Goal: Task Accomplishment & Management: Use online tool/utility

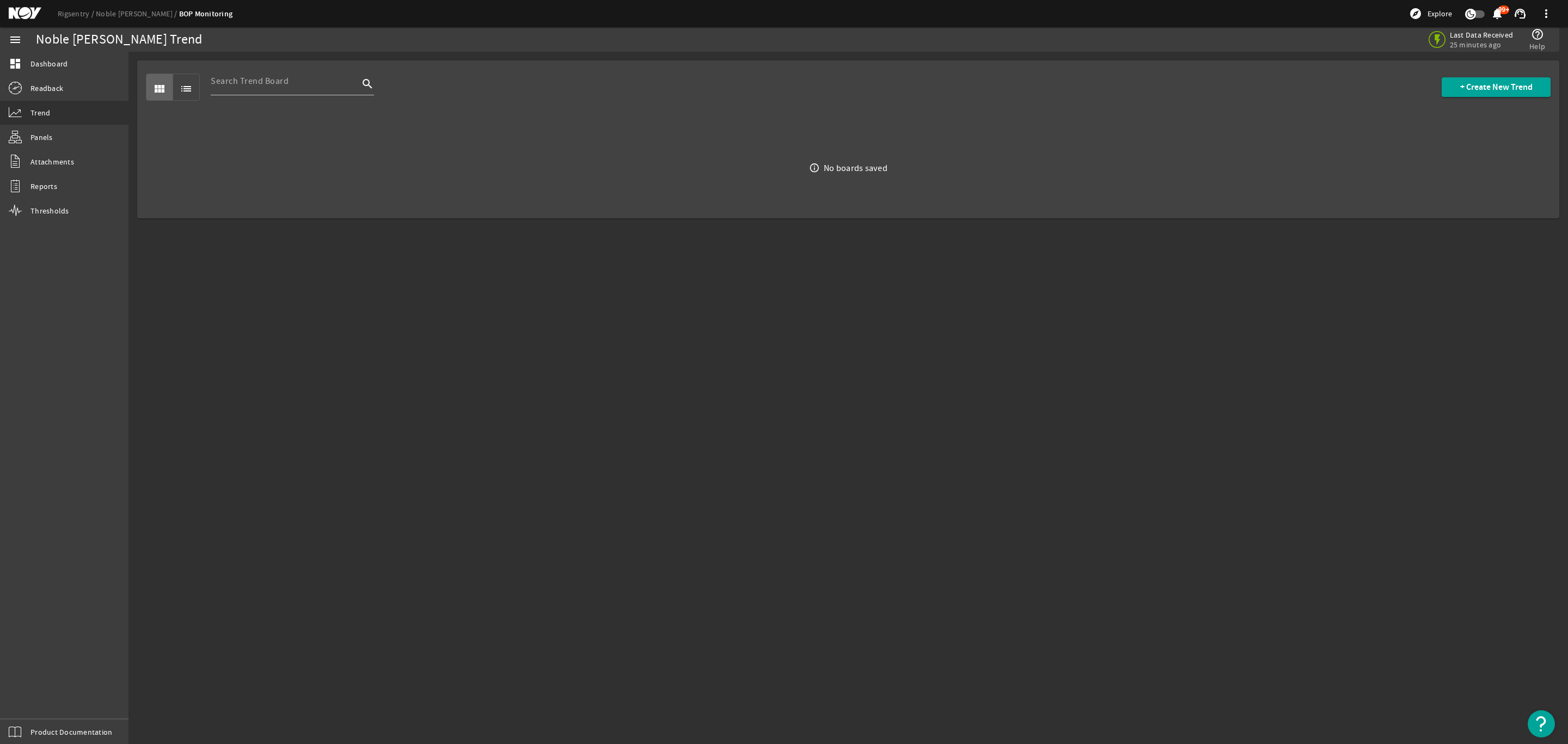
click at [18, 10] on mat-icon at bounding box center [33, 13] width 49 height 13
click at [33, 5] on div "Rigsentry Noble Don Taylor BOP Monitoring explore Explore notifications 99+ sup…" at bounding box center [784, 13] width 1568 height 28
click at [27, 10] on mat-icon at bounding box center [33, 13] width 49 height 13
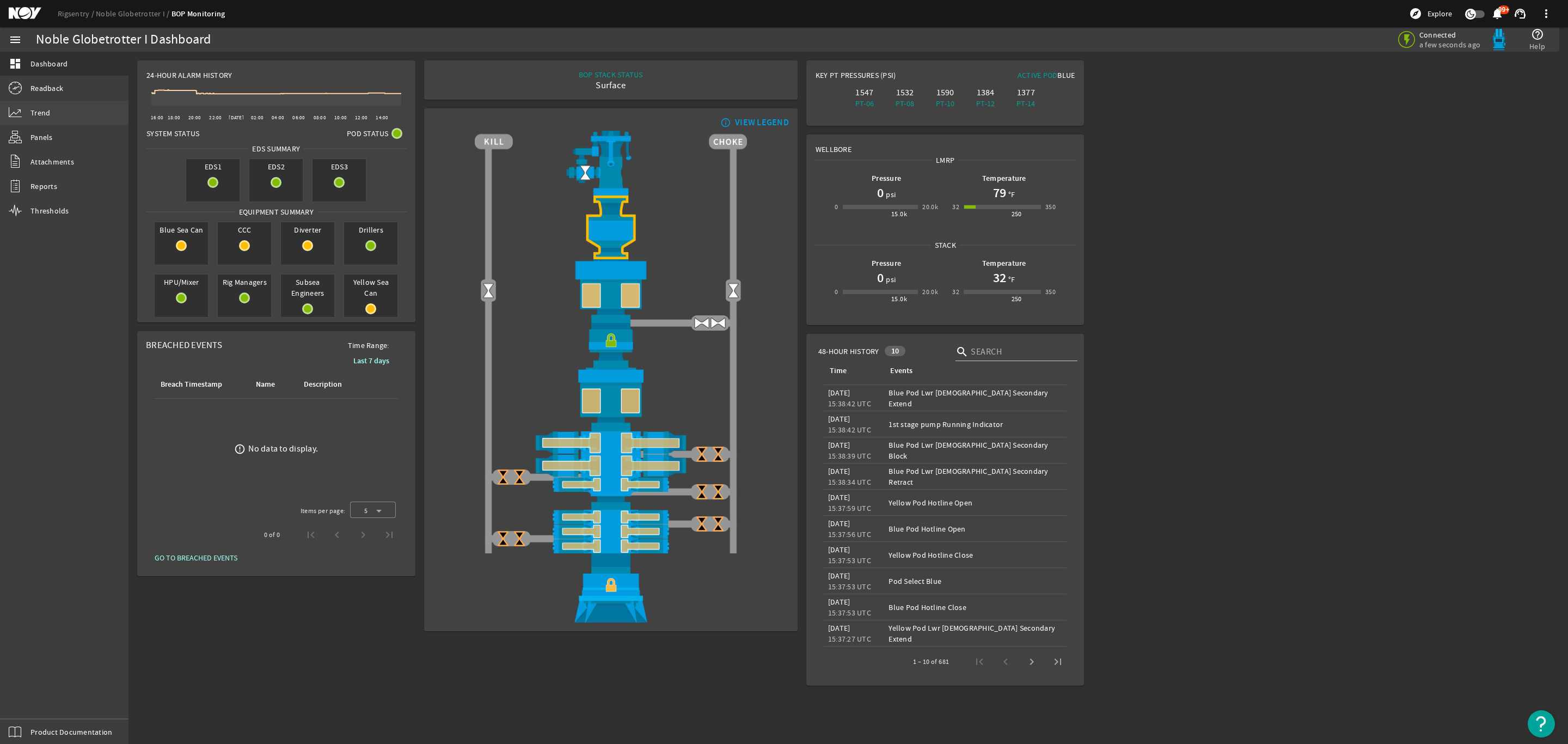
click at [41, 115] on span "Trend" at bounding box center [39, 112] width 19 height 11
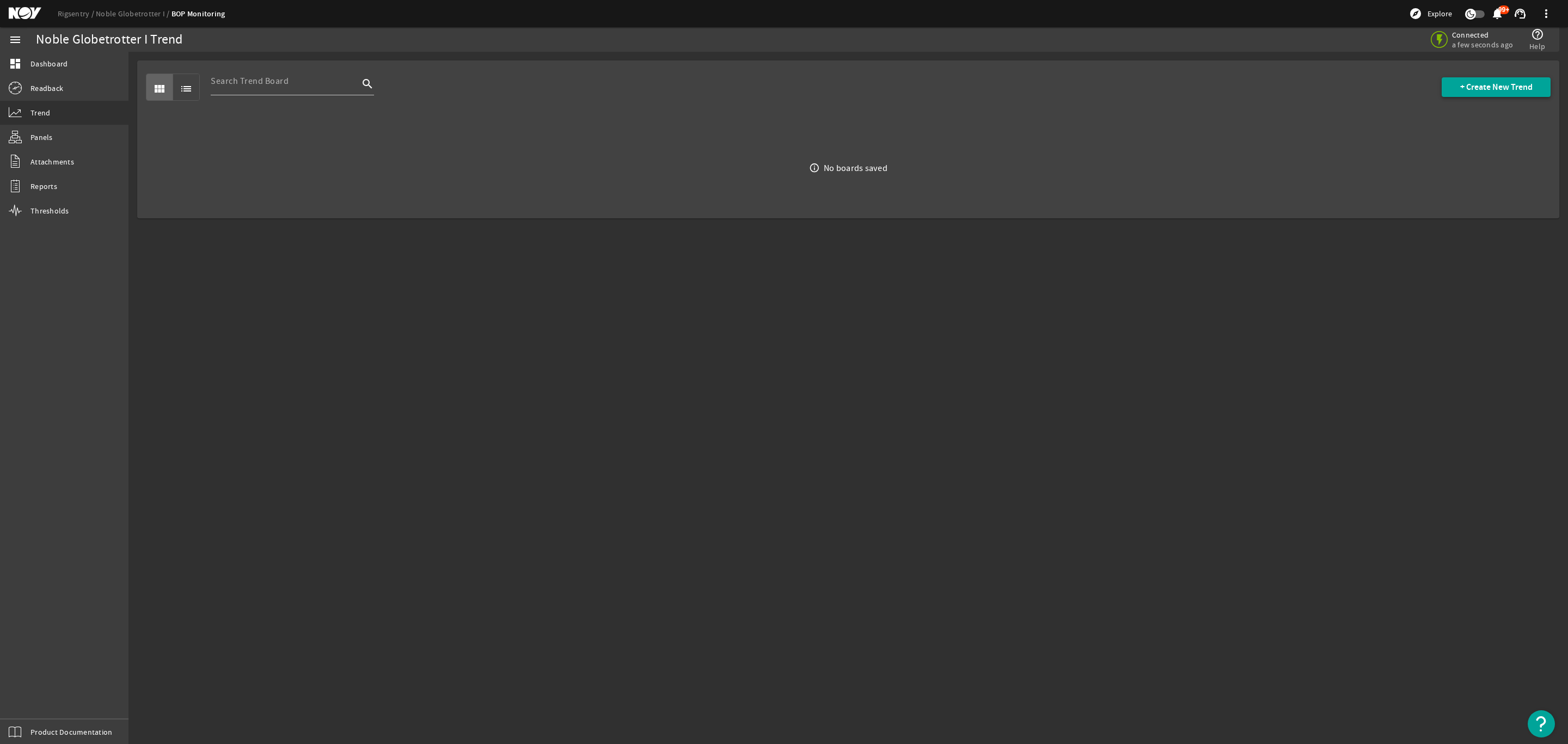
click at [1483, 91] on span "+ Create New Trend" at bounding box center [1496, 87] width 73 height 11
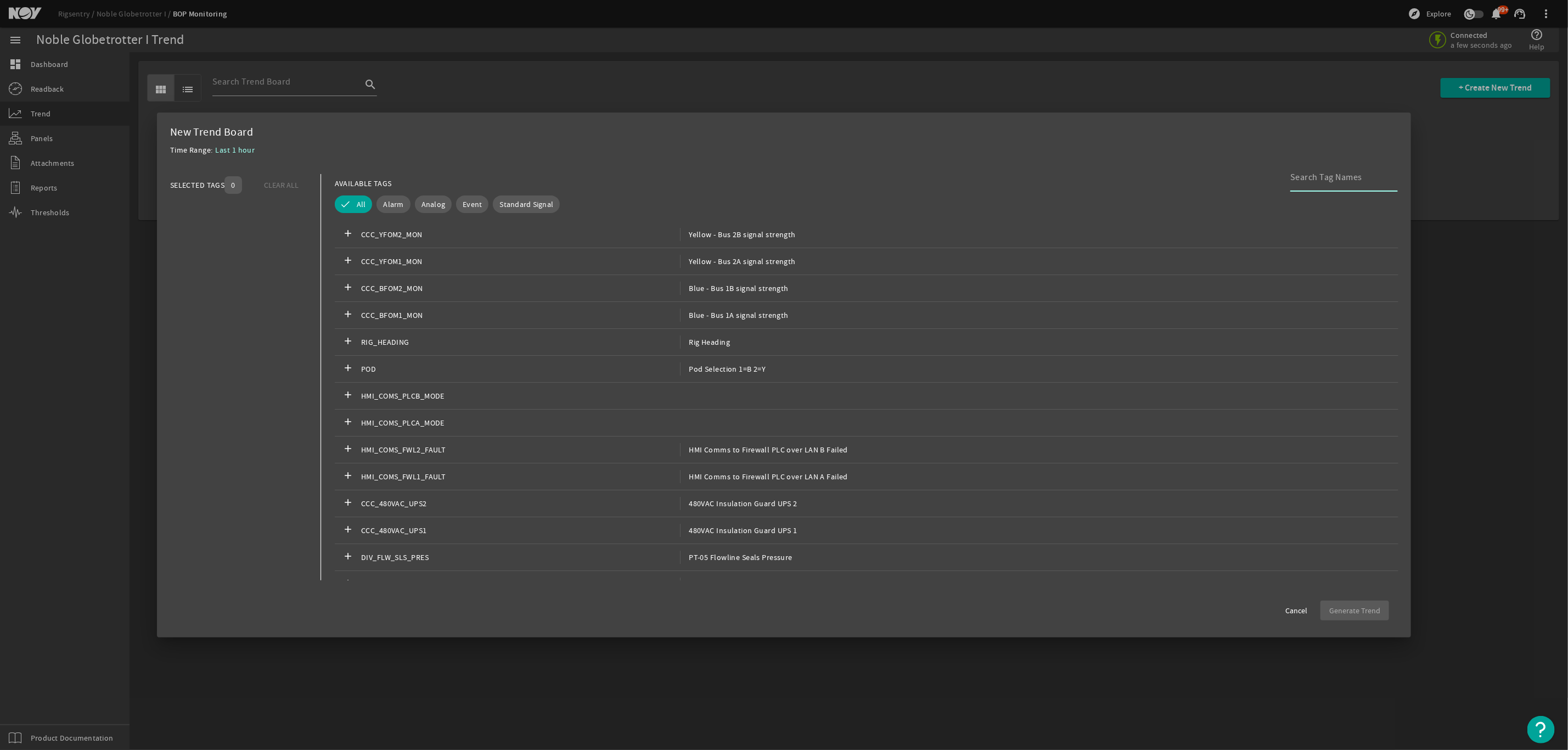
click at [1323, 181] on input at bounding box center [1339, 177] width 99 height 13
type input "24vdc"
click at [792, 231] on span "Blue Pod 24VDC Earth Leakage Monitor" at bounding box center [752, 235] width 145 height 13
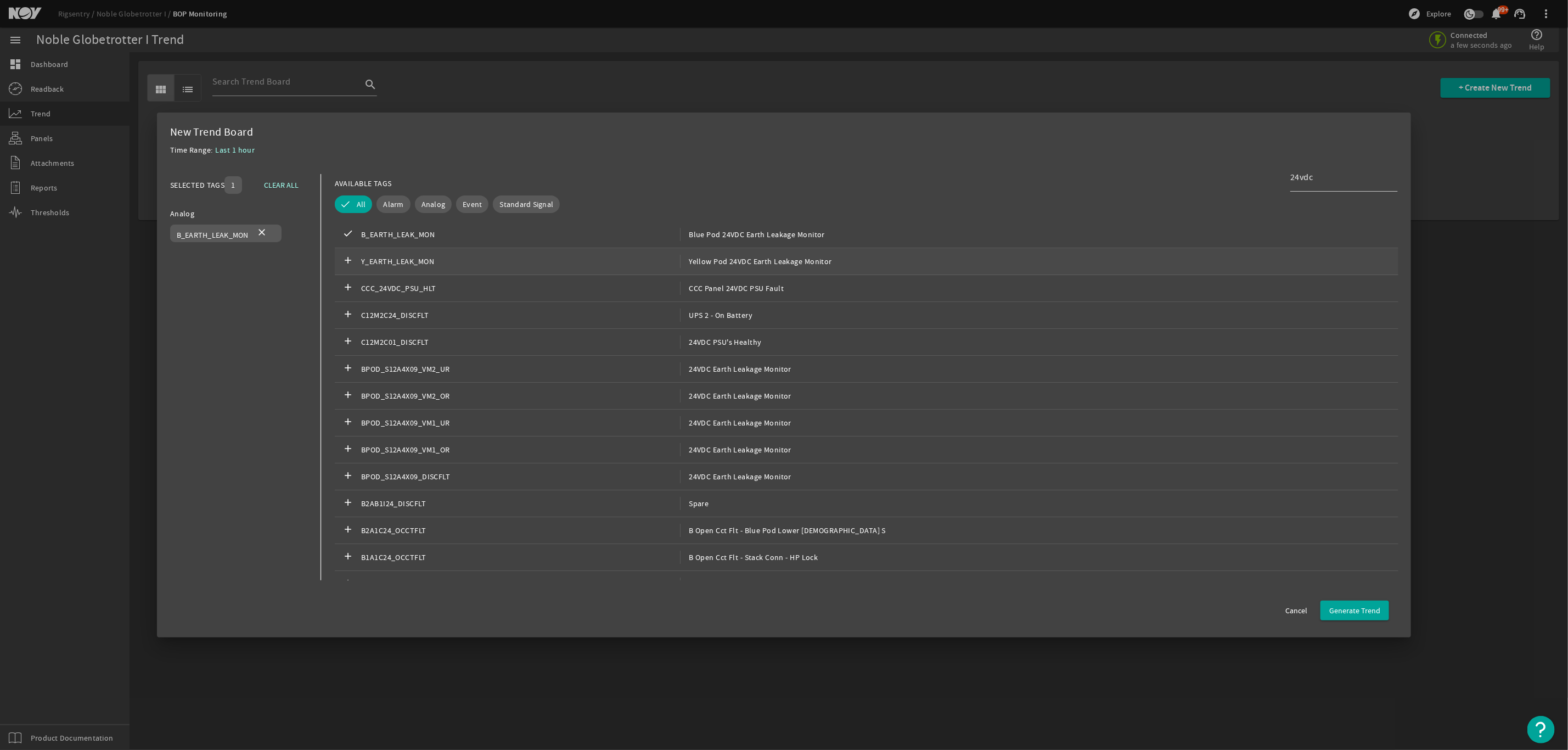
click at [788, 265] on span "Yellow Pod 24VDC Earth Leakage Monitor" at bounding box center [756, 262] width 152 height 13
click at [1359, 616] on span "Generate Trend" at bounding box center [1355, 610] width 51 height 11
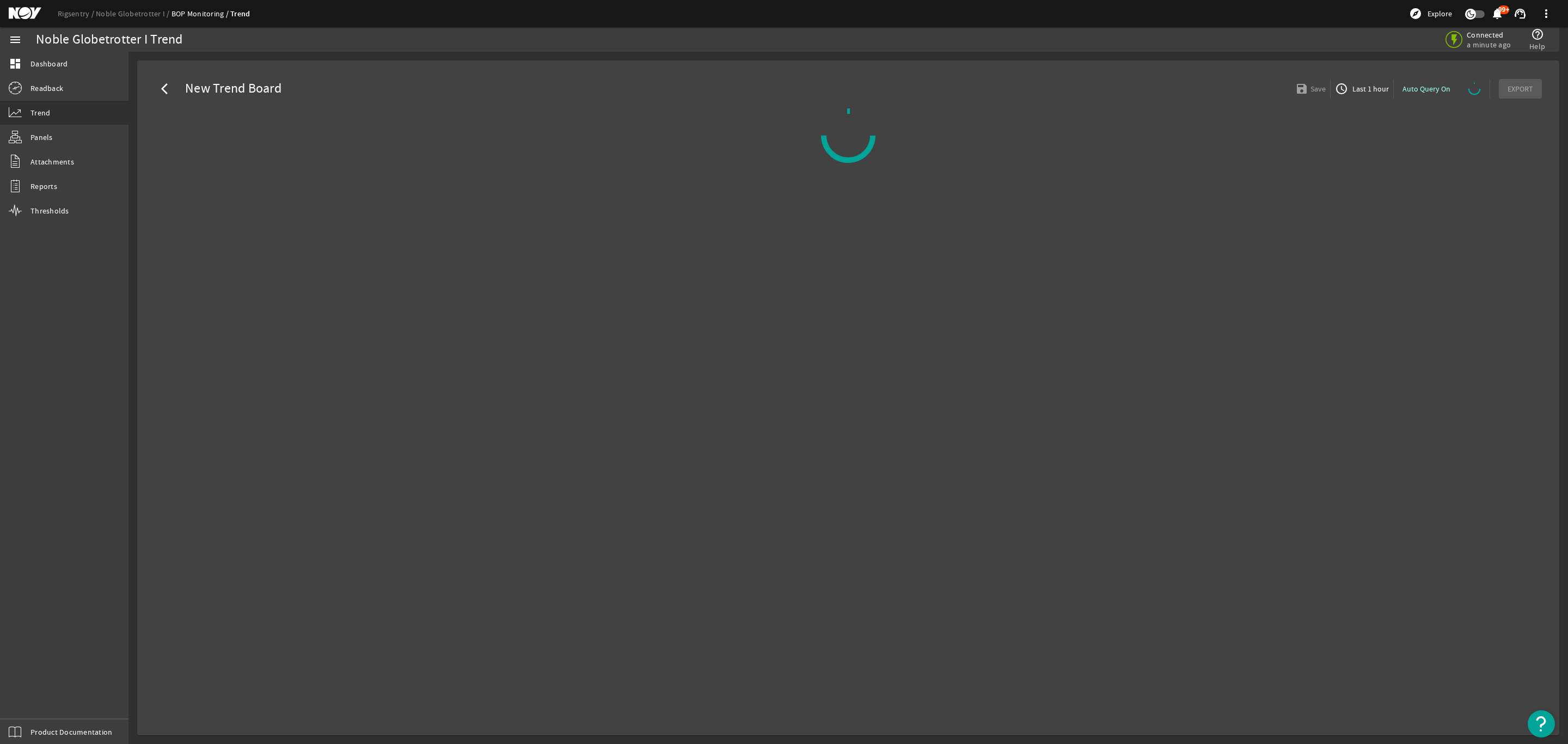
select select "ALL"
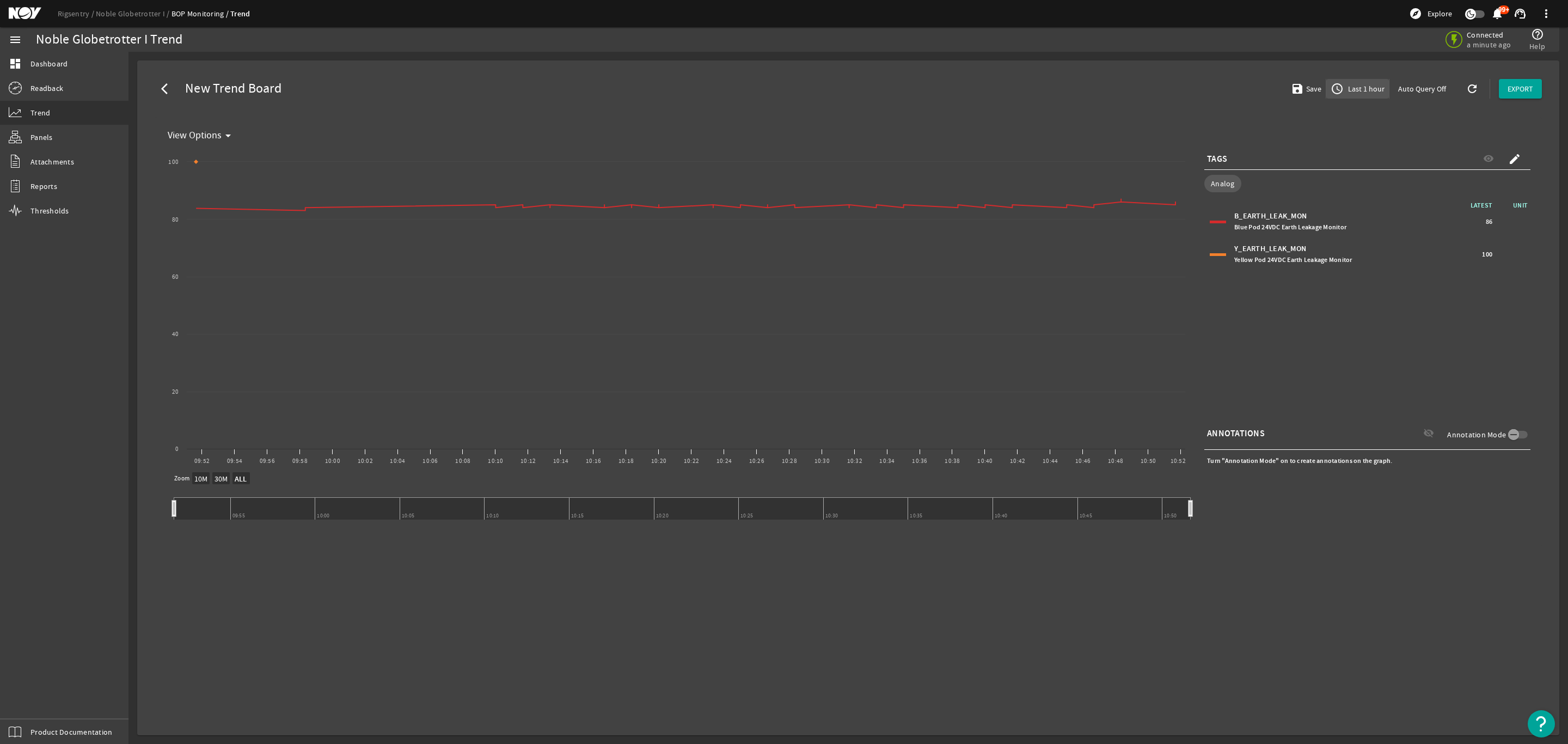
click at [1366, 89] on span "Last 1 hour" at bounding box center [1365, 89] width 38 height 11
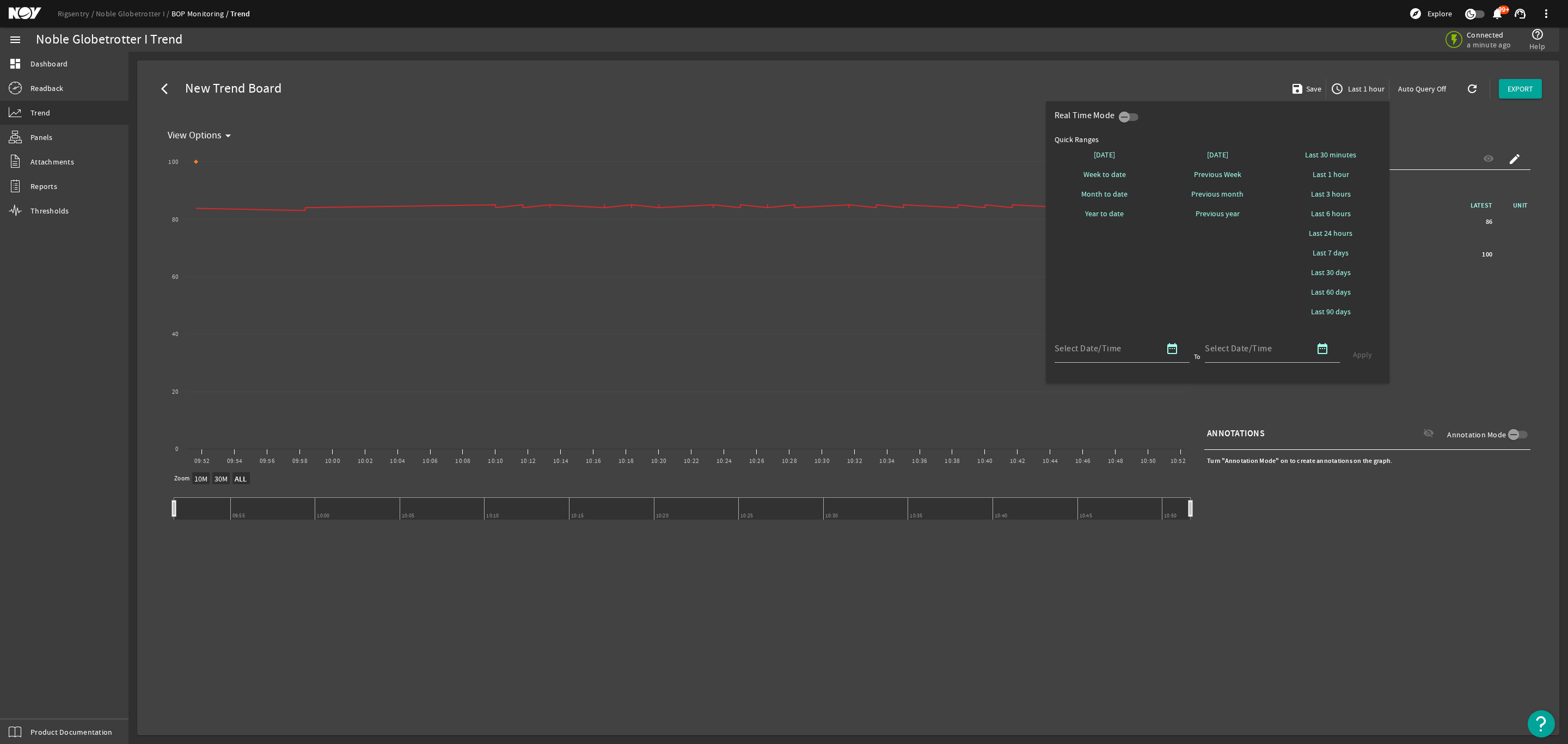
click at [1338, 214] on span "Last 6 hours" at bounding box center [1331, 213] width 40 height 11
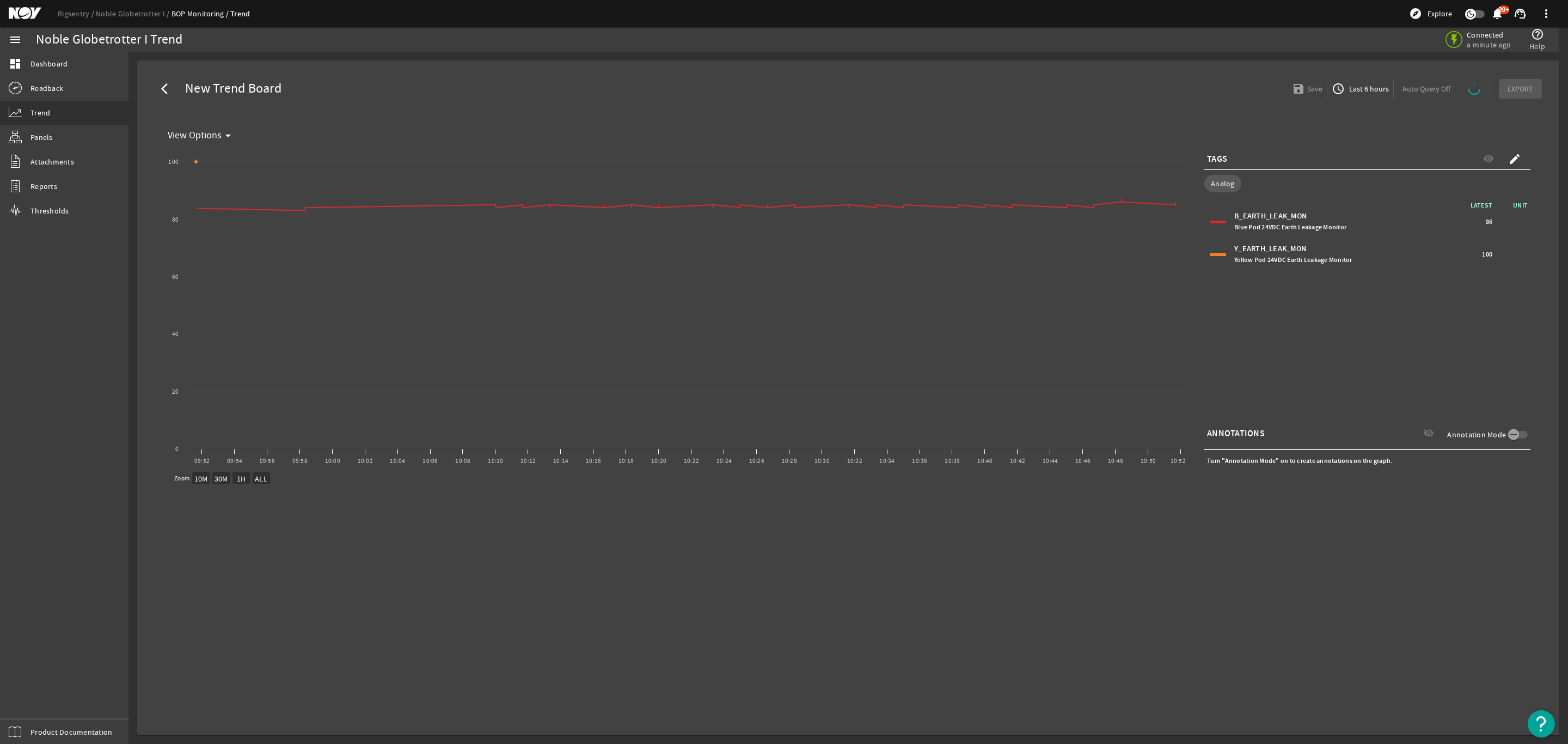
select select "ALL"
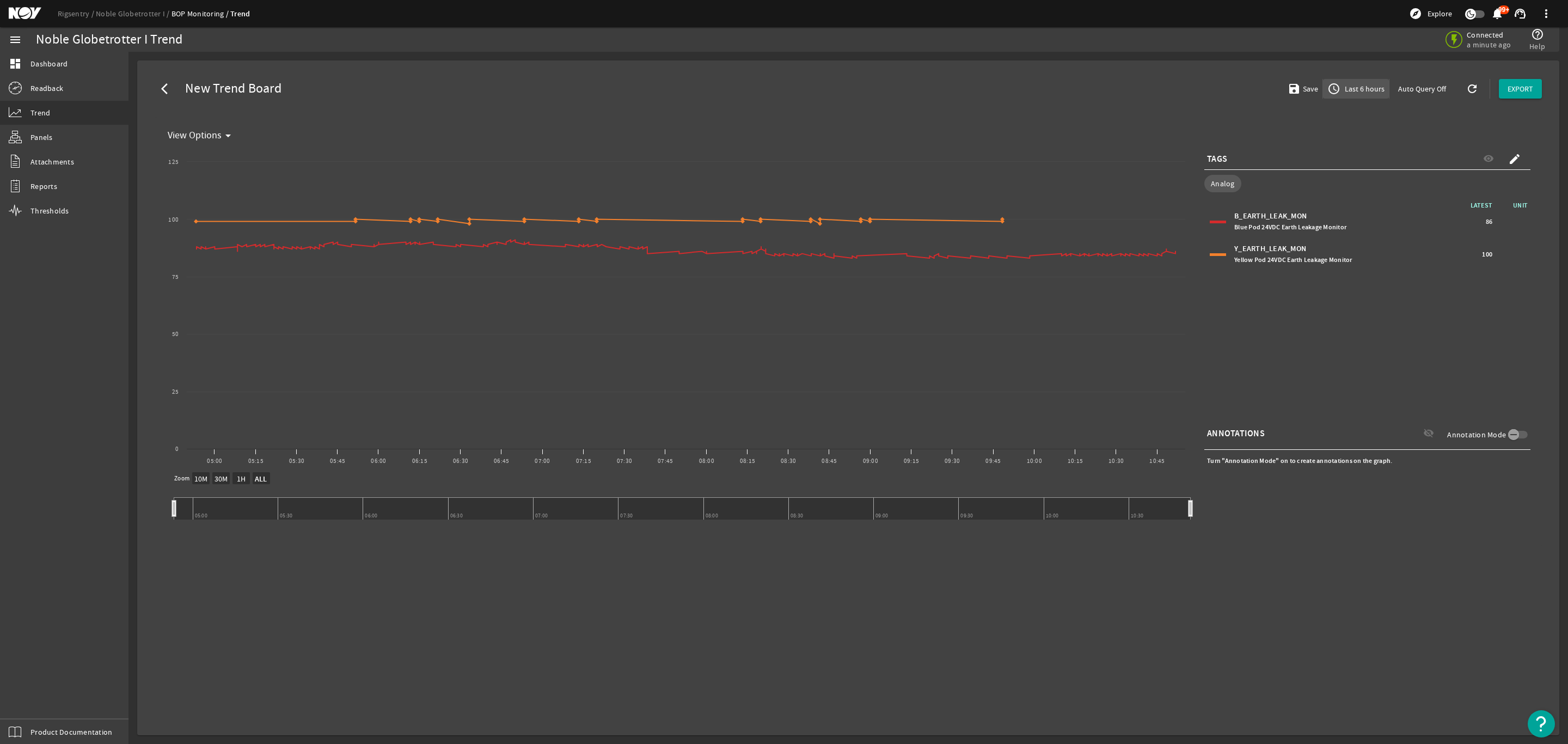
click at [1376, 91] on span "Last 6 hours" at bounding box center [1364, 89] width 42 height 11
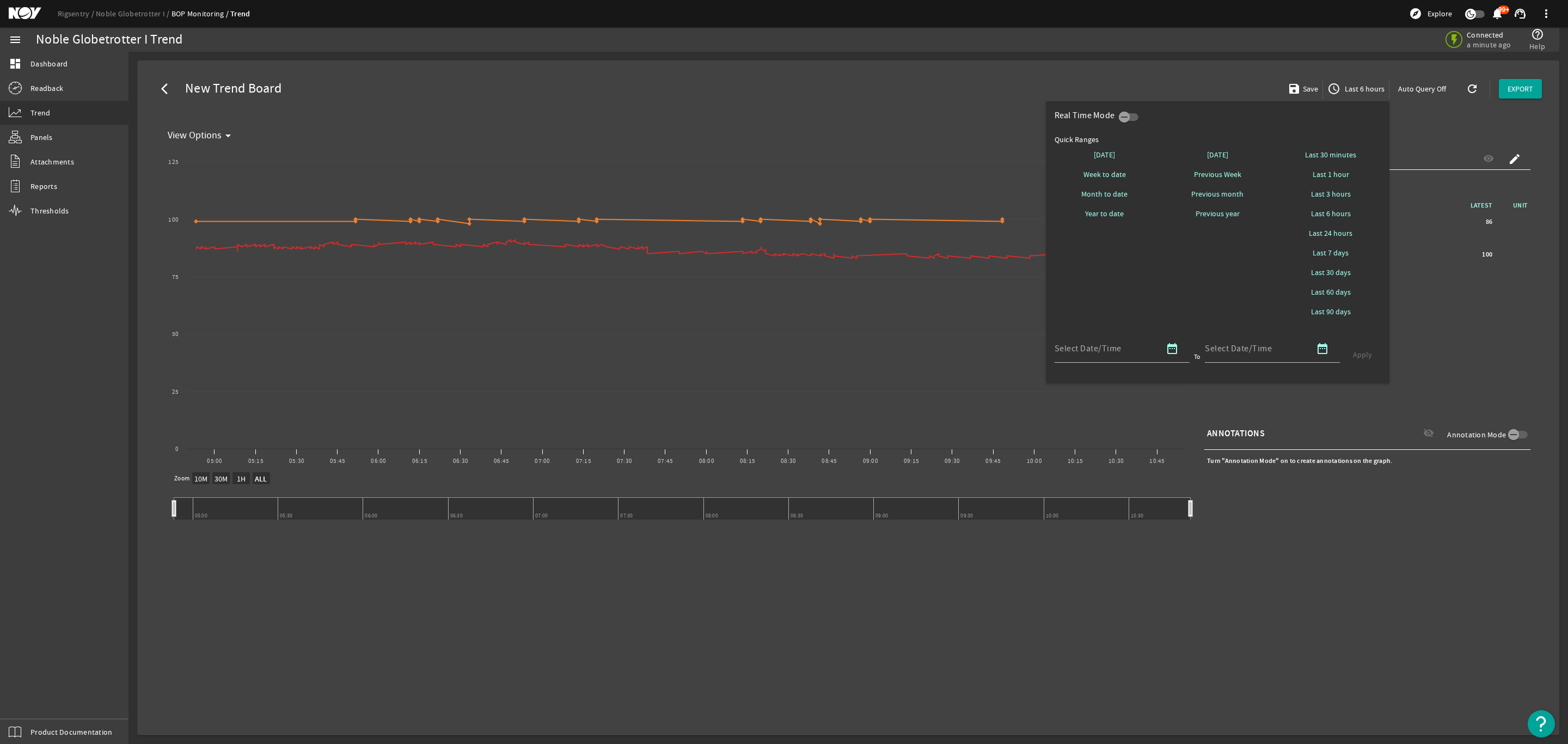
click at [1338, 234] on span "Last 24 hours" at bounding box center [1330, 233] width 44 height 11
select select "10M"
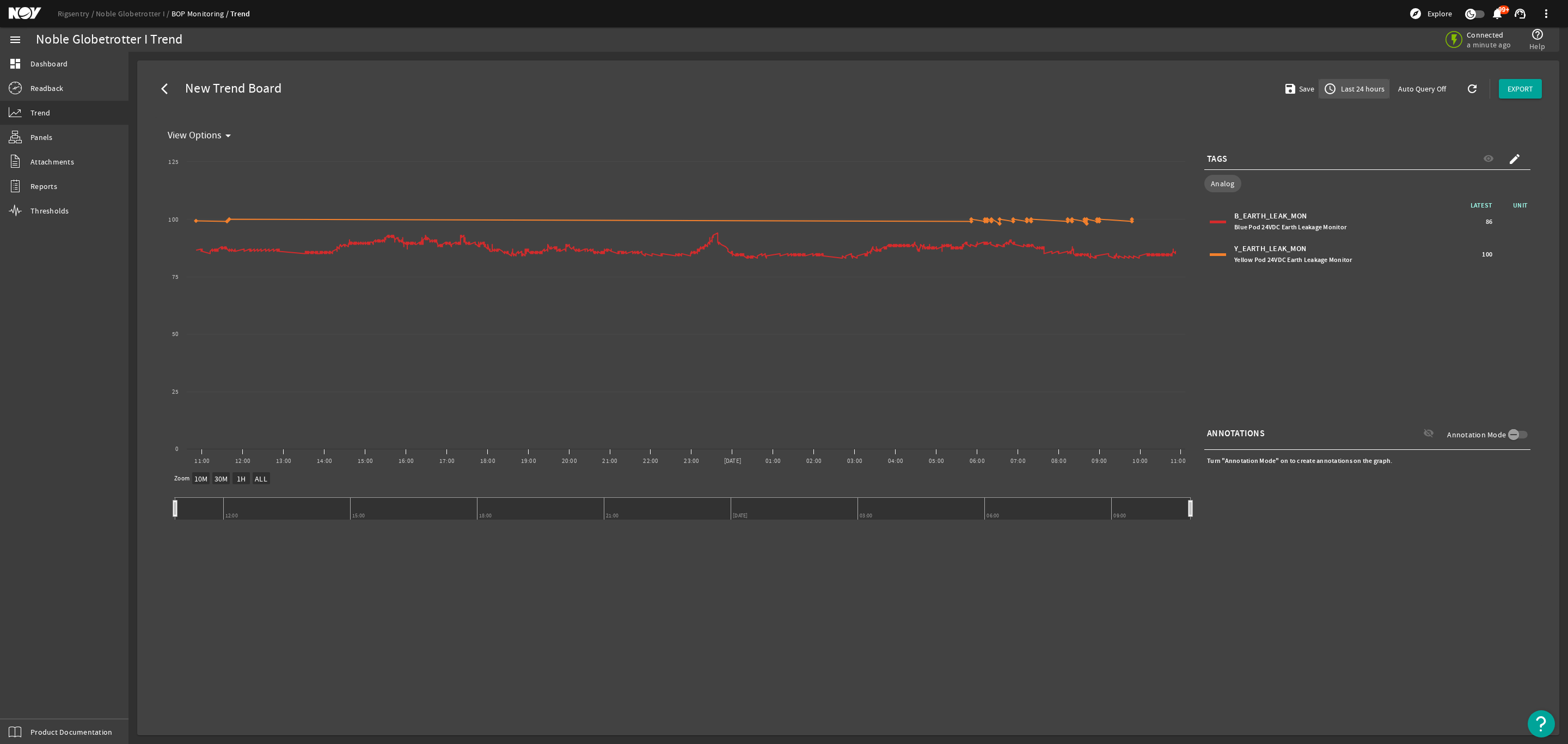
click at [1361, 86] on span "Last 24 hours" at bounding box center [1361, 89] width 46 height 11
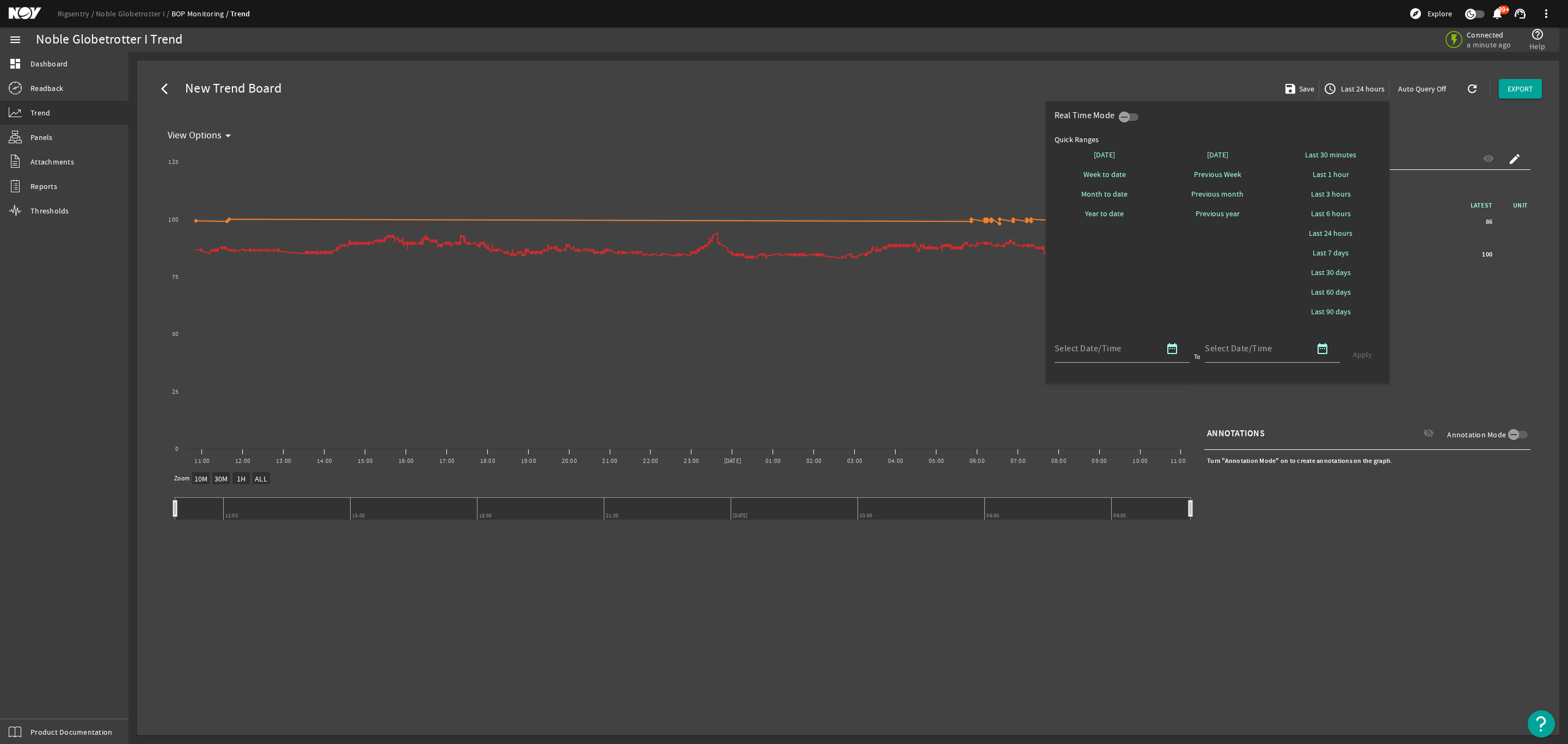
click at [1332, 252] on span "Last 7 days" at bounding box center [1330, 252] width 36 height 11
select select "10M"
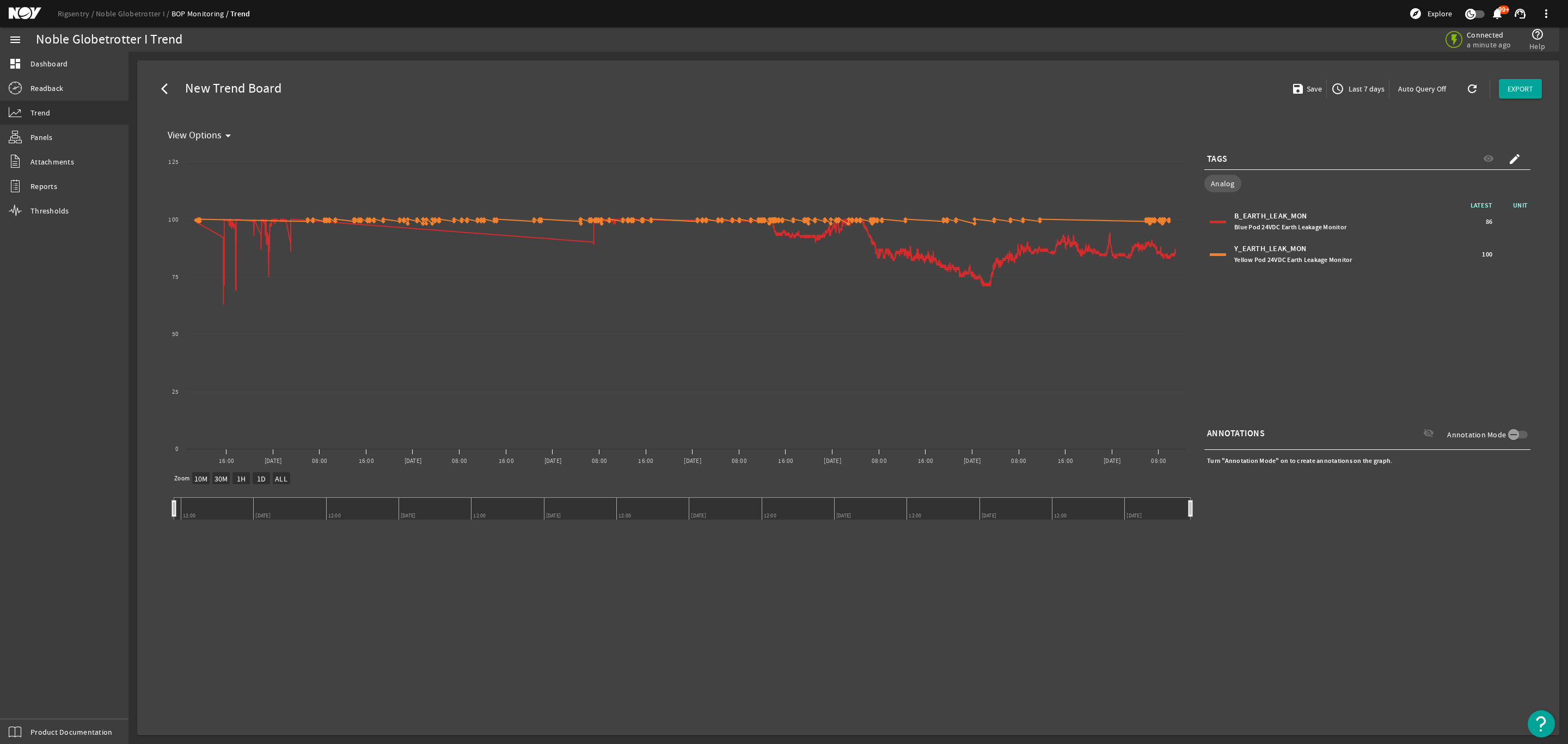
click at [1365, 85] on span "Last 7 days" at bounding box center [1366, 89] width 38 height 11
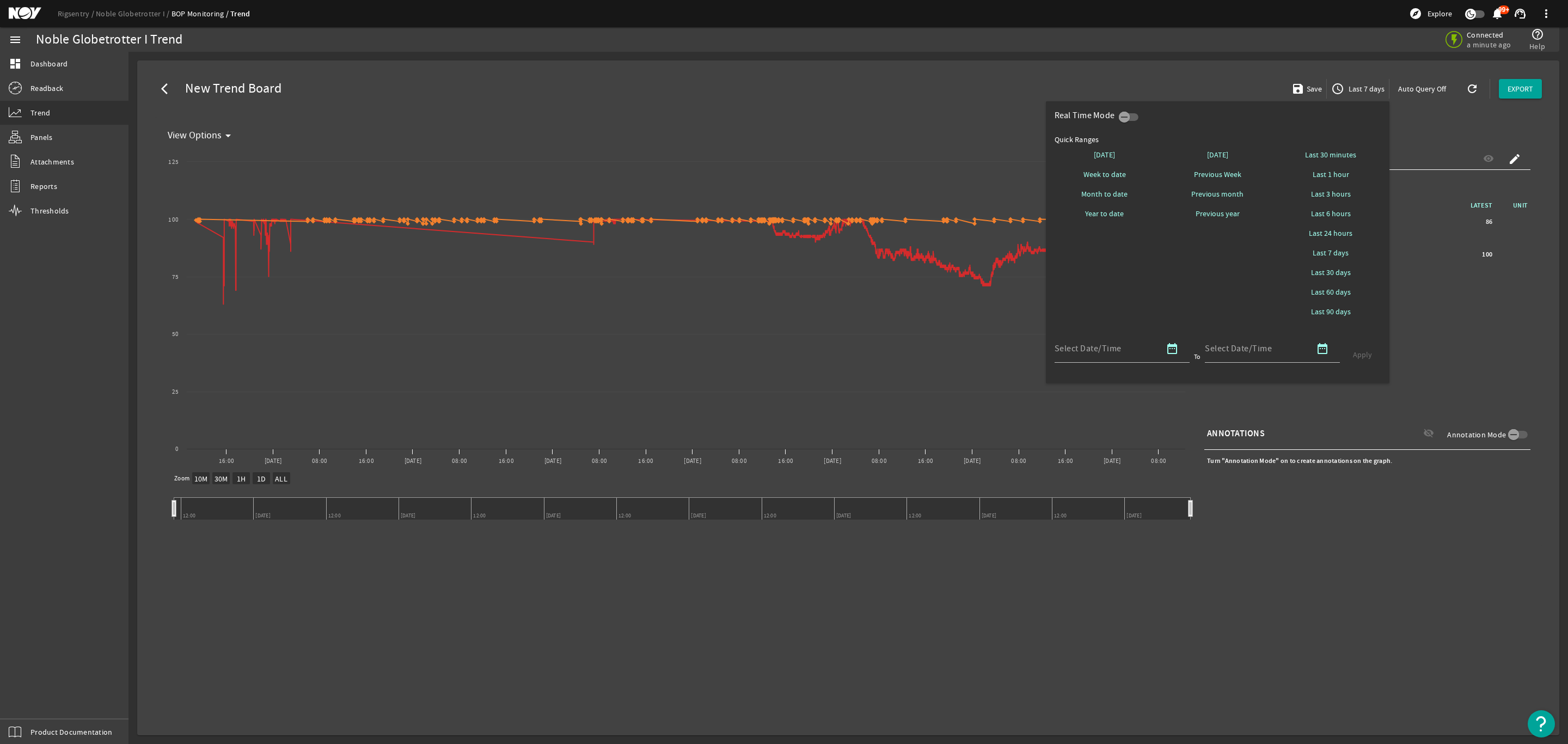
click at [1346, 268] on span "Last 30 days" at bounding box center [1331, 272] width 40 height 11
select select "10M"
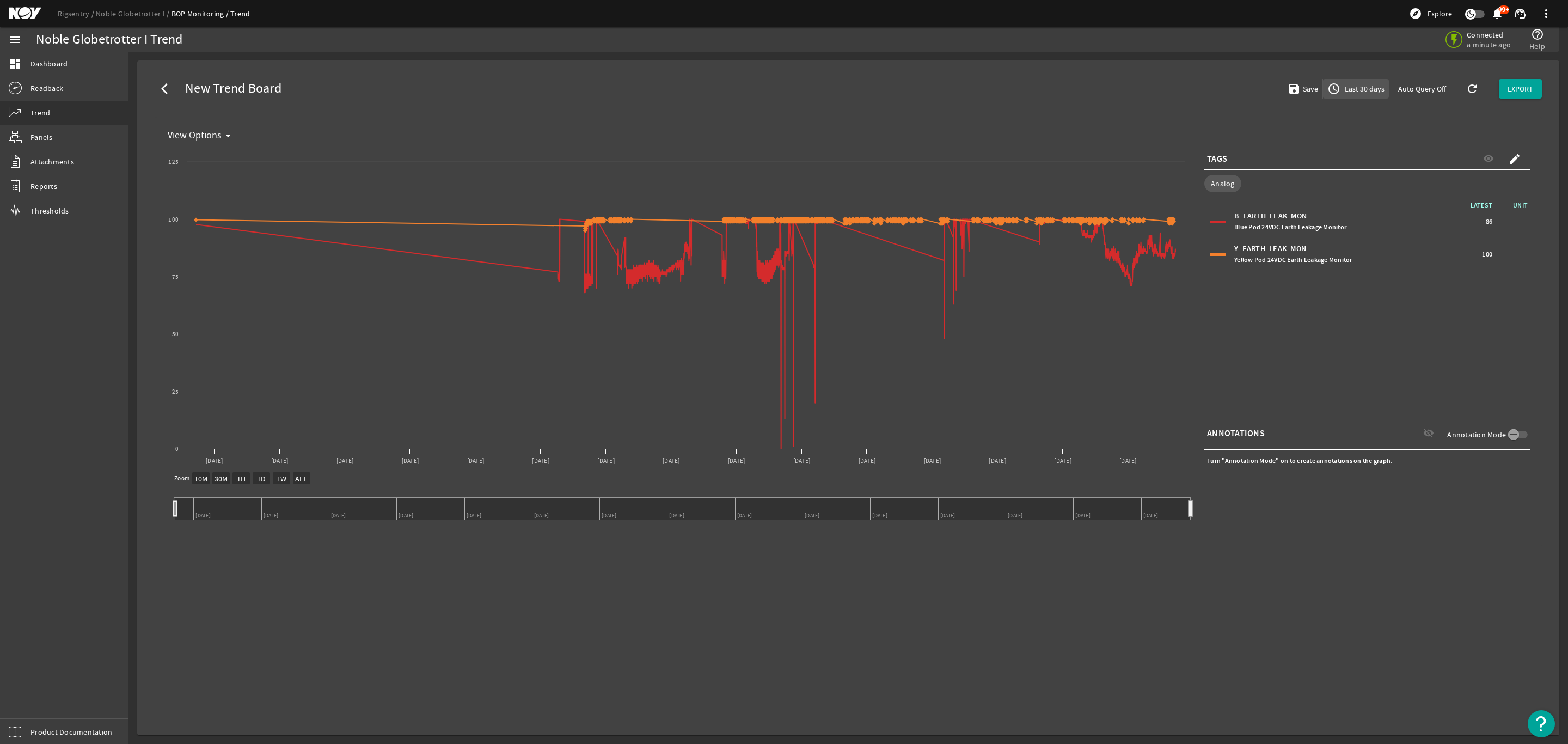
click at [1368, 88] on span "Last 30 days" at bounding box center [1364, 89] width 42 height 11
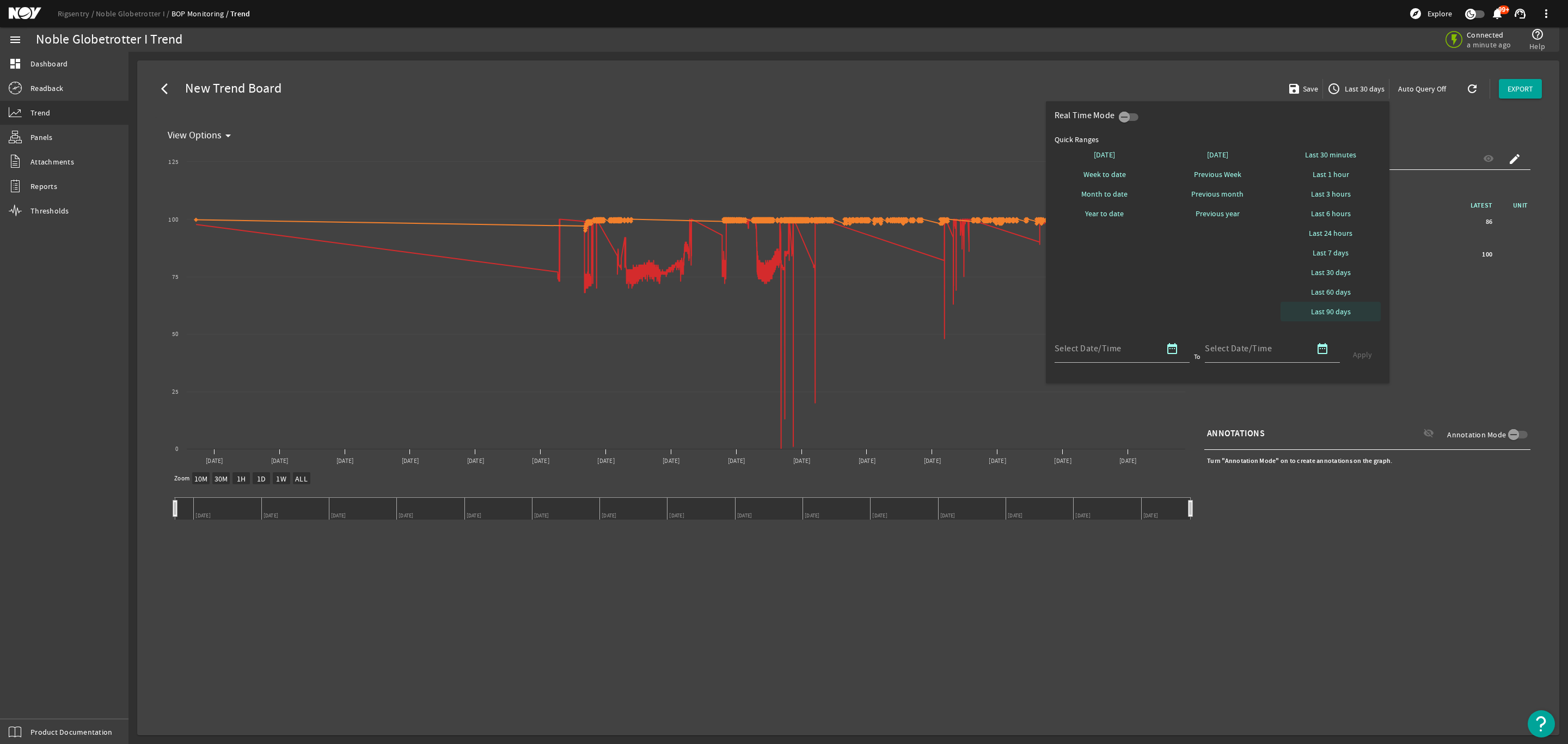
click at [1340, 311] on span "Last 90 days" at bounding box center [1331, 311] width 40 height 11
select select "10M"
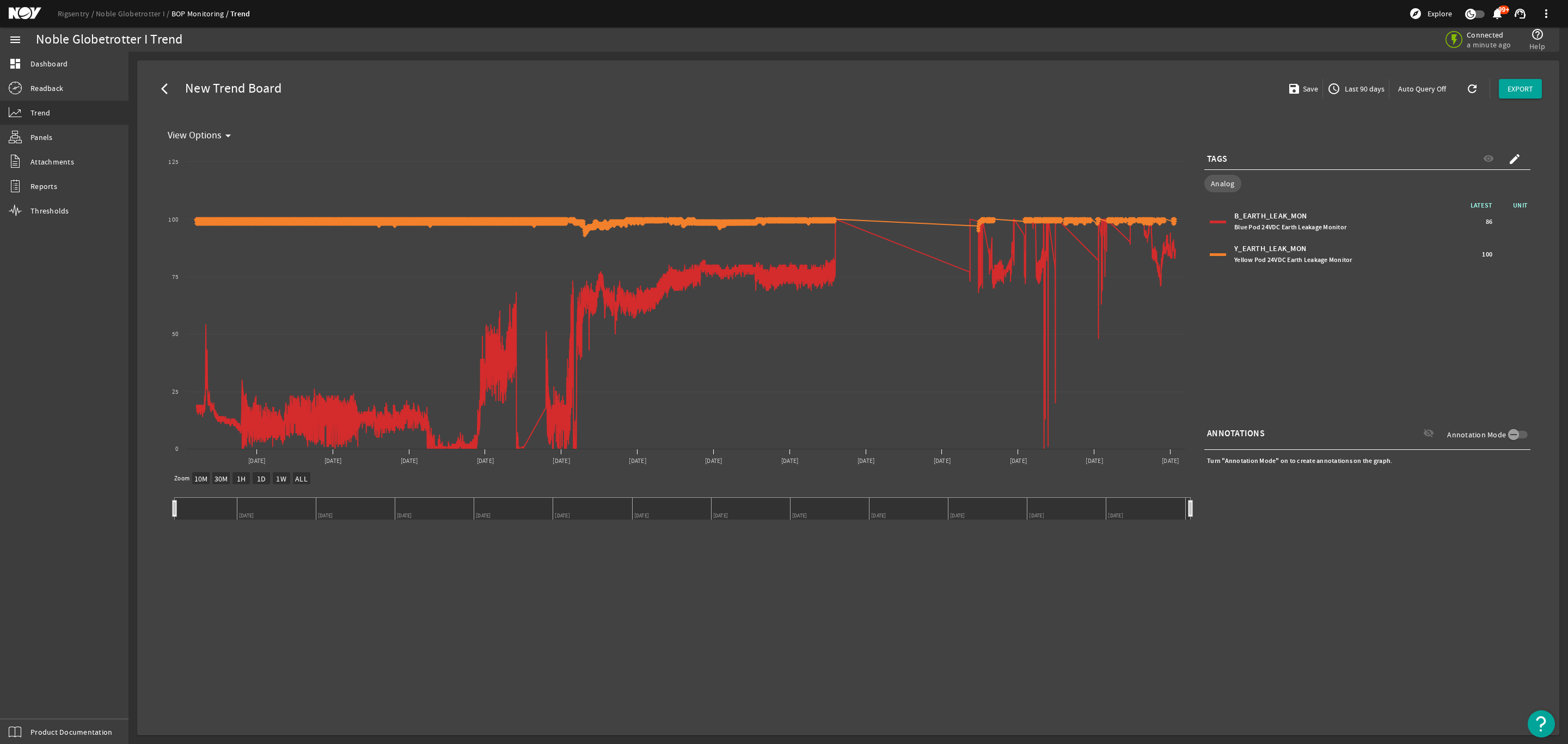
click at [1338, 90] on mat-icon "access_time" at bounding box center [1334, 89] width 13 height 13
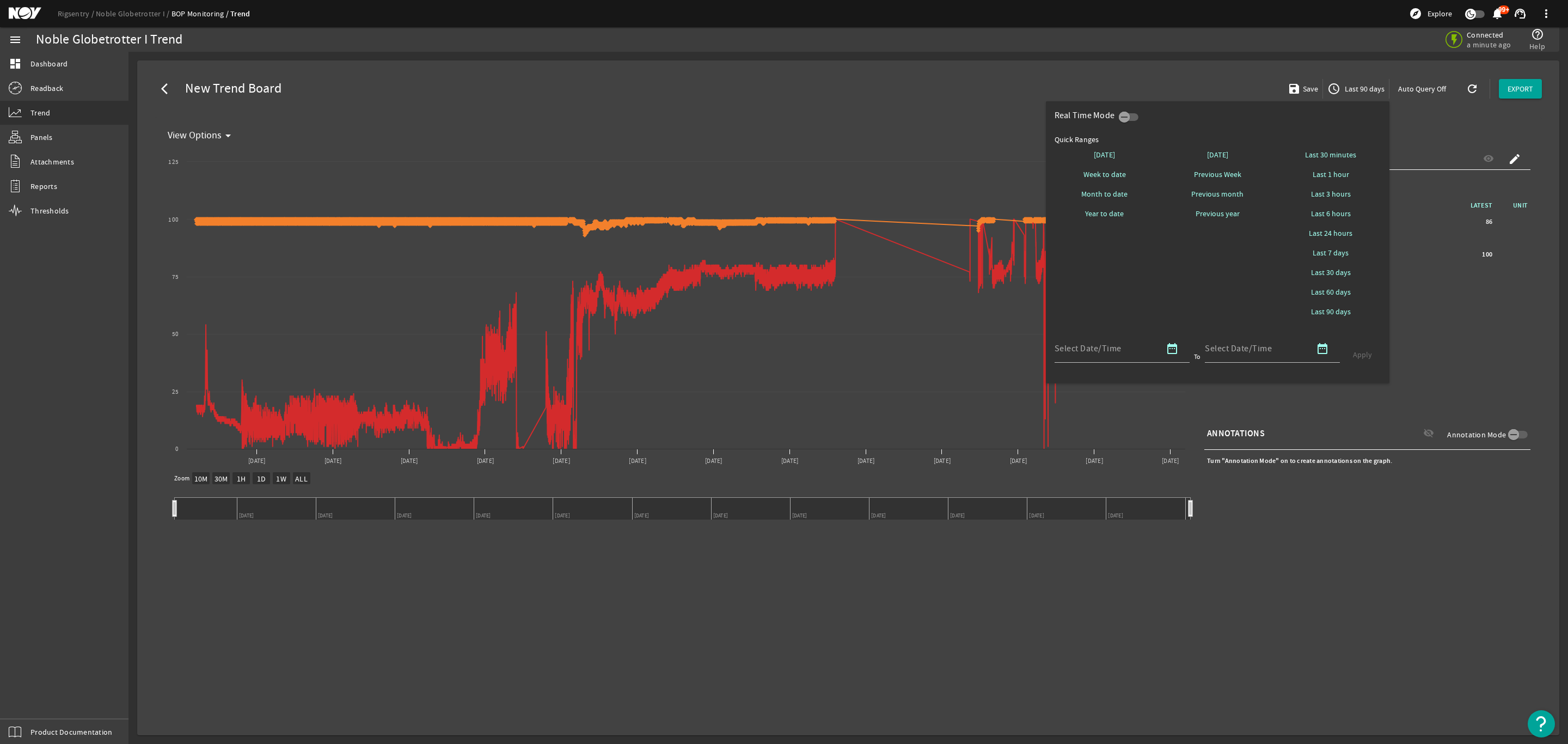
click at [1341, 233] on span "Last 24 hours" at bounding box center [1330, 233] width 44 height 11
select select "10M"
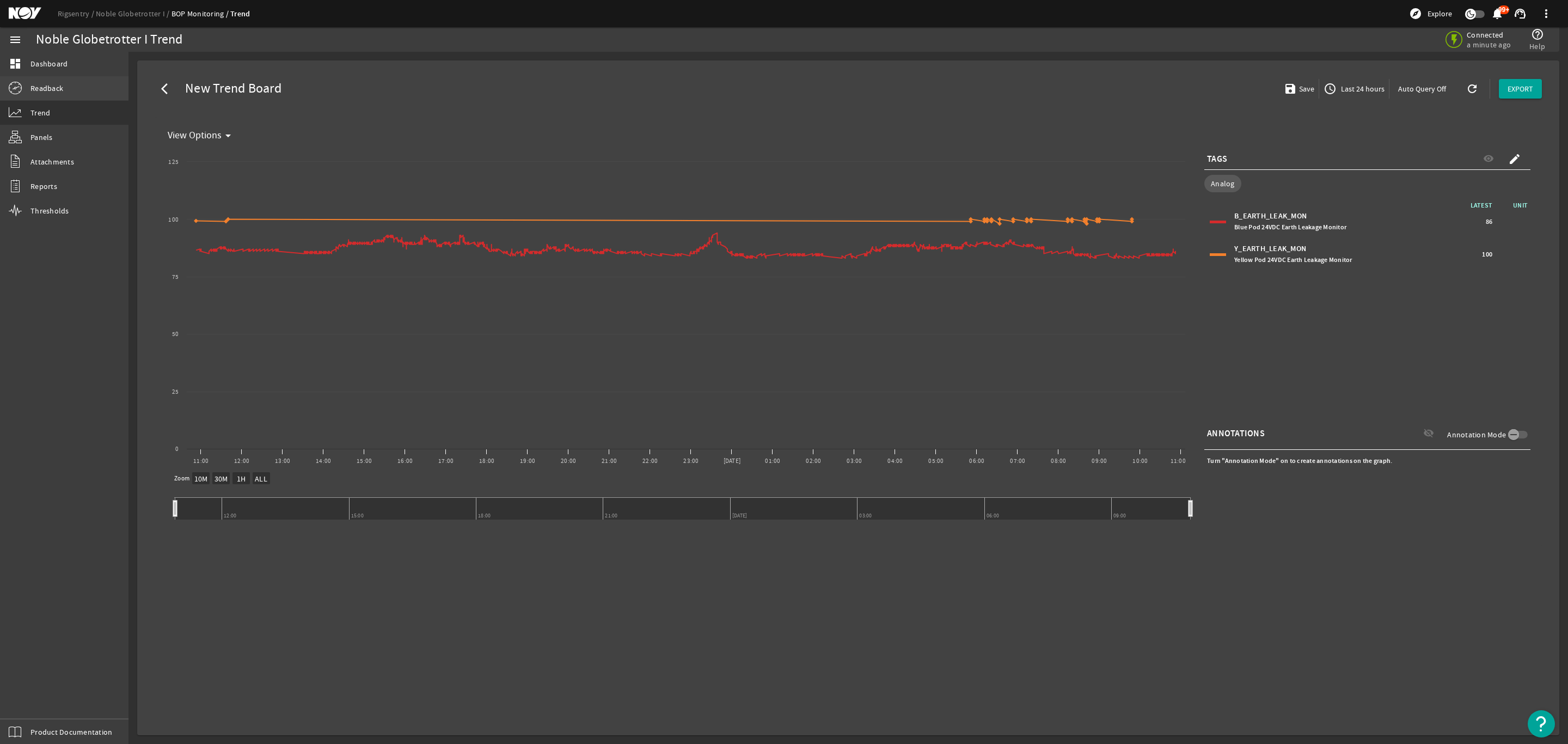
click at [52, 85] on span "Readback" at bounding box center [46, 88] width 33 height 11
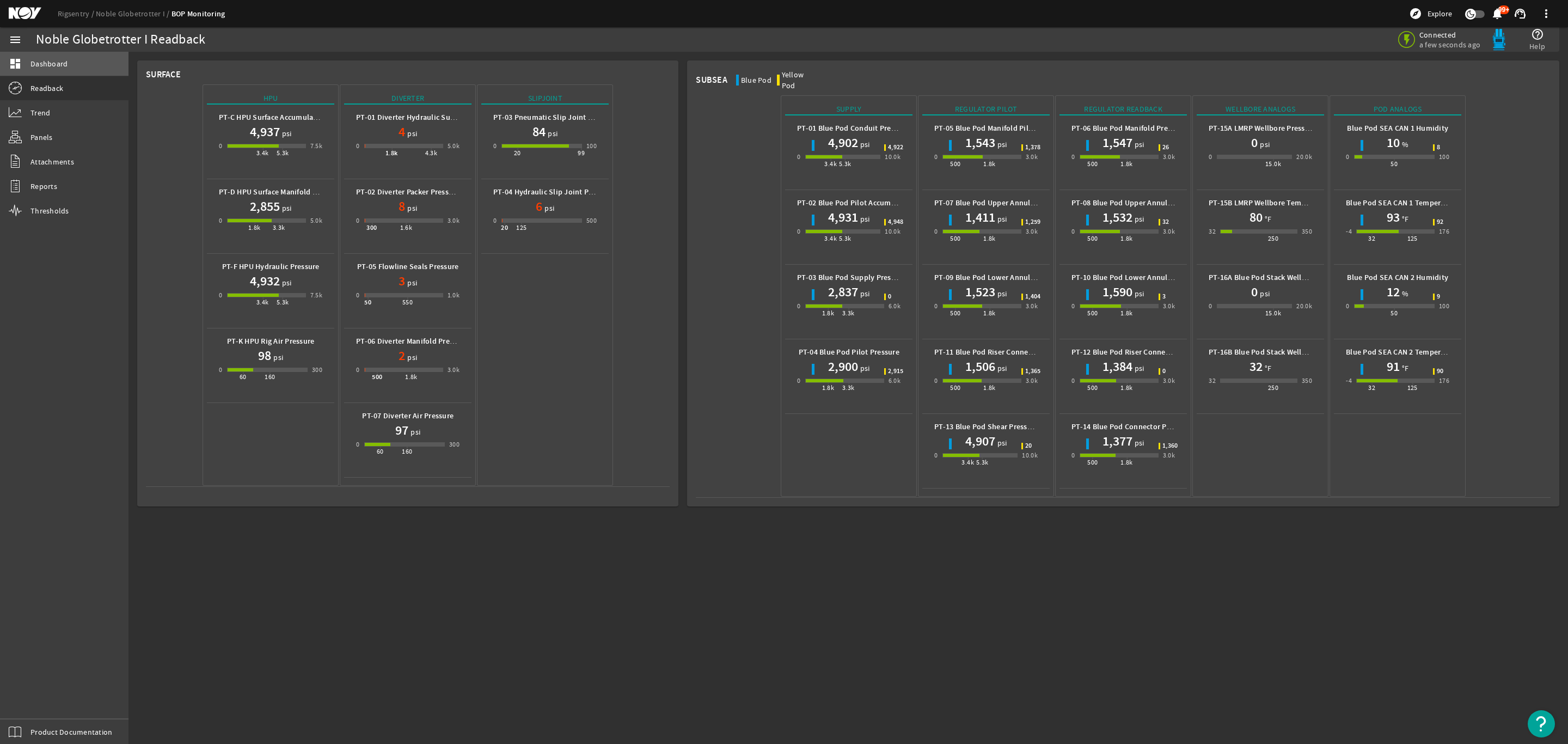
click at [46, 67] on span "Dashboard" at bounding box center [49, 64] width 37 height 11
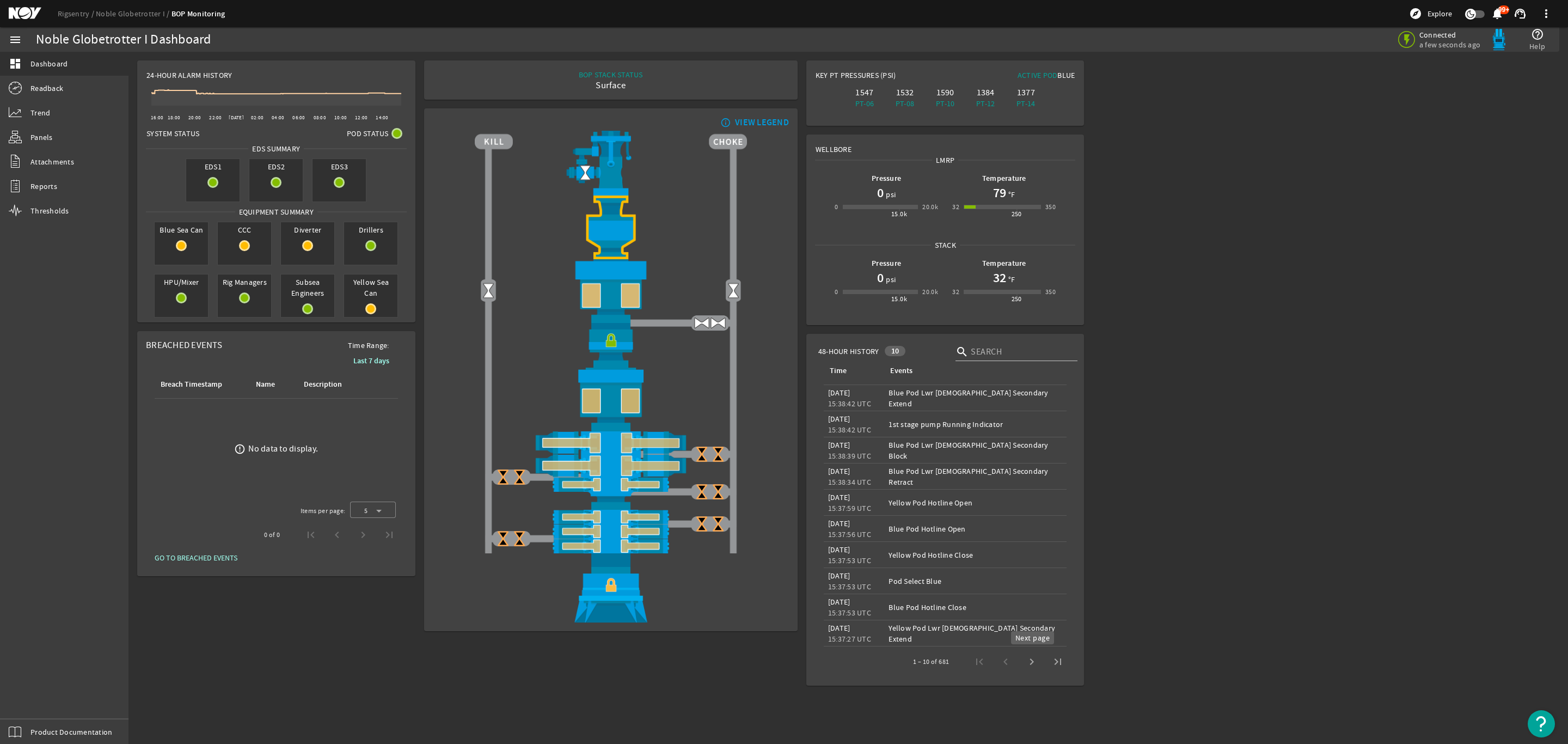
click at [1034, 662] on span "Next page" at bounding box center [1031, 661] width 26 height 26
click at [1003, 660] on span "Previous page" at bounding box center [1005, 661] width 26 height 26
click at [1034, 660] on span "Next page" at bounding box center [1031, 661] width 26 height 26
click at [1036, 662] on span "Next page" at bounding box center [1031, 661] width 26 height 26
click at [1036, 664] on span "Next page" at bounding box center [1031, 661] width 26 height 26
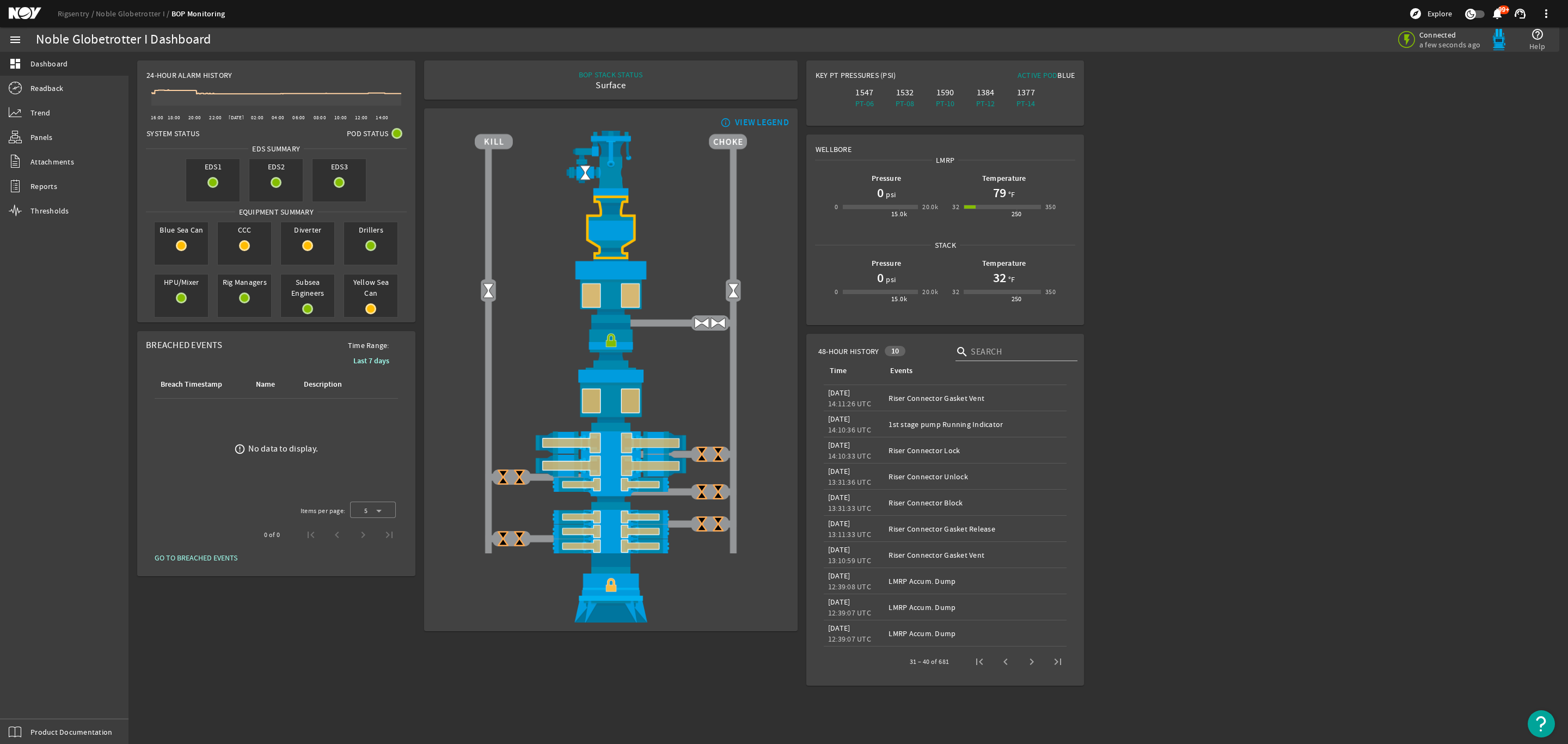
click at [1036, 664] on span "Next page" at bounding box center [1031, 661] width 26 height 26
click at [1038, 664] on span "Next page" at bounding box center [1031, 661] width 26 height 26
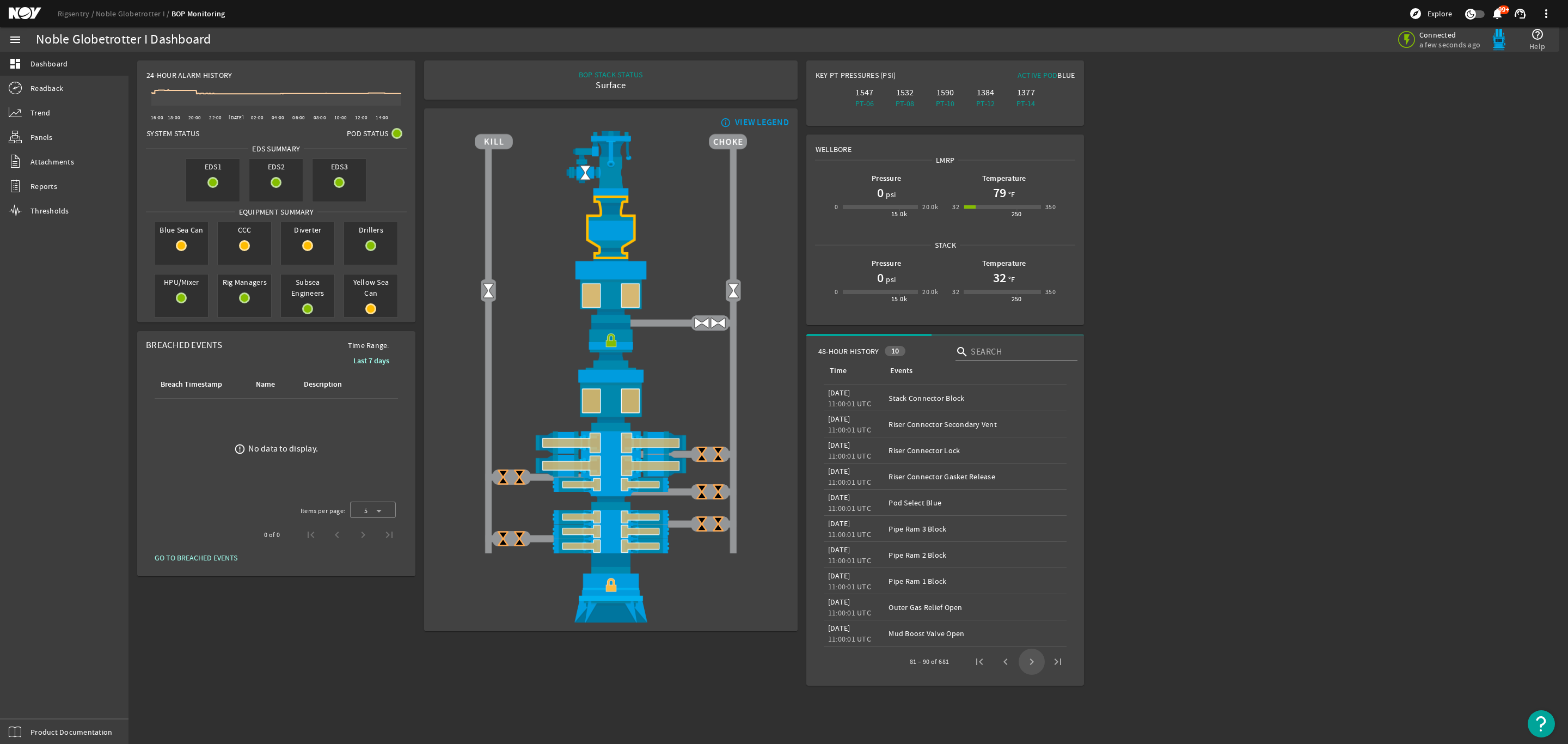
click at [1038, 664] on span "Next page" at bounding box center [1031, 661] width 26 height 26
click at [1036, 664] on span "Next page" at bounding box center [1031, 661] width 26 height 26
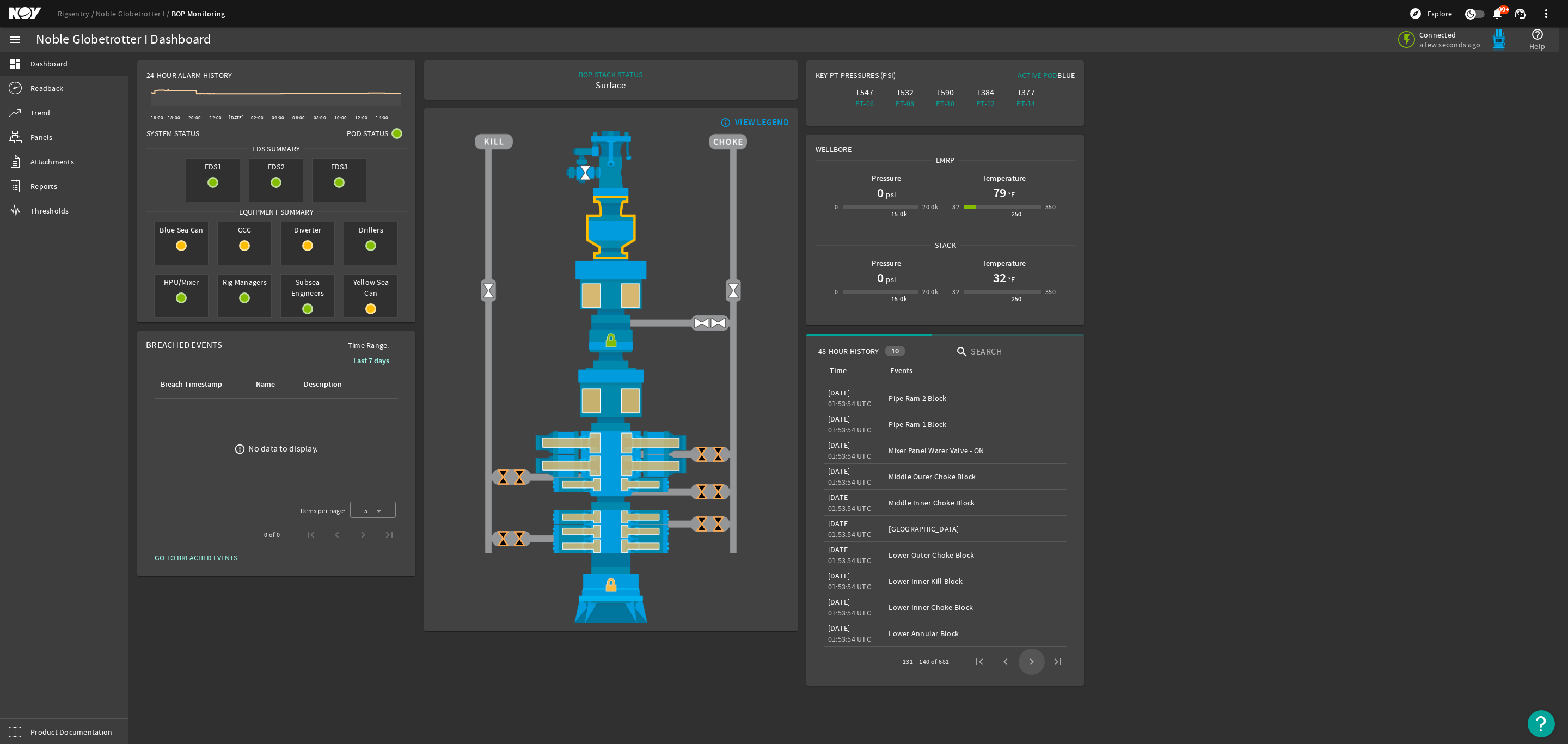
click at [1038, 665] on span "Next page" at bounding box center [1031, 661] width 26 height 26
click at [1007, 664] on span "Previous page" at bounding box center [1005, 661] width 26 height 26
click at [1033, 662] on span "Next page" at bounding box center [1031, 661] width 26 height 26
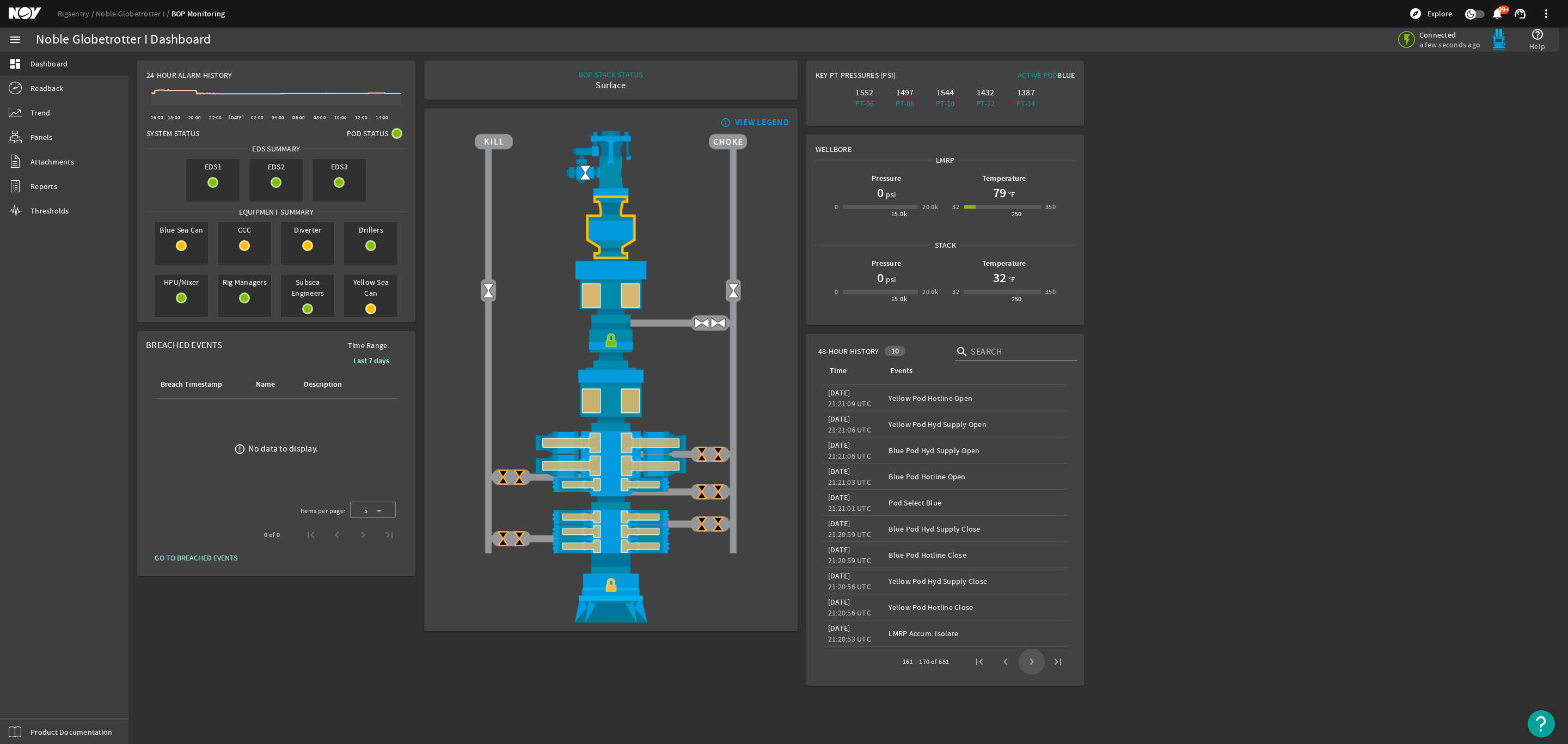
click at [1033, 662] on span "Next page" at bounding box center [1031, 661] width 26 height 26
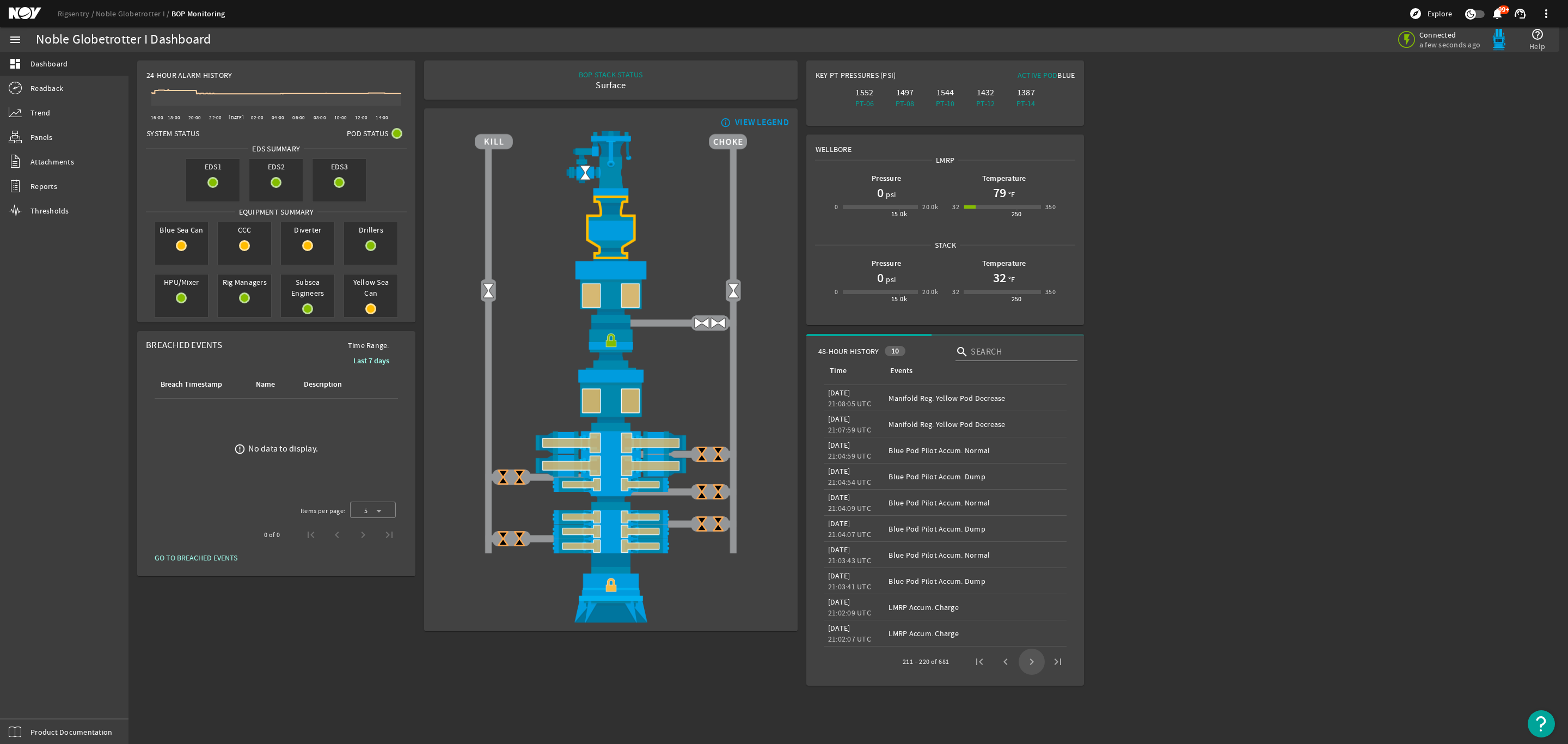
click at [1033, 662] on span "Next page" at bounding box center [1031, 661] width 26 height 26
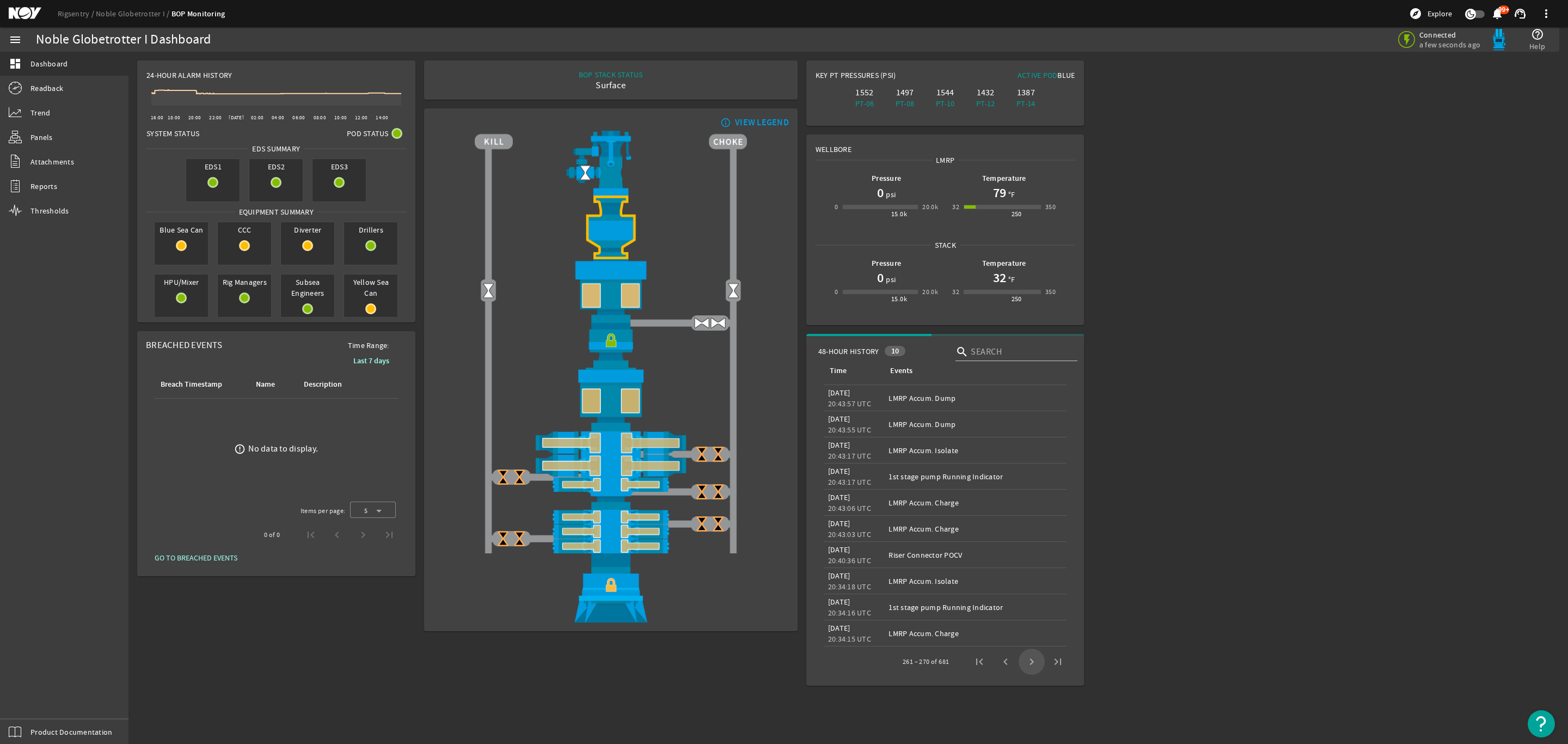
click at [1033, 662] on span "Next page" at bounding box center [1031, 661] width 26 height 26
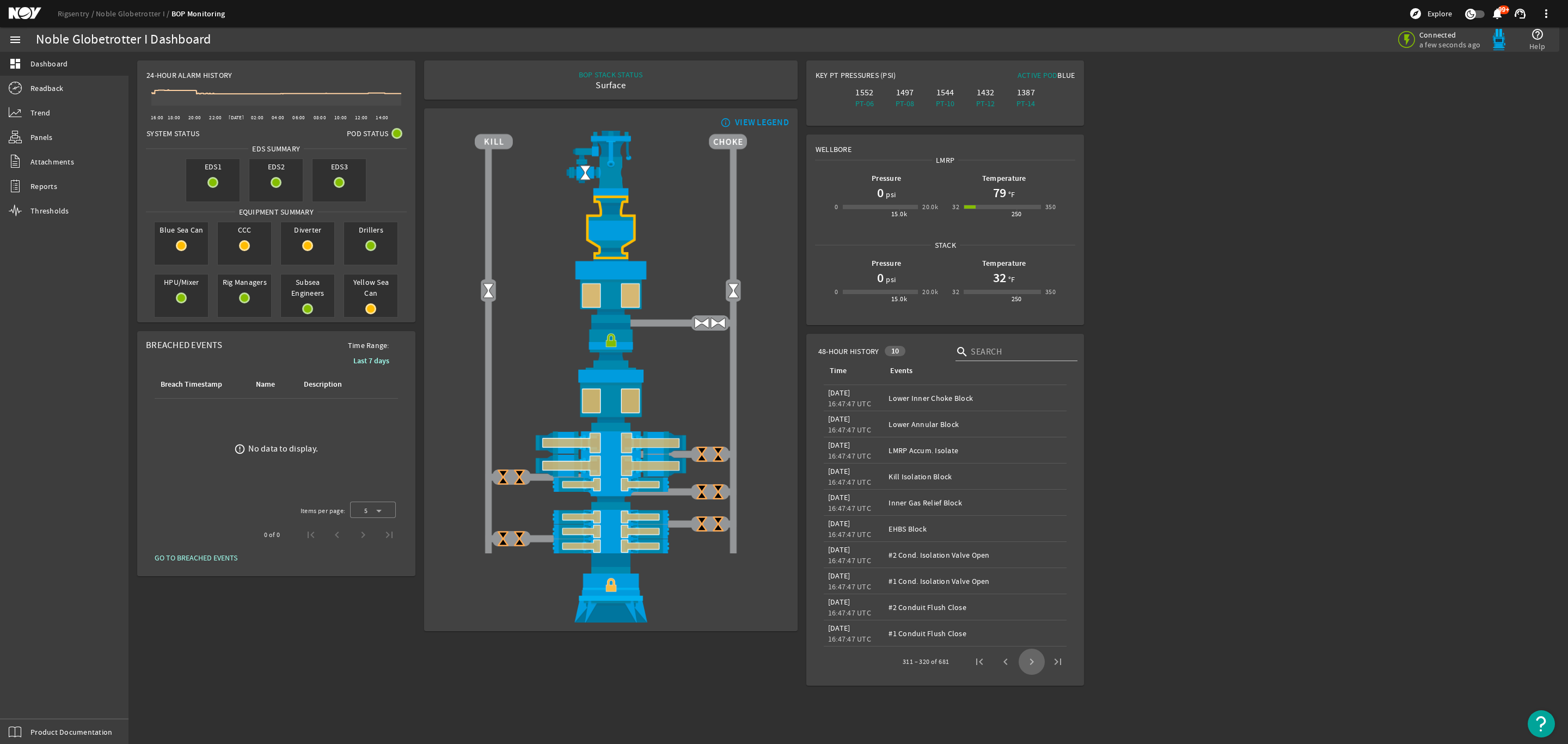
click at [1033, 662] on span "Next page" at bounding box center [1031, 661] width 26 height 26
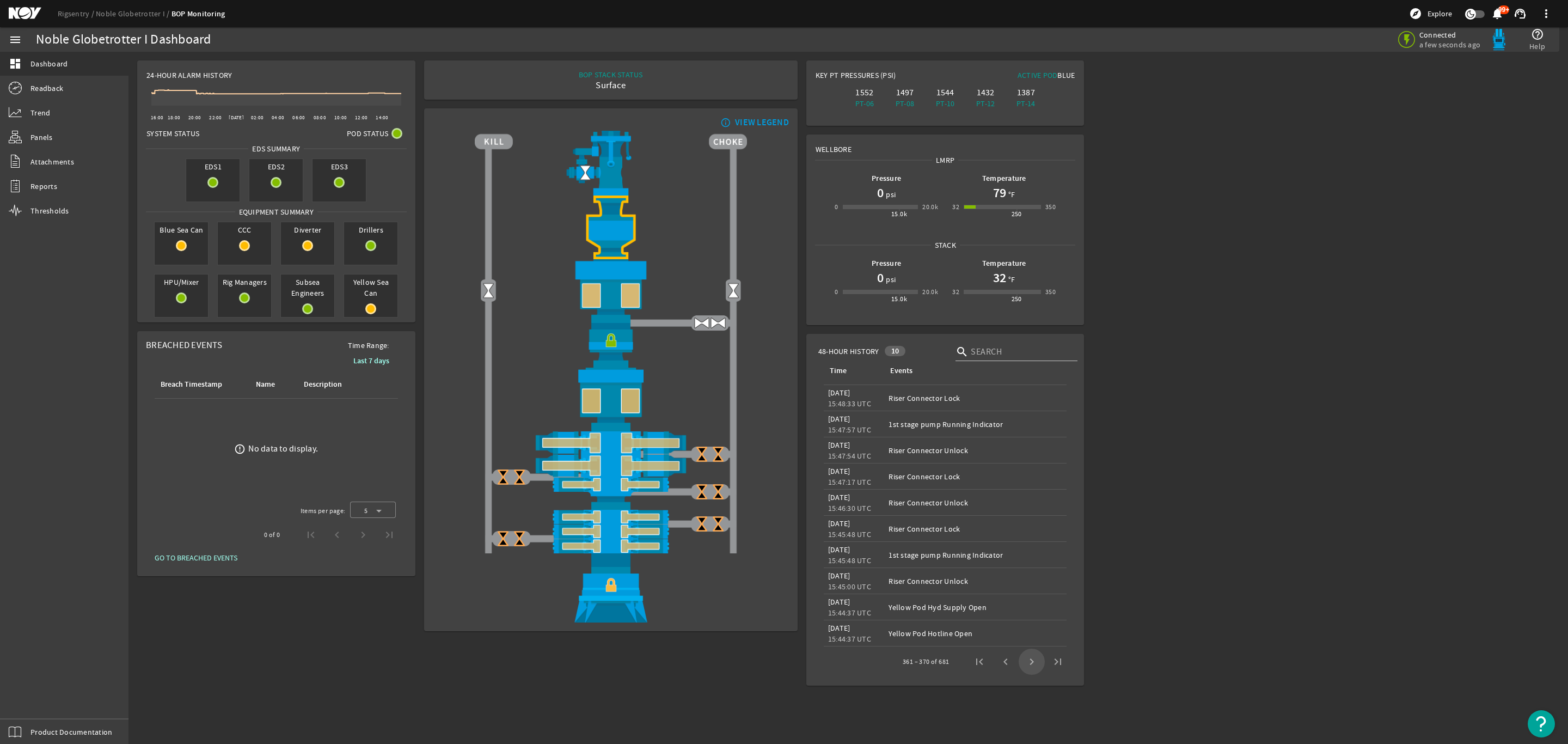
click at [1033, 662] on span "Next page" at bounding box center [1031, 661] width 26 height 26
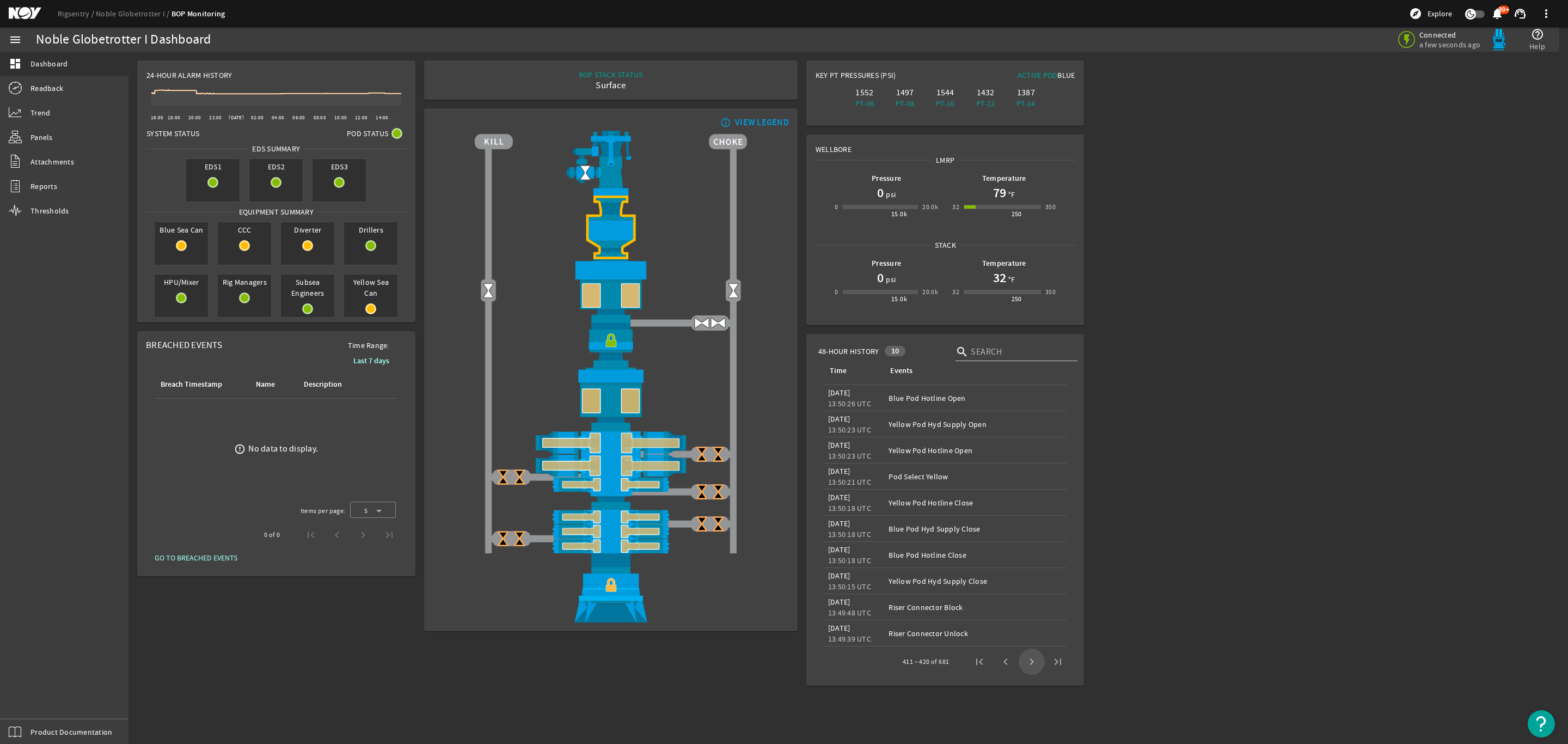
click at [1033, 662] on span "Next page" at bounding box center [1031, 661] width 26 height 26
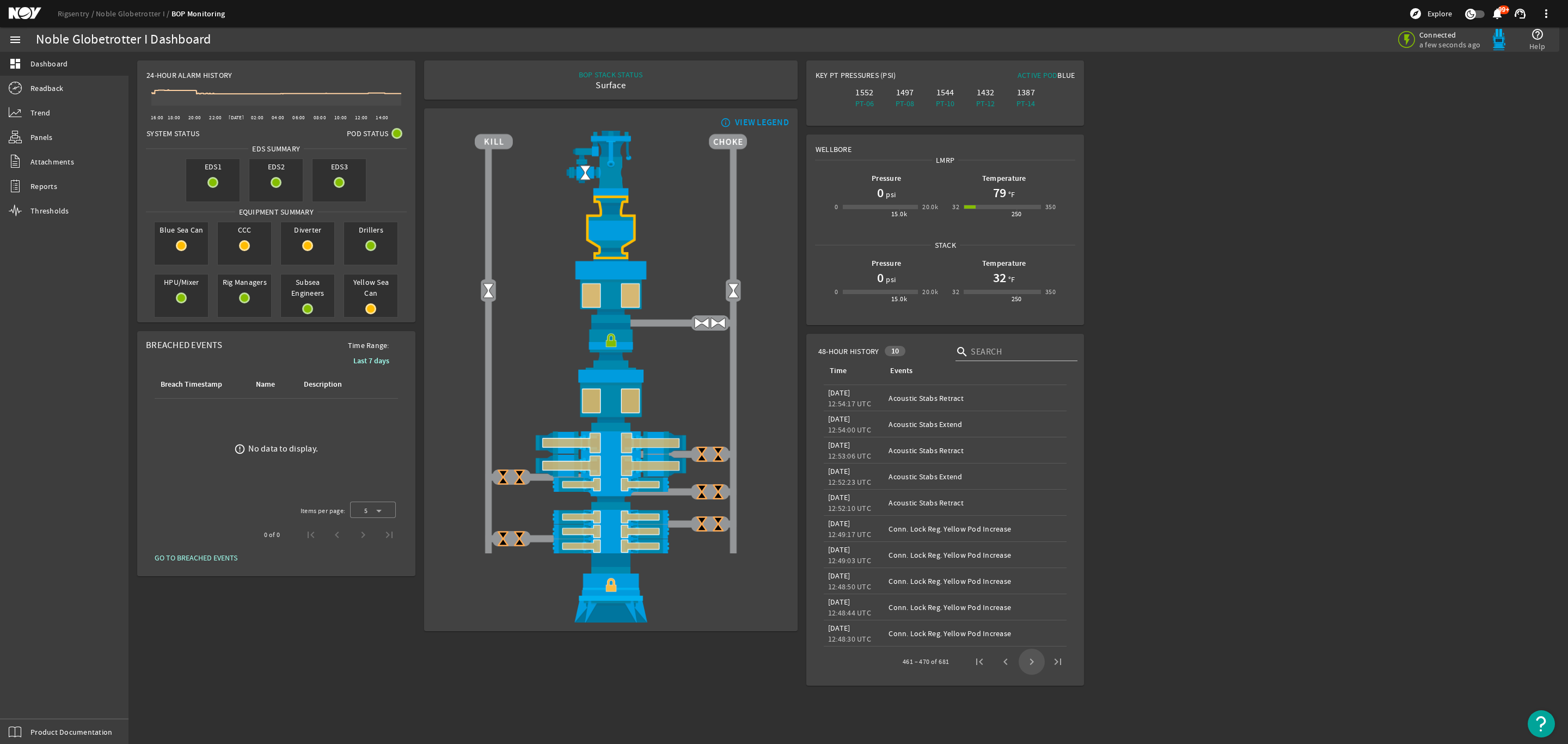
click at [1034, 662] on span "Next page" at bounding box center [1031, 661] width 26 height 26
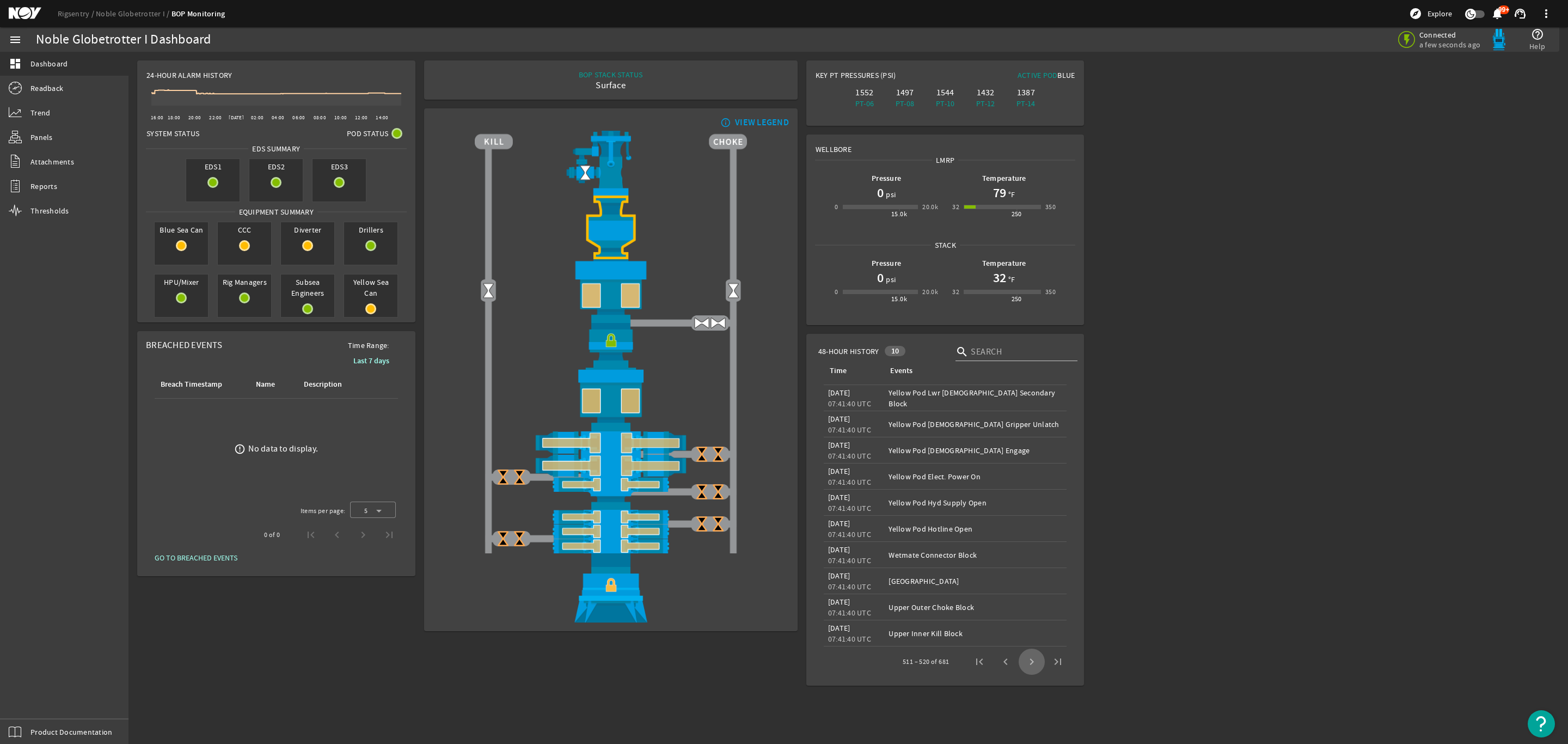
click at [1034, 662] on span "Next page" at bounding box center [1031, 661] width 26 height 26
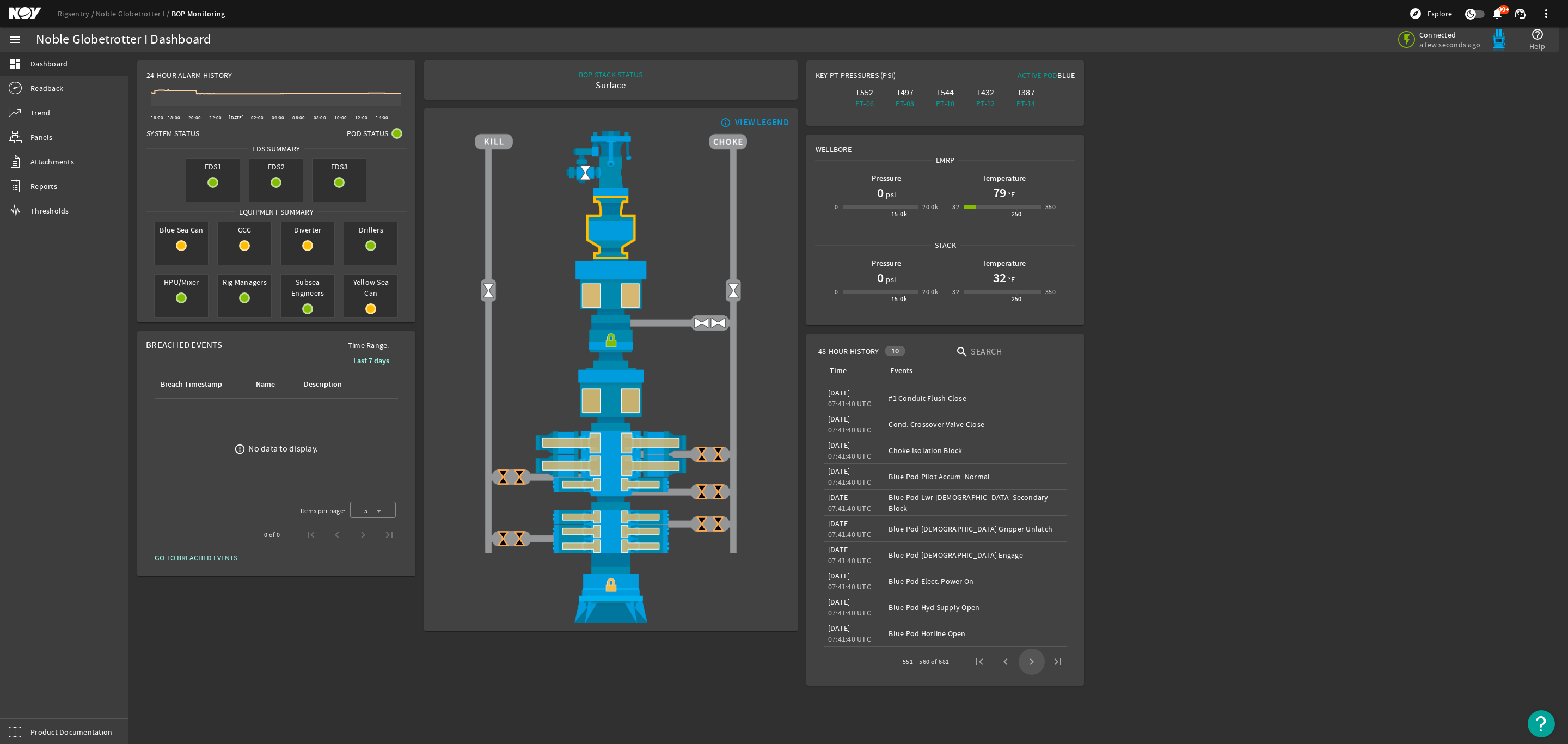
click at [1034, 662] on span "Next page" at bounding box center [1031, 661] width 26 height 26
click at [1033, 662] on span "Next page" at bounding box center [1031, 661] width 26 height 26
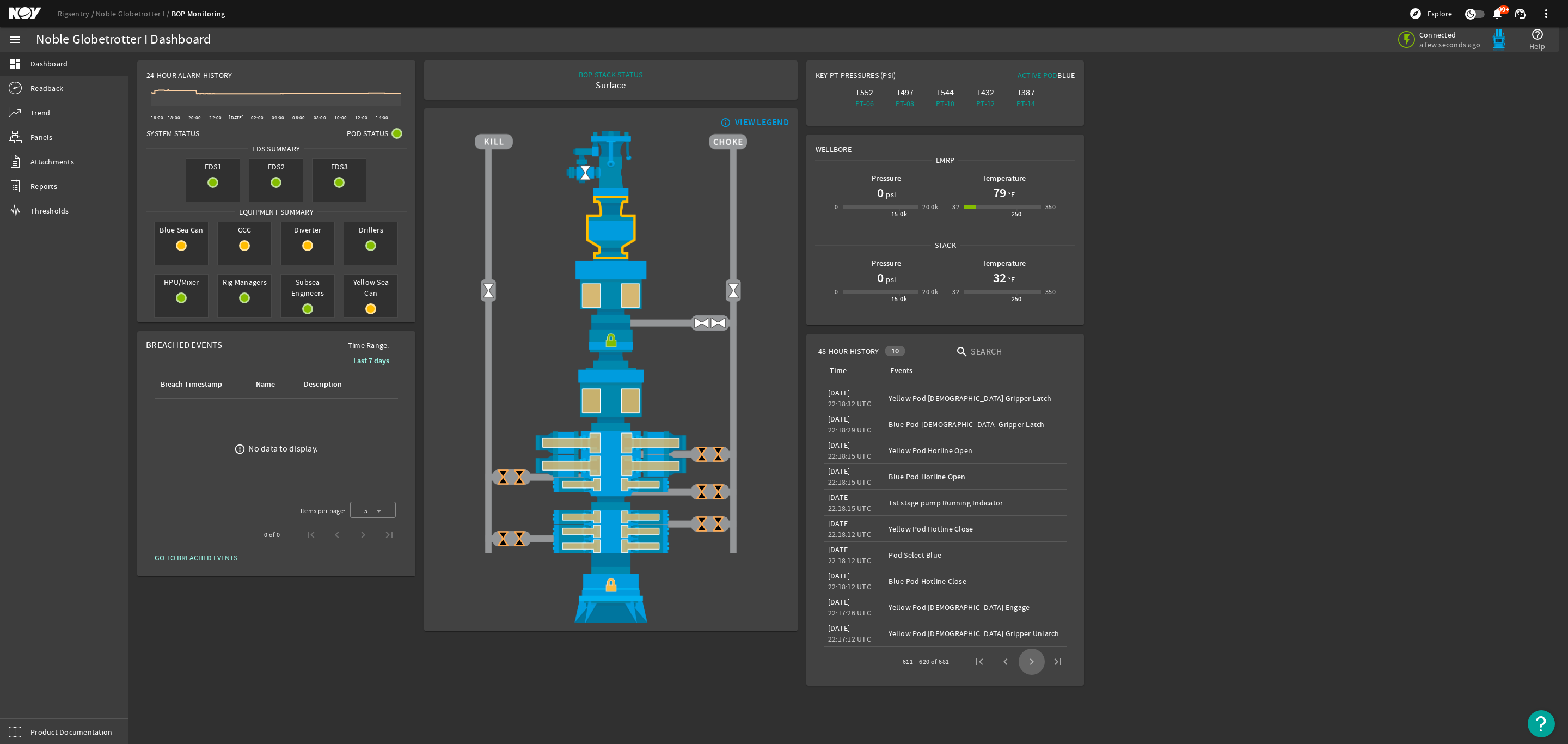
click at [1033, 662] on span "Next page" at bounding box center [1031, 661] width 26 height 26
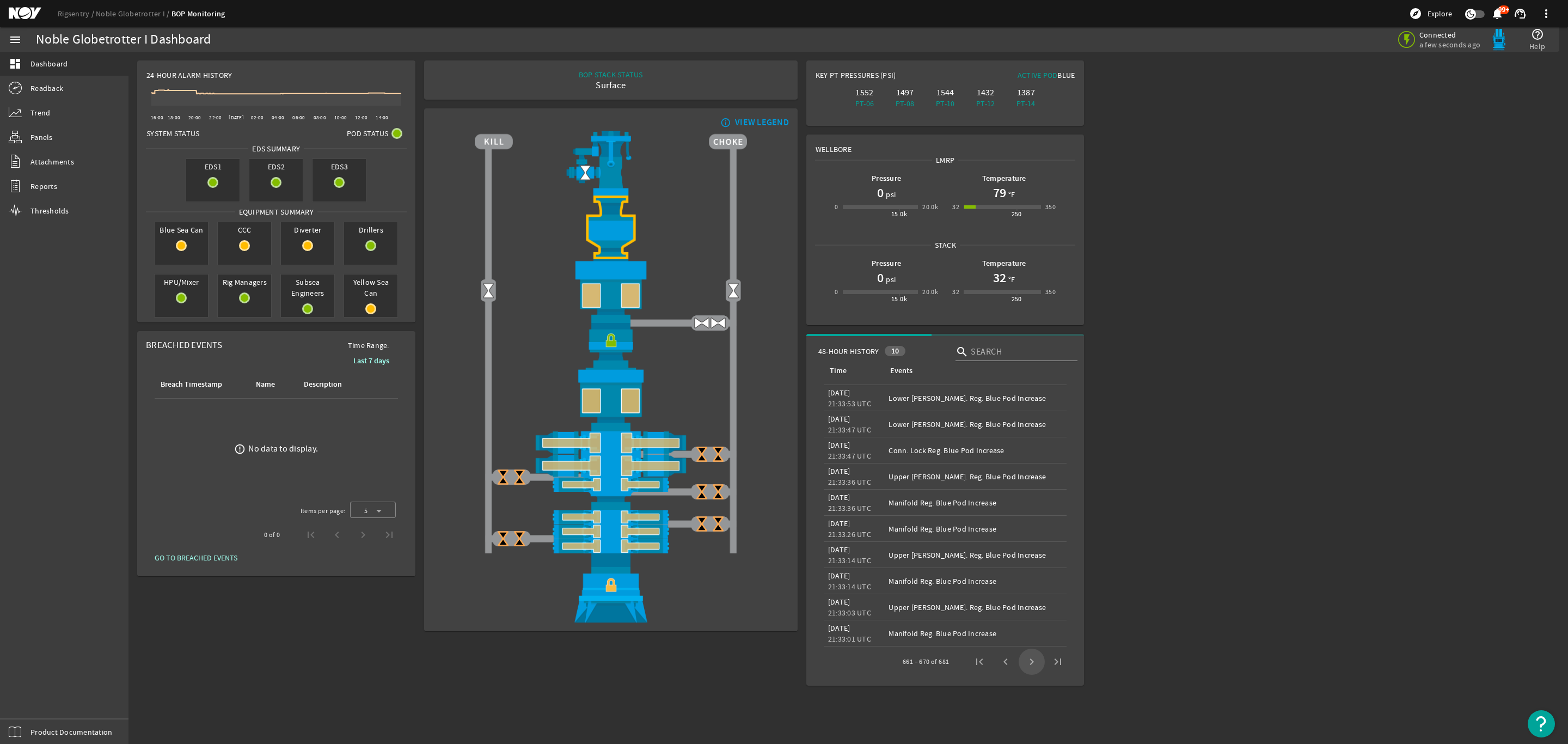
click at [1033, 662] on span "Next page" at bounding box center [1031, 661] width 26 height 26
click at [1033, 662] on mat-sidenav-content "Noble Globetrotter I Dashboard Connected a few seconds ago help_outline Help 24…" at bounding box center [848, 398] width 1439 height 692
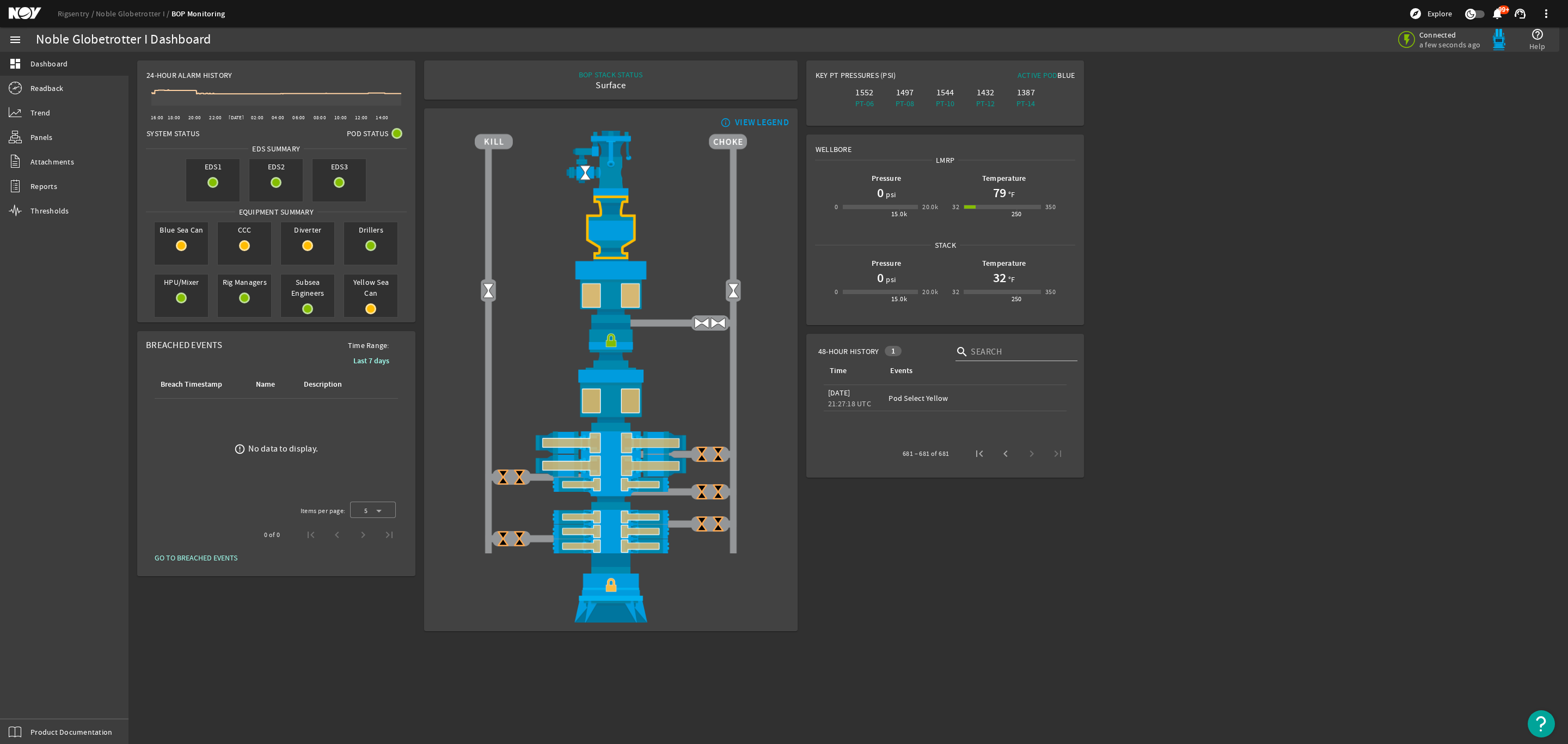
click at [1033, 662] on mat-sidenav-content "Noble Globetrotter I Dashboard Connected a few seconds ago help_outline Help 24…" at bounding box center [848, 398] width 1439 height 692
click at [1005, 456] on span "Previous page" at bounding box center [1005, 453] width 26 height 26
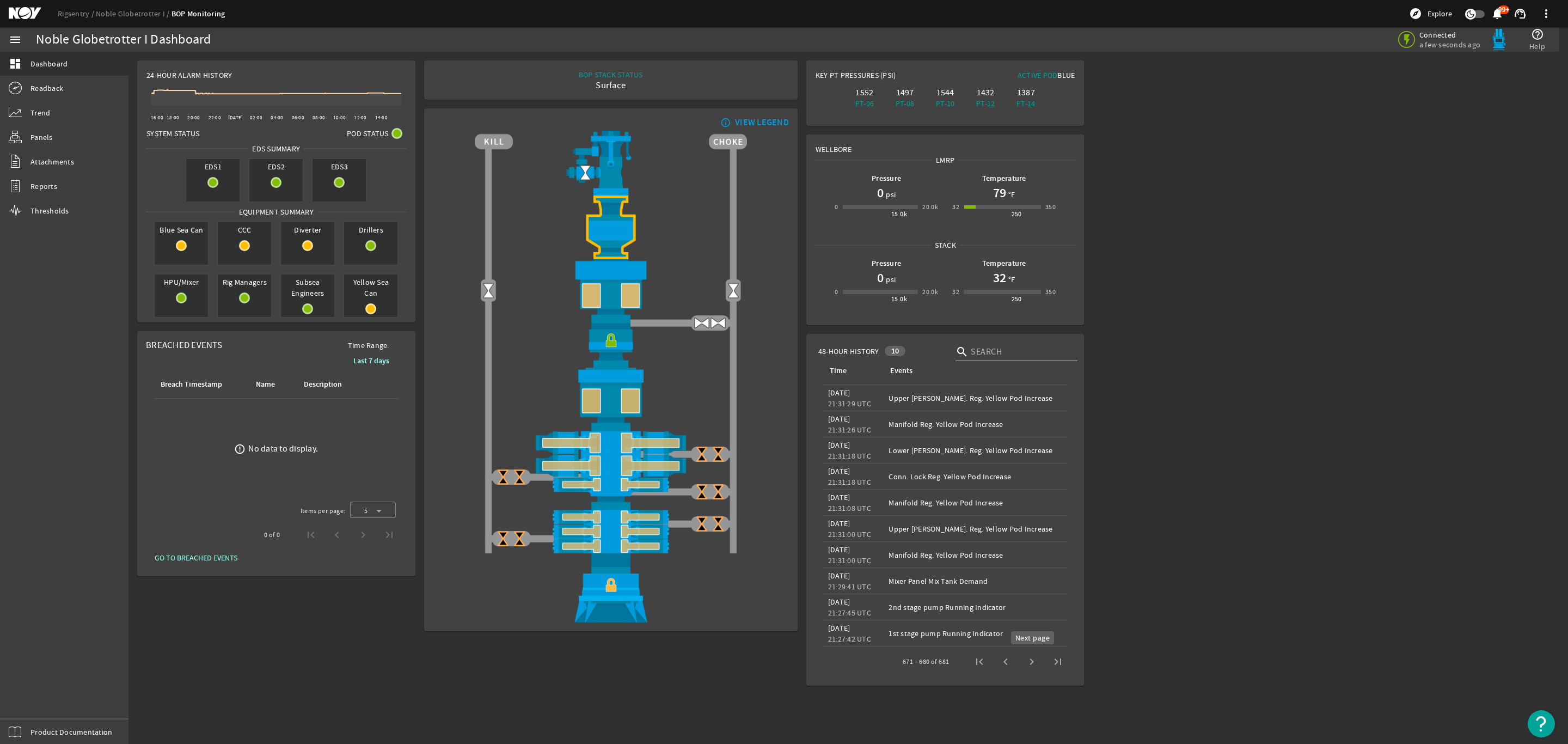
click at [1038, 659] on span "Next page" at bounding box center [1031, 661] width 26 height 26
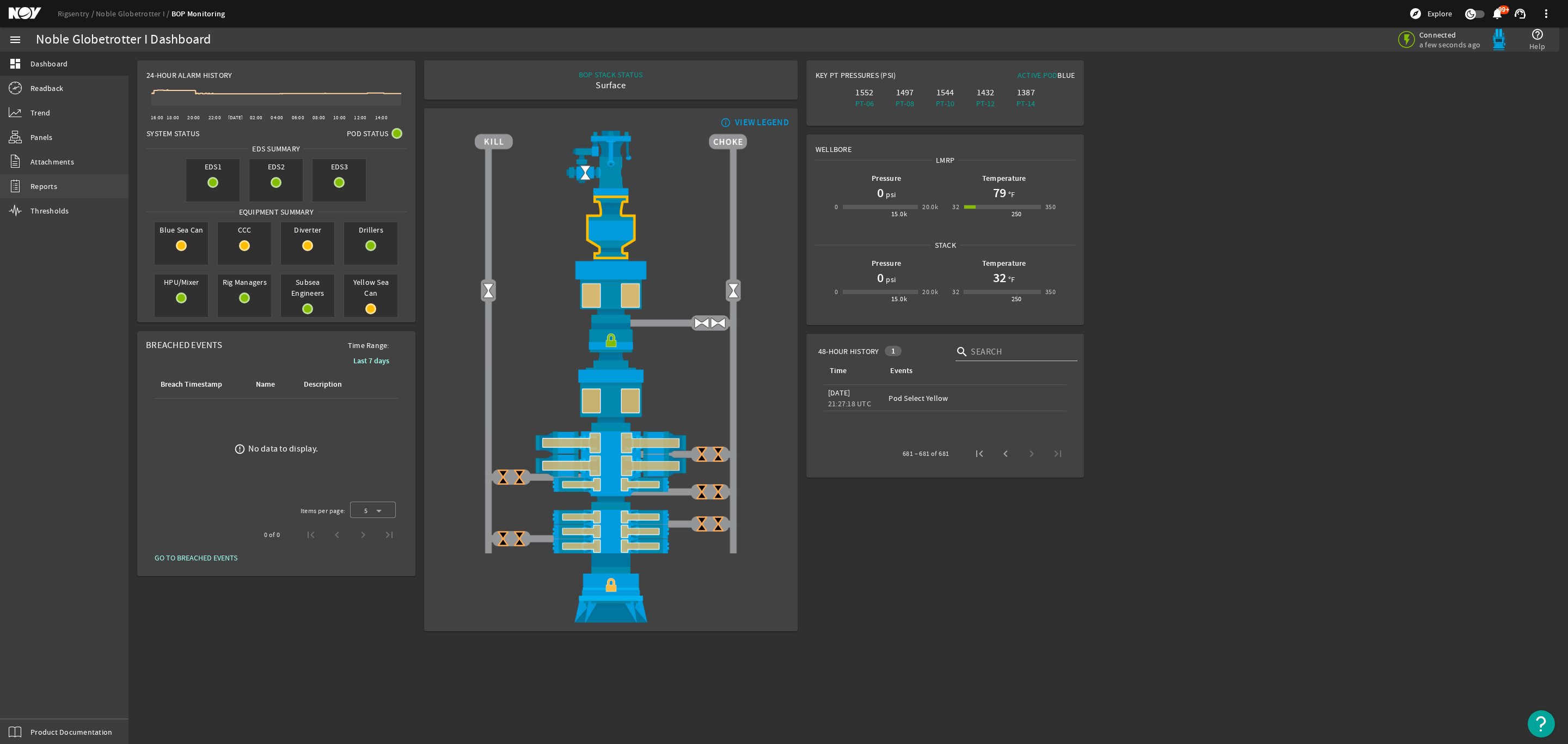
click at [49, 181] on span "Reports" at bounding box center [44, 186] width 27 height 11
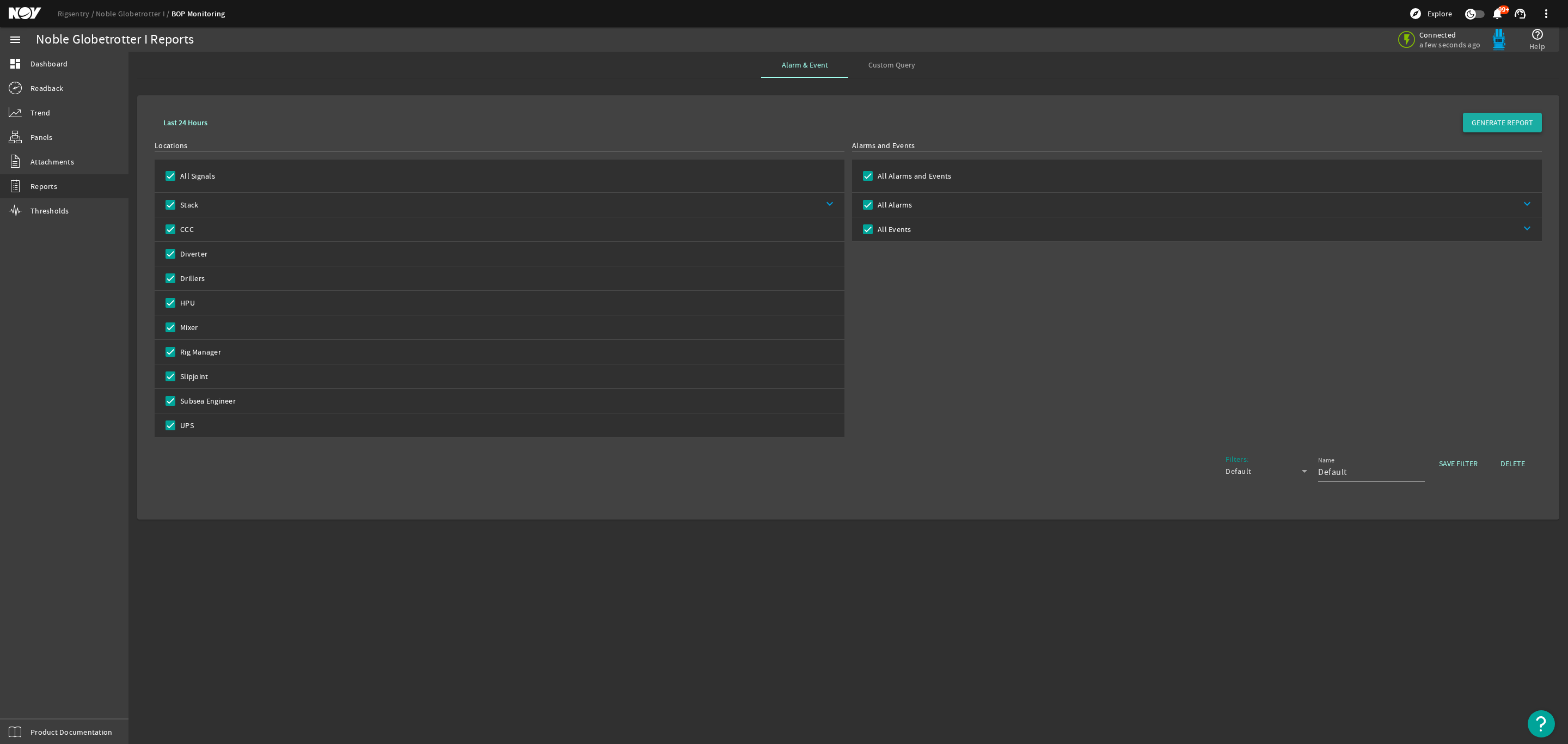
click at [1504, 122] on span "GENERATE REPORT" at bounding box center [1503, 122] width 62 height 11
click at [79, 59] on link "dashboard Dashboard" at bounding box center [64, 64] width 129 height 24
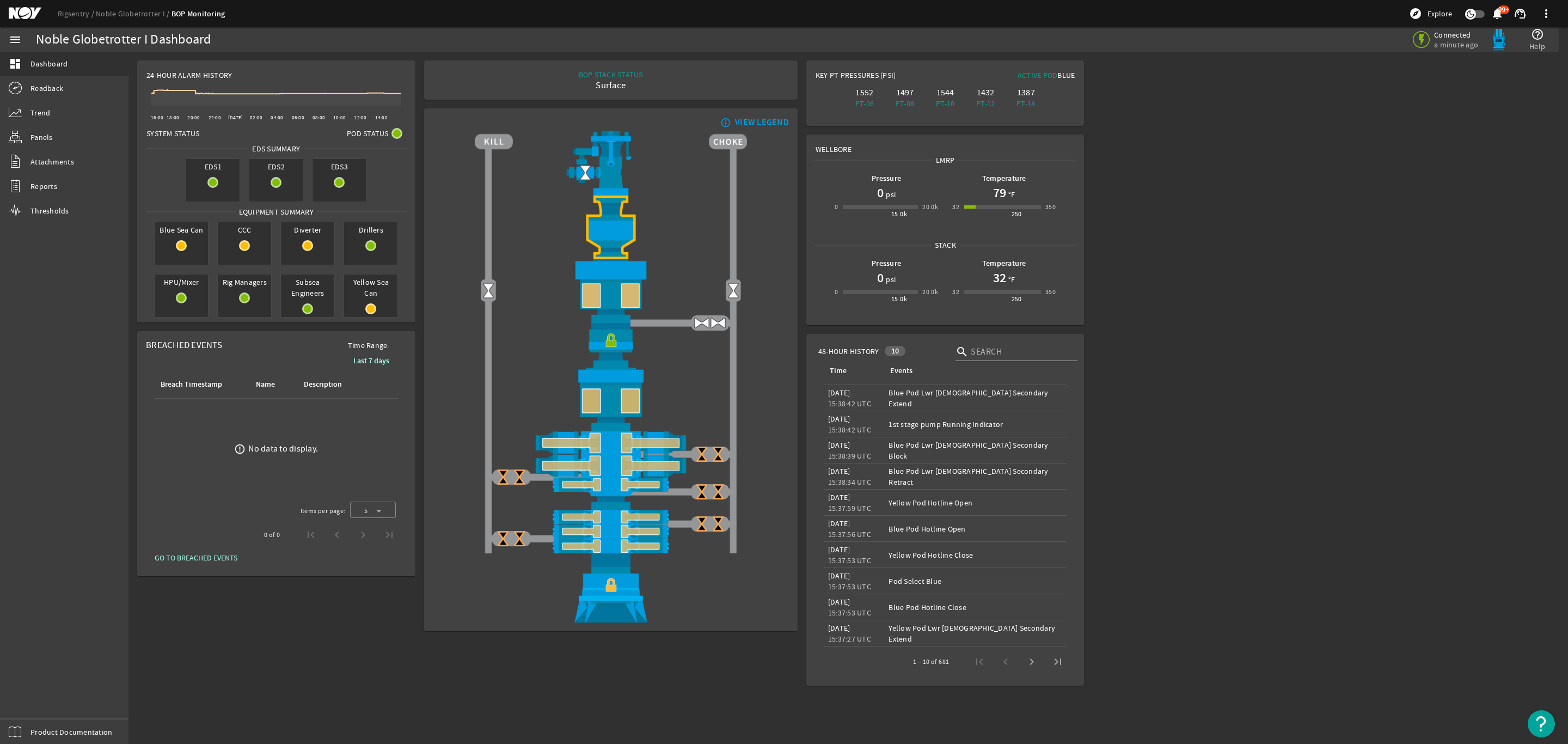
drag, startPoint x: 856, startPoint y: 350, endPoint x: 895, endPoint y: 351, distance: 39.0
click at [857, 350] on span "48-Hour History" at bounding box center [848, 351] width 61 height 11
click at [900, 350] on div "10" at bounding box center [894, 351] width 21 height 10
click at [897, 348] on div "10" at bounding box center [894, 351] width 21 height 10
click at [1029, 664] on span "Next page" at bounding box center [1031, 661] width 26 height 26
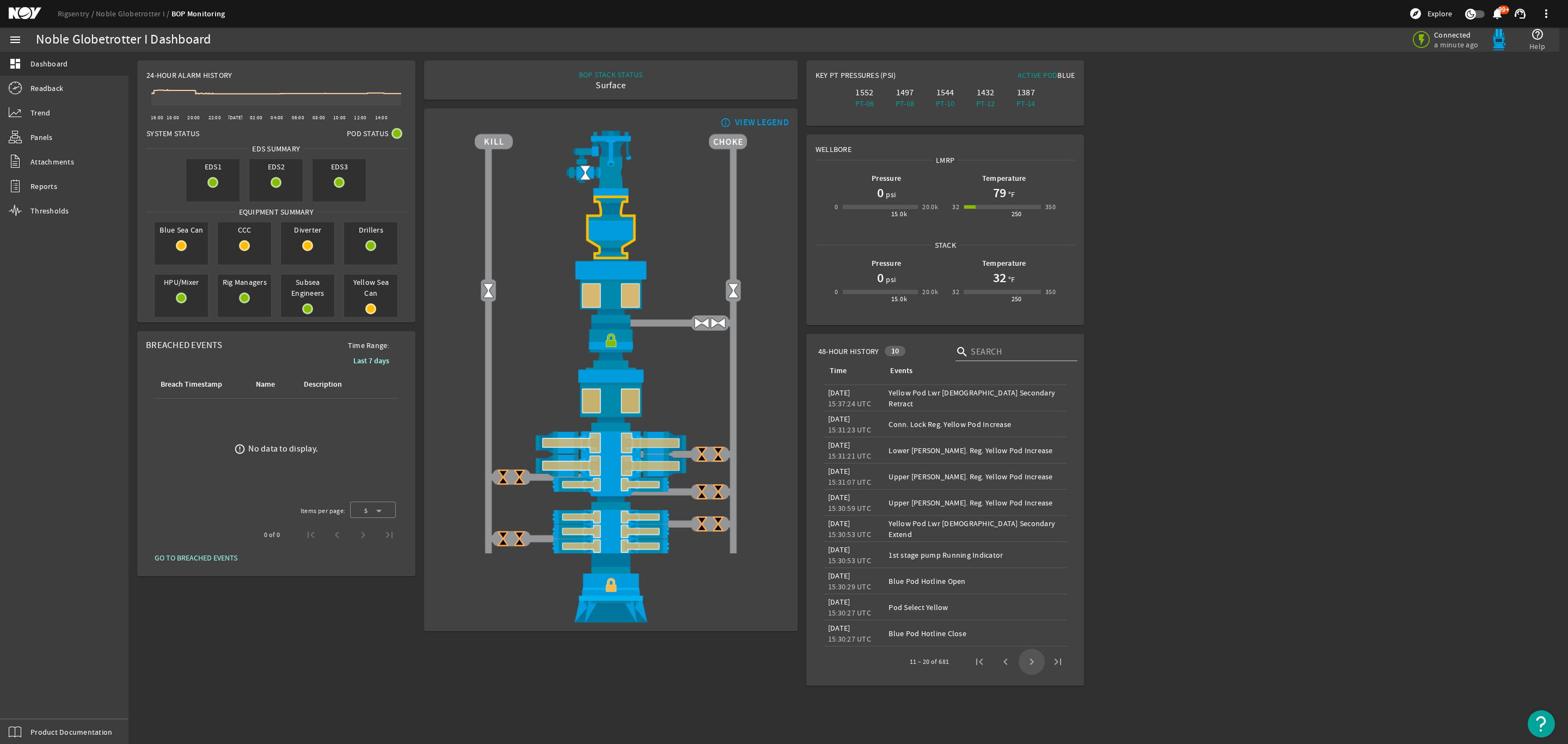
click at [1031, 664] on span "Next page" at bounding box center [1031, 661] width 26 height 26
click at [1033, 664] on span "Next page" at bounding box center [1031, 661] width 26 height 26
click at [1033, 664] on span "Next page" at bounding box center [1031, 661] width 26 height 26
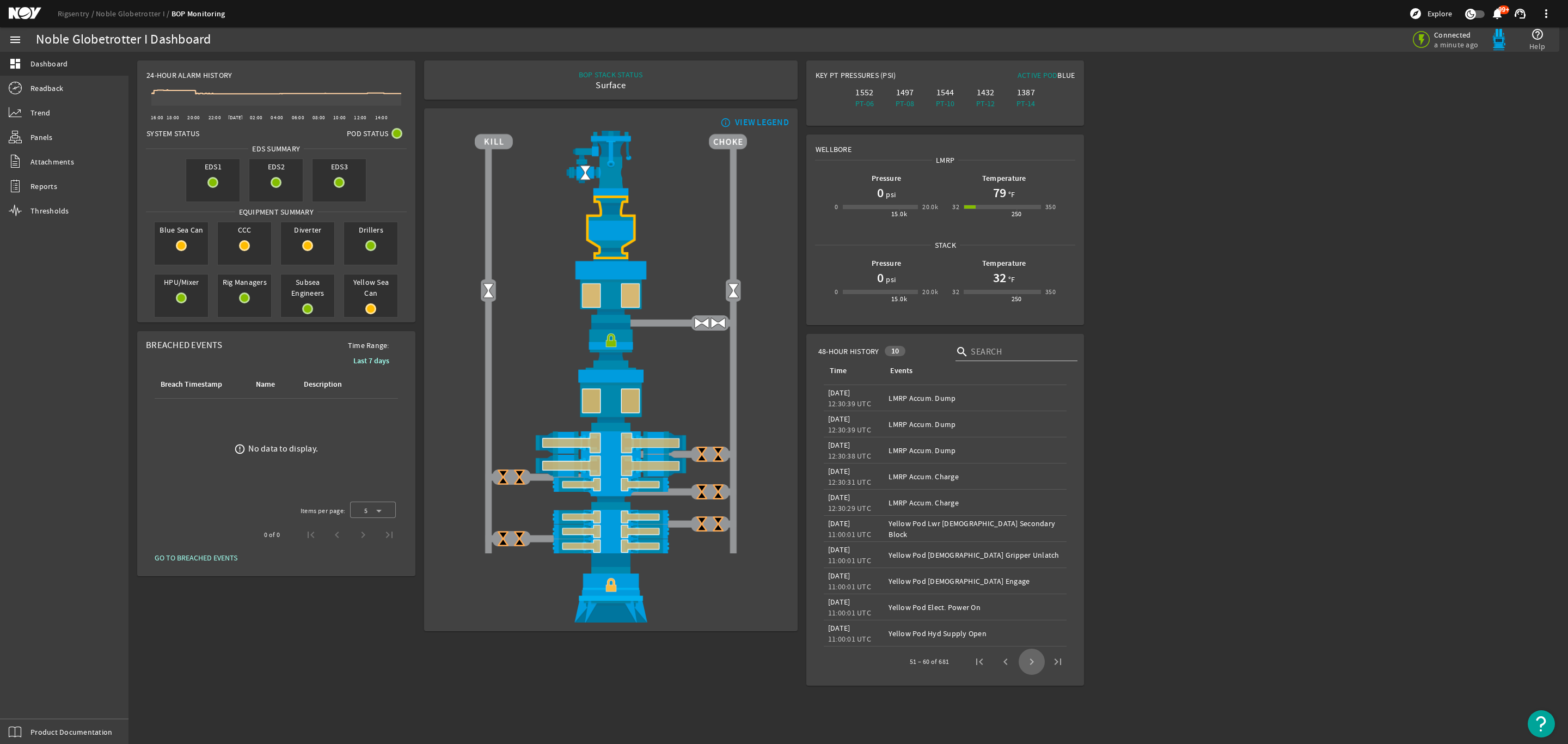
click at [1033, 664] on span "Next page" at bounding box center [1031, 661] width 26 height 26
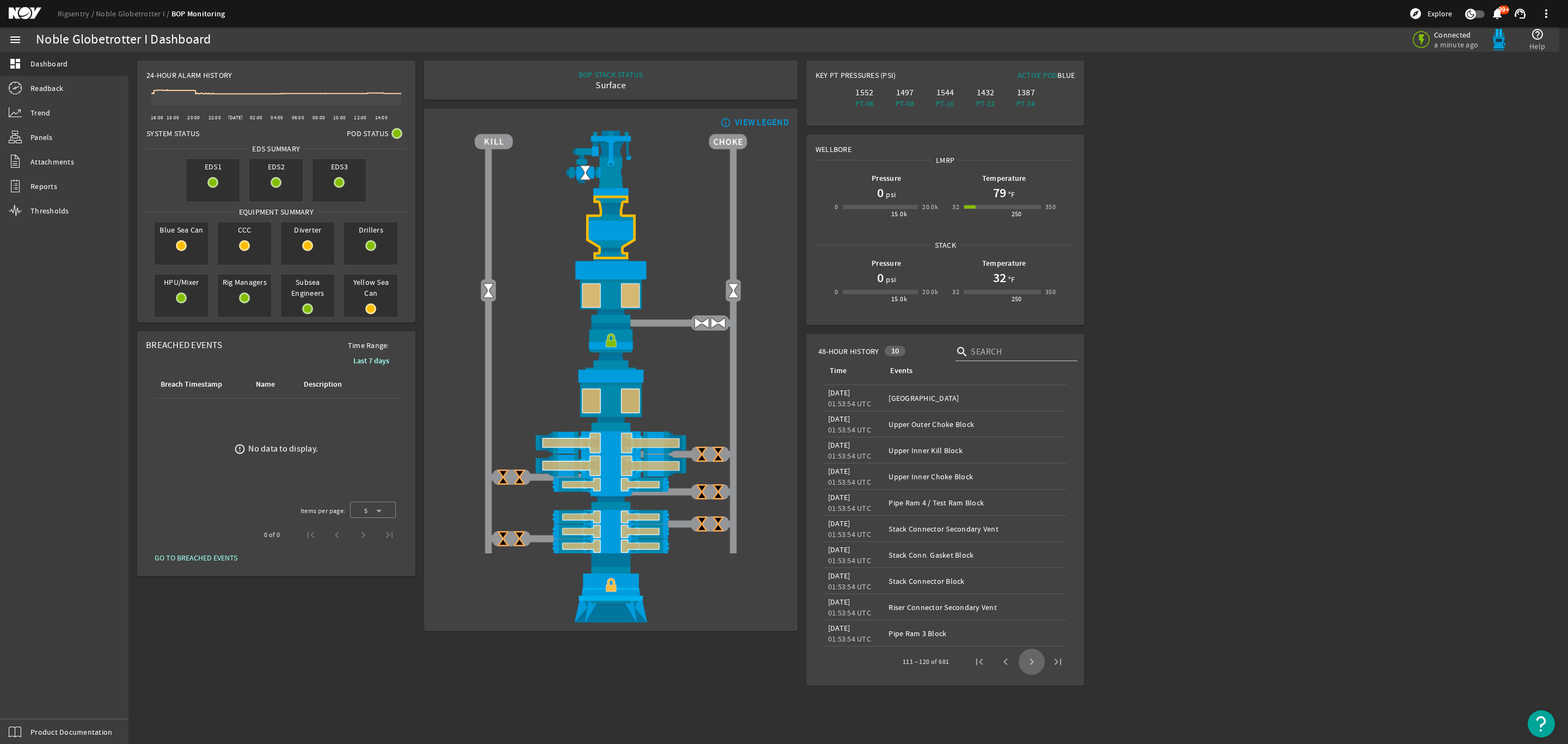
click at [1033, 664] on span "Next page" at bounding box center [1031, 661] width 26 height 26
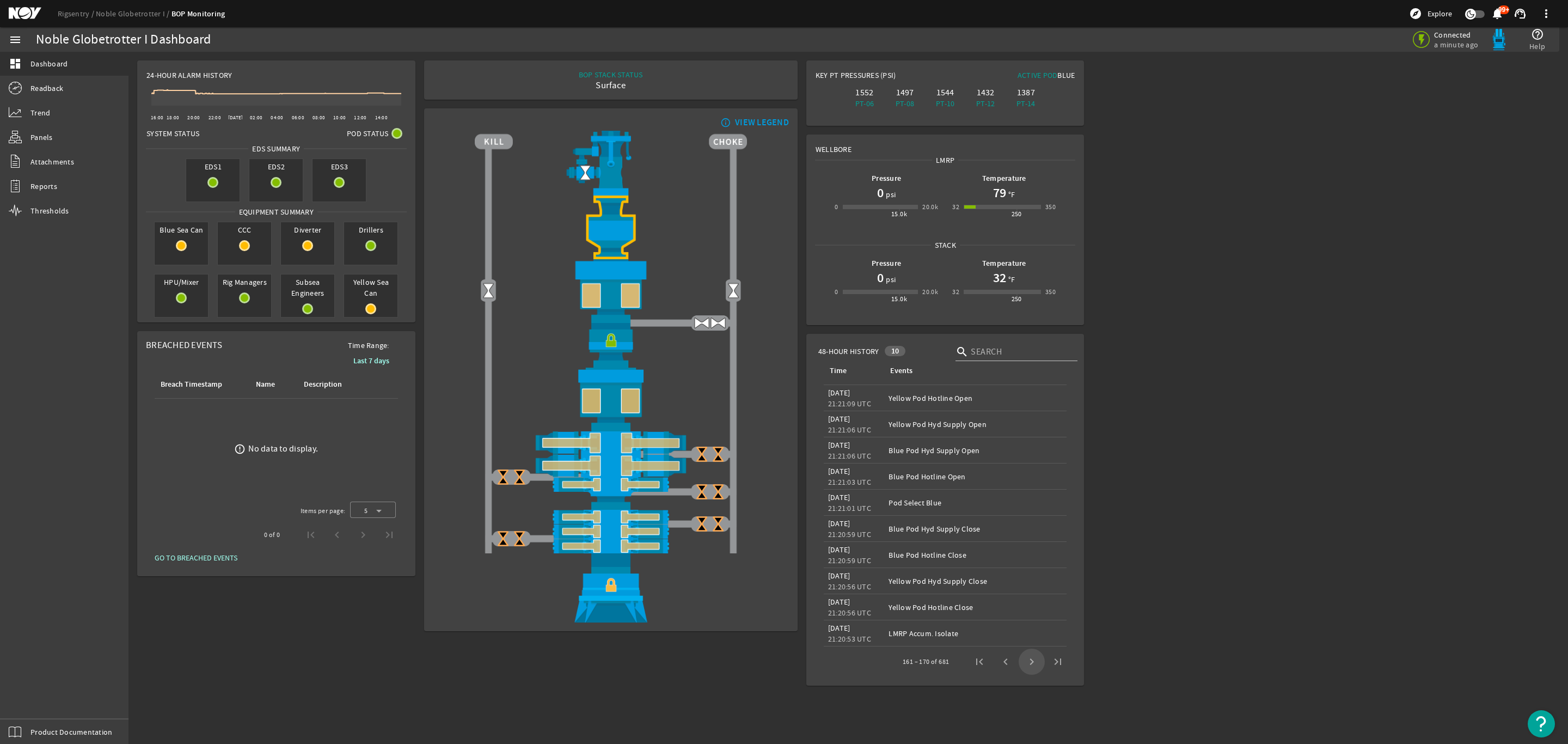
click at [1033, 664] on span "Next page" at bounding box center [1031, 661] width 26 height 26
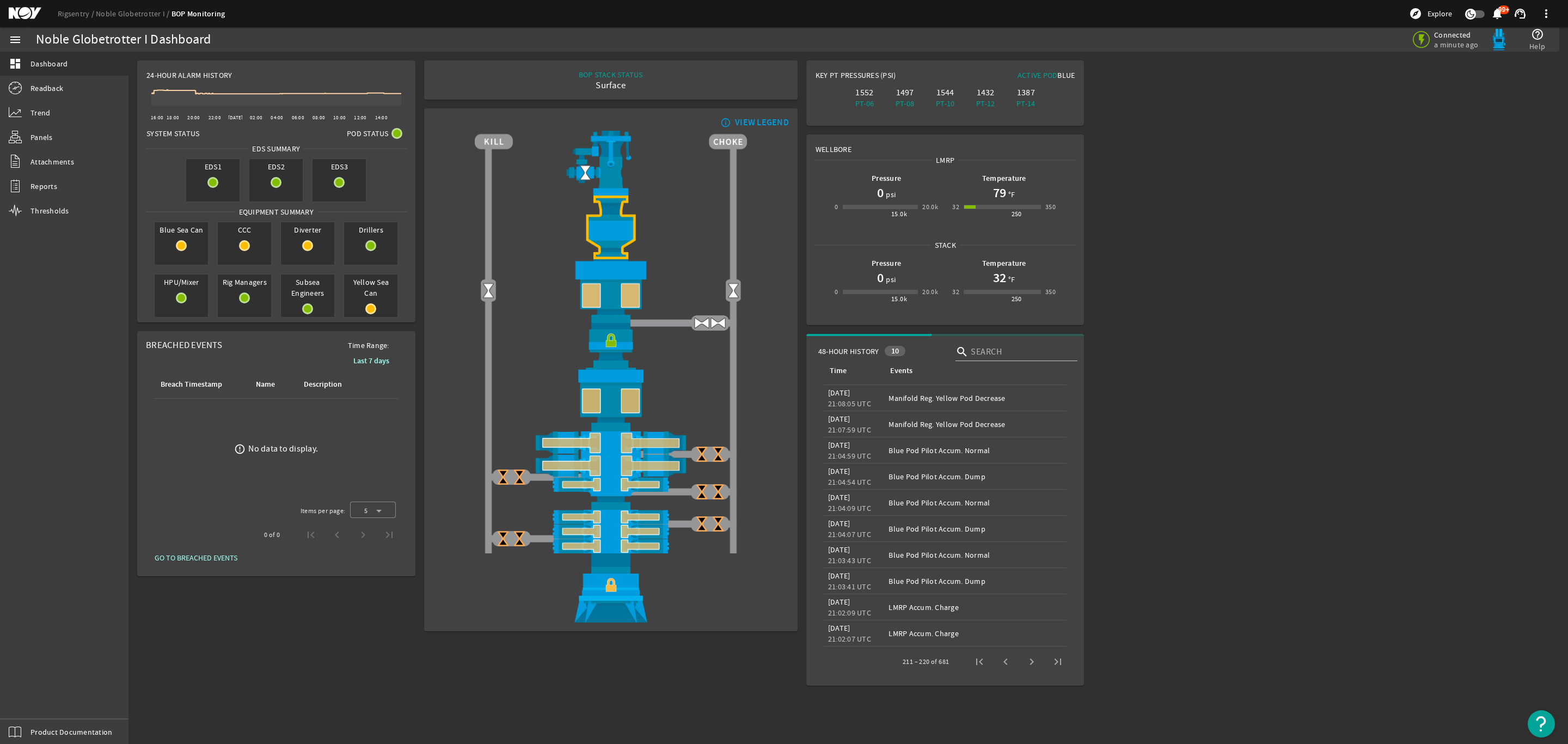
click at [1033, 664] on span "Next page" at bounding box center [1031, 661] width 26 height 26
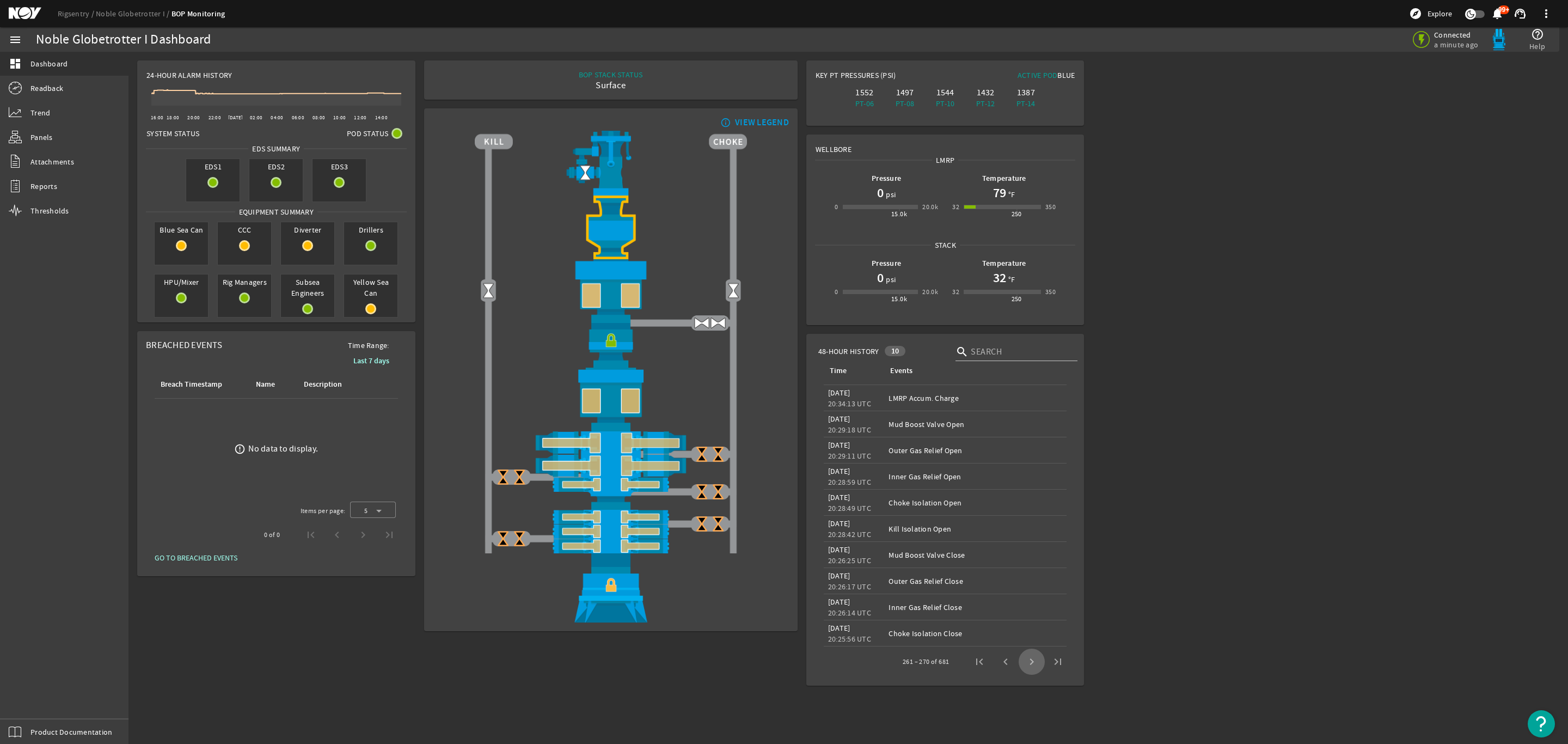
click at [1033, 664] on span "Next page" at bounding box center [1031, 661] width 26 height 26
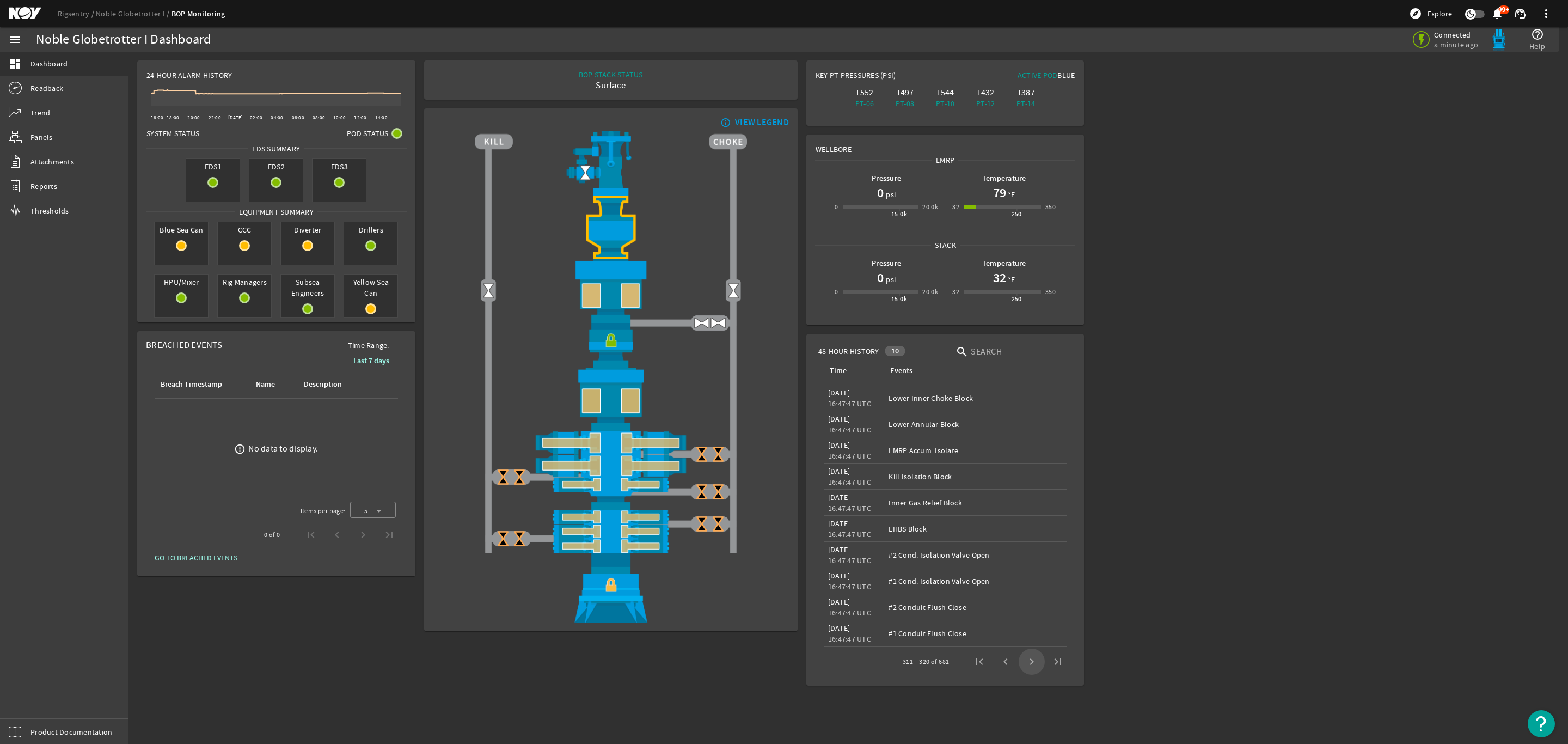
click at [1033, 664] on span "Next page" at bounding box center [1031, 661] width 26 height 26
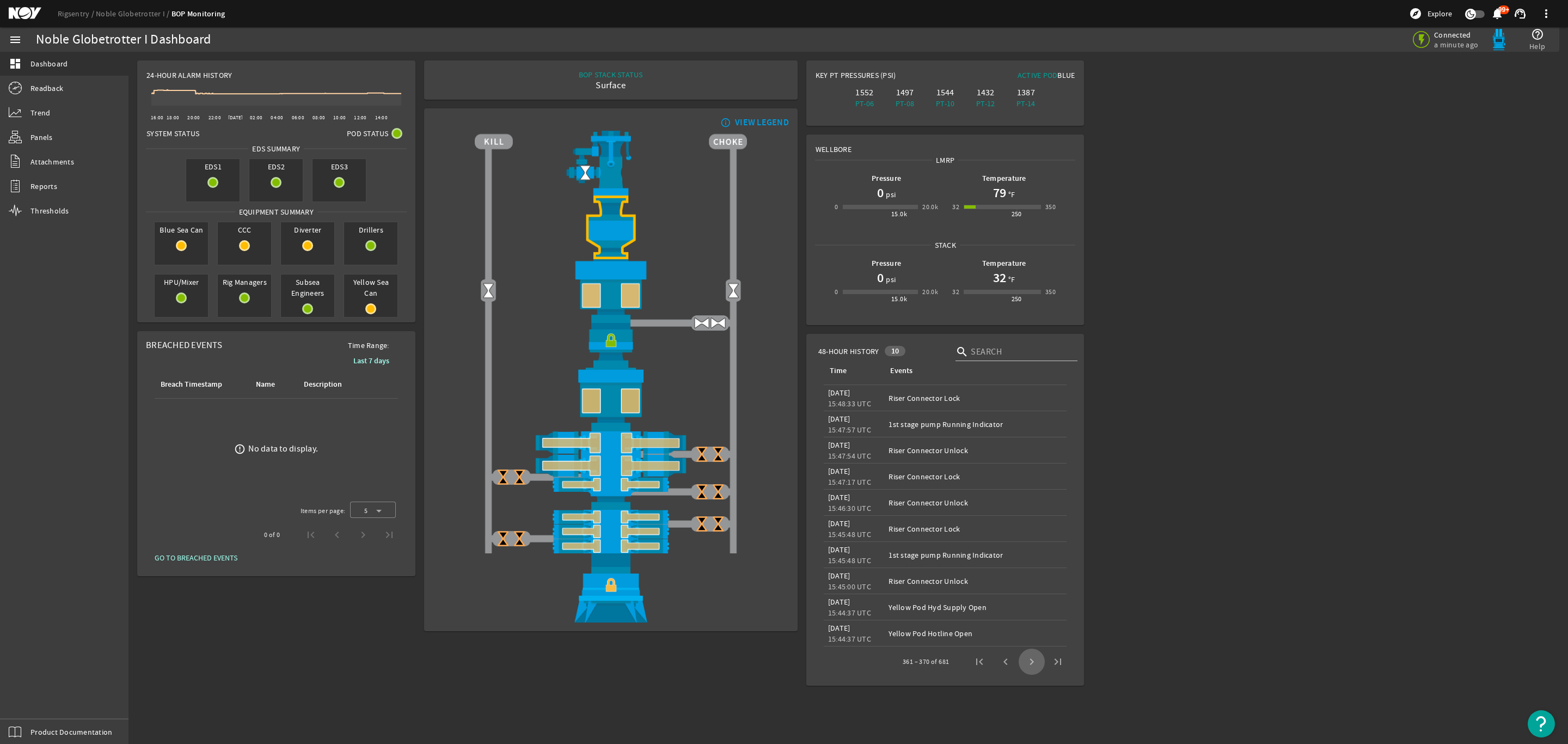
click at [1033, 664] on span "Next page" at bounding box center [1031, 661] width 26 height 26
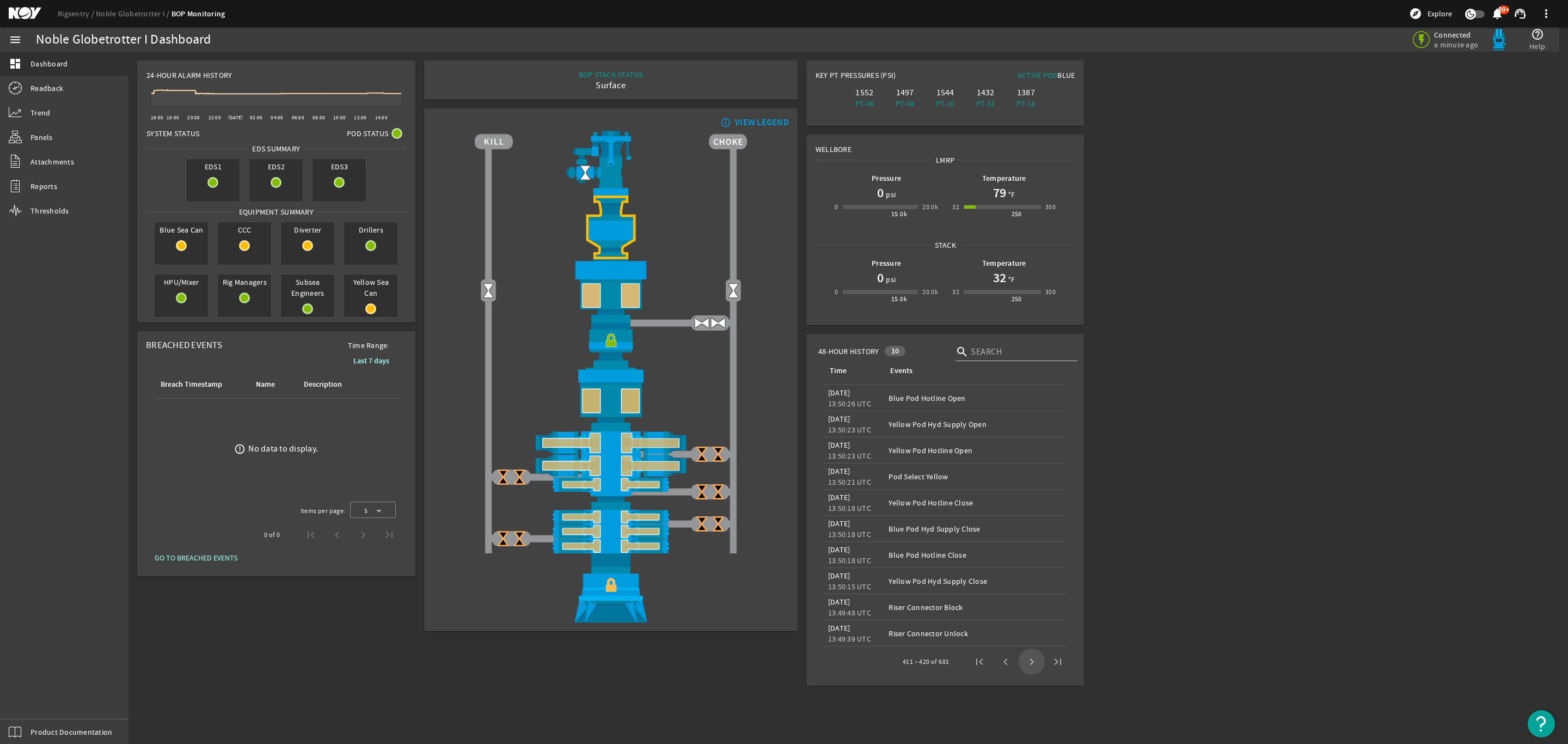
click at [1033, 664] on span "Next page" at bounding box center [1031, 661] width 26 height 26
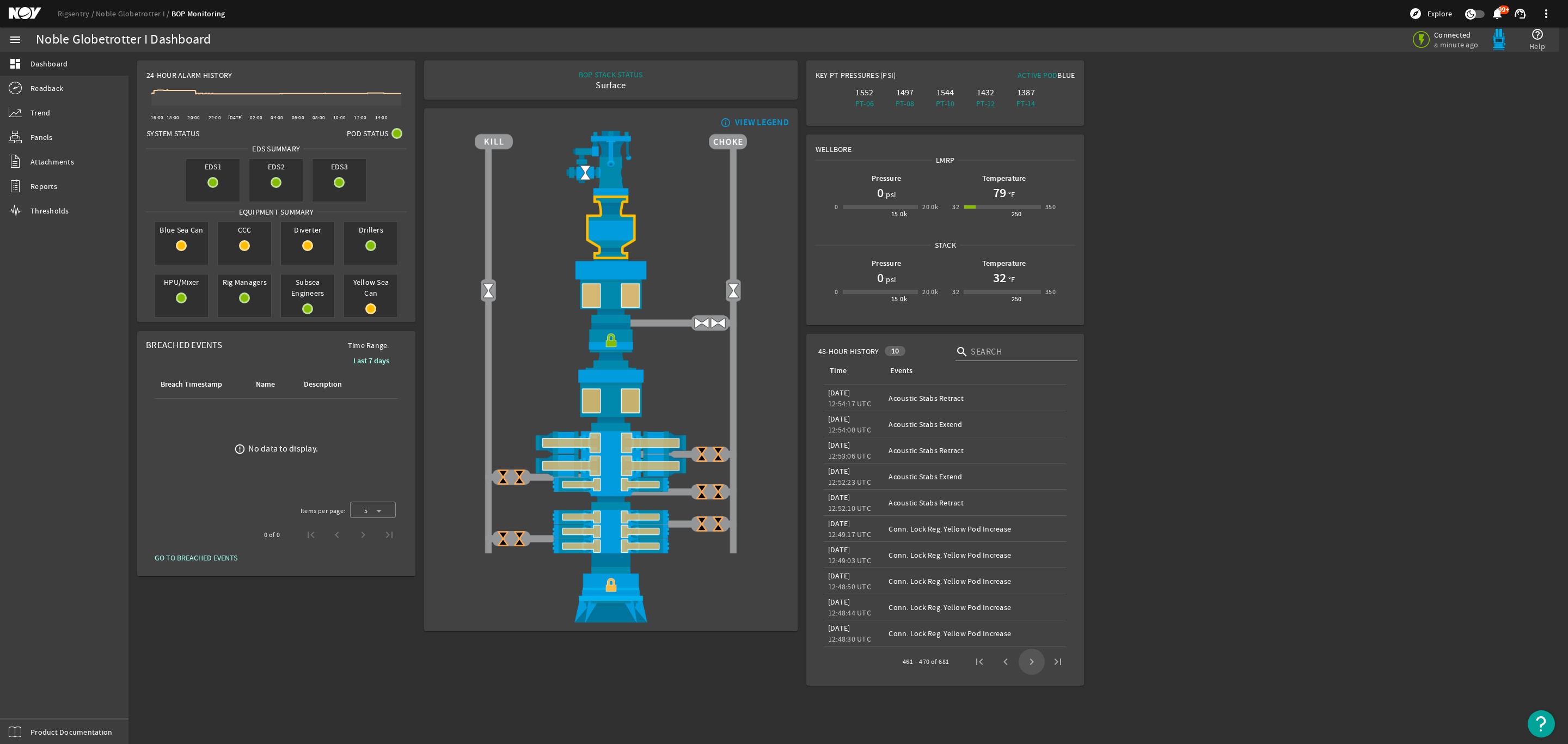
click at [1033, 664] on span "Next page" at bounding box center [1031, 661] width 26 height 26
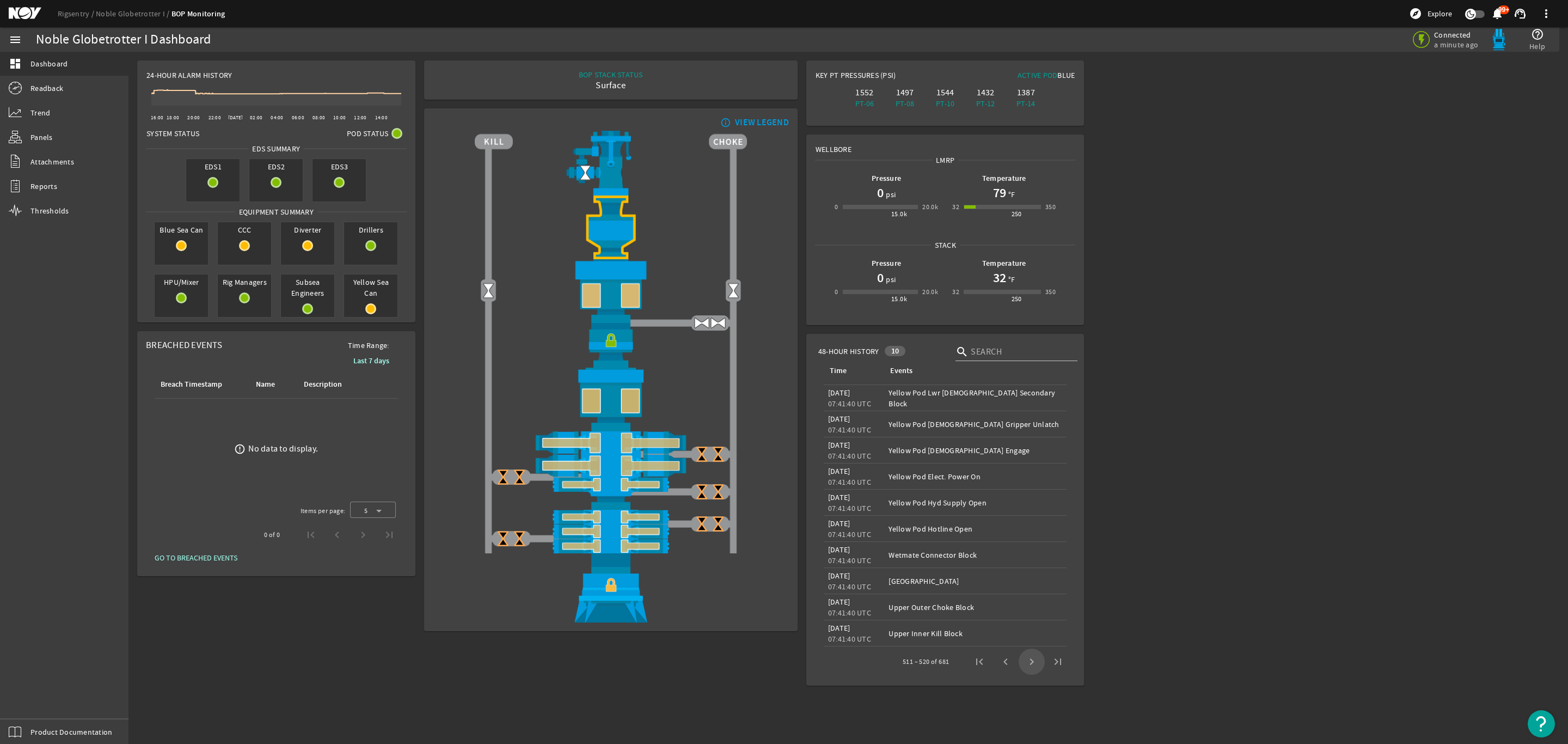
click at [1033, 664] on span "Next page" at bounding box center [1031, 661] width 26 height 26
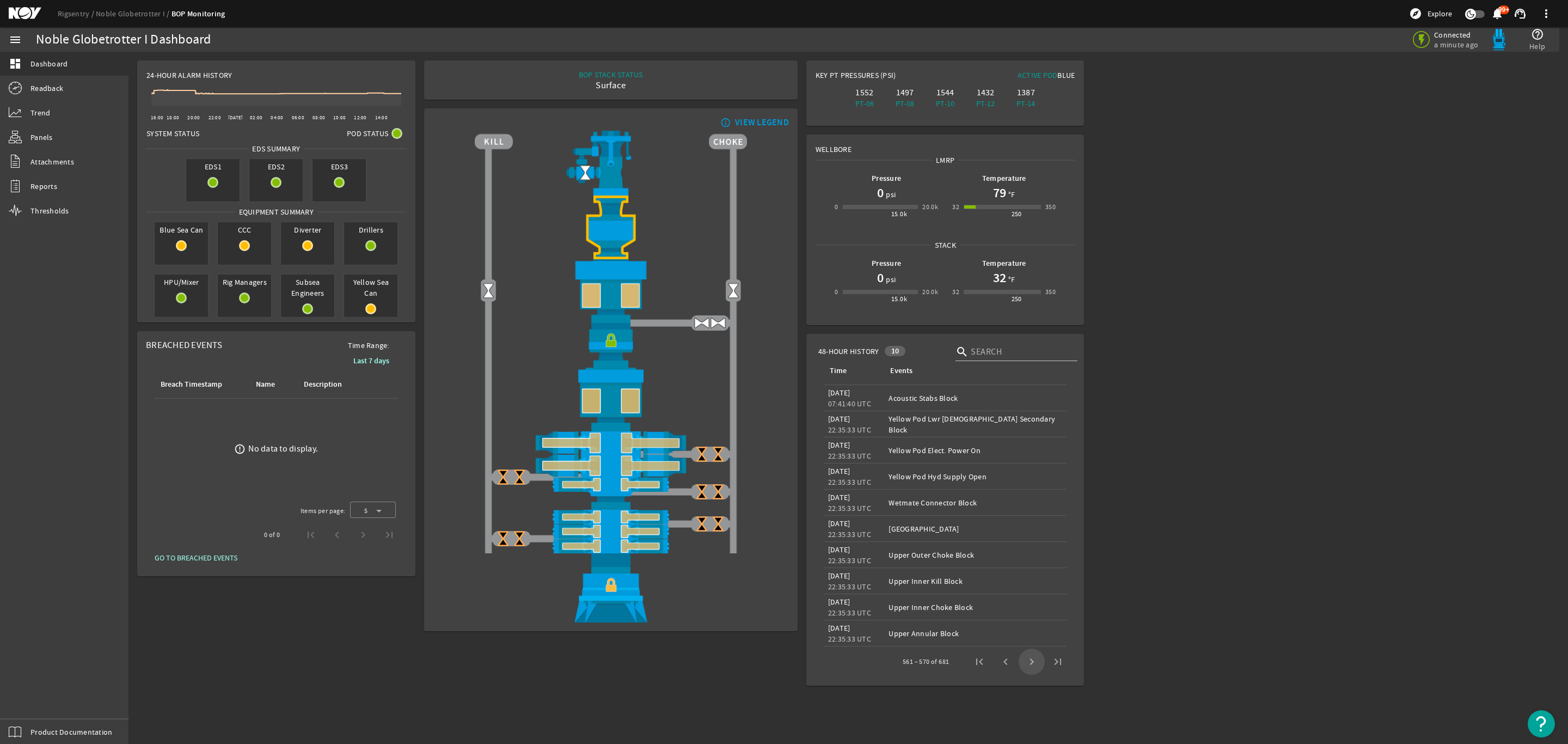
click at [1033, 664] on span "Next page" at bounding box center [1031, 661] width 26 height 26
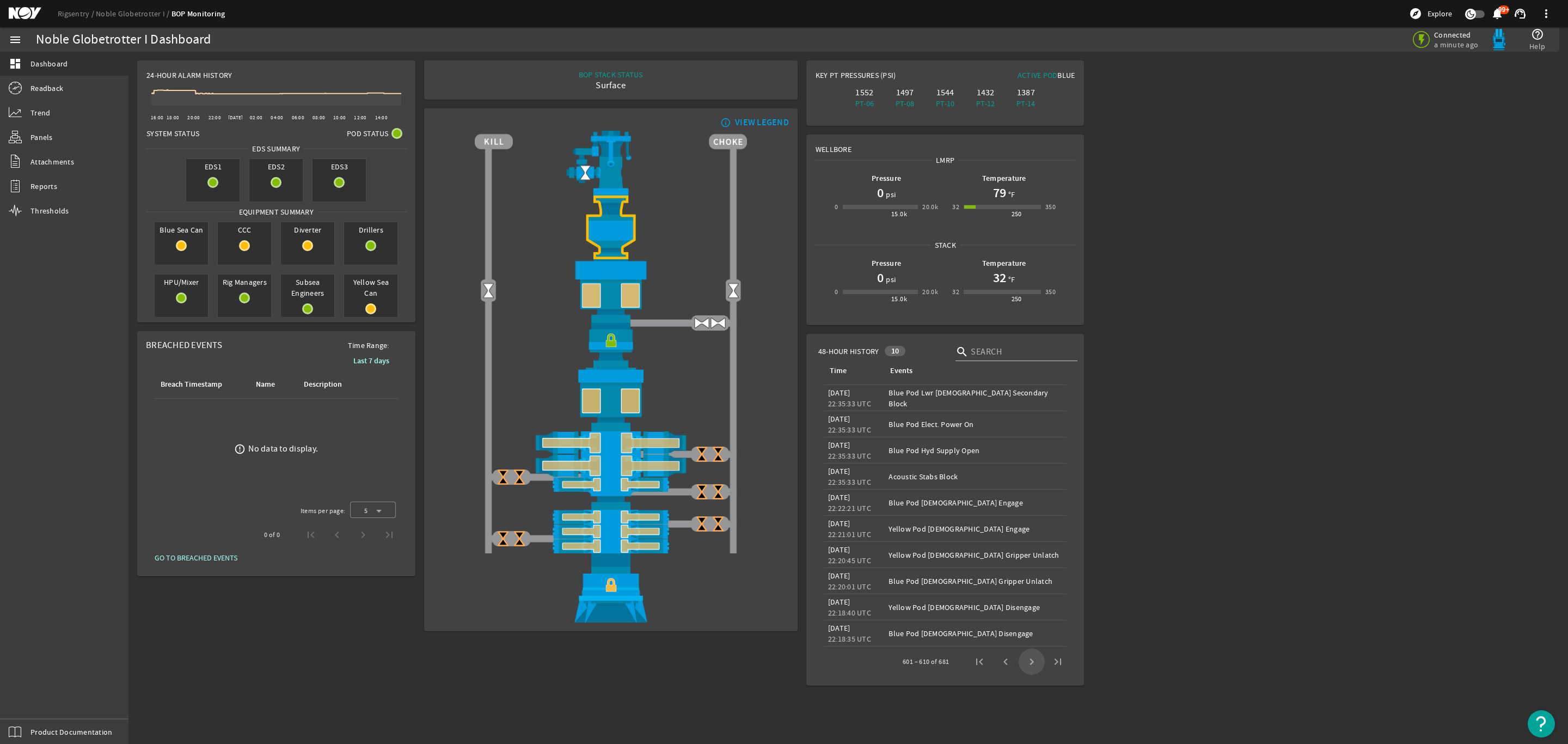
click at [1031, 664] on span "Next page" at bounding box center [1031, 661] width 26 height 26
click at [1034, 659] on span "Next page" at bounding box center [1031, 661] width 26 height 26
click at [1031, 659] on span "Next page" at bounding box center [1031, 661] width 26 height 26
click at [1029, 660] on span "Next page" at bounding box center [1031, 661] width 26 height 26
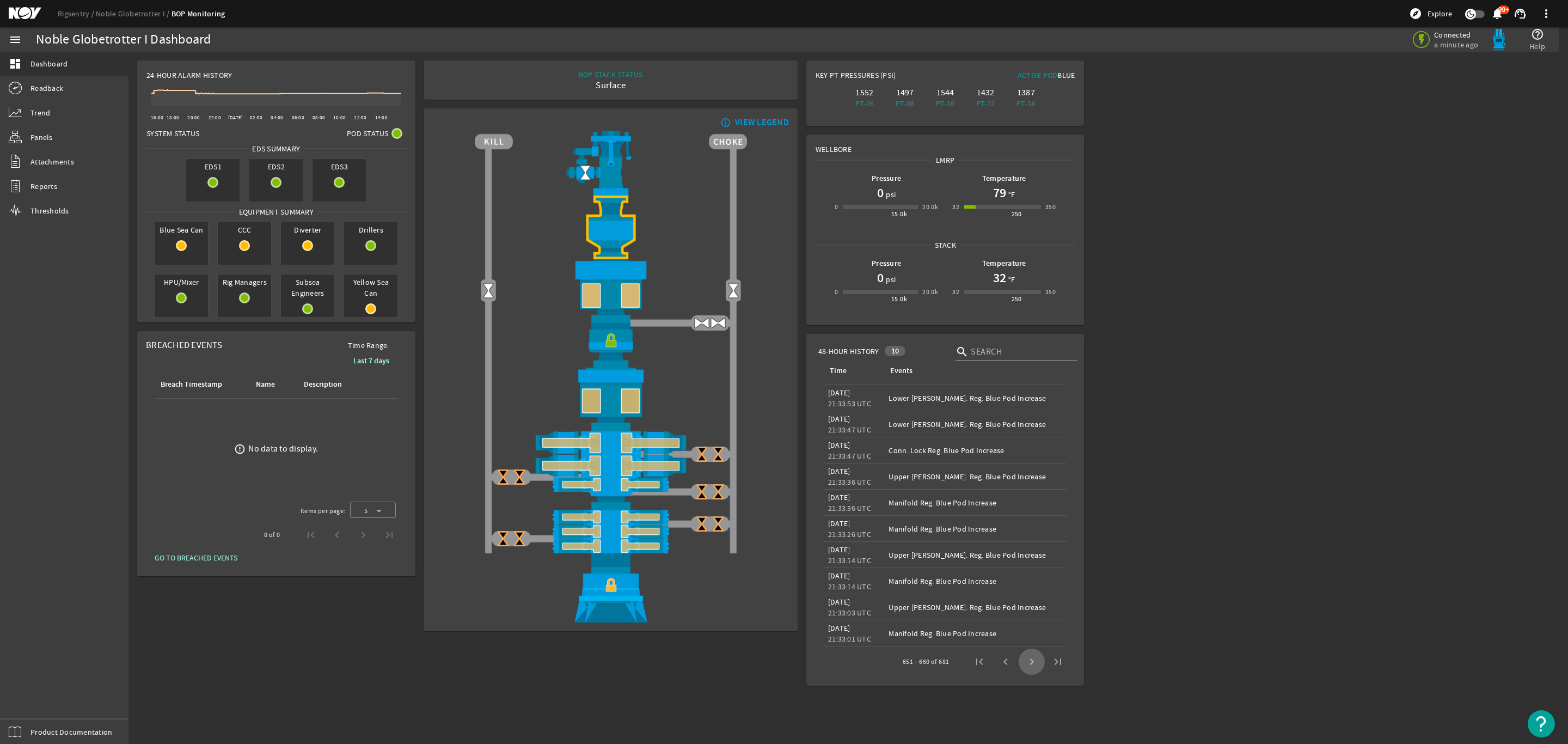
click at [1027, 660] on span "Next page" at bounding box center [1031, 661] width 26 height 26
click at [1052, 660] on span "Last page" at bounding box center [1058, 661] width 26 height 26
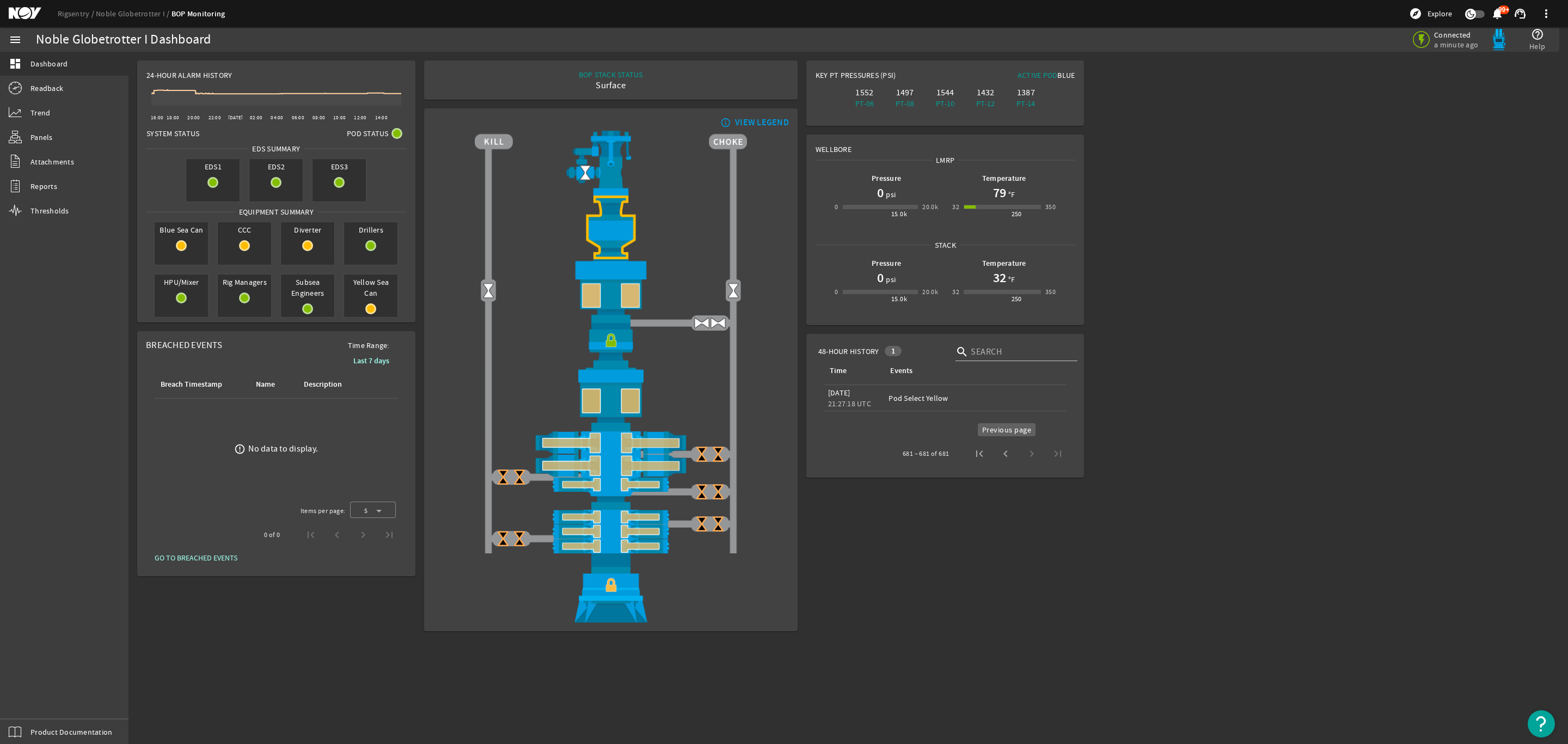
click at [1003, 449] on span "Previous page" at bounding box center [1005, 453] width 26 height 26
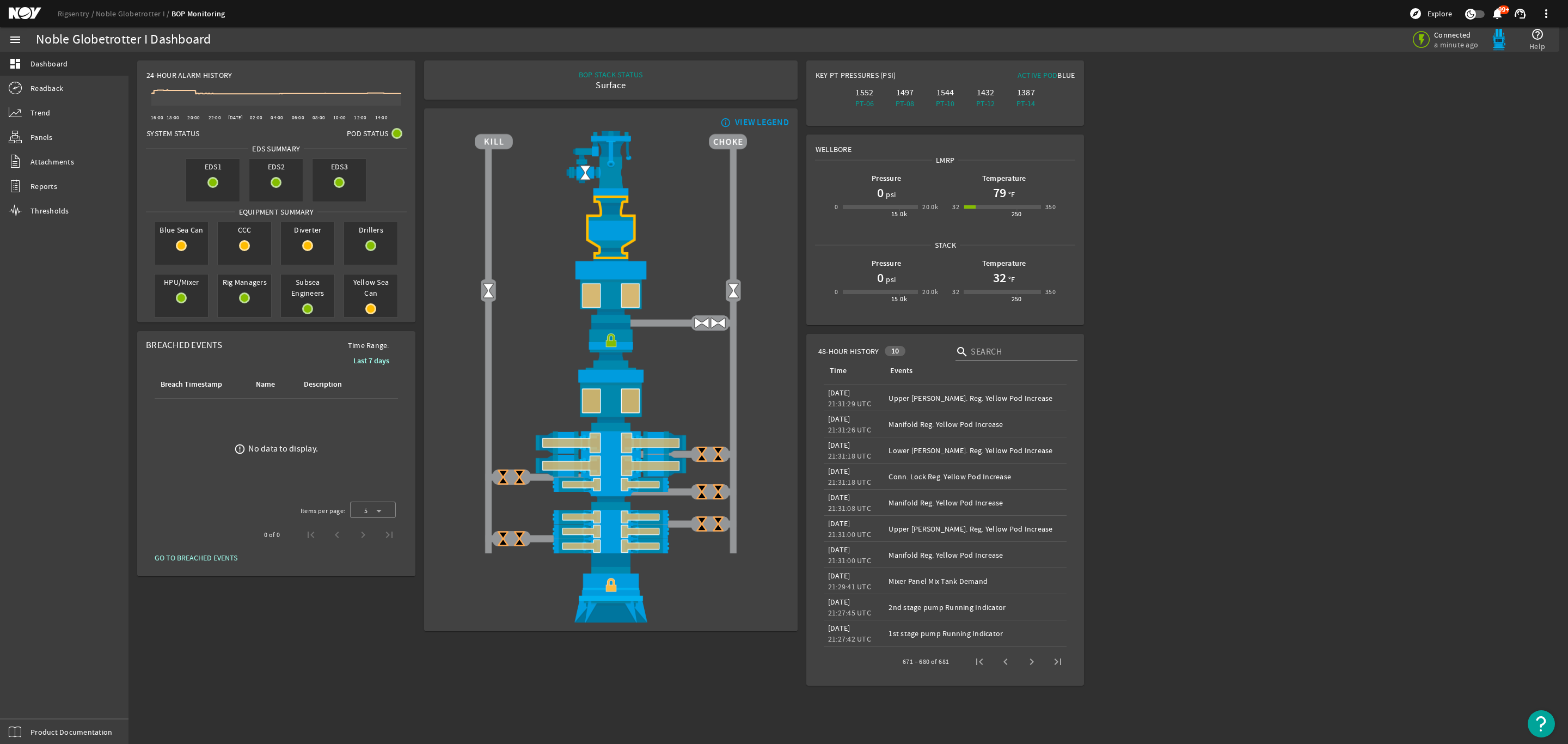
click at [1003, 449] on div "Events: Lower Ann. Reg. Yellow Pod Increase" at bounding box center [976, 450] width 174 height 11
click at [1003, 660] on span "Previous page" at bounding box center [1005, 661] width 26 height 26
click at [1005, 660] on span "Previous page" at bounding box center [1005, 661] width 26 height 26
click at [1006, 662] on span "Previous page" at bounding box center [1005, 661] width 26 height 26
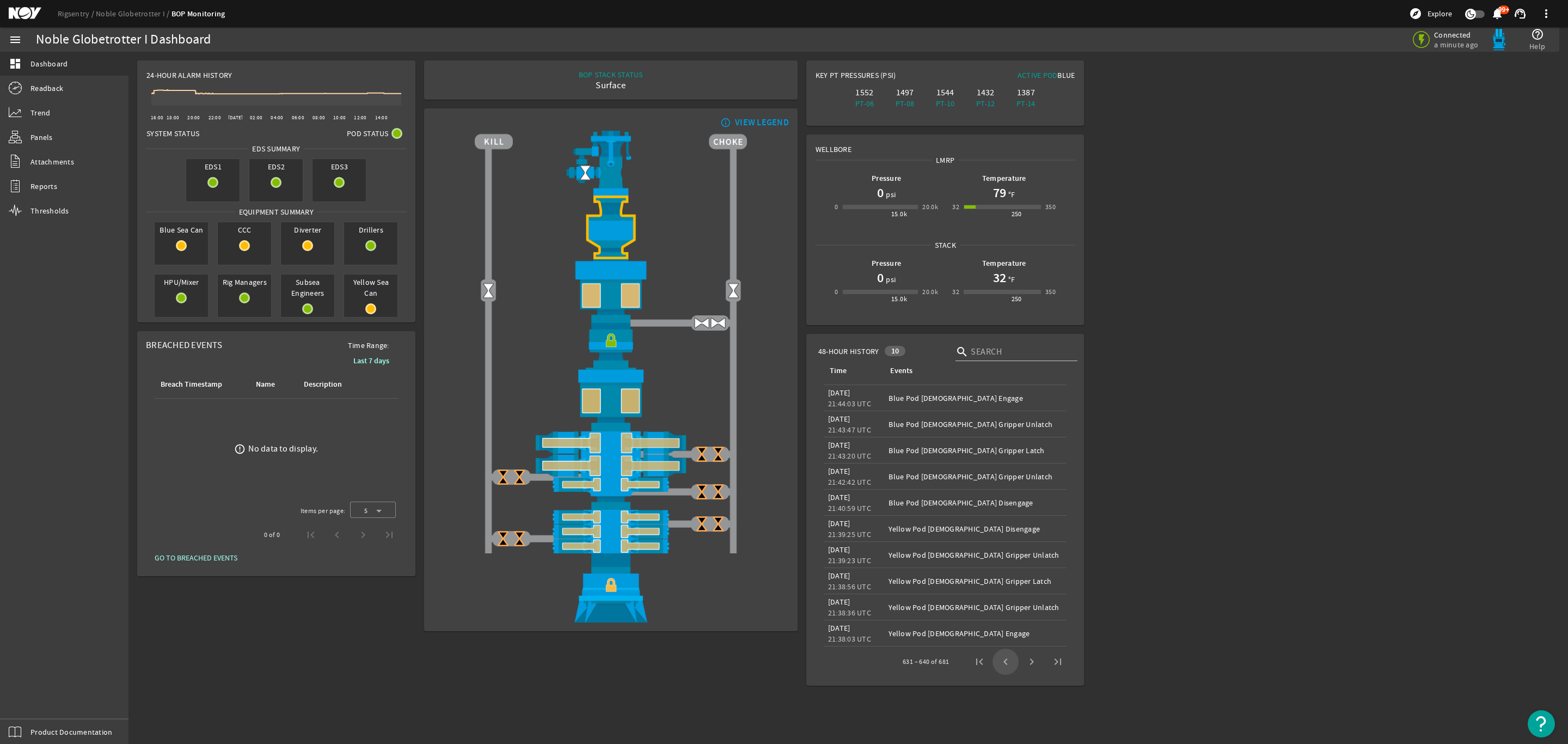
click at [1006, 662] on span "Previous page" at bounding box center [1005, 661] width 26 height 26
click at [1007, 662] on span "Previous page" at bounding box center [1005, 661] width 26 height 26
click at [1007, 662] on span "Previous page" at bounding box center [1005, 661] width 26 height 26
click at [1008, 662] on span "Previous page" at bounding box center [1005, 661] width 26 height 26
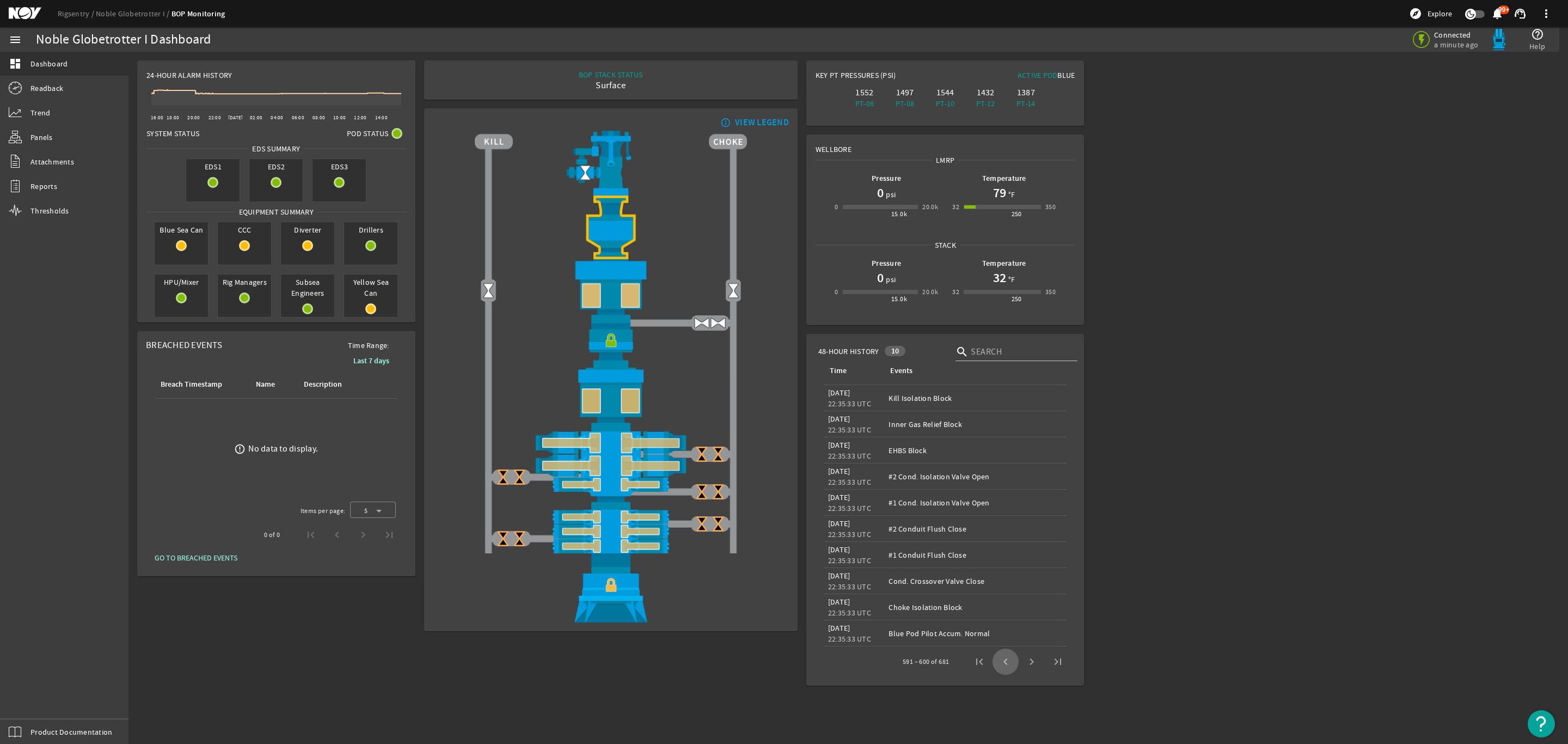
click at [1008, 662] on span "Previous page" at bounding box center [1005, 661] width 26 height 26
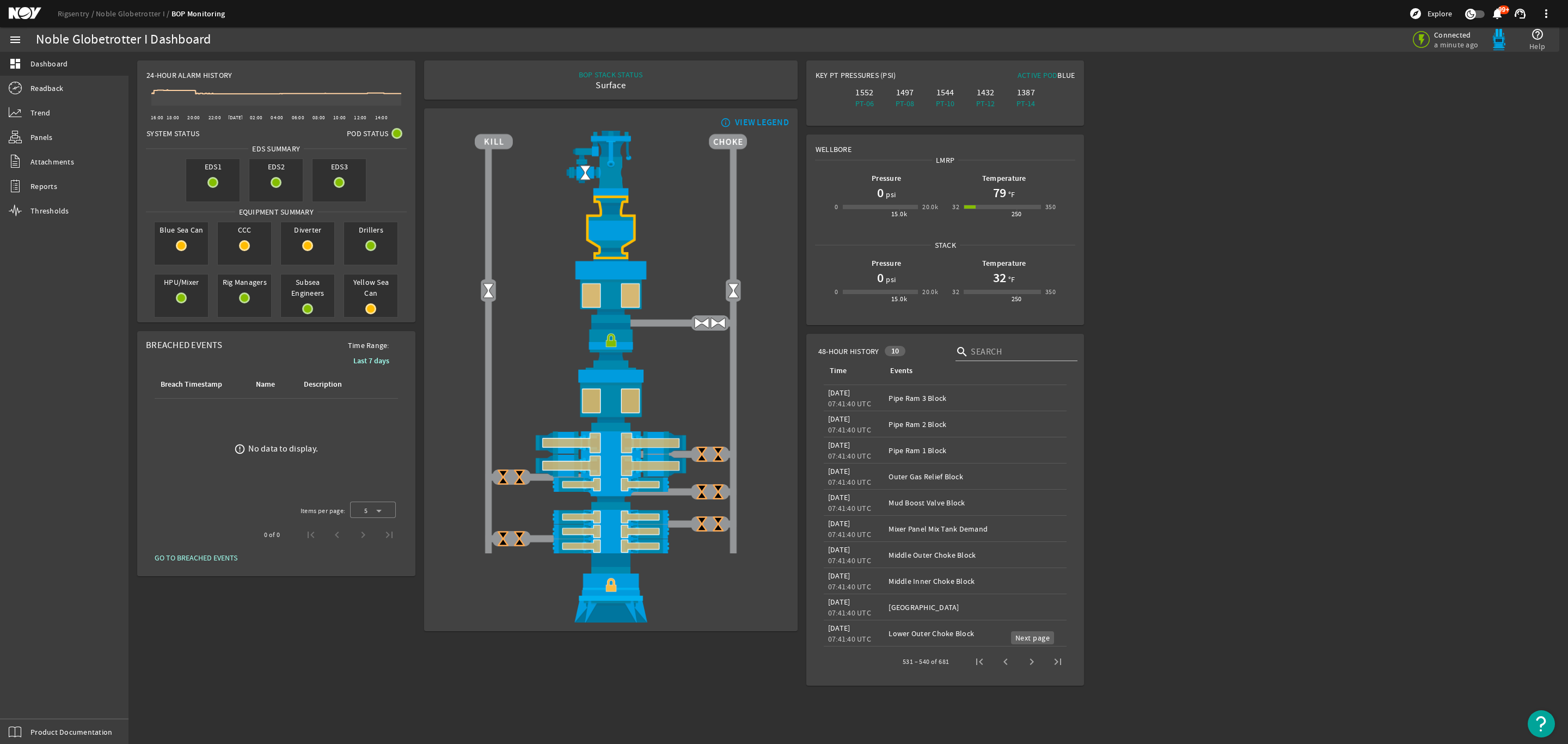
click at [1033, 664] on span "Next page" at bounding box center [1031, 661] width 26 height 26
click at [1033, 664] on span "Next page" at bounding box center [1031, 661] width 26 height 26
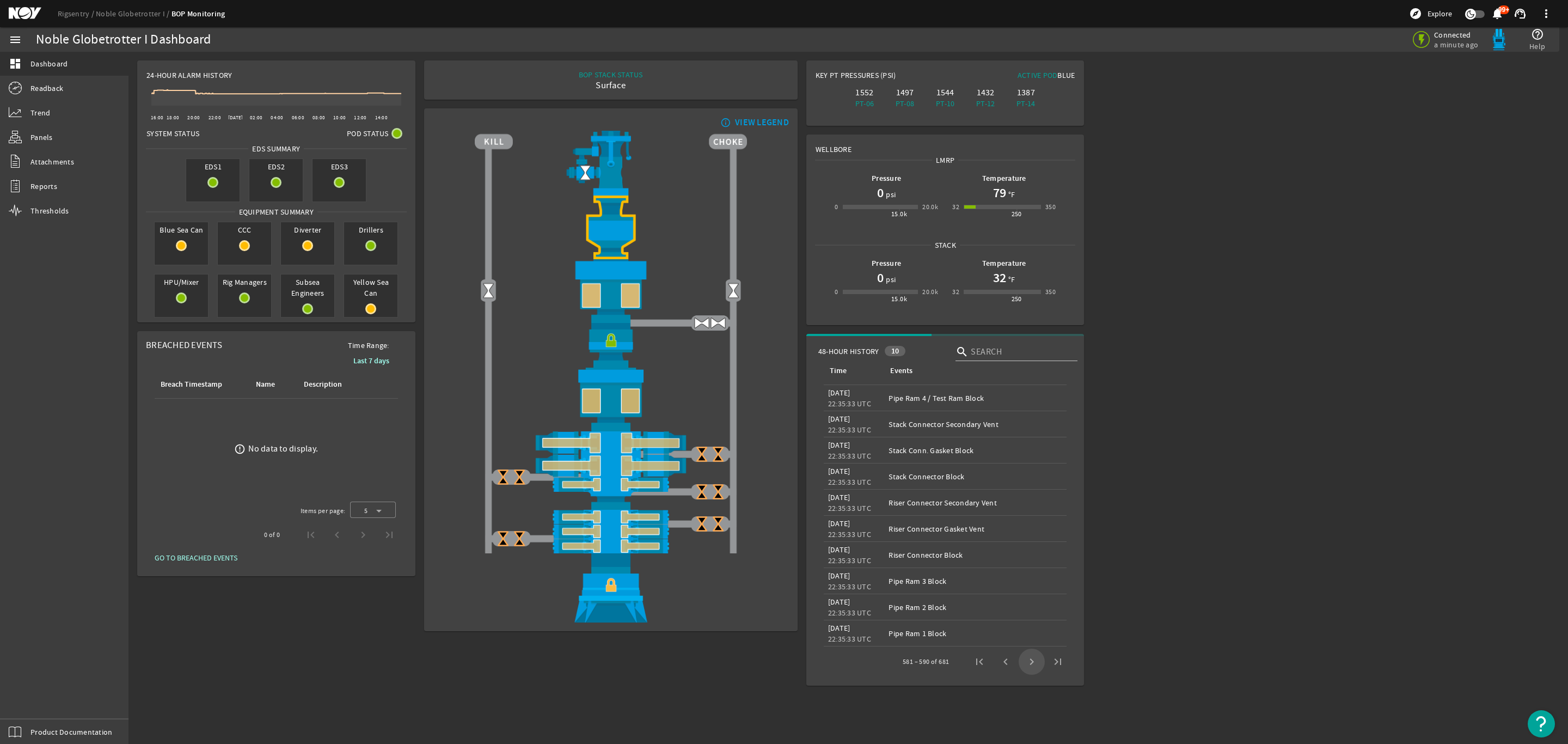
click at [1033, 664] on span "Next page" at bounding box center [1031, 661] width 26 height 26
click at [1033, 664] on span "Next page" at bounding box center [1031, 661] width 26 height 26
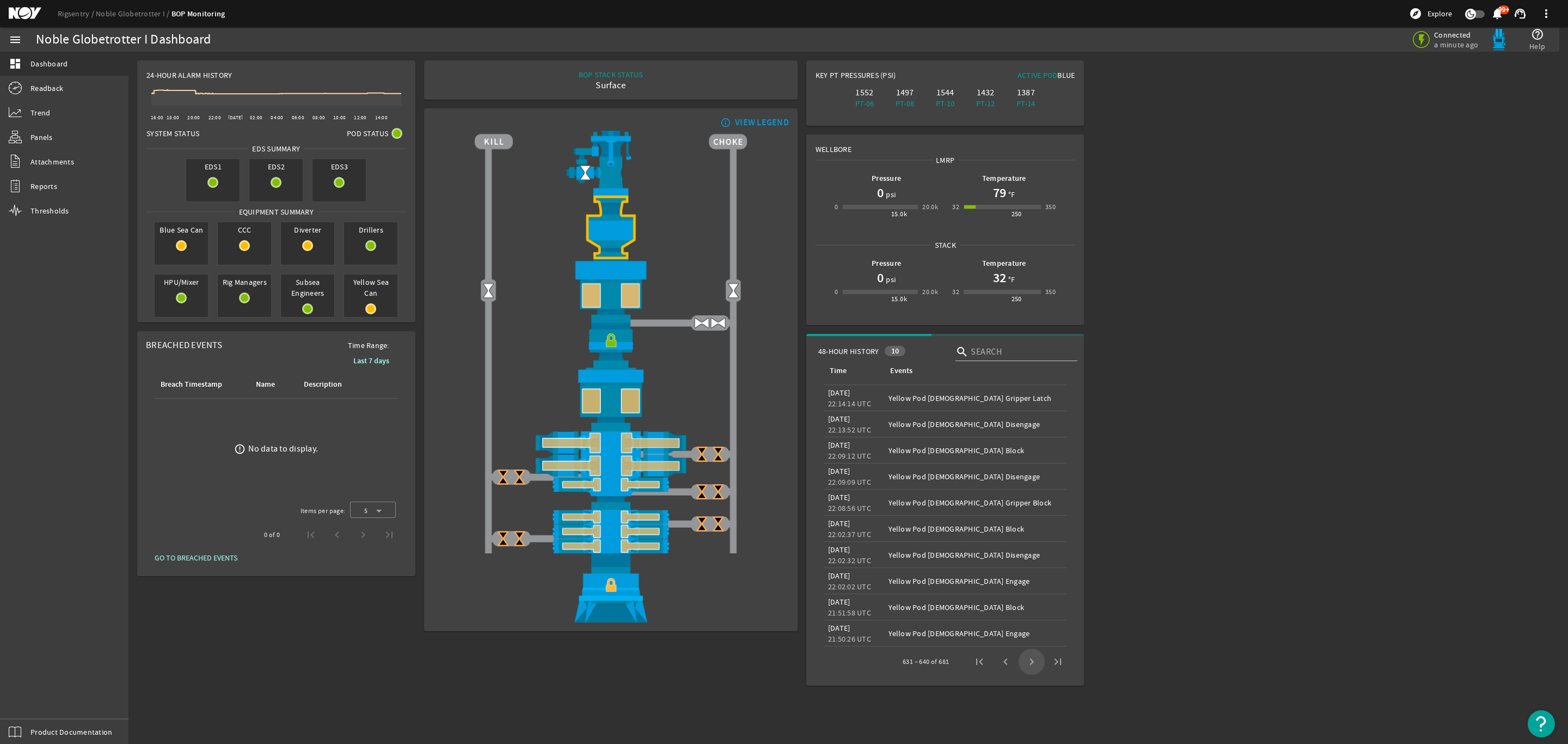
click at [1033, 664] on span "Next page" at bounding box center [1031, 661] width 26 height 26
click at [38, 183] on span "Reports" at bounding box center [44, 186] width 27 height 11
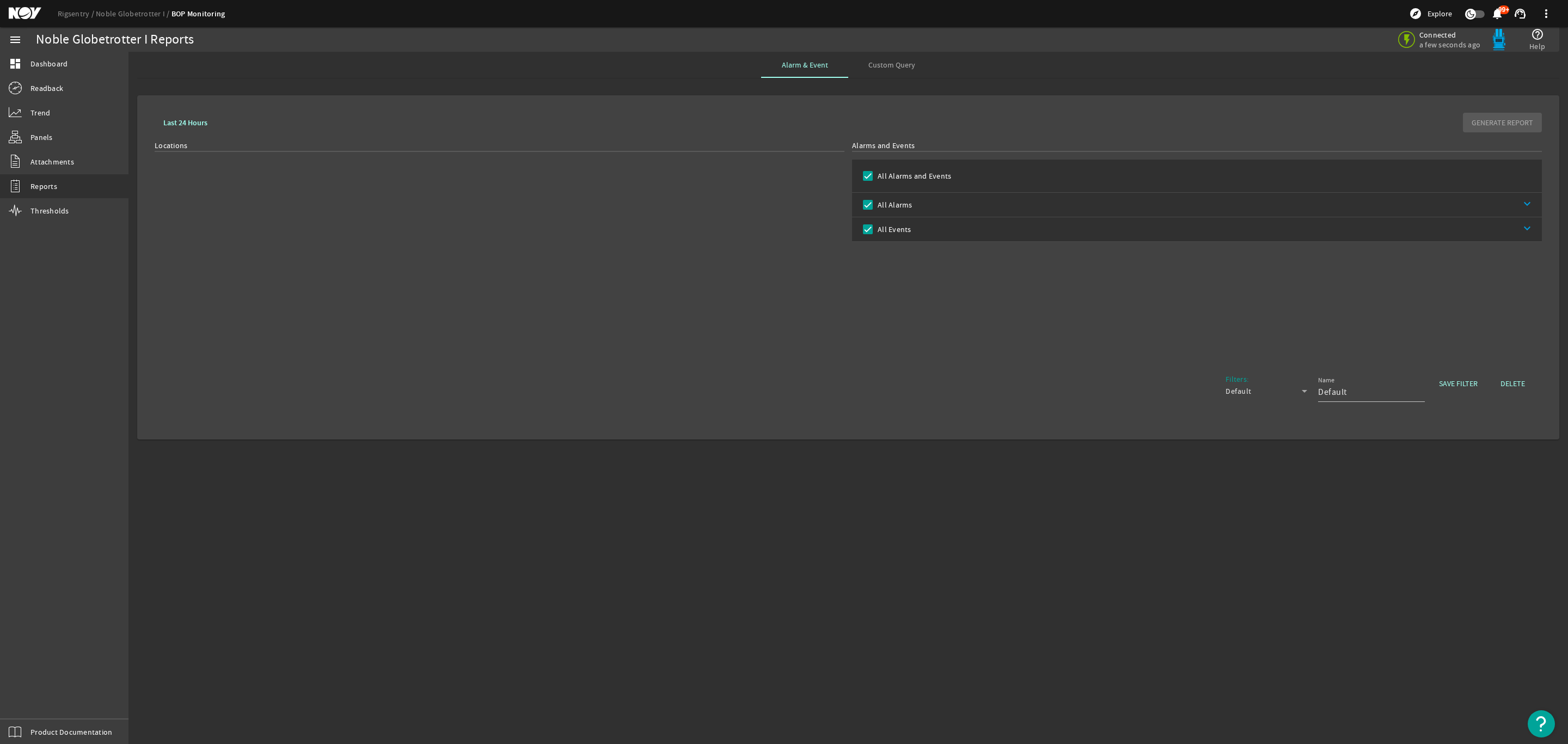
click at [875, 177] on label "All Alarms and Events" at bounding box center [913, 176] width 75 height 11
click at [875, 177] on input "All Alarms and Events" at bounding box center [868, 176] width 15 height 15
click at [868, 226] on input "All Events" at bounding box center [868, 229] width 15 height 15
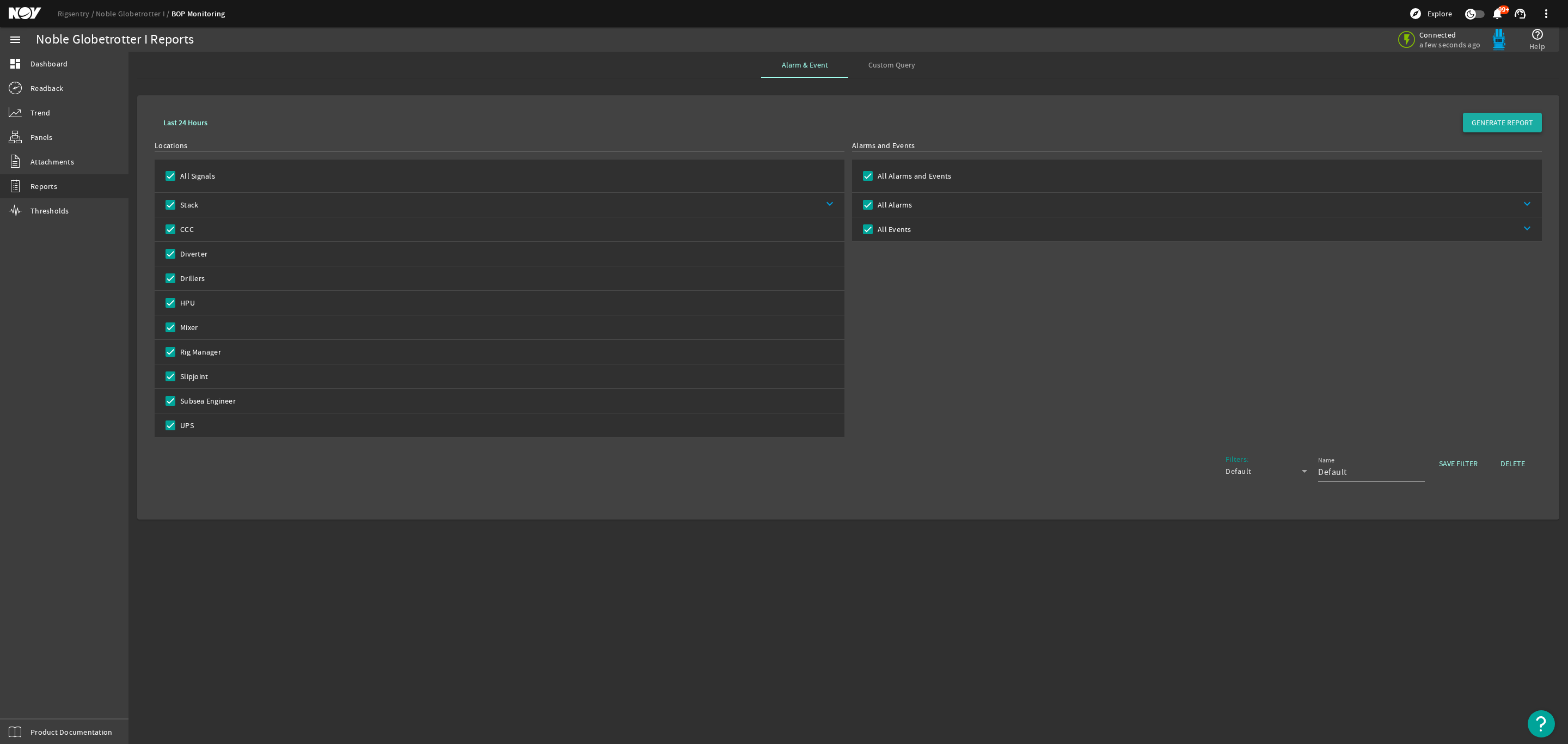
drag, startPoint x: 1514, startPoint y: 122, endPoint x: 1511, endPoint y: 129, distance: 7.6
click at [1511, 129] on button "GENERATE REPORT" at bounding box center [1502, 122] width 79 height 19
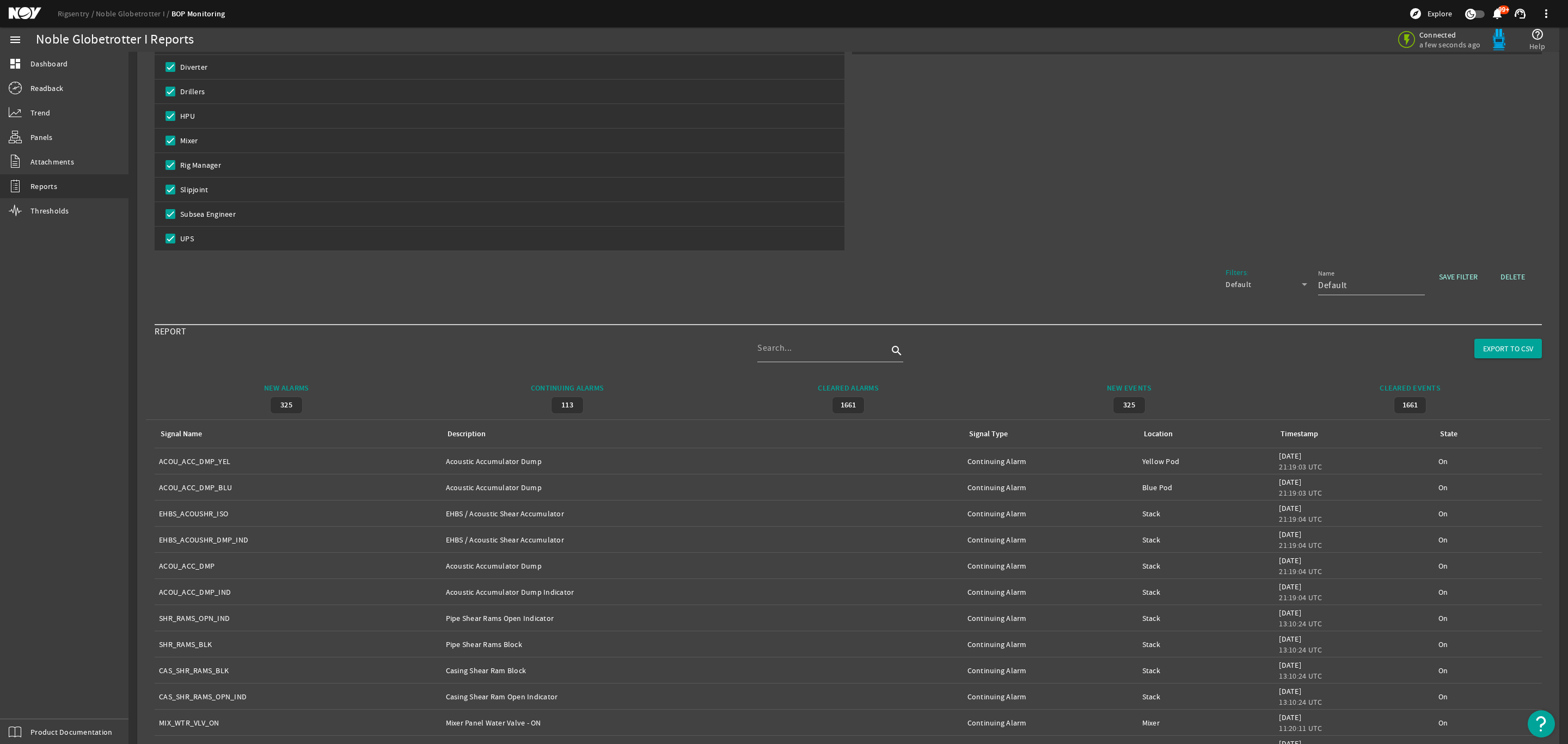
scroll to position [335, 0]
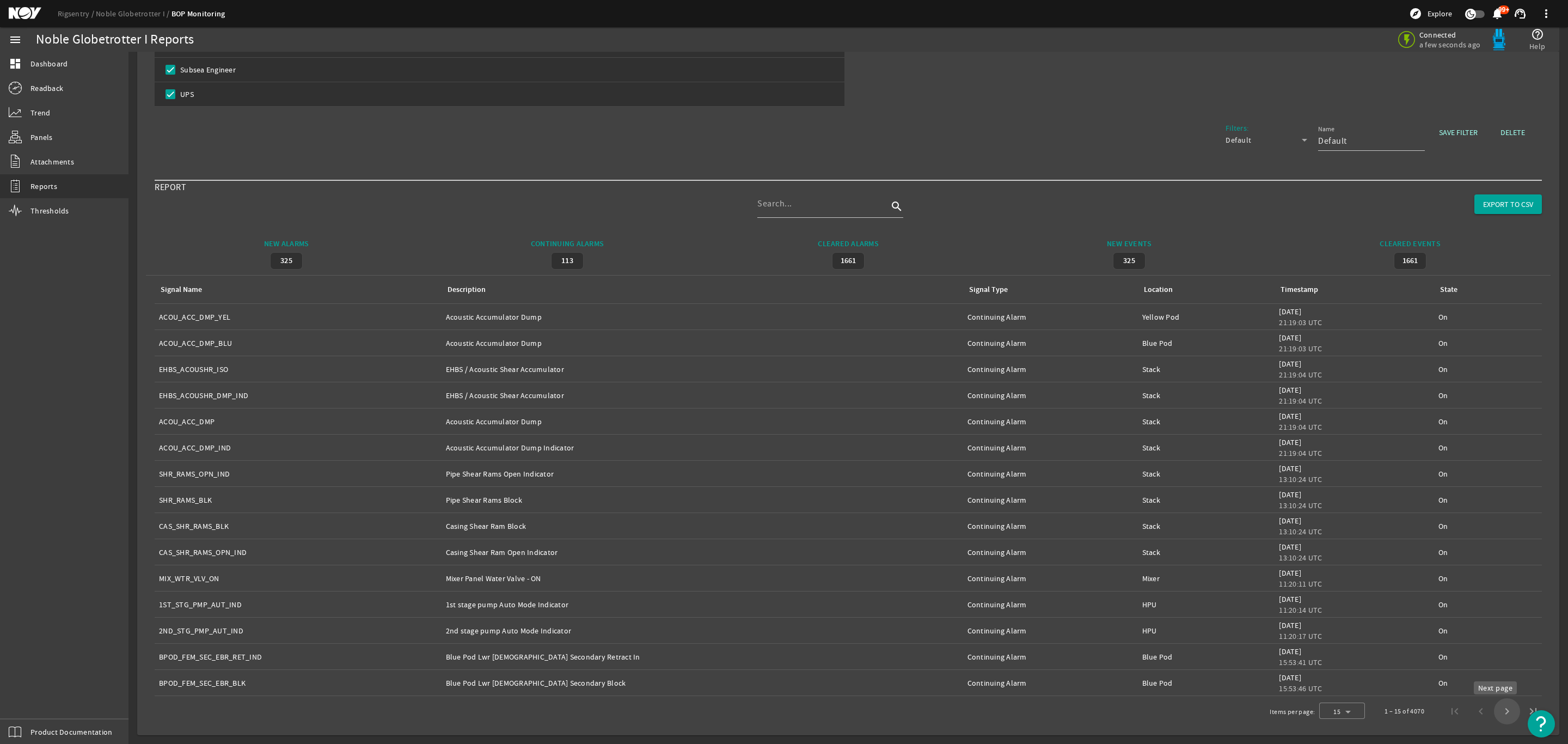
click at [1494, 707] on span "Next page" at bounding box center [1506, 711] width 26 height 26
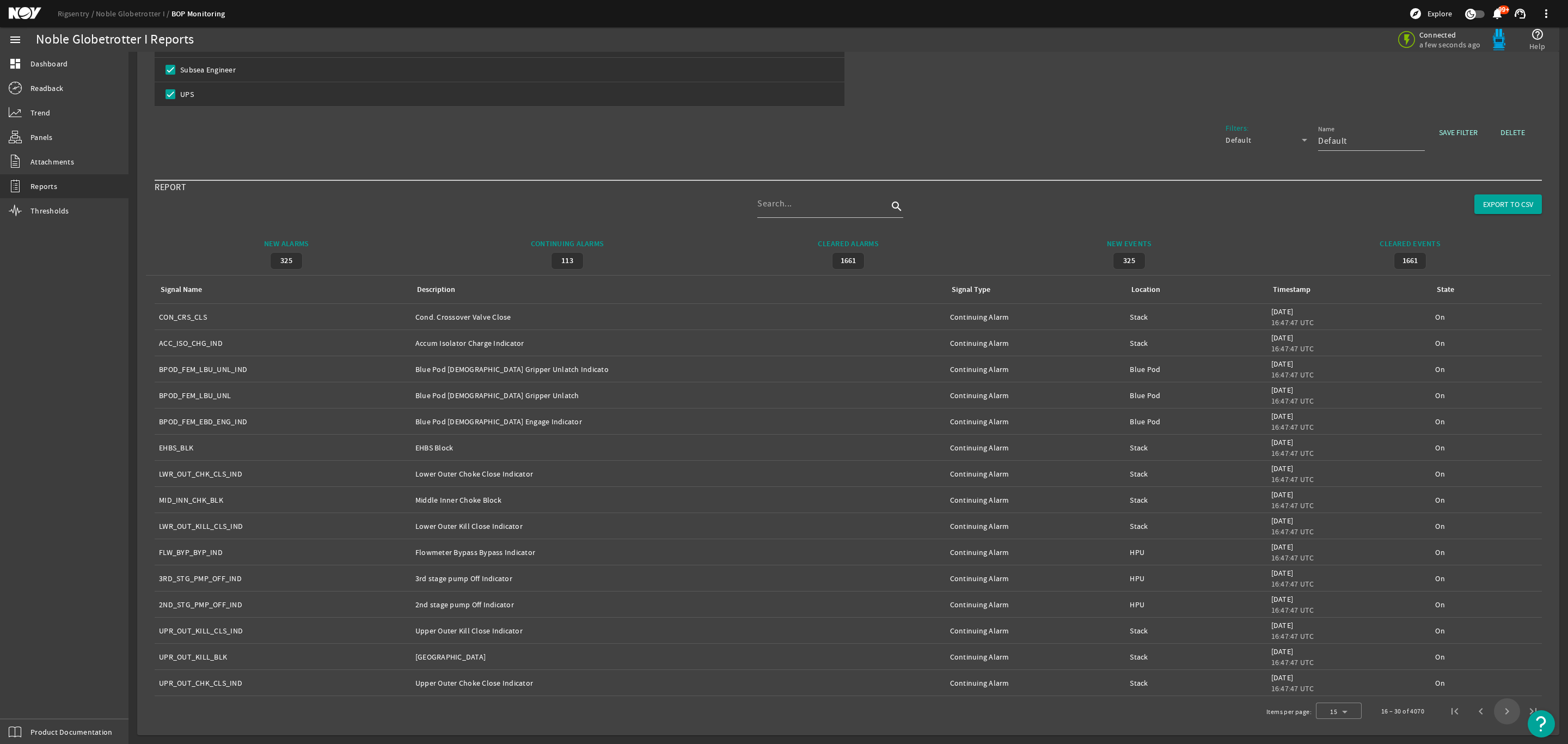
click at [1494, 707] on span "Next page" at bounding box center [1506, 711] width 26 height 26
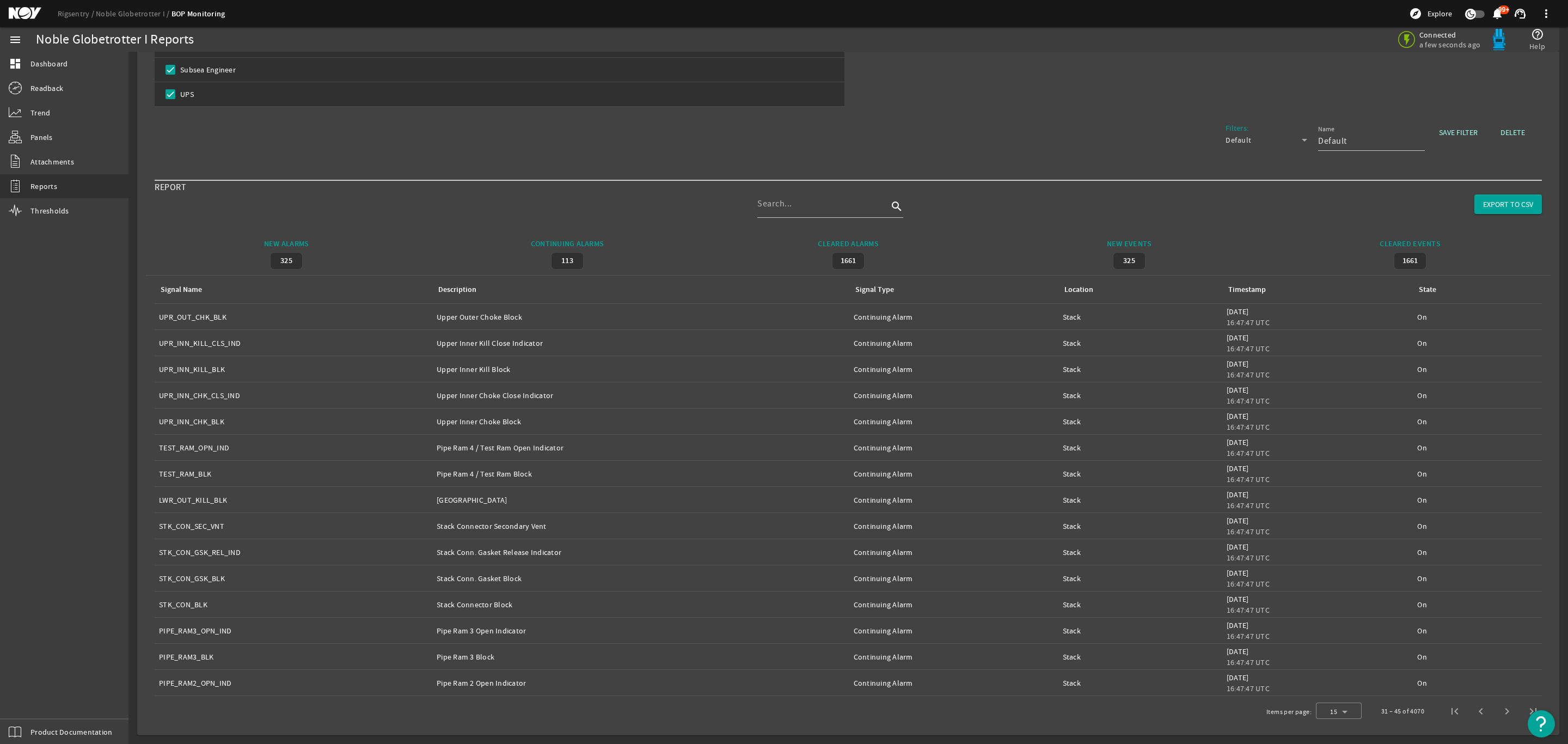
click at [1494, 707] on span "Next page" at bounding box center [1506, 711] width 26 height 26
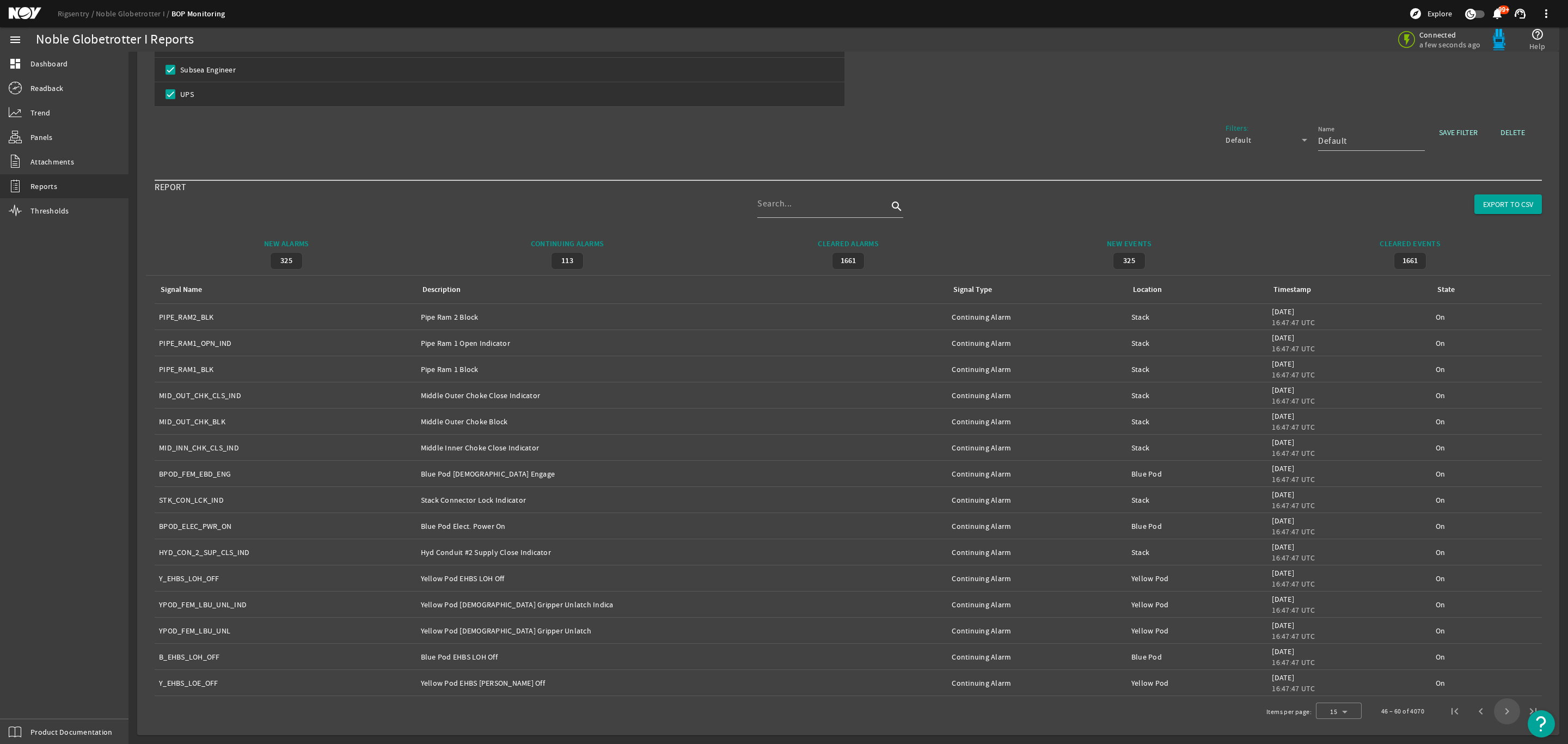
click at [1494, 707] on span "Next page" at bounding box center [1506, 711] width 26 height 26
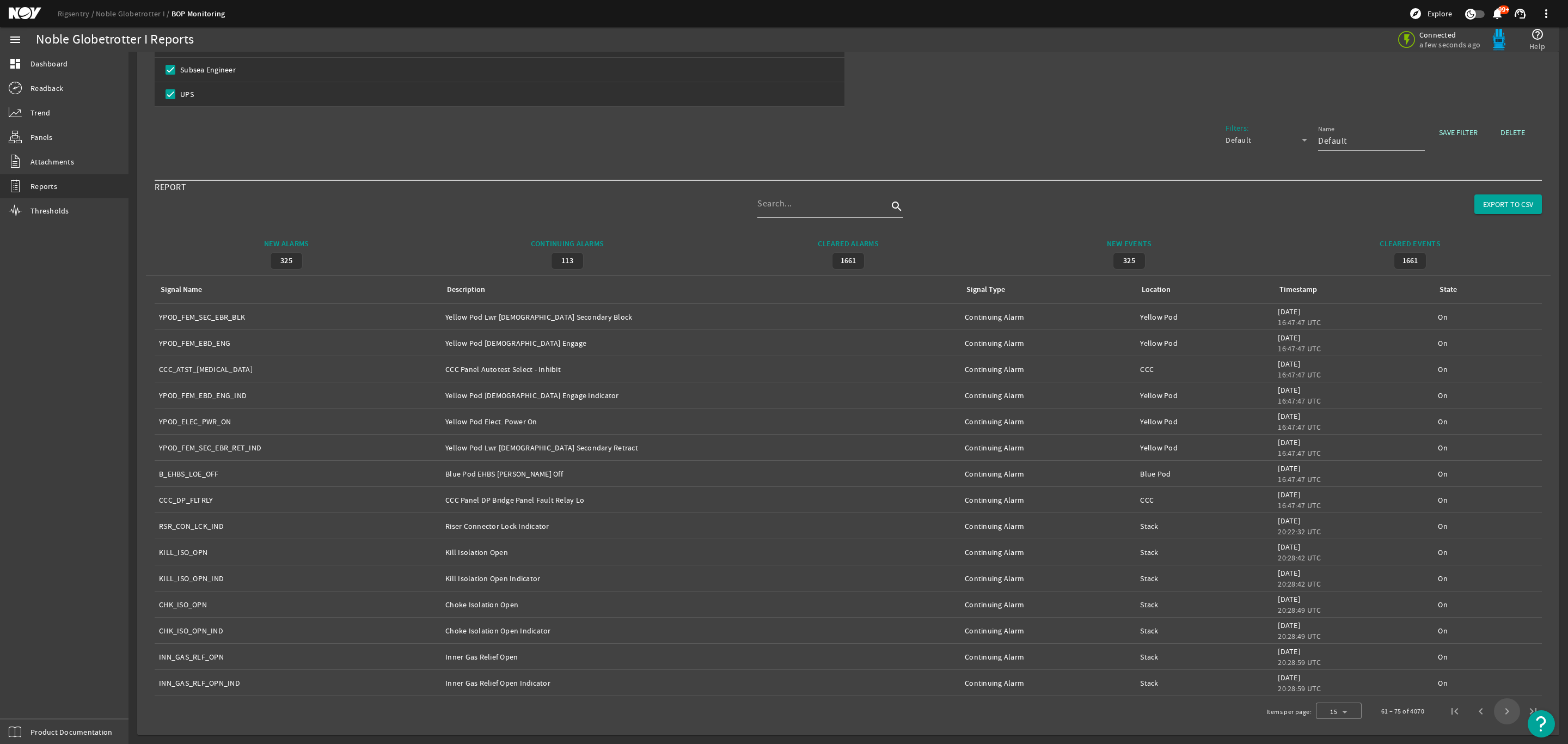
click at [1494, 707] on span "Next page" at bounding box center [1506, 711] width 26 height 26
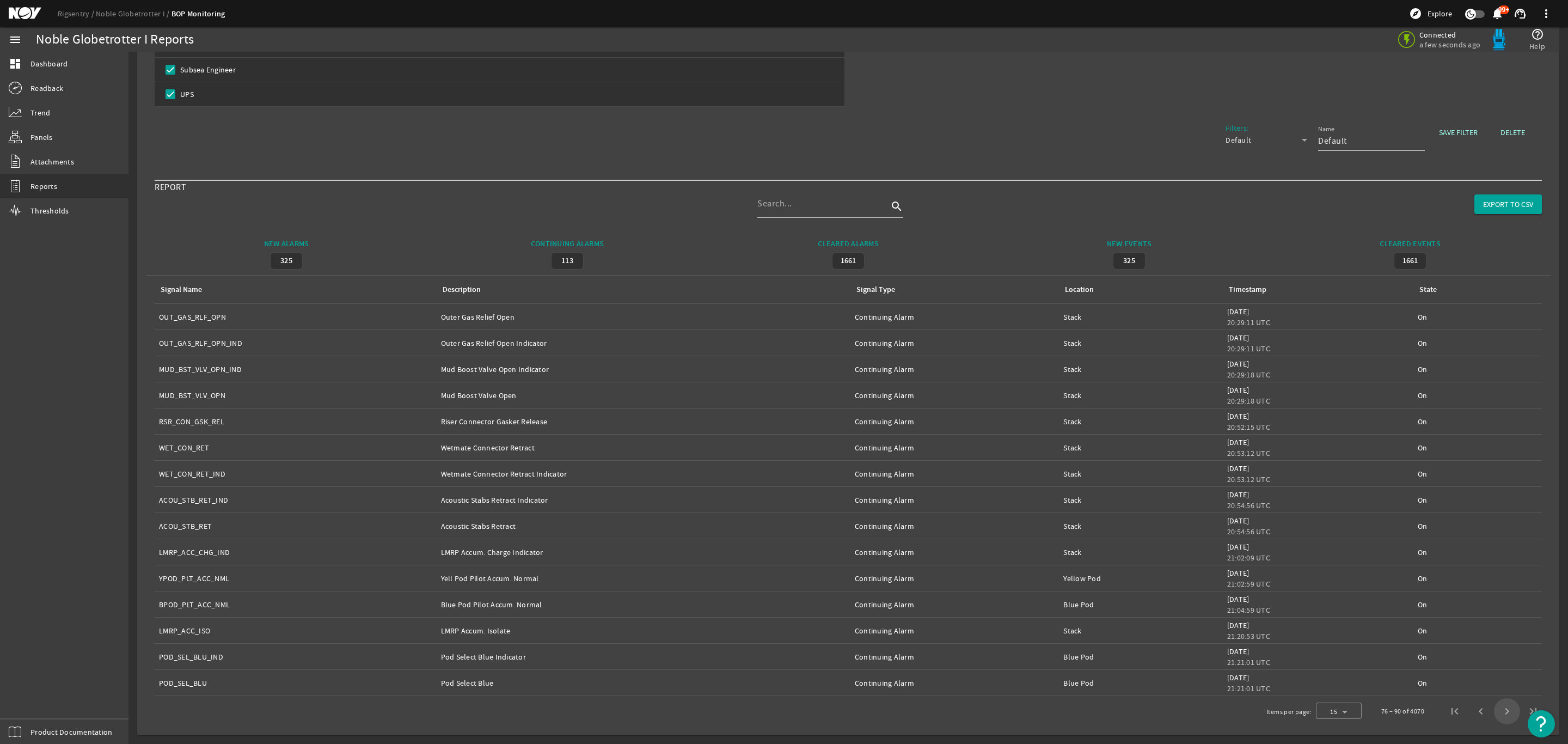
click at [1494, 707] on span "Next page" at bounding box center [1506, 711] width 26 height 26
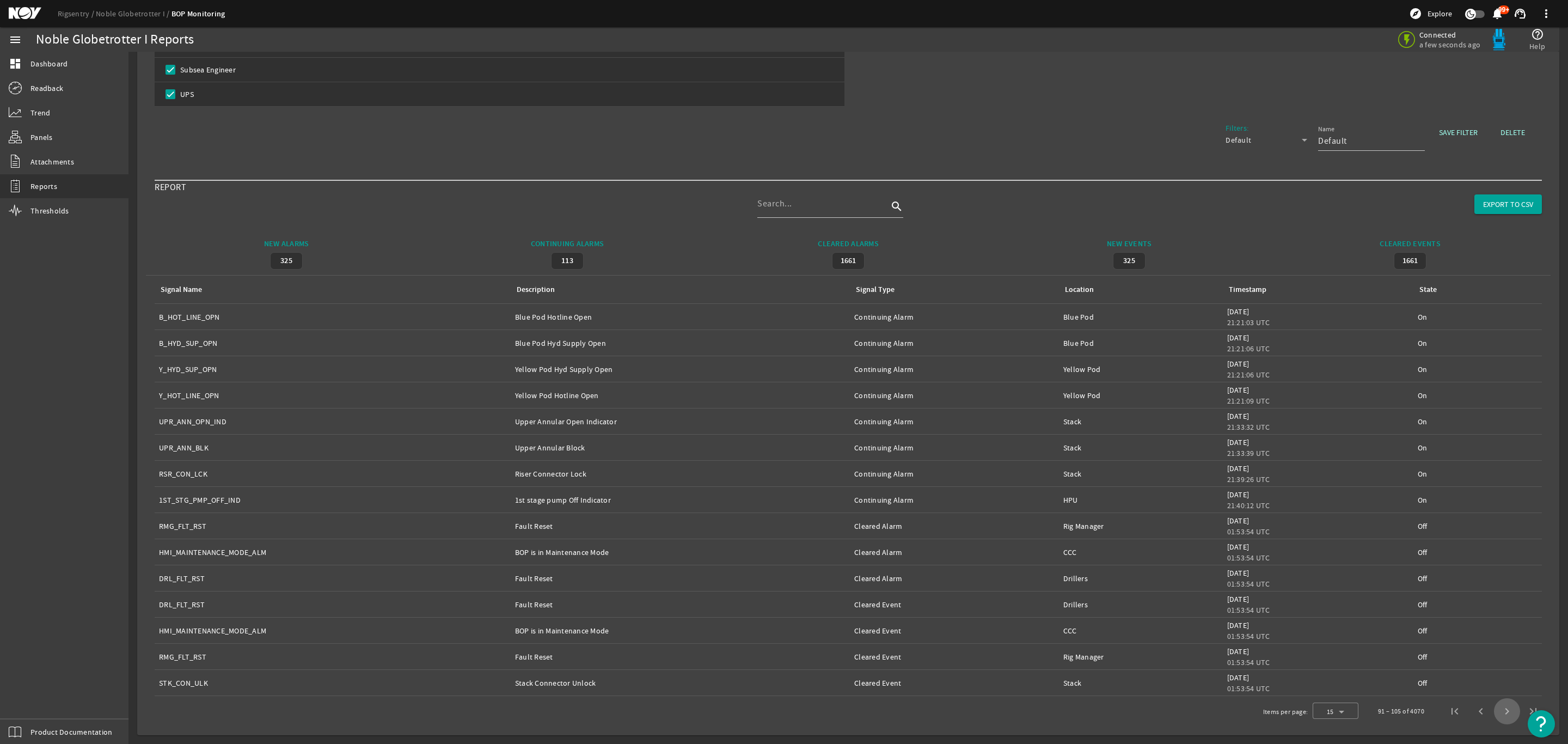
click at [1494, 707] on span "Next page" at bounding box center [1506, 711] width 26 height 26
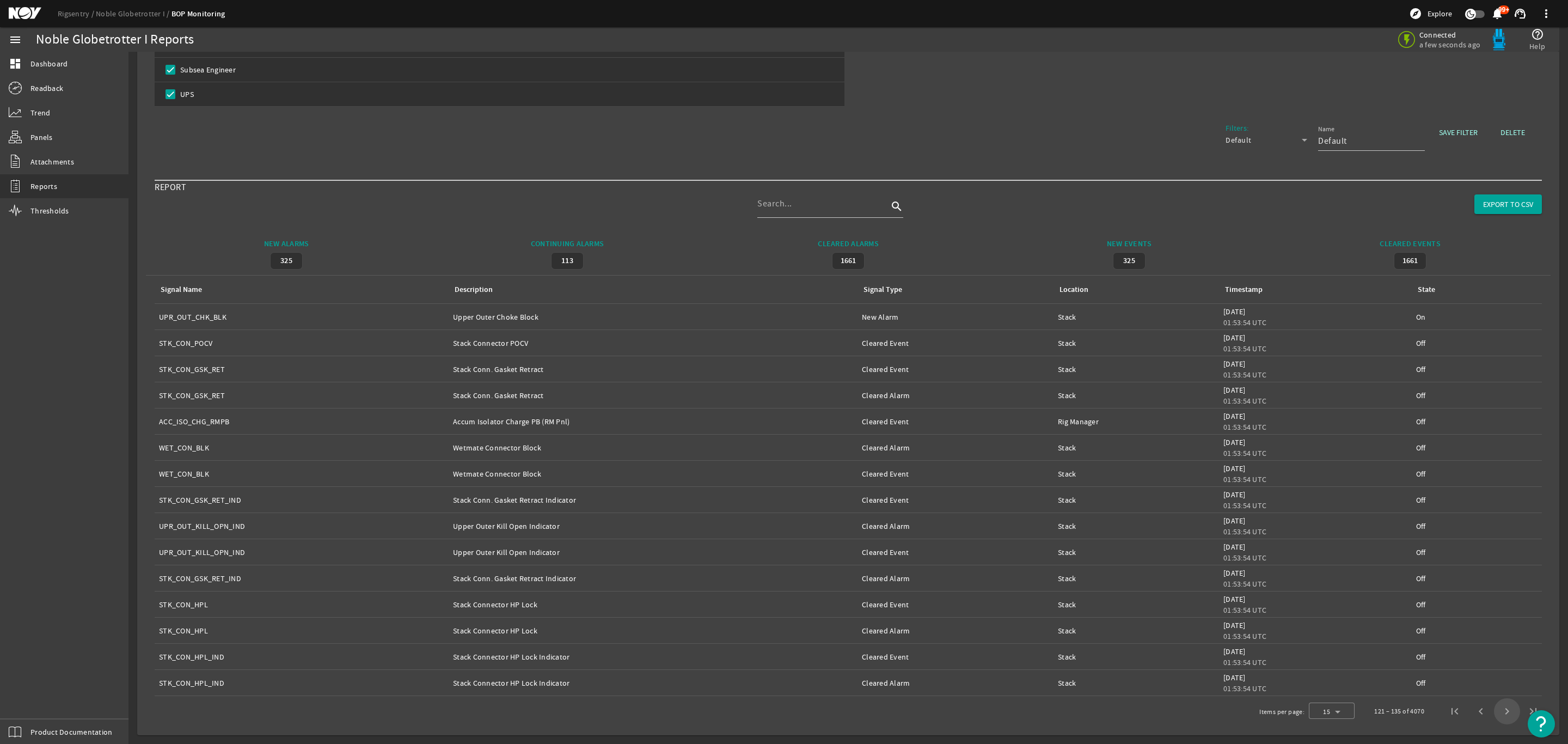
click at [1494, 707] on span "Next page" at bounding box center [1506, 711] width 26 height 26
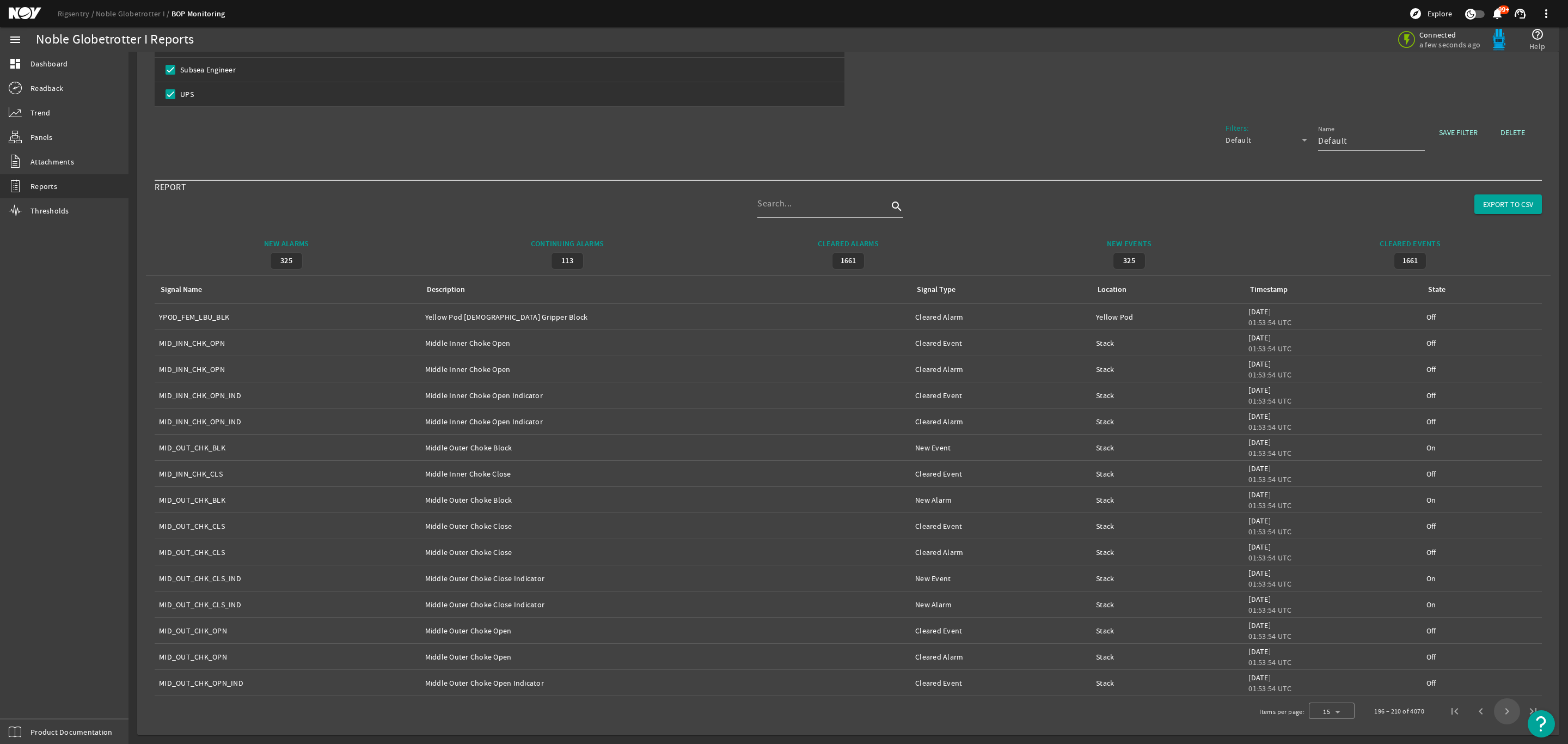
click at [1494, 708] on span "Next page" at bounding box center [1506, 711] width 26 height 26
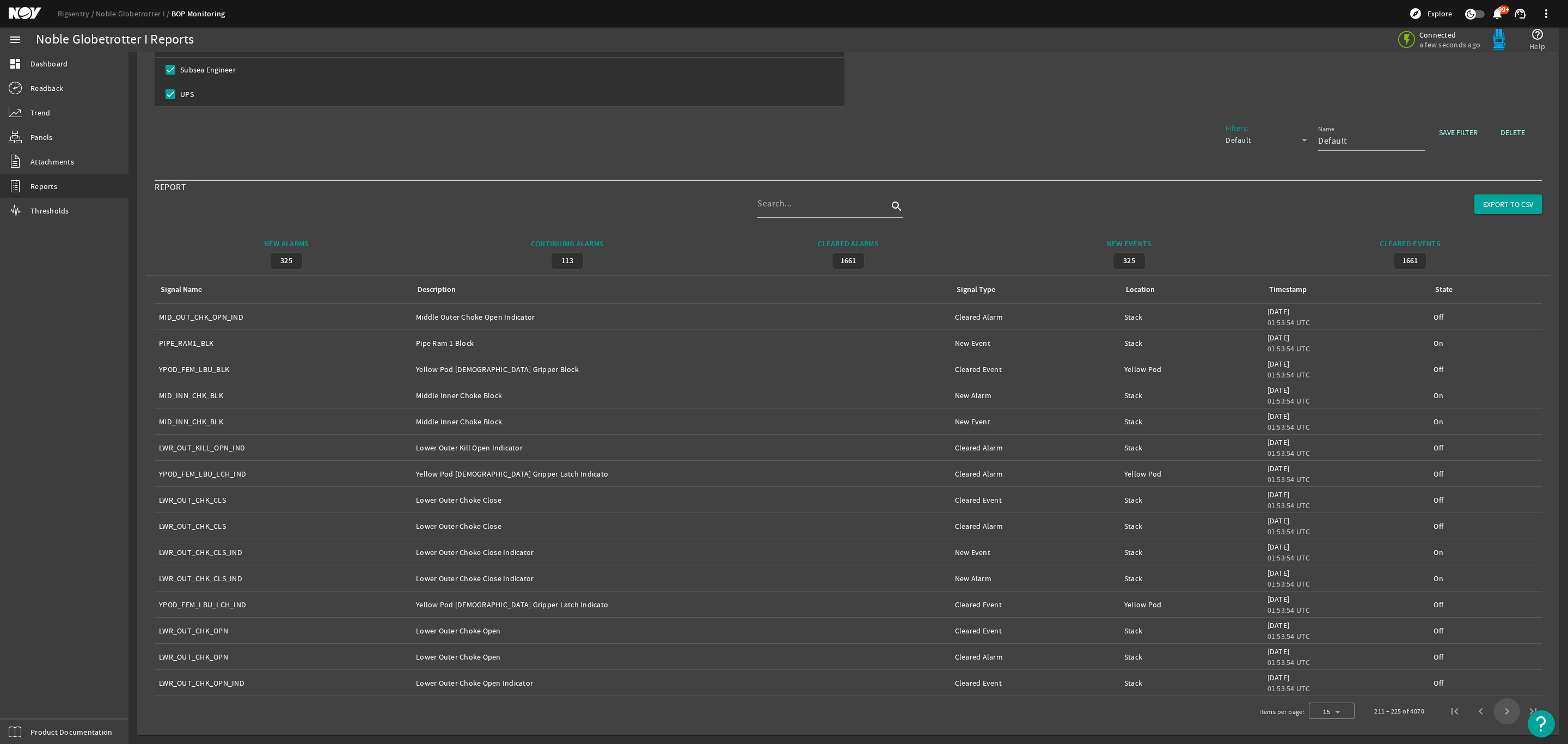
click at [1494, 709] on span "Next page" at bounding box center [1506, 711] width 26 height 26
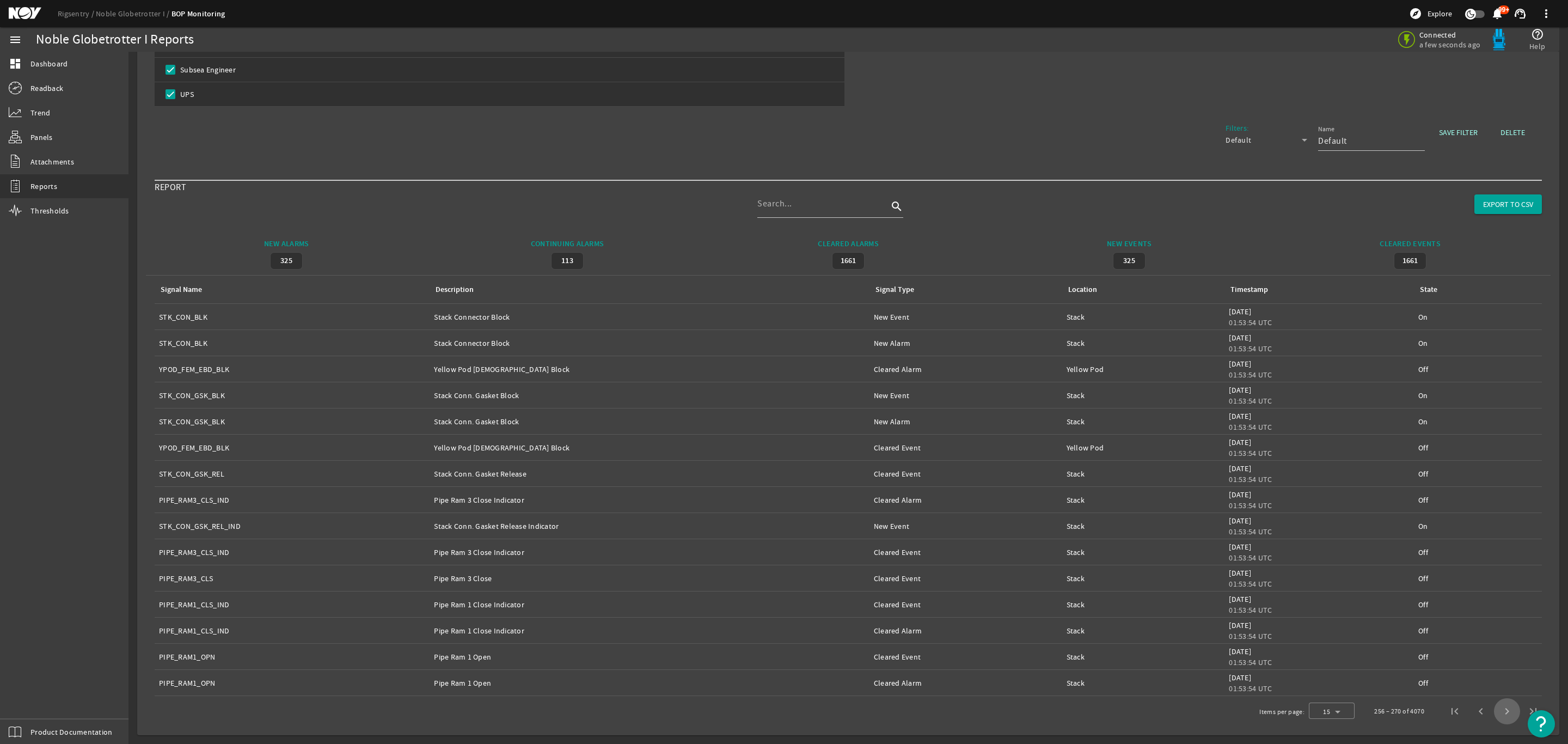
click at [1494, 709] on span "Next page" at bounding box center [1506, 711] width 26 height 26
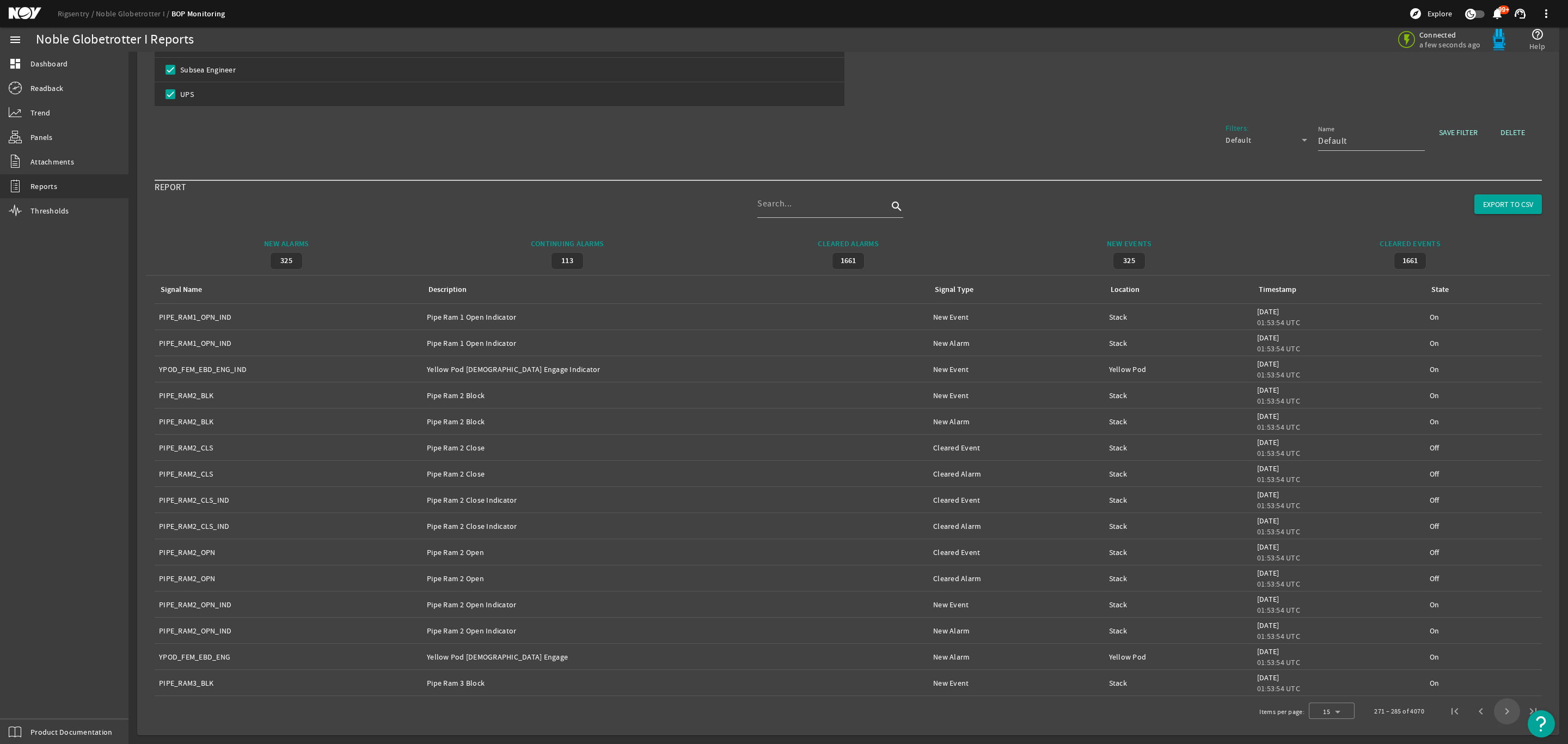
click at [1494, 709] on span "Next page" at bounding box center [1506, 711] width 26 height 26
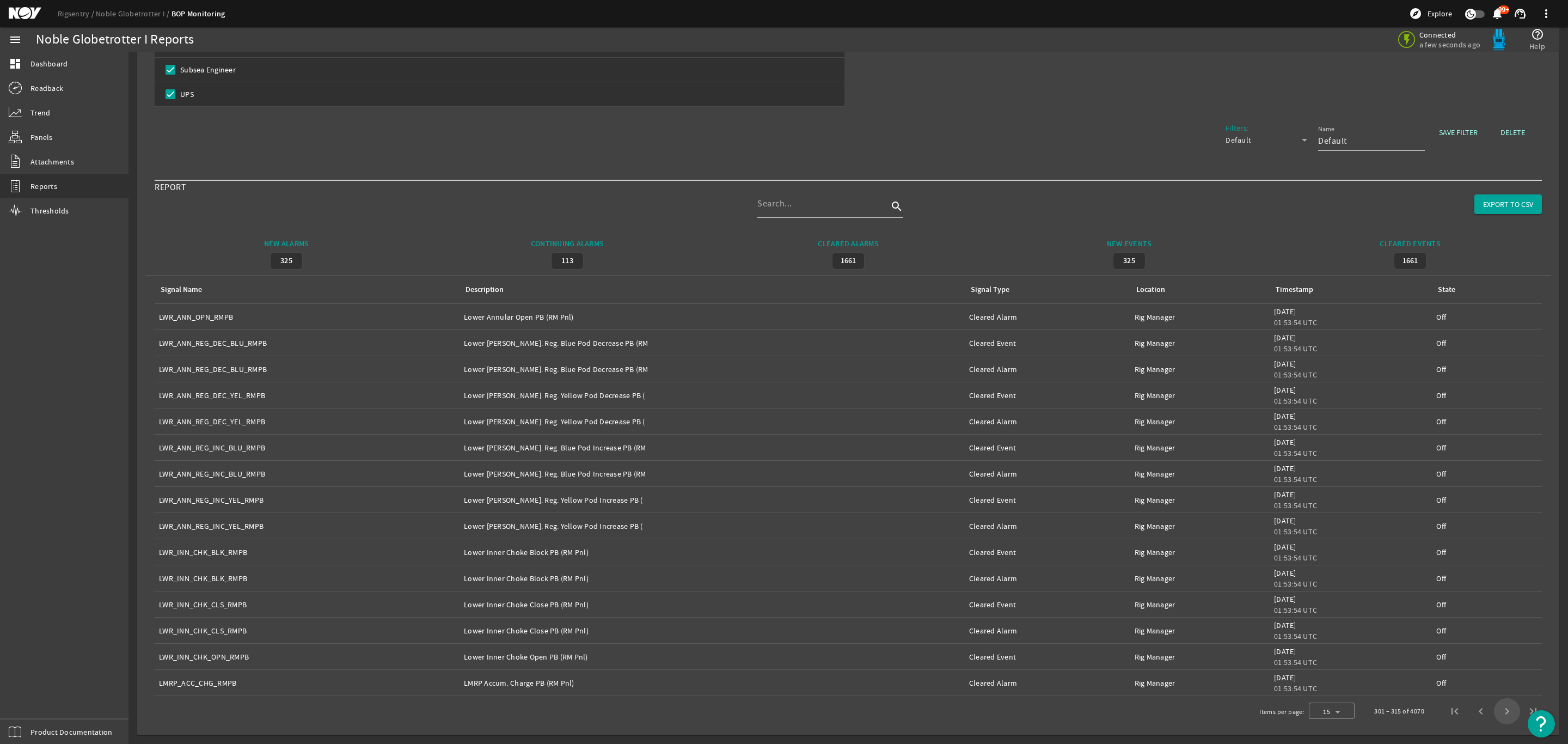
click at [1494, 709] on span "Next page" at bounding box center [1506, 711] width 26 height 26
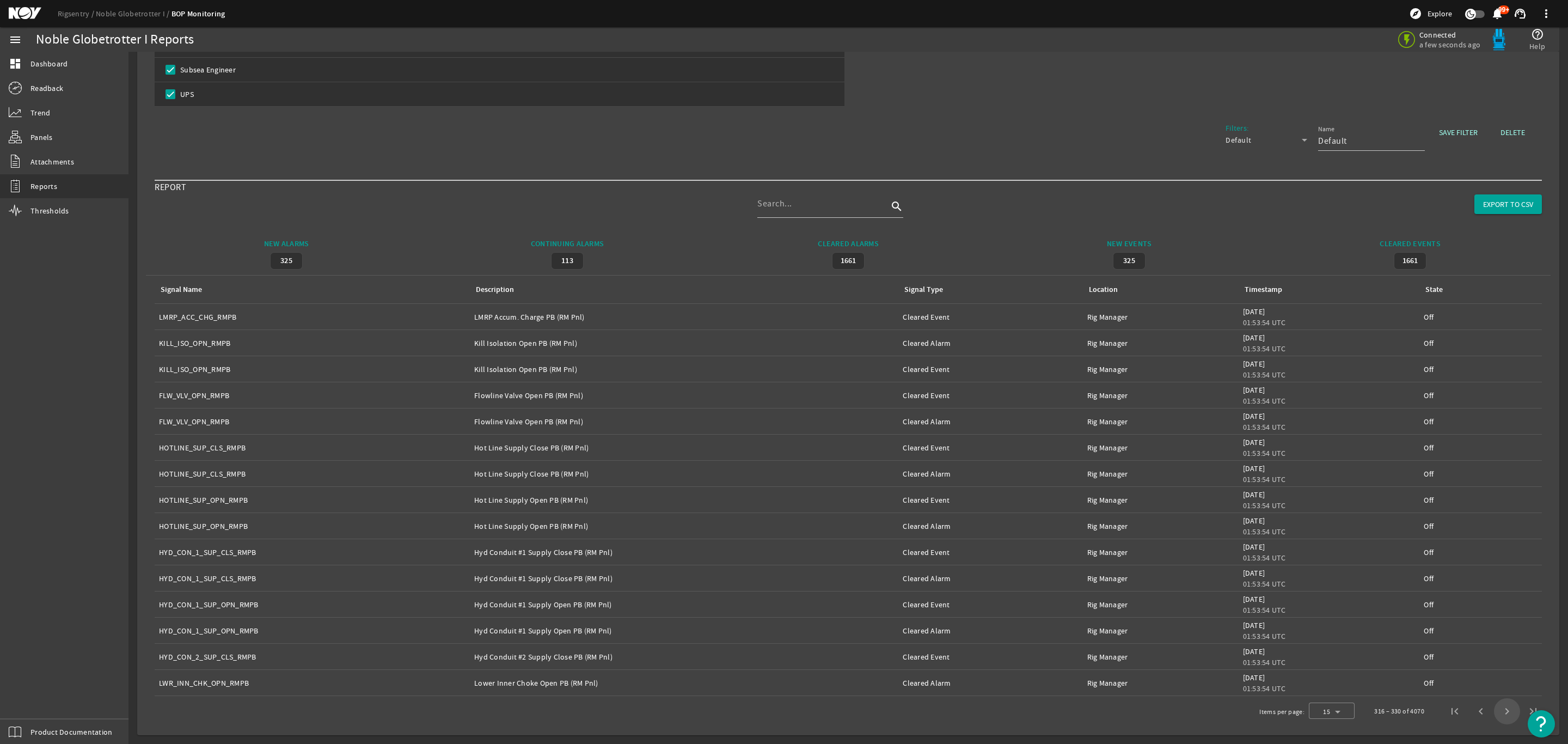
click at [1494, 710] on span "Next page" at bounding box center [1506, 711] width 26 height 26
click at [1494, 711] on span "Next page" at bounding box center [1506, 711] width 26 height 26
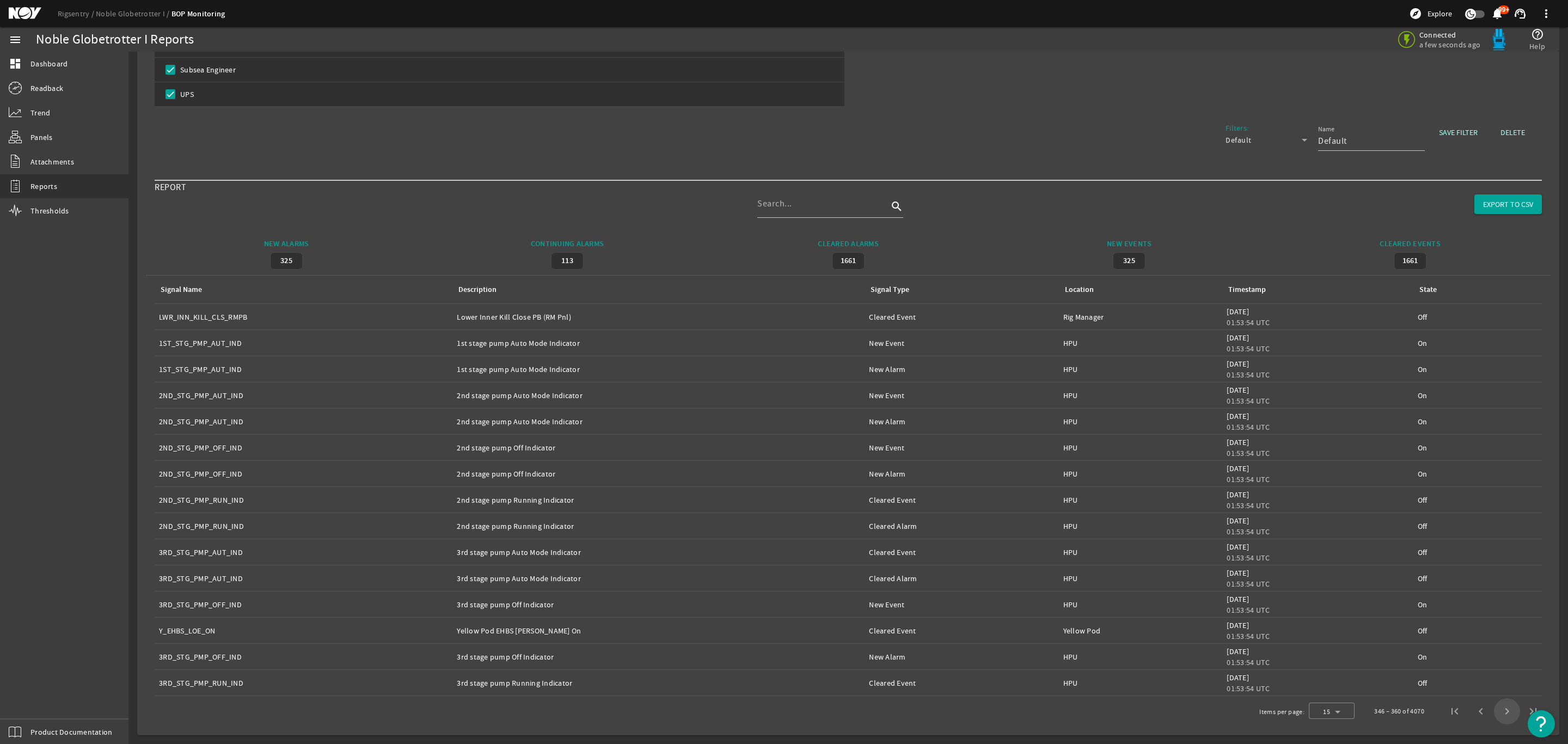
click at [1494, 711] on span "Next page" at bounding box center [1506, 711] width 26 height 26
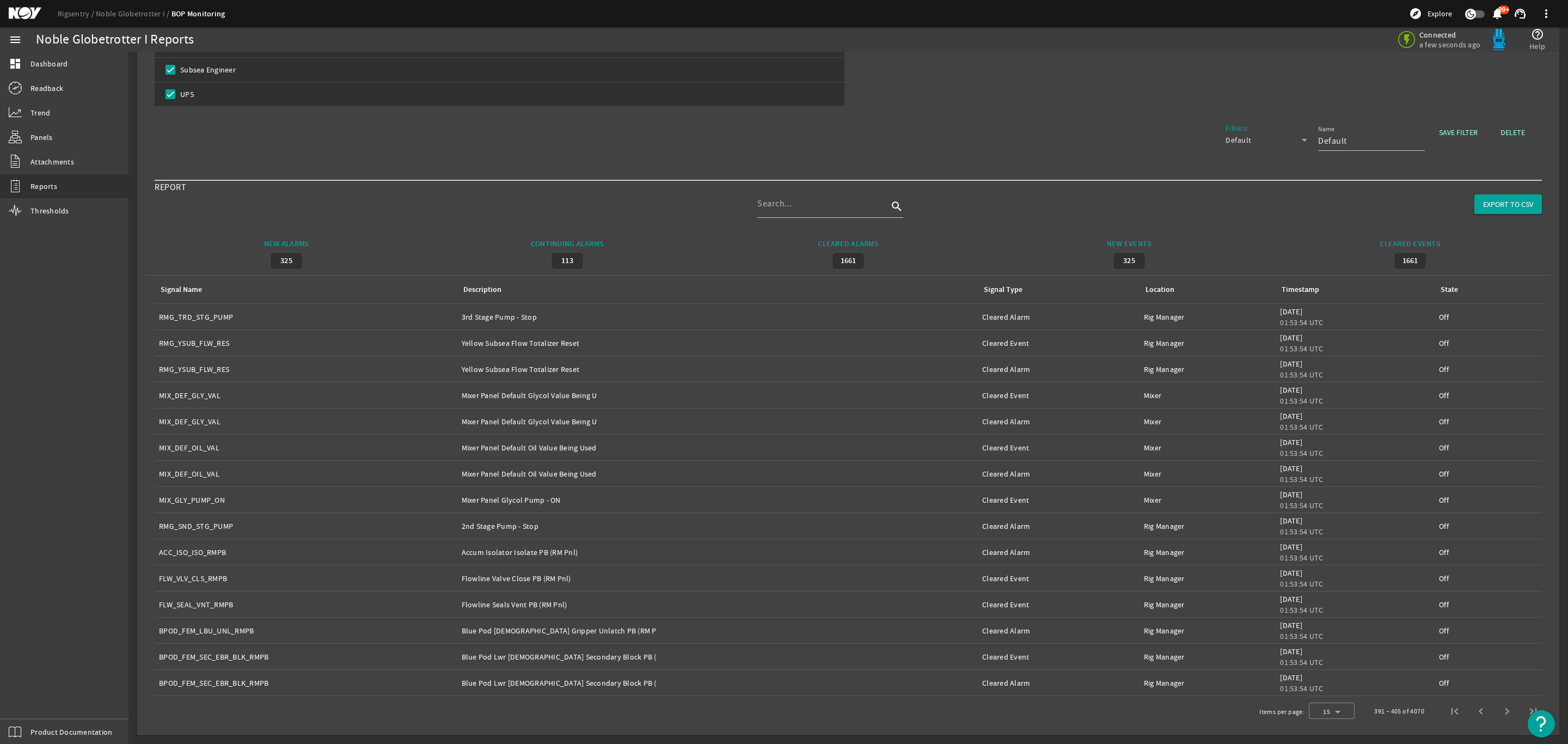
click at [1494, 711] on span "Next page" at bounding box center [1506, 711] width 26 height 26
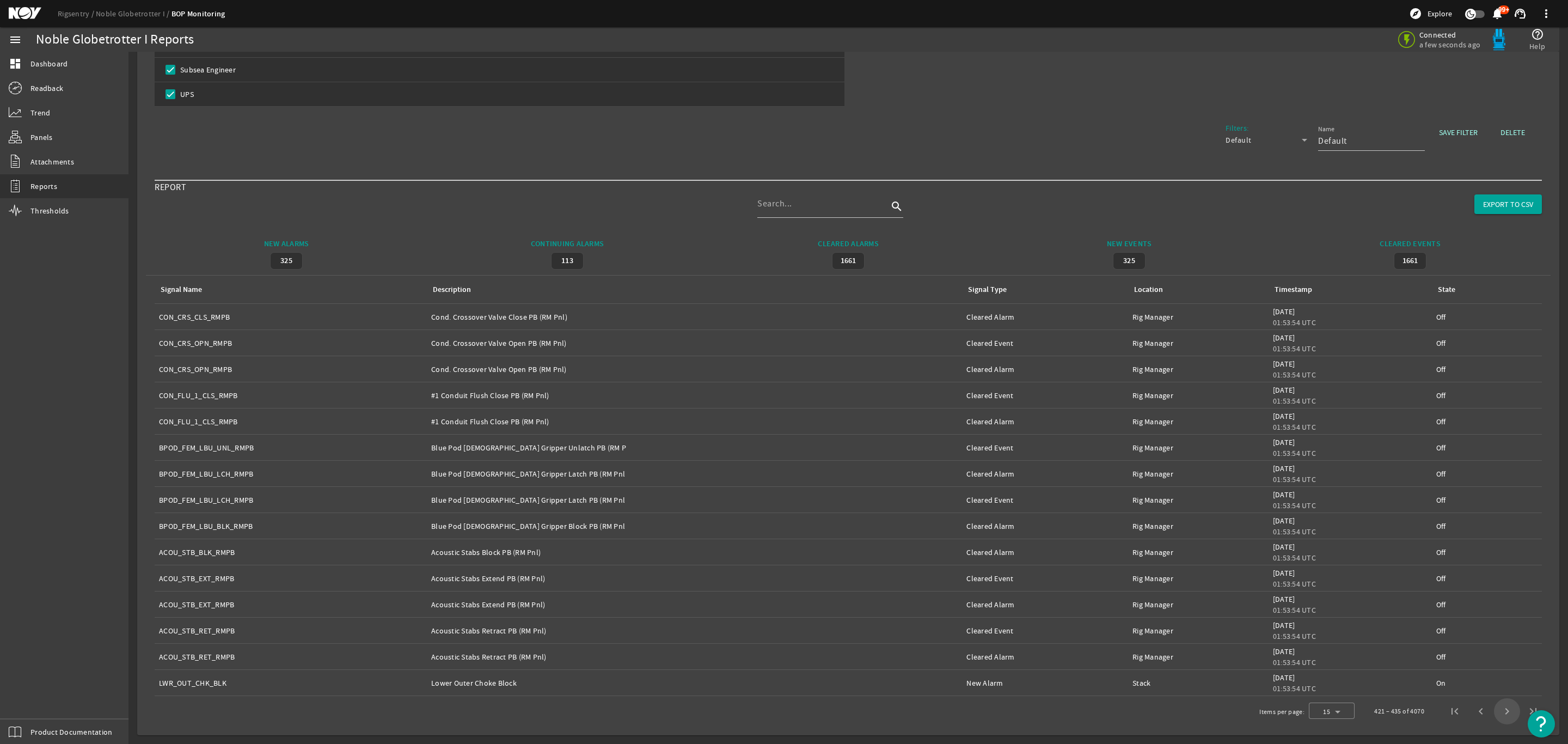
click at [1494, 711] on span "Next page" at bounding box center [1506, 711] width 26 height 26
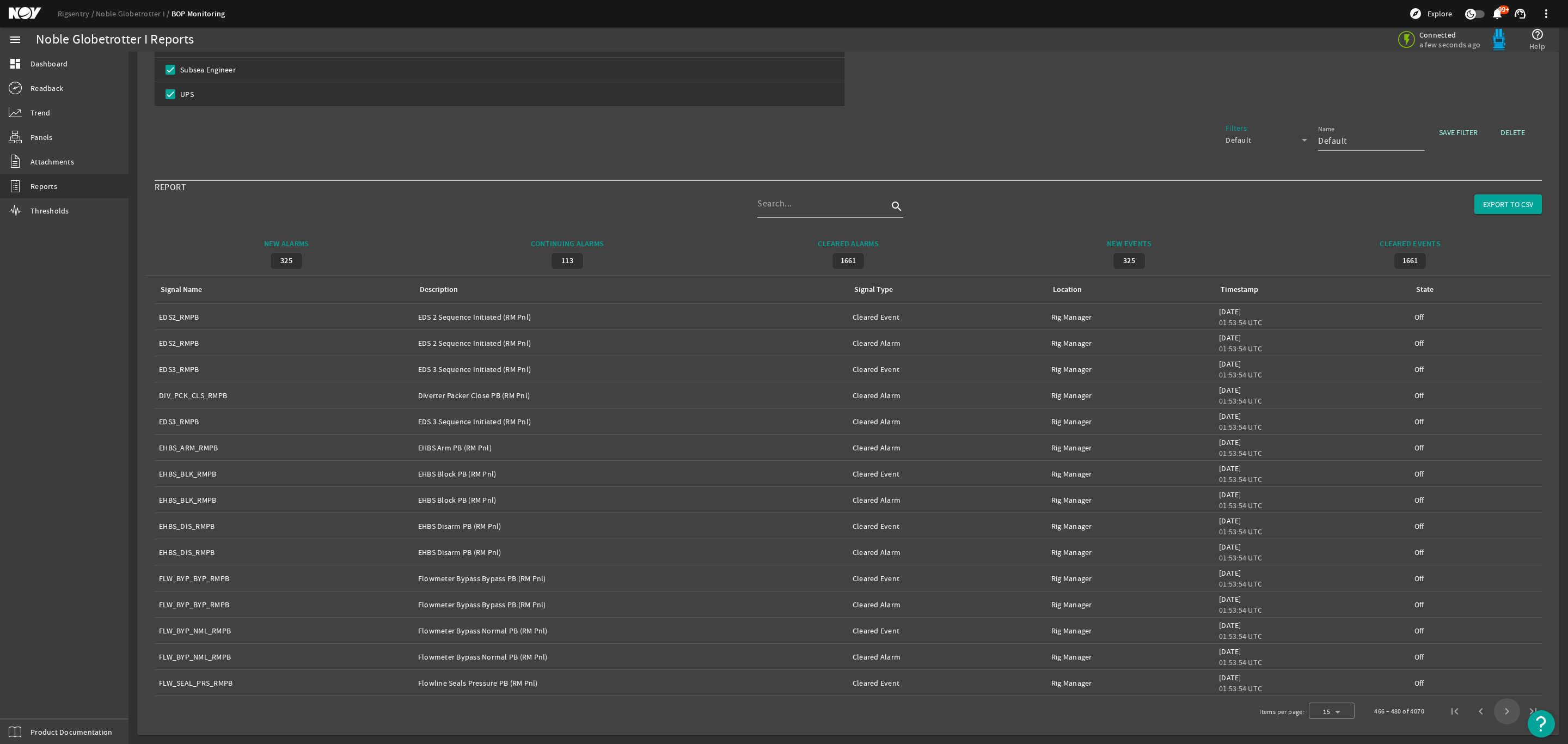
click at [1494, 711] on span "Next page" at bounding box center [1506, 711] width 26 height 26
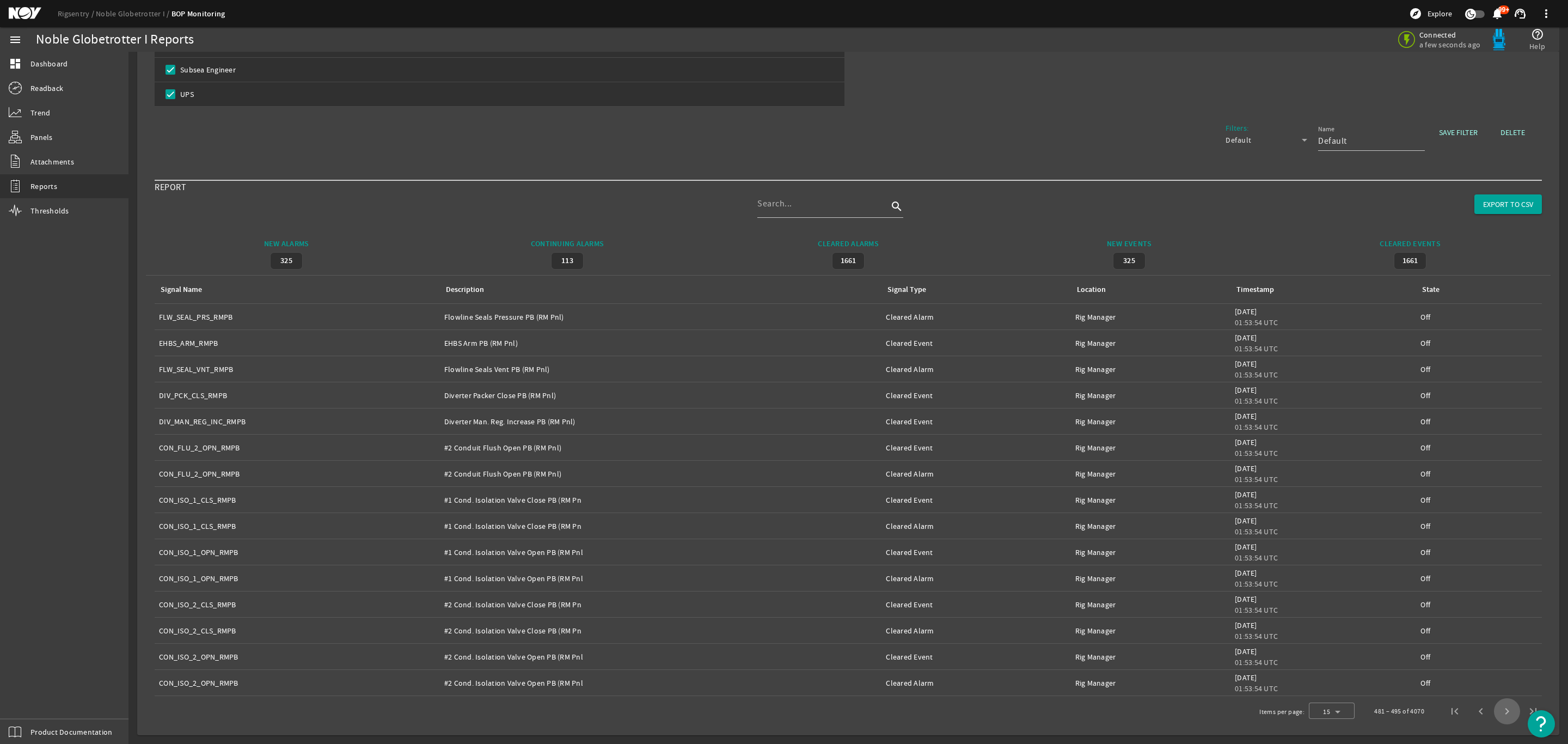
click at [1494, 711] on span "Next page" at bounding box center [1506, 711] width 26 height 26
click at [1494, 712] on span "Next page" at bounding box center [1506, 711] width 26 height 26
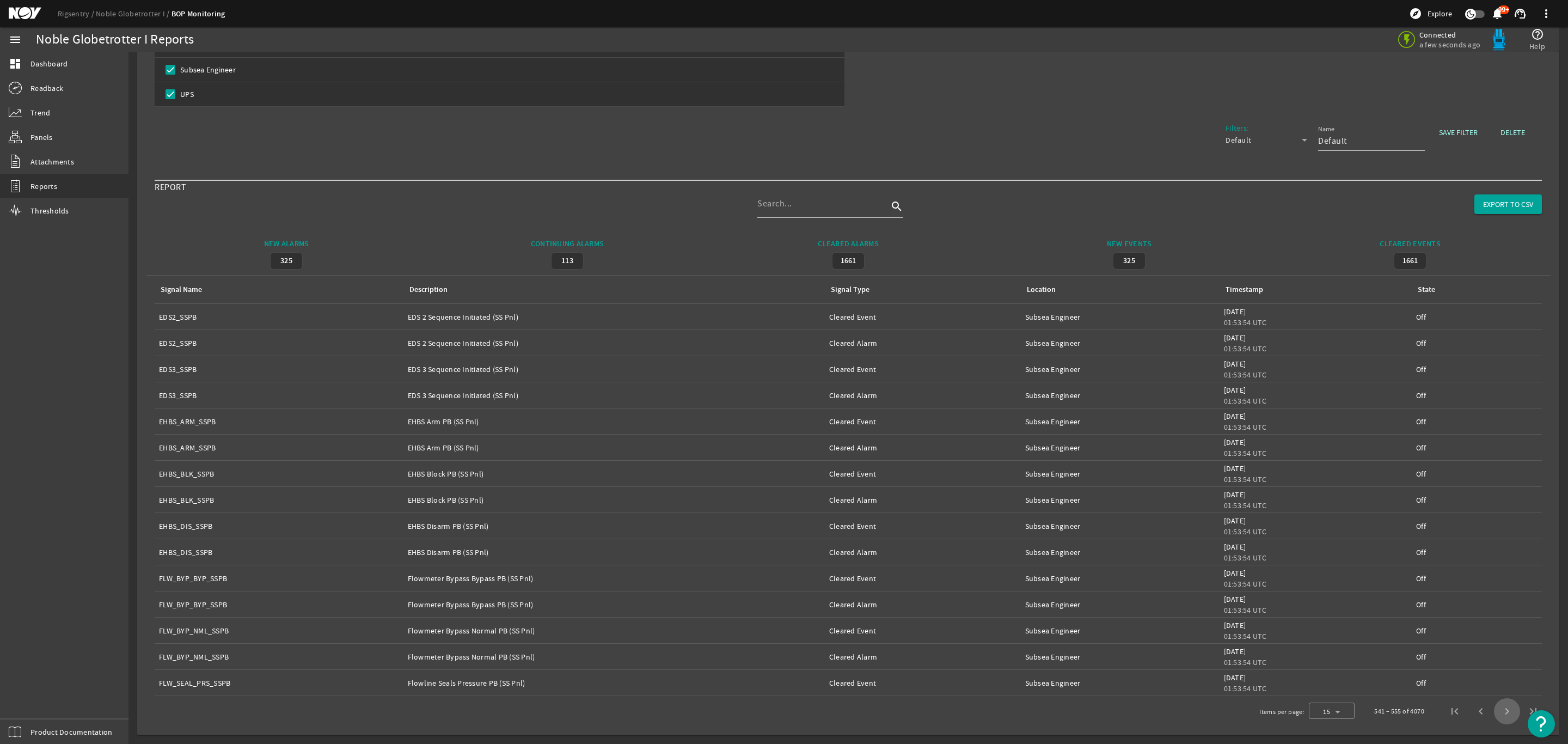
click at [1494, 712] on span "Next page" at bounding box center [1506, 711] width 26 height 26
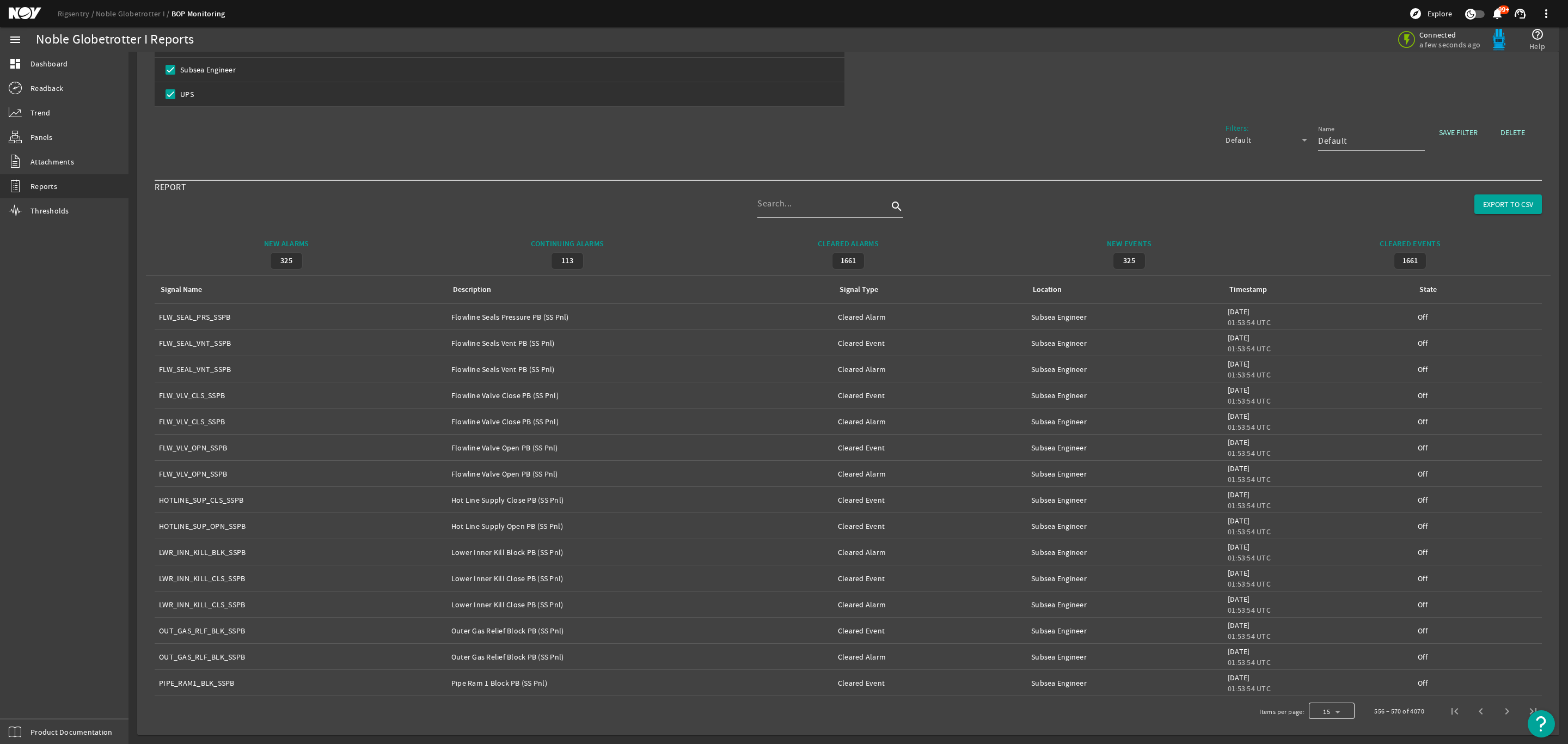
click at [1332, 718] on div "Select page" at bounding box center [1331, 711] width 46 height 26
click at [1499, 711] on div at bounding box center [784, 372] width 1568 height 744
click at [1494, 714] on span "Next page" at bounding box center [1506, 711] width 26 height 26
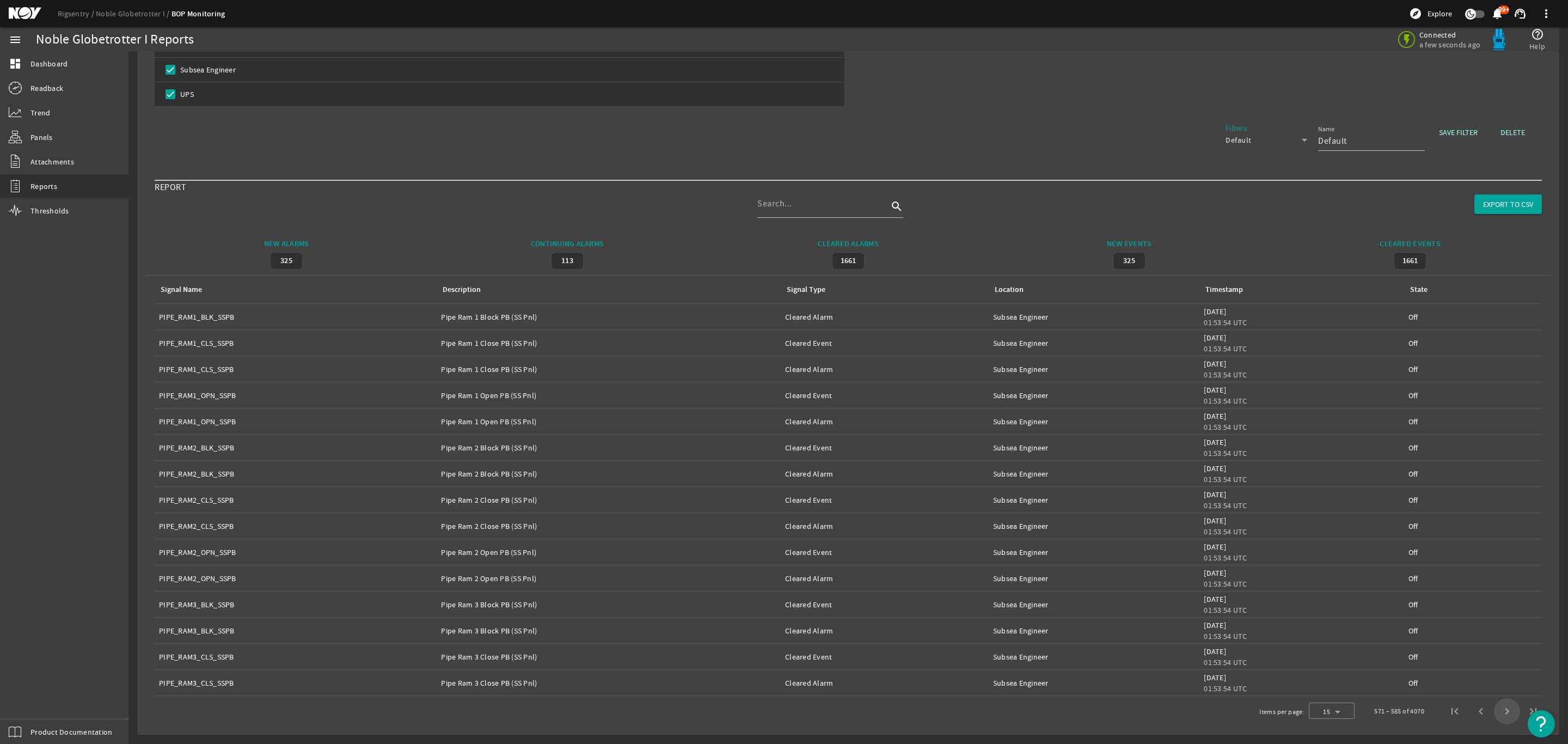
click at [1494, 714] on span "Next page" at bounding box center [1506, 711] width 26 height 26
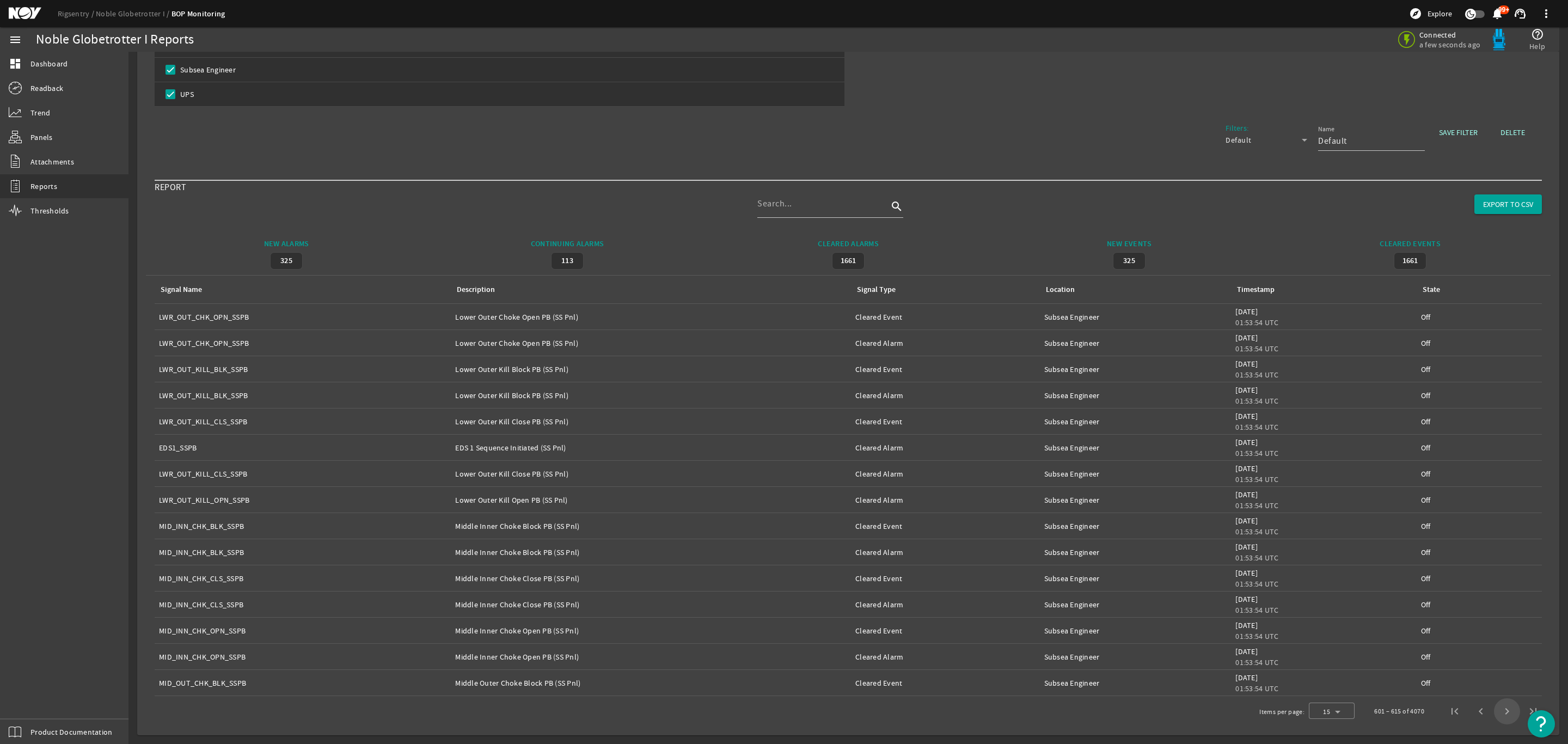
click at [1494, 716] on span "Next page" at bounding box center [1506, 711] width 26 height 26
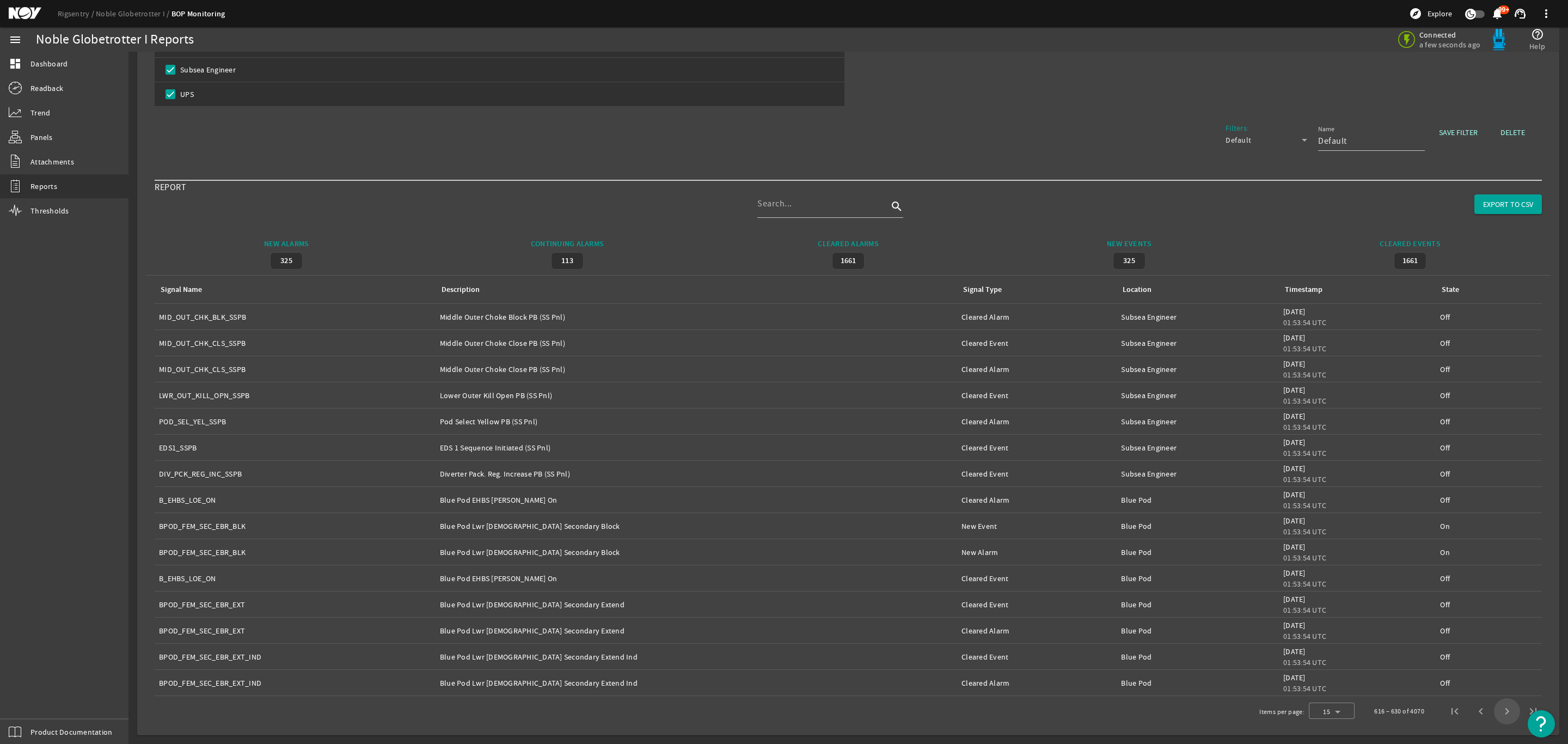
click at [1494, 716] on span "Next page" at bounding box center [1506, 711] width 26 height 26
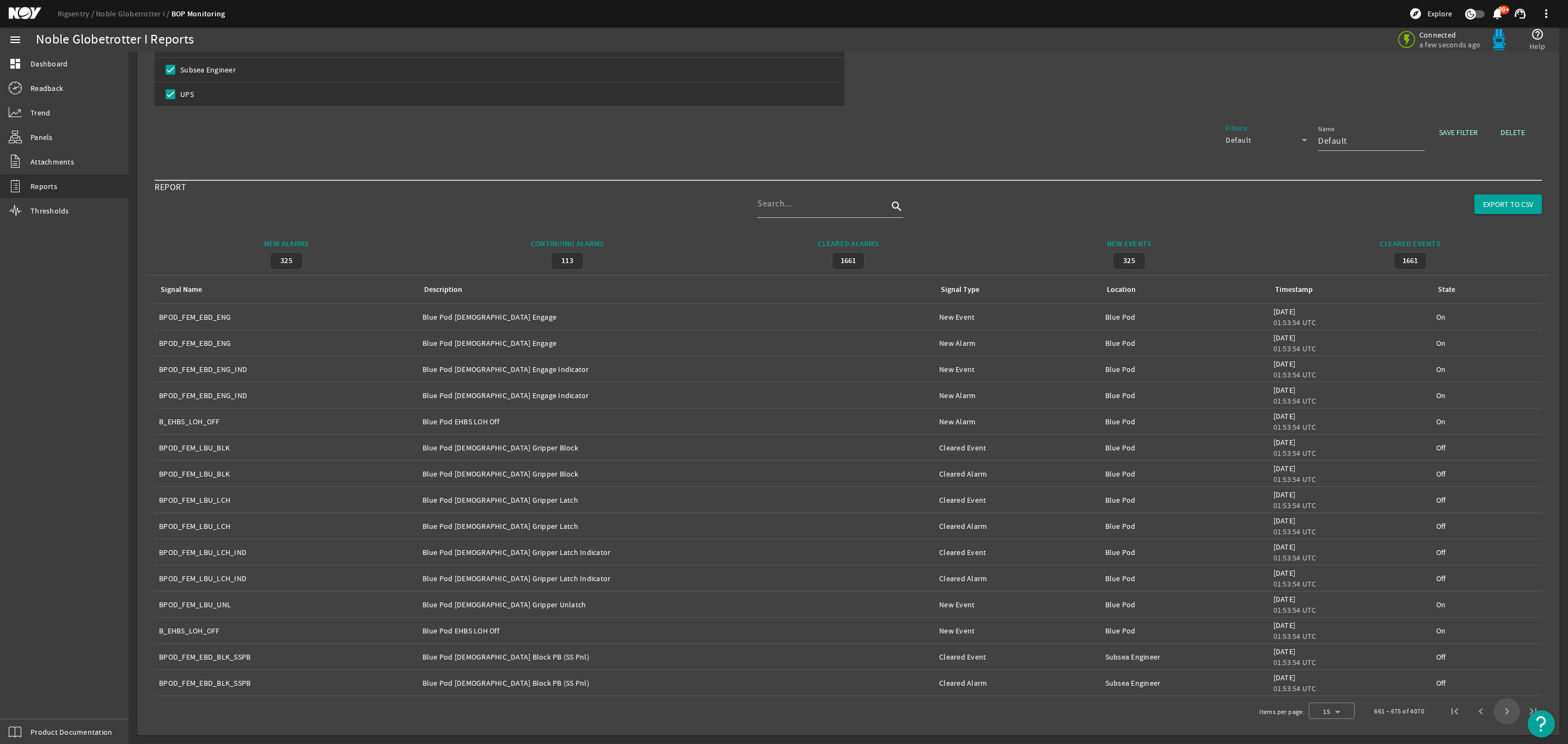
click at [1494, 716] on span "Next page" at bounding box center [1506, 711] width 26 height 26
click at [1494, 716] on span "Next page" at bounding box center [1506, 711] width 26 height 26
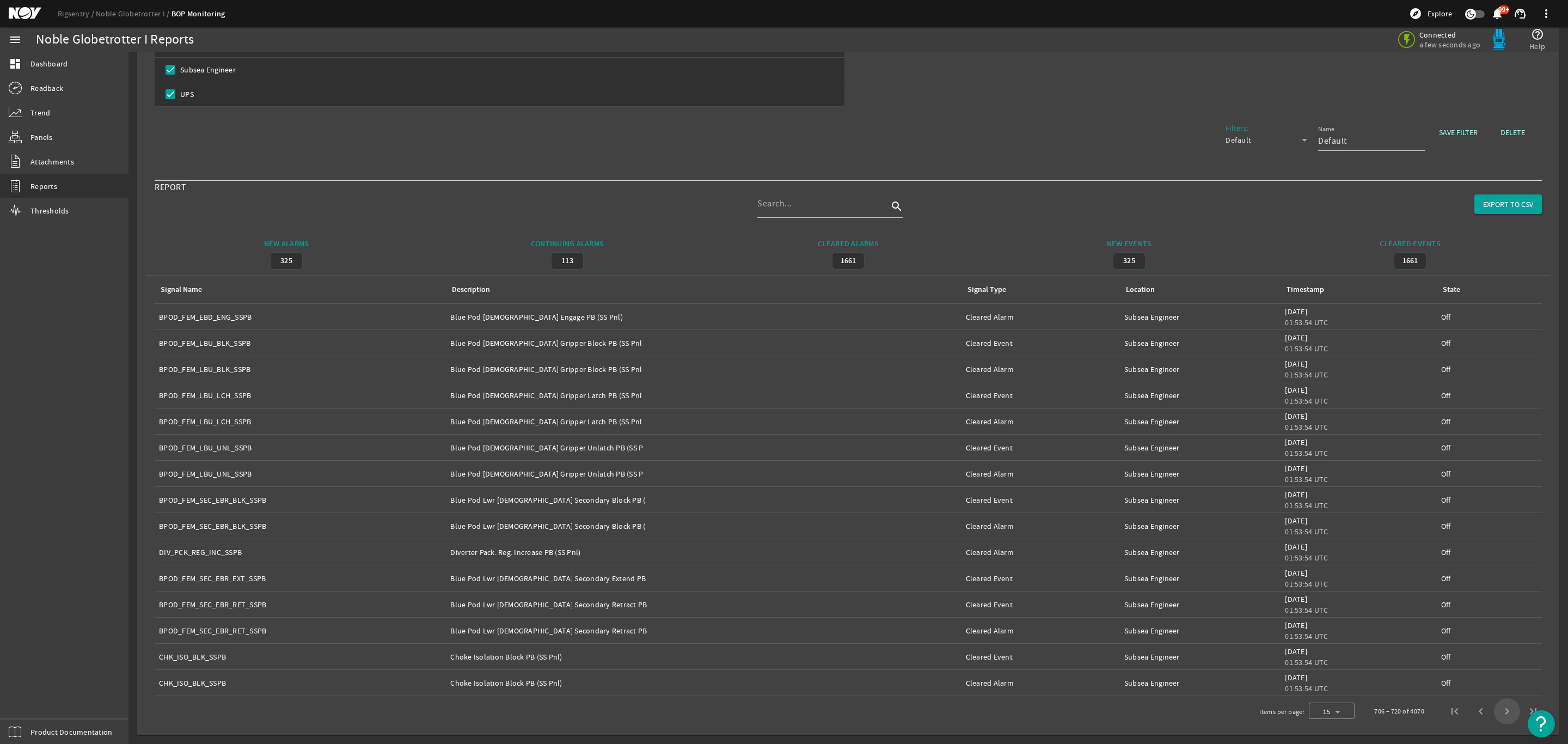
click at [1494, 712] on span "Next page" at bounding box center [1506, 711] width 26 height 26
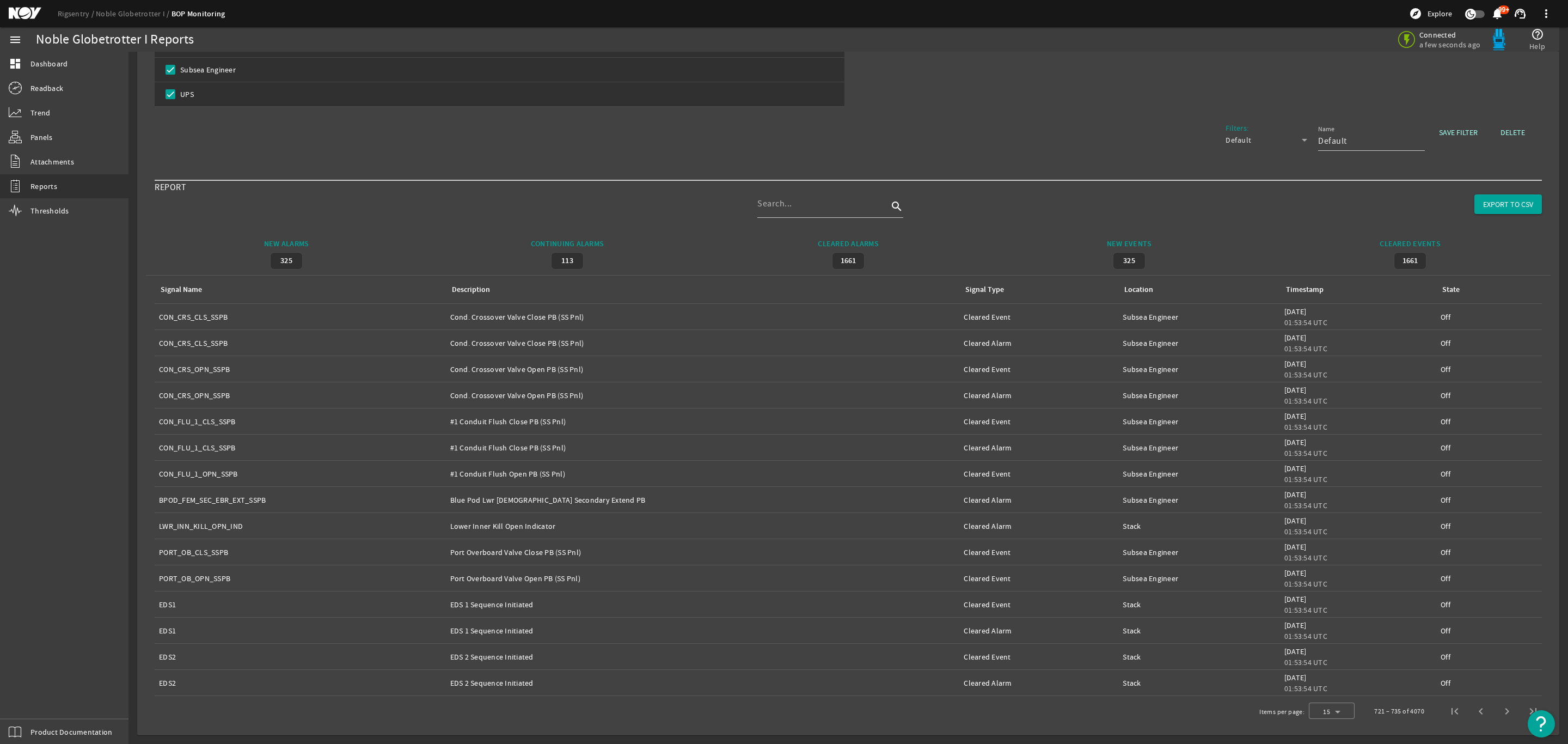
click at [1494, 710] on span "Next page" at bounding box center [1506, 711] width 26 height 26
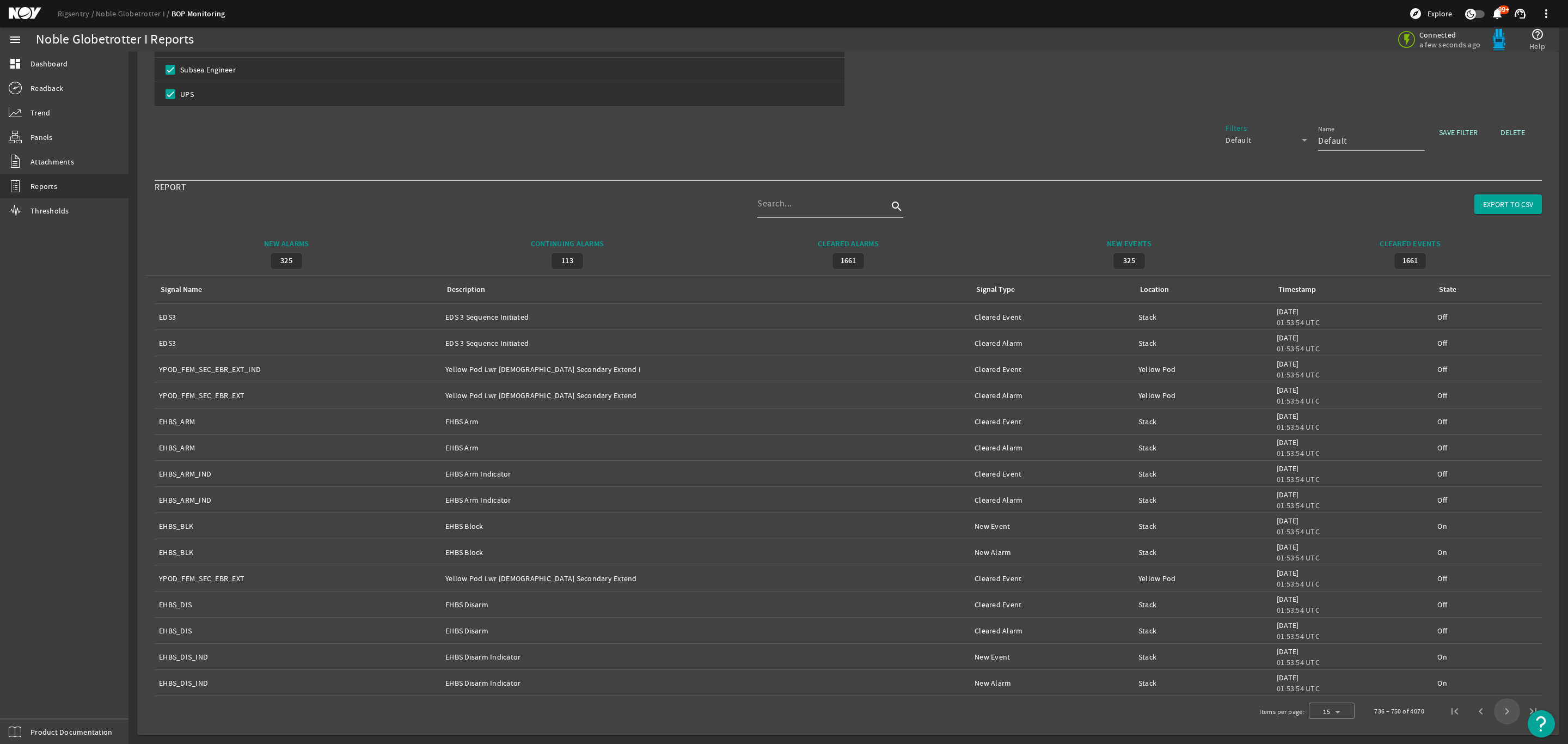
click at [1494, 710] on span "Next page" at bounding box center [1506, 711] width 26 height 26
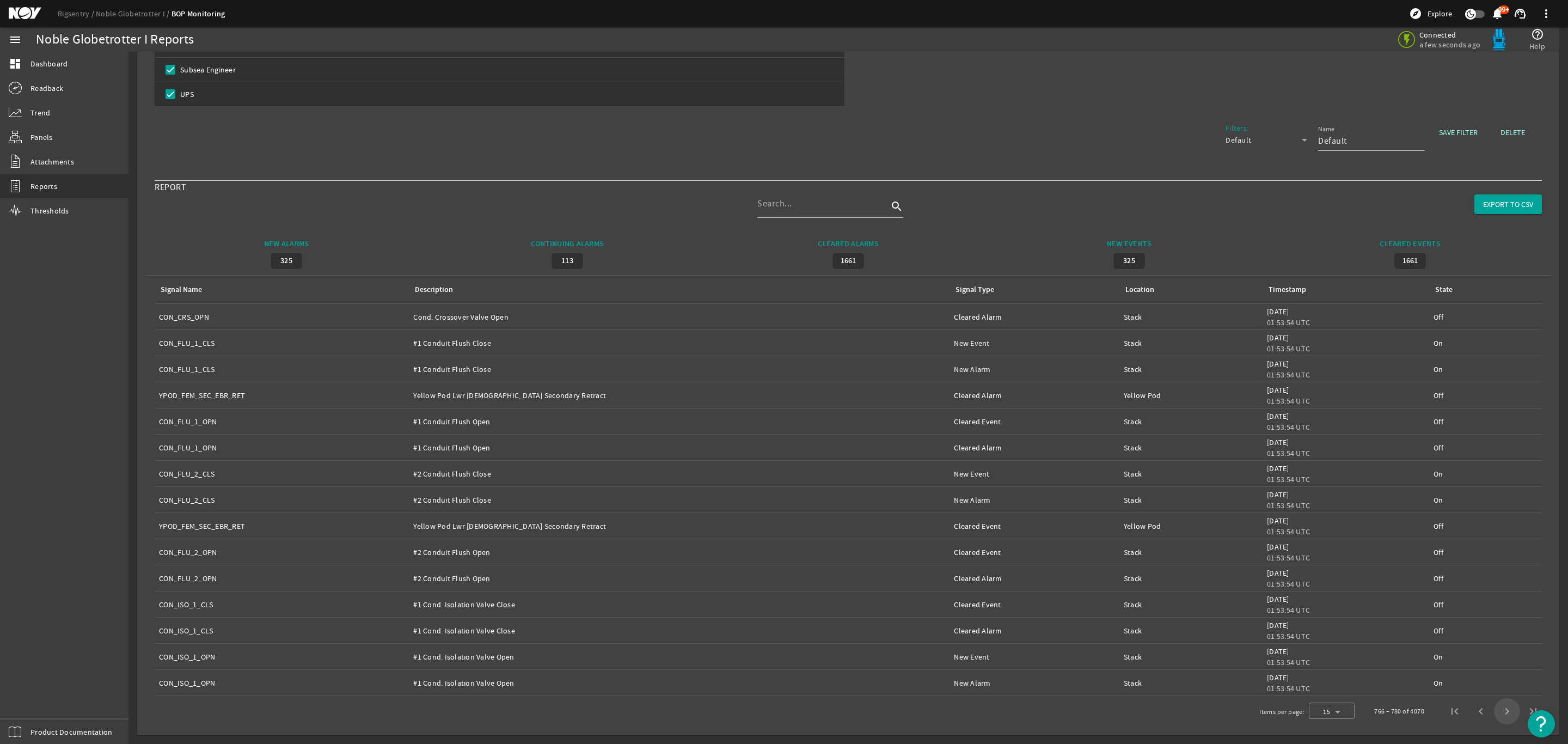
click at [1494, 710] on span "Next page" at bounding box center [1506, 711] width 26 height 26
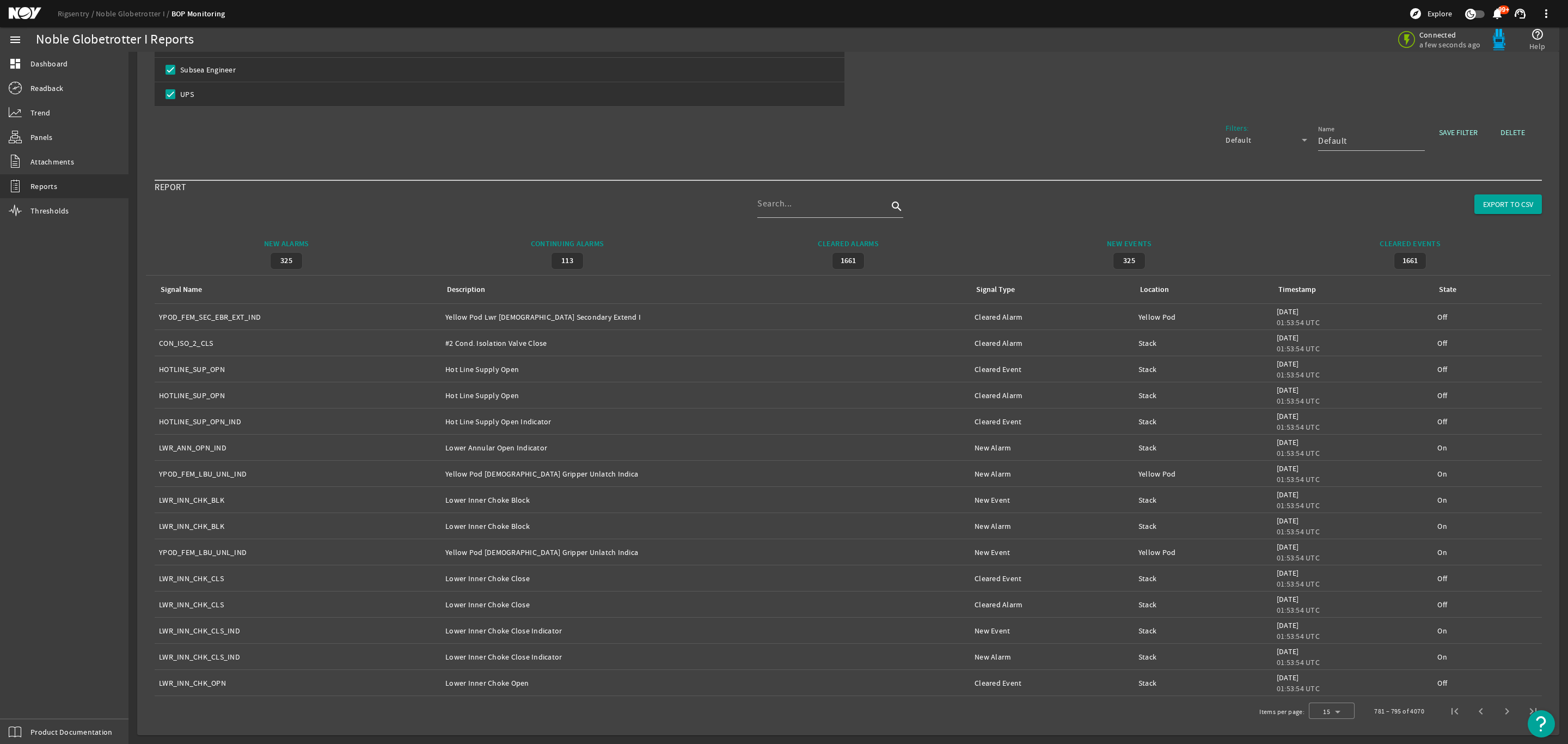
click at [1494, 710] on span "Next page" at bounding box center [1506, 711] width 26 height 26
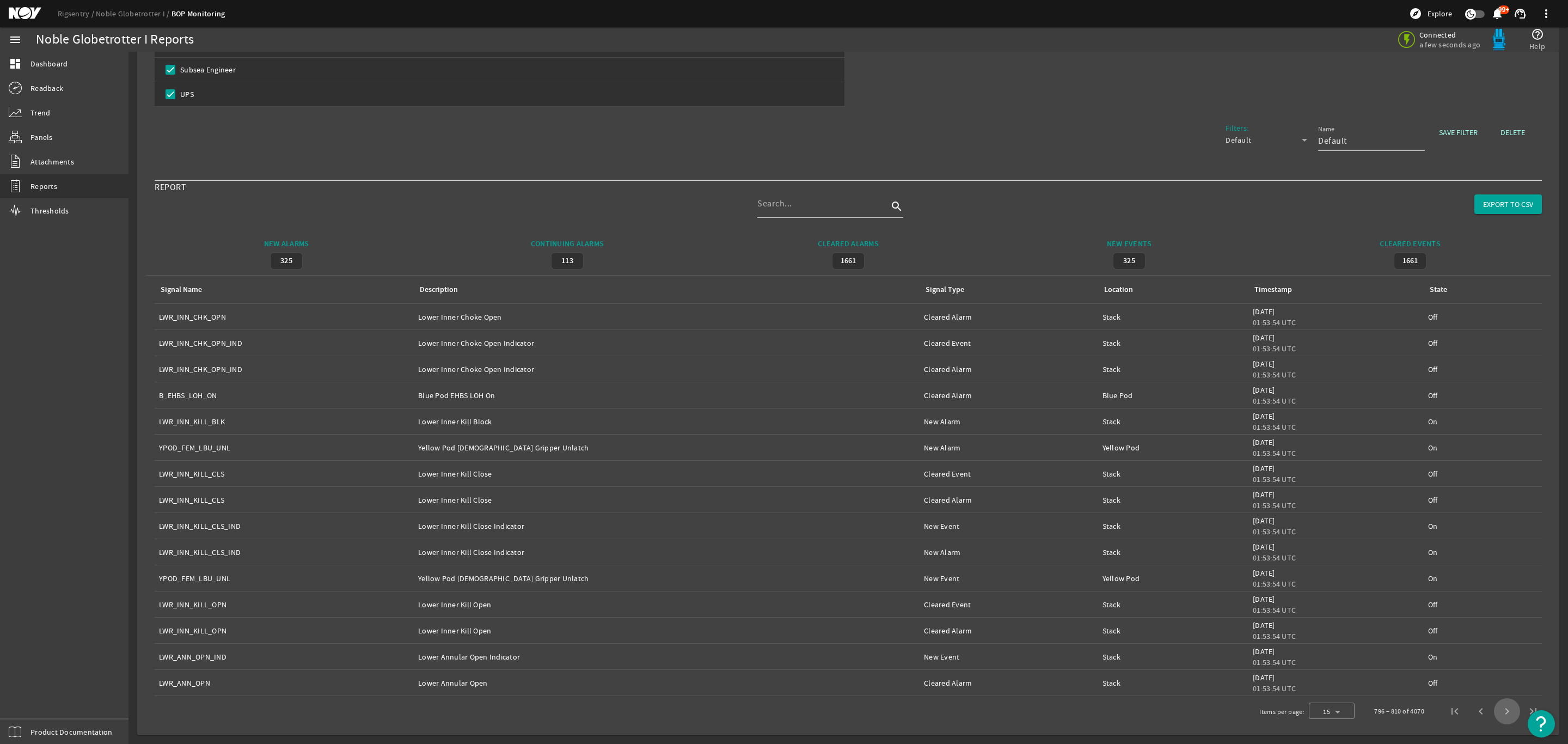
click at [1494, 710] on span "Next page" at bounding box center [1506, 711] width 26 height 26
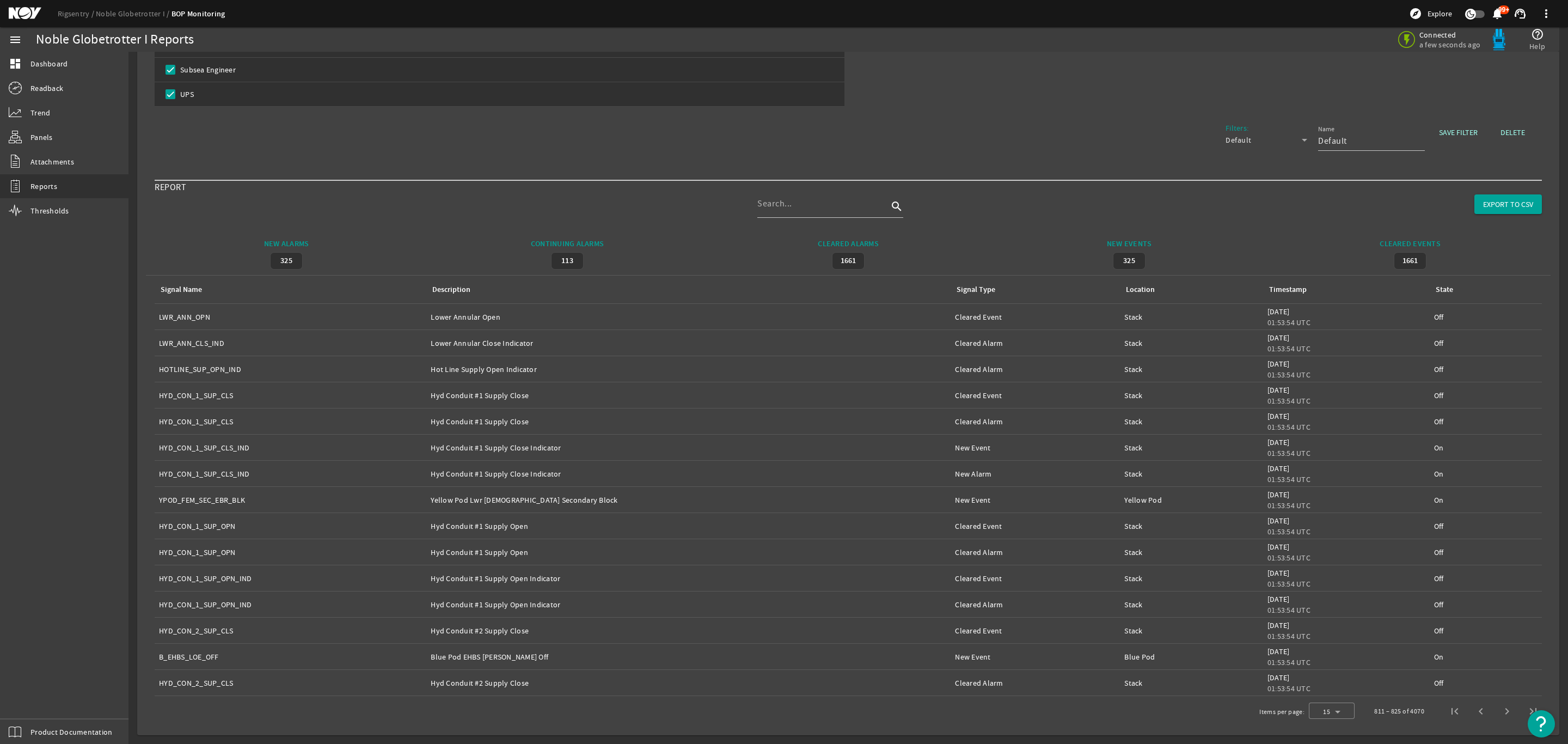
click at [1494, 710] on span "Next page" at bounding box center [1506, 711] width 26 height 26
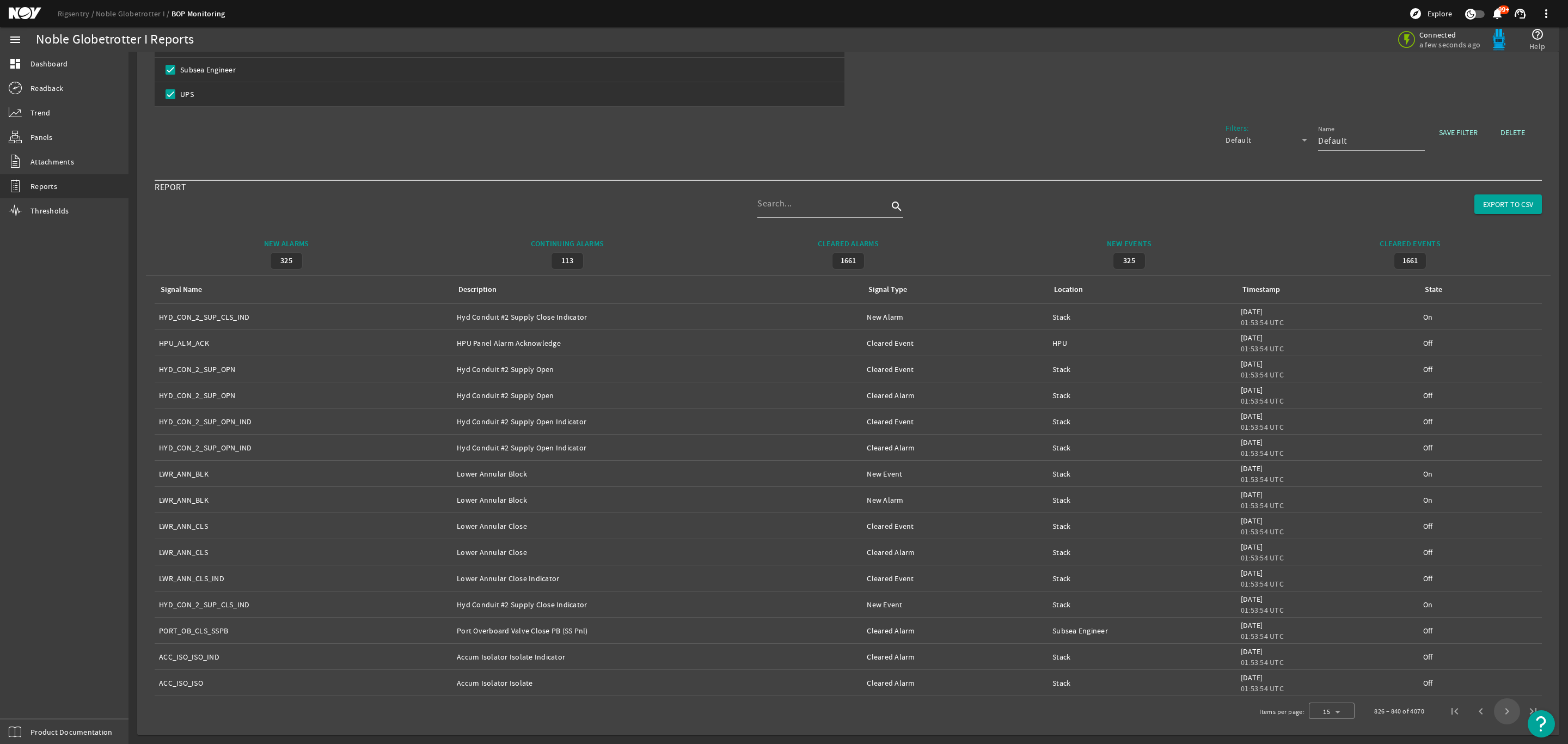
click at [1494, 710] on span "Next page" at bounding box center [1506, 711] width 26 height 26
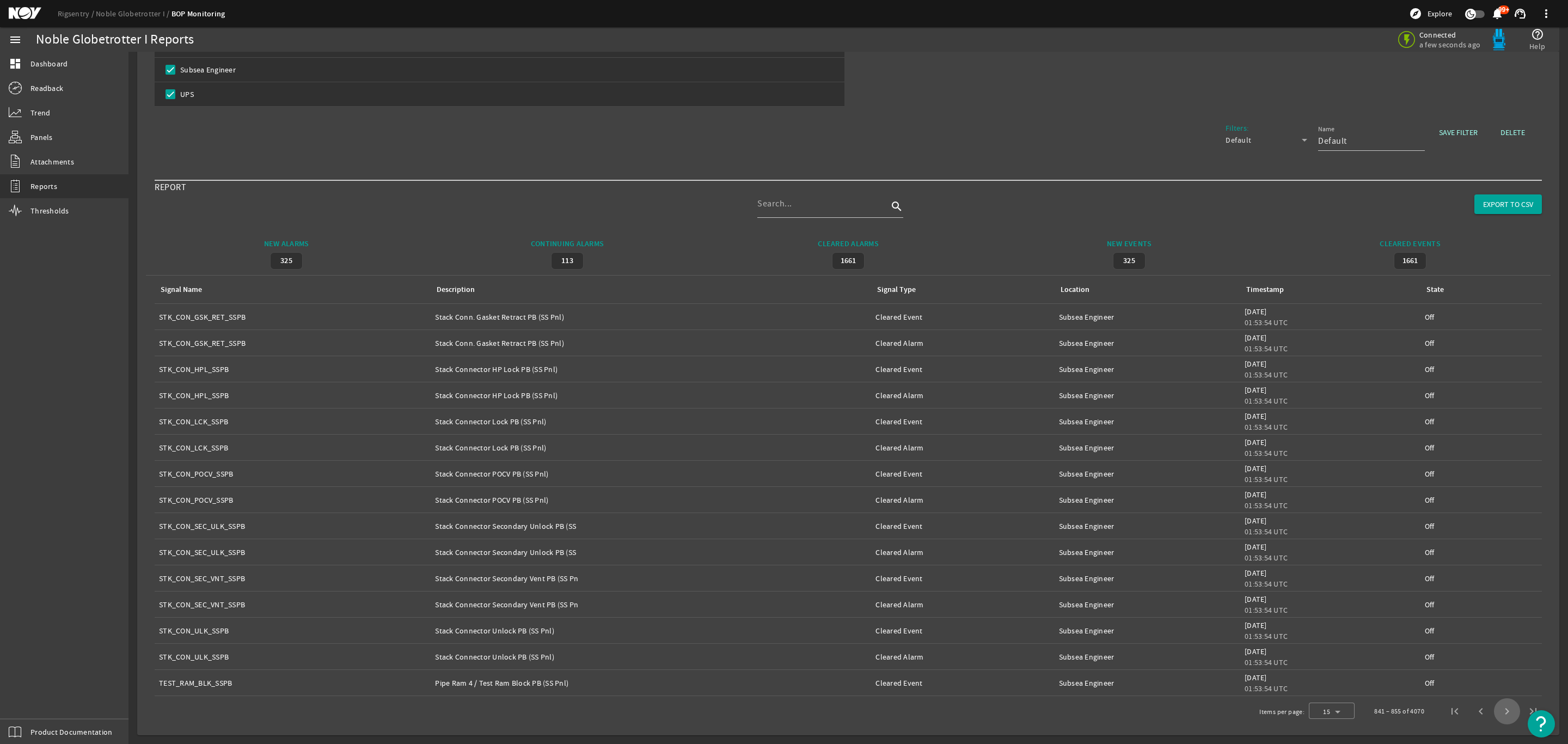
click at [1494, 710] on span "Next page" at bounding box center [1506, 711] width 26 height 26
click at [1494, 711] on span "Next page" at bounding box center [1506, 711] width 26 height 26
click at [1494, 711] on span "Next page" at bounding box center [1506, 711] width 26 height 26
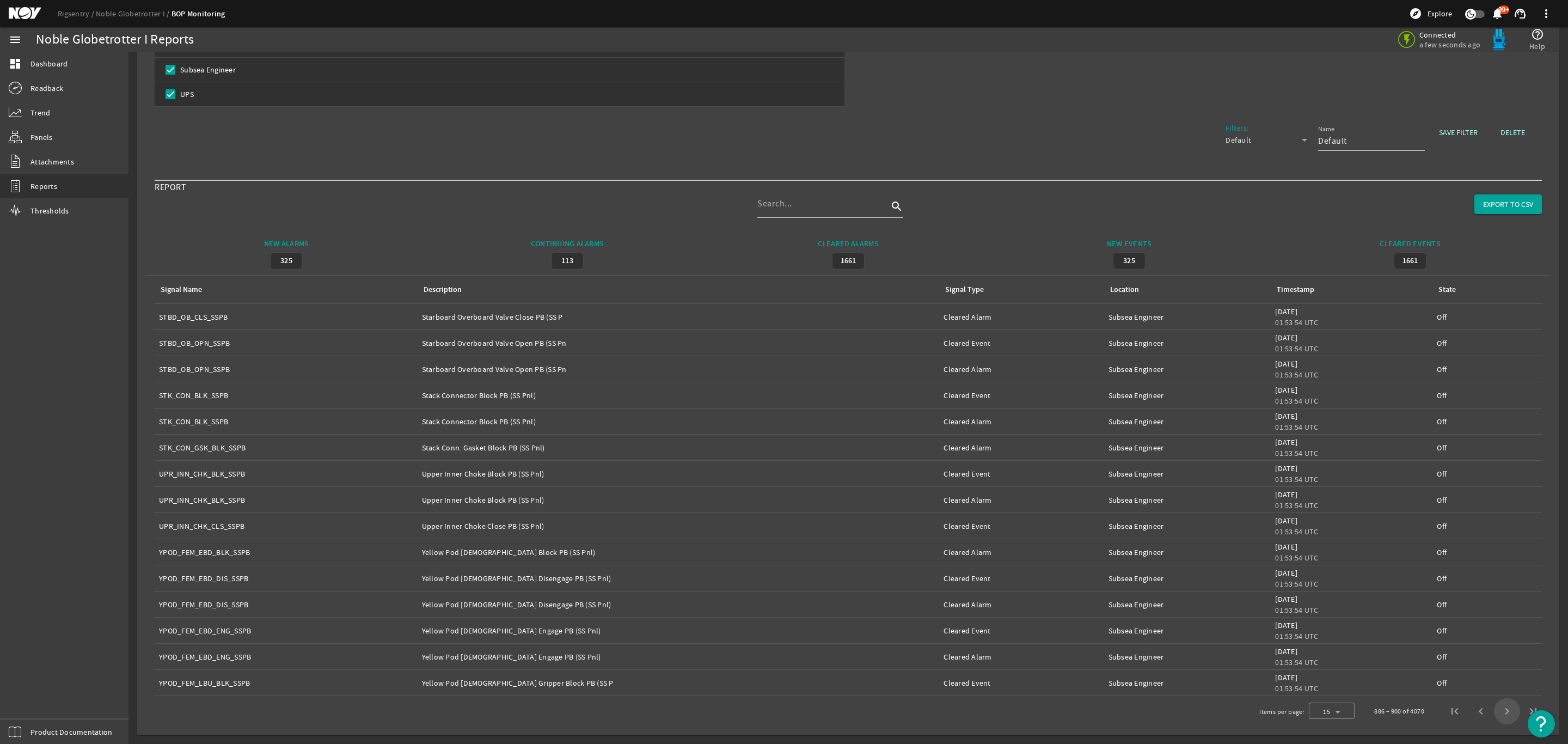
click at [1494, 711] on span "Next page" at bounding box center [1506, 711] width 26 height 26
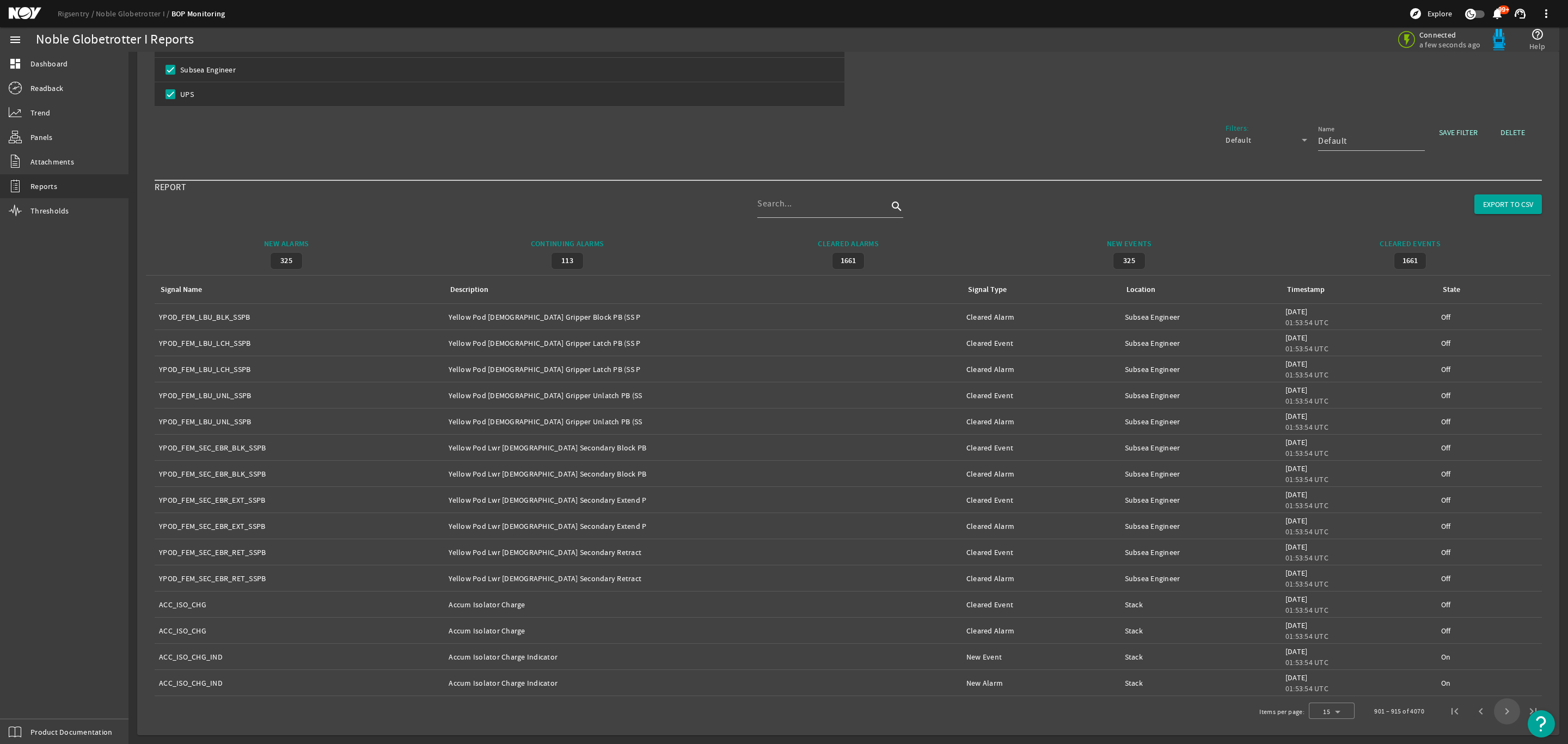
click at [1494, 711] on span "Next page" at bounding box center [1506, 711] width 26 height 26
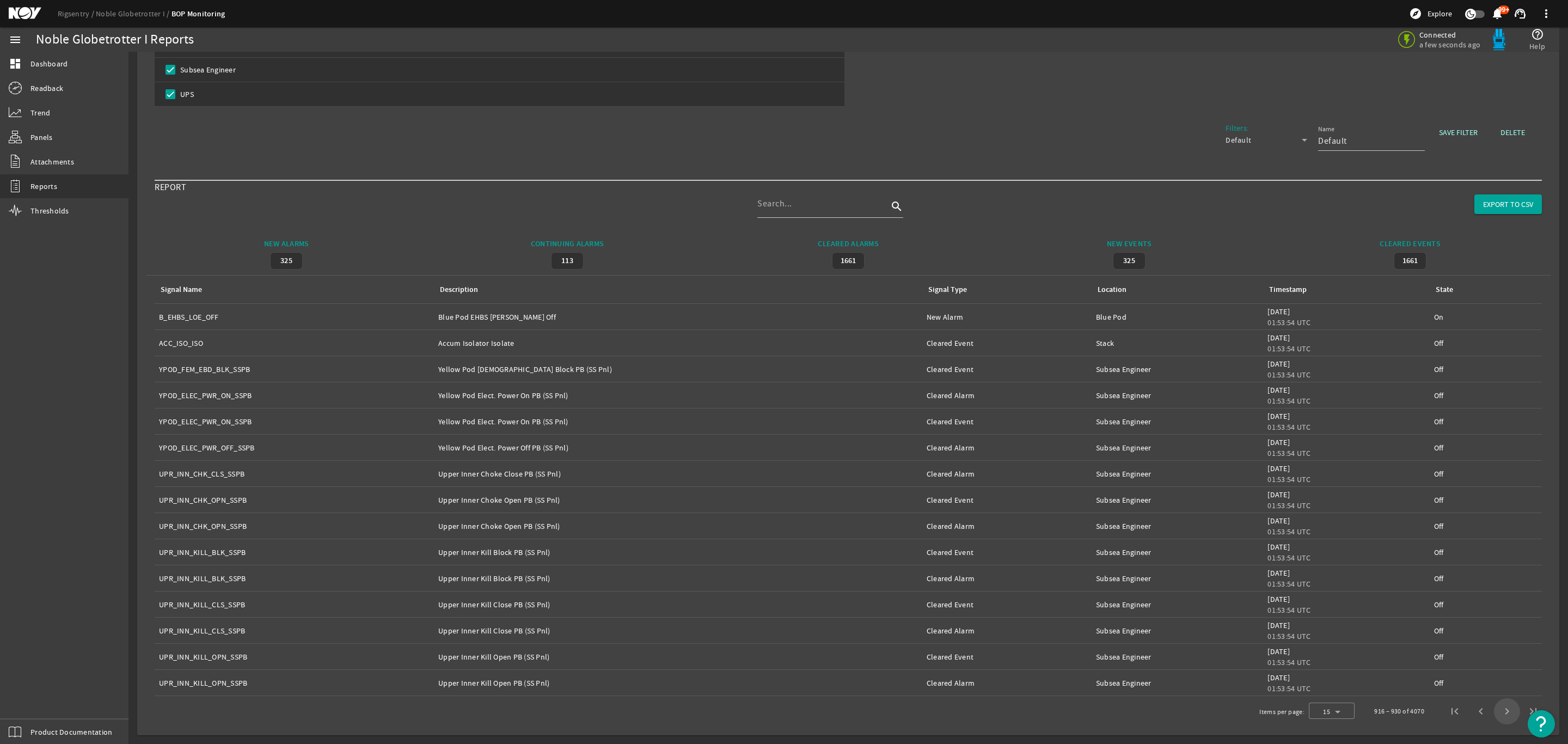
click at [1494, 711] on span "Next page" at bounding box center [1506, 711] width 26 height 26
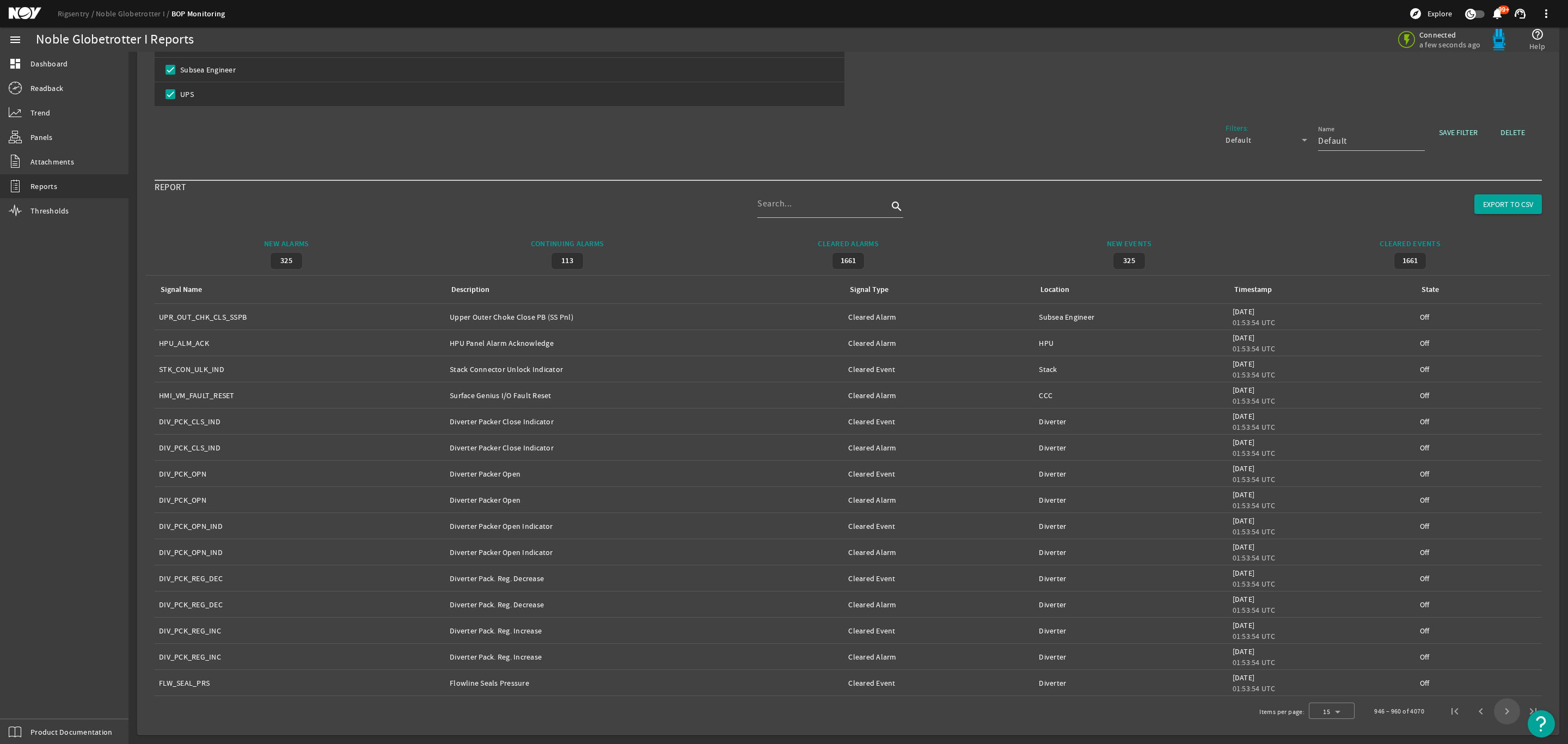
click at [1494, 712] on span "Next page" at bounding box center [1506, 711] width 26 height 26
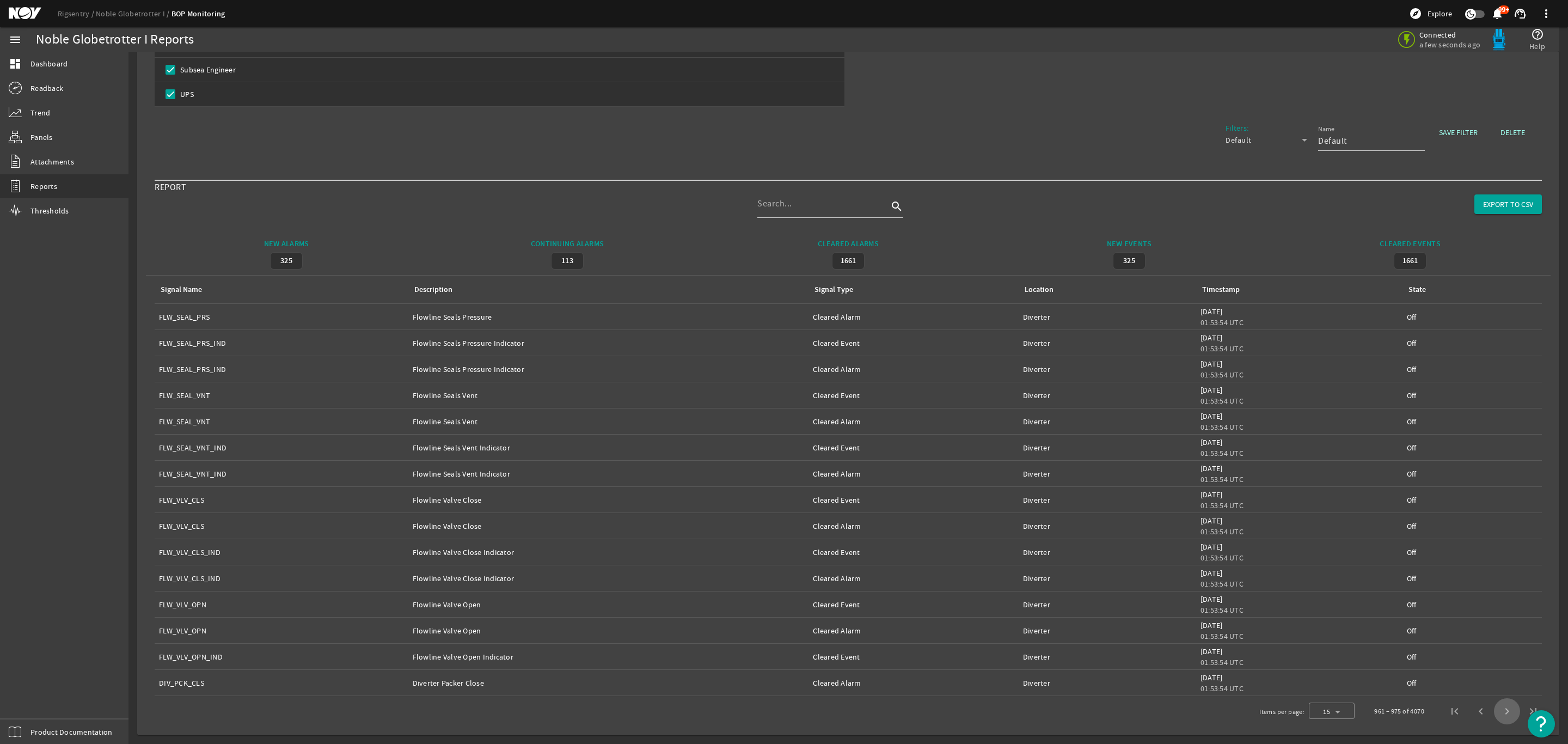
click at [1494, 712] on span "Next page" at bounding box center [1506, 711] width 26 height 26
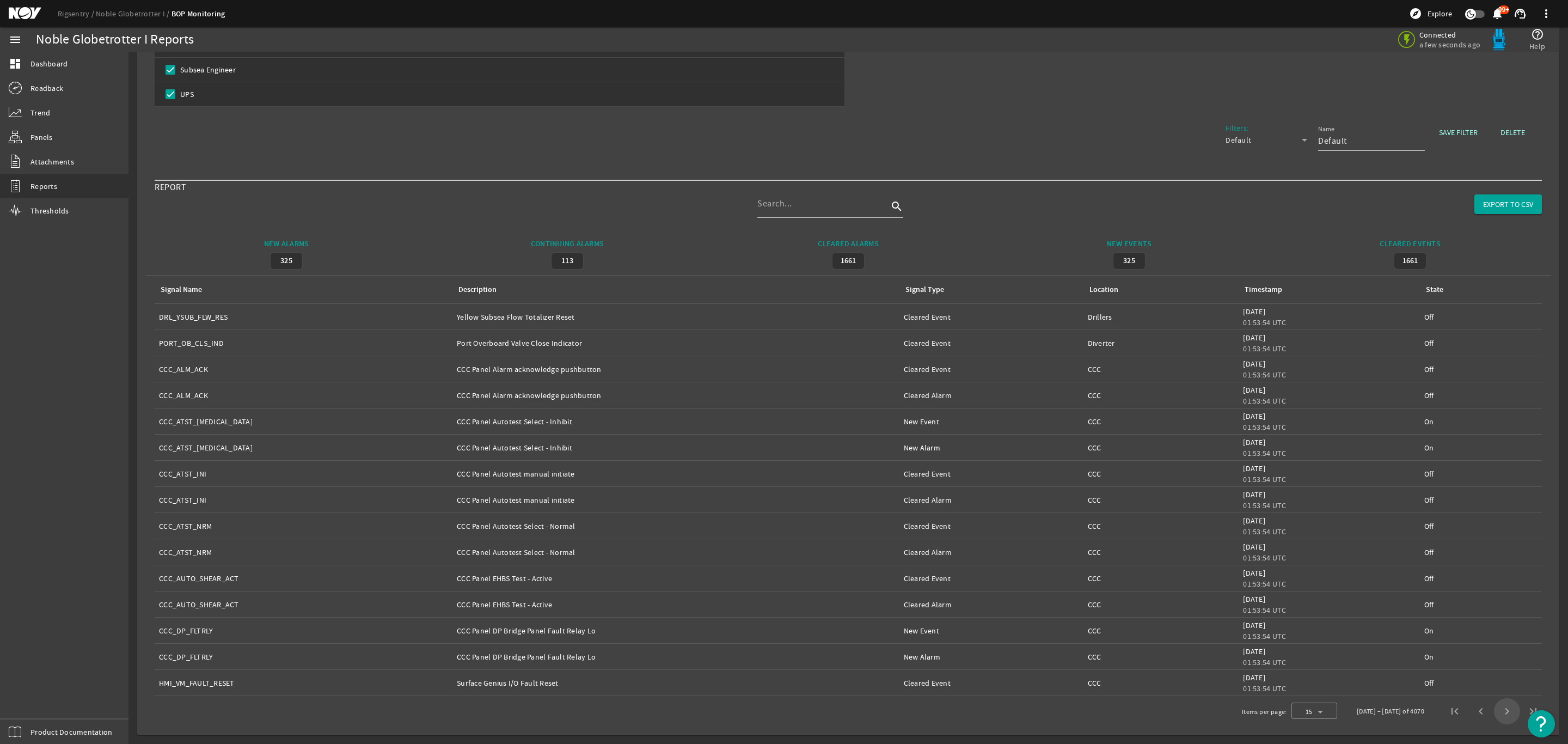
click at [1494, 712] on span "Next page" at bounding box center [1506, 711] width 26 height 26
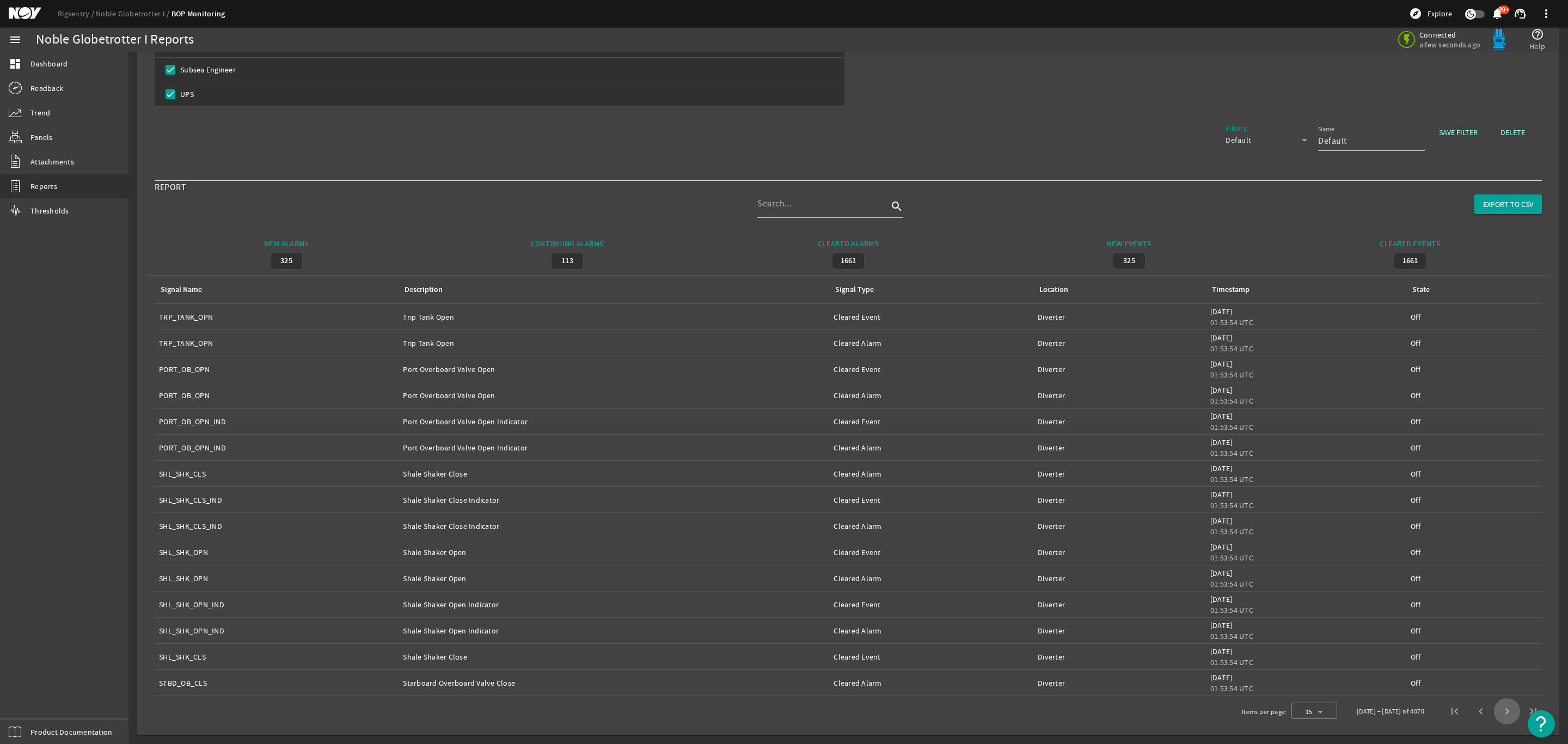
click at [1494, 712] on span "Next page" at bounding box center [1506, 711] width 26 height 26
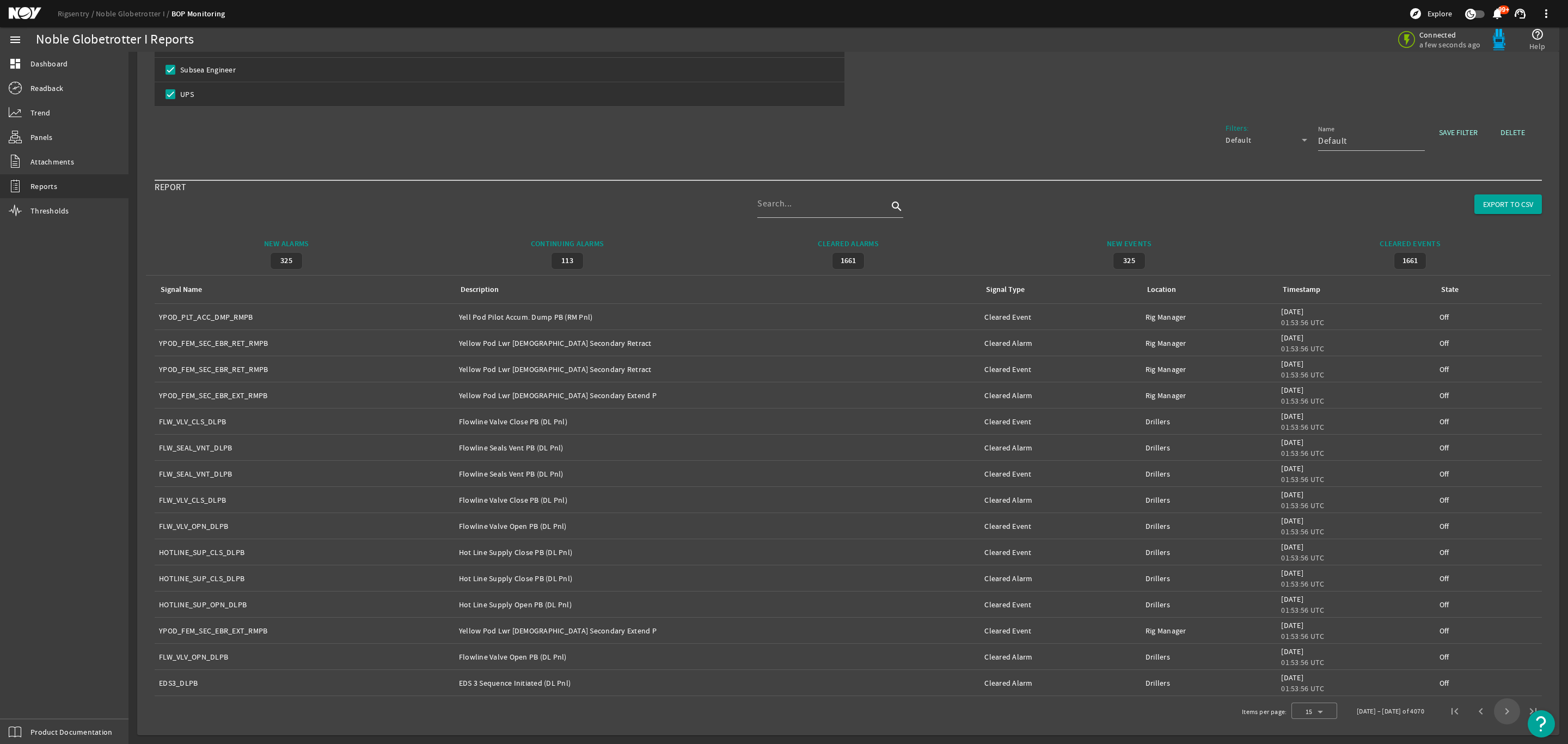
click at [1494, 712] on span "Next page" at bounding box center [1506, 711] width 26 height 26
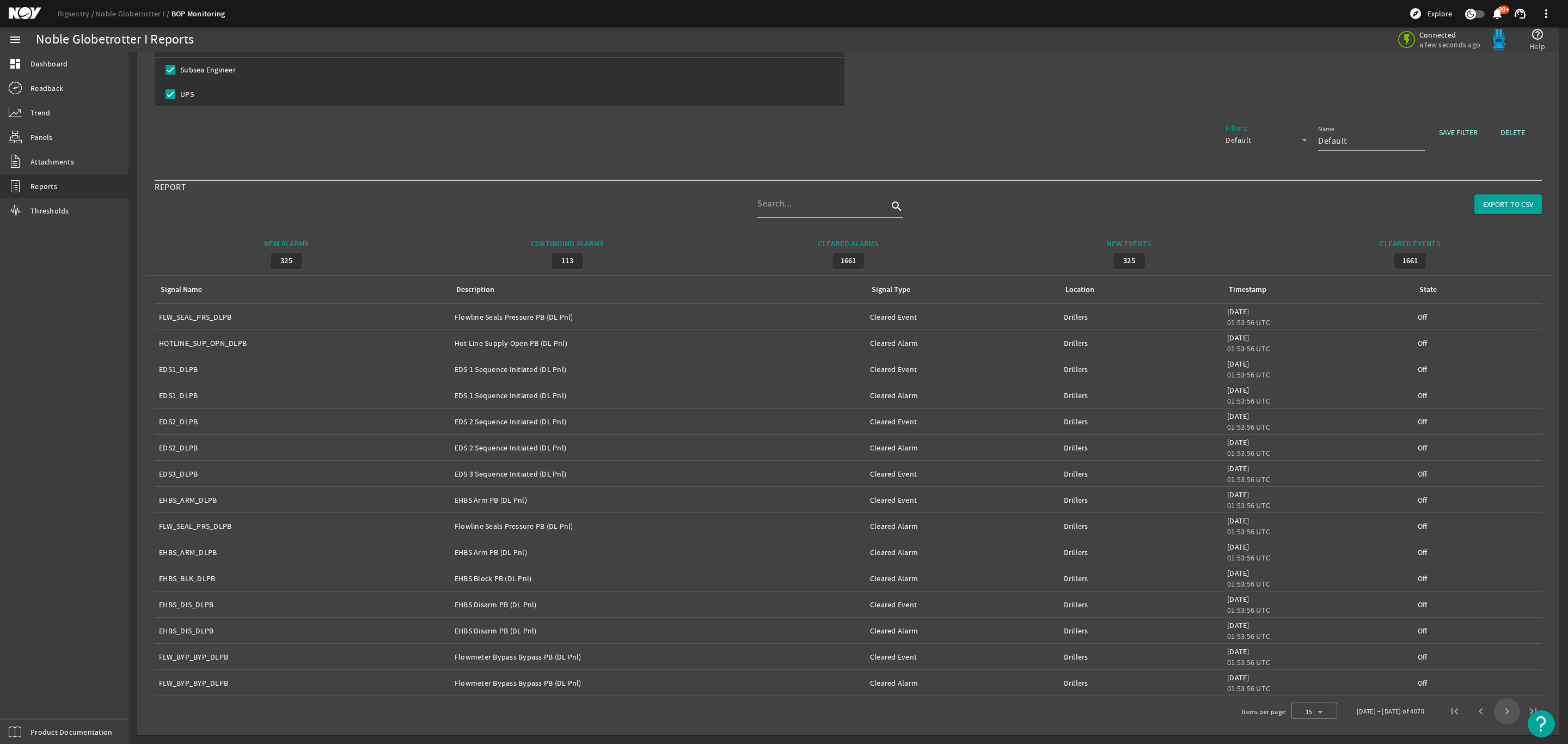
click at [1494, 712] on span "Next page" at bounding box center [1506, 711] width 26 height 26
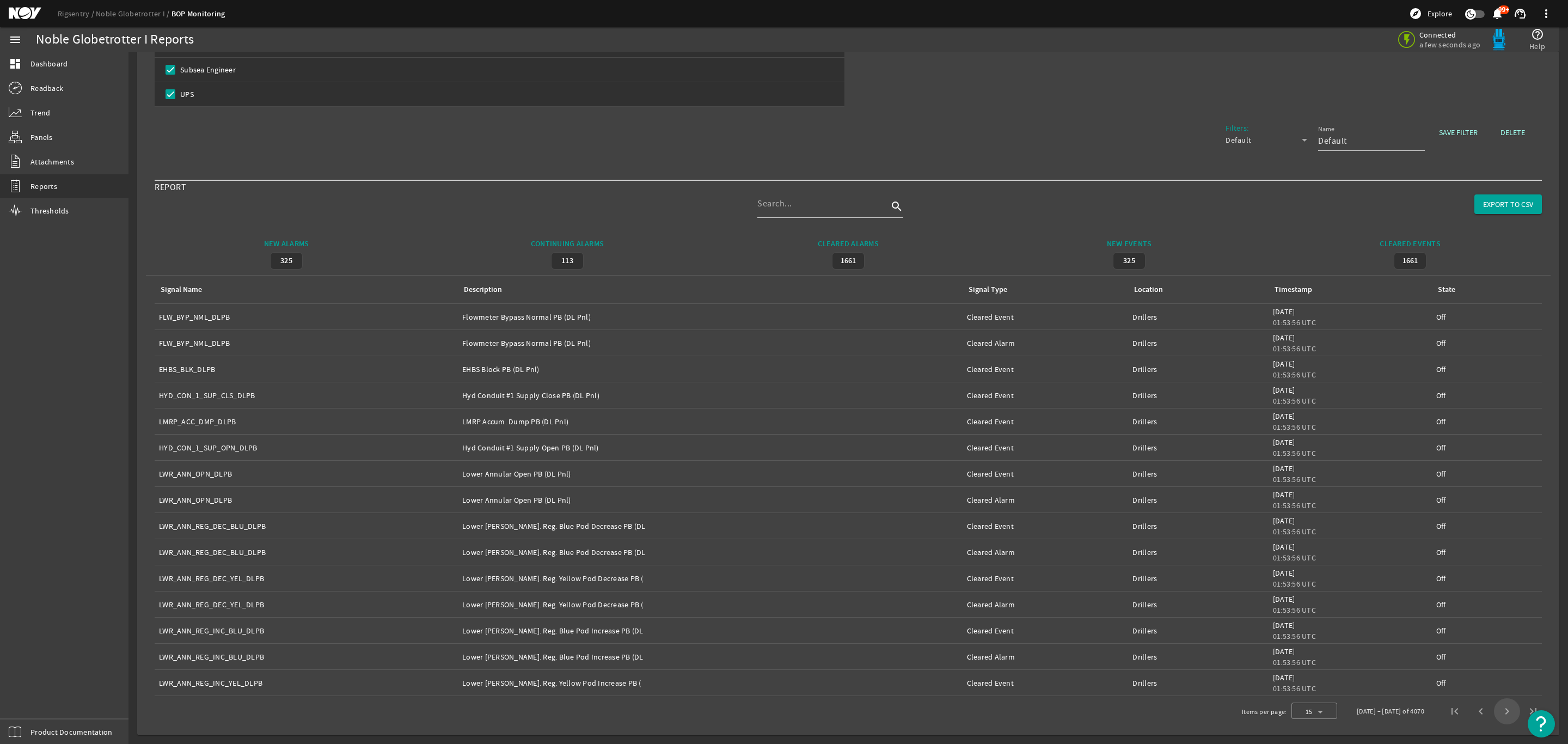
click at [1494, 712] on span "Next page" at bounding box center [1506, 711] width 26 height 26
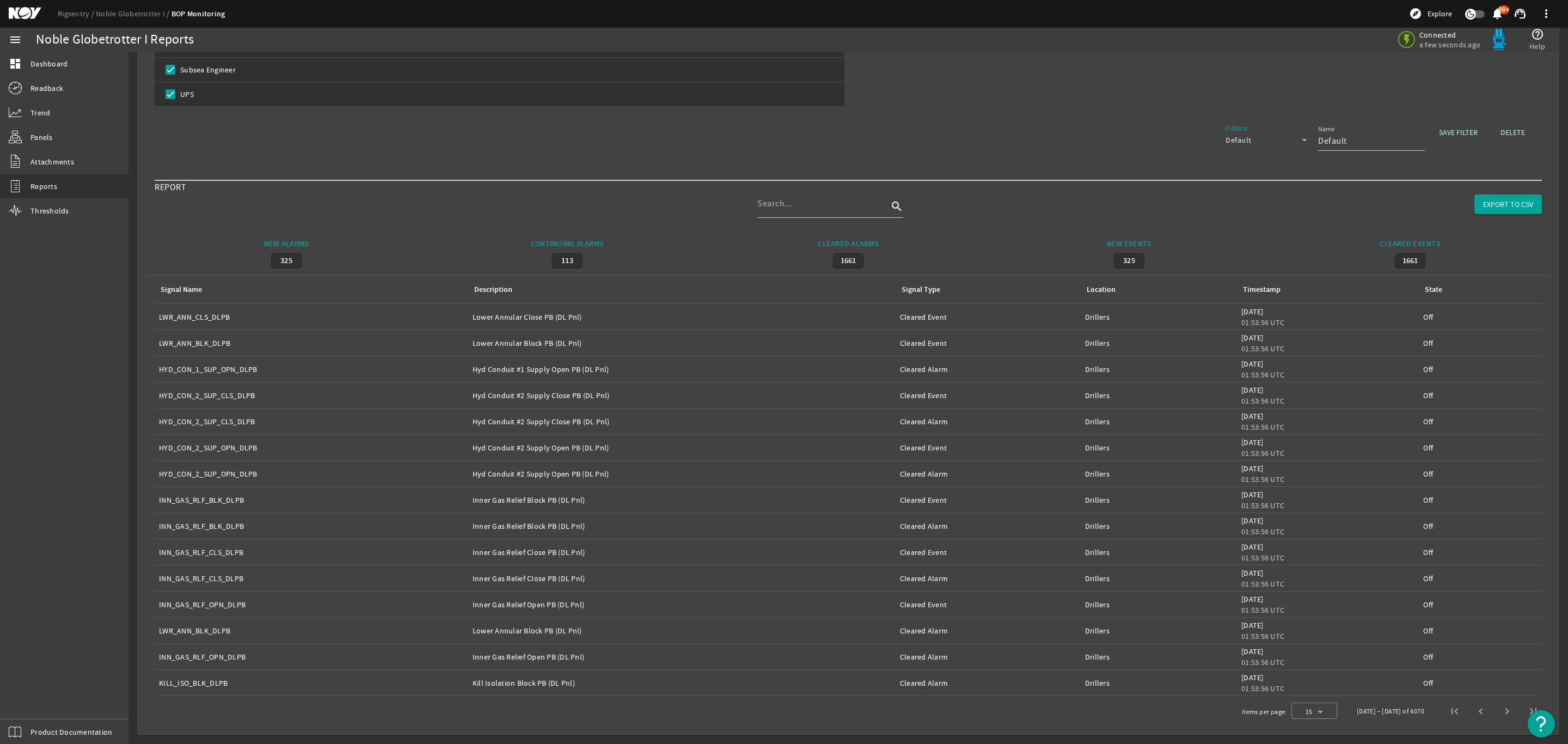
click at [1494, 716] on span "Next page" at bounding box center [1506, 711] width 26 height 26
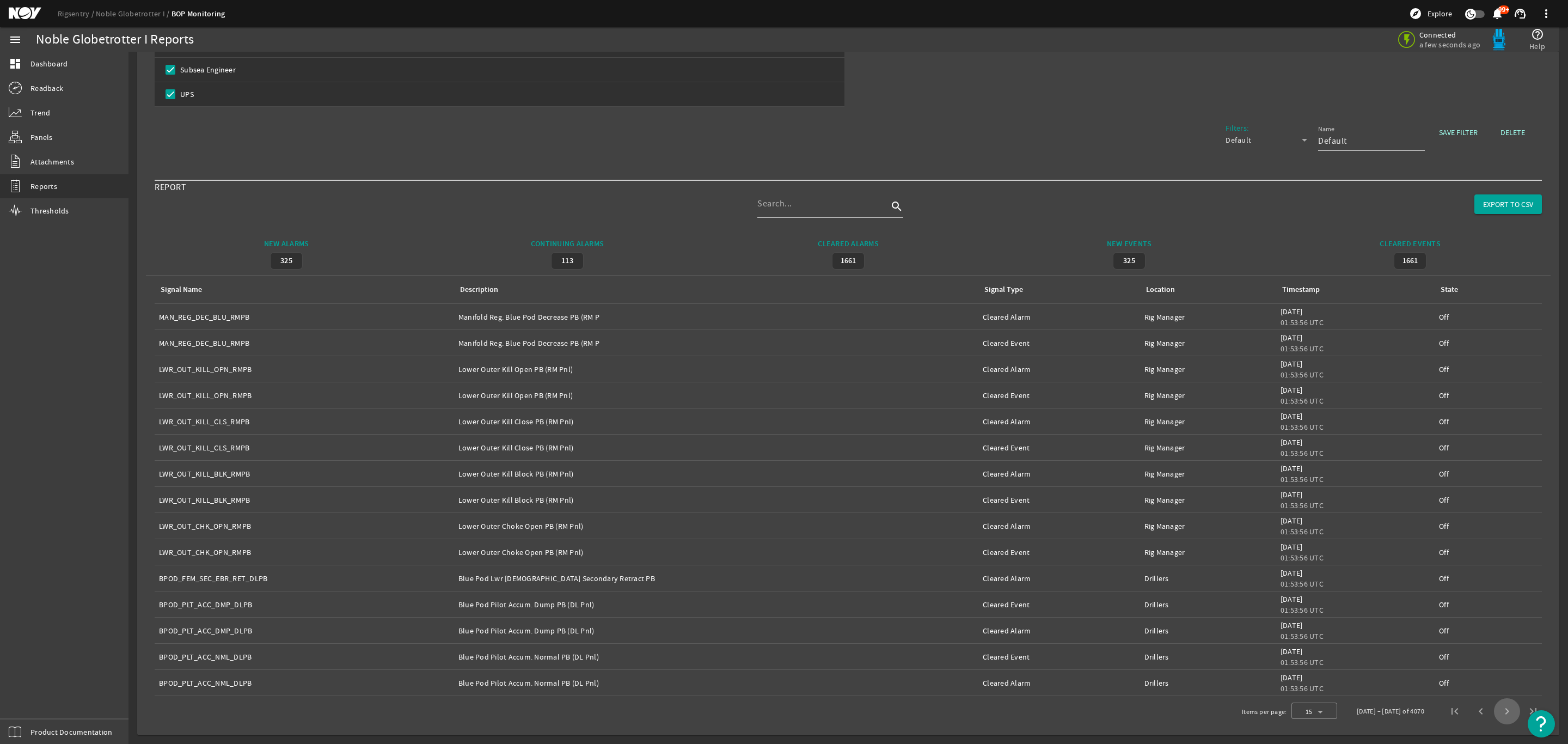
drag, startPoint x: 1491, startPoint y: 716, endPoint x: 1493, endPoint y: 722, distance: 6.3
click at [1494, 722] on span "Next page" at bounding box center [1506, 711] width 26 height 26
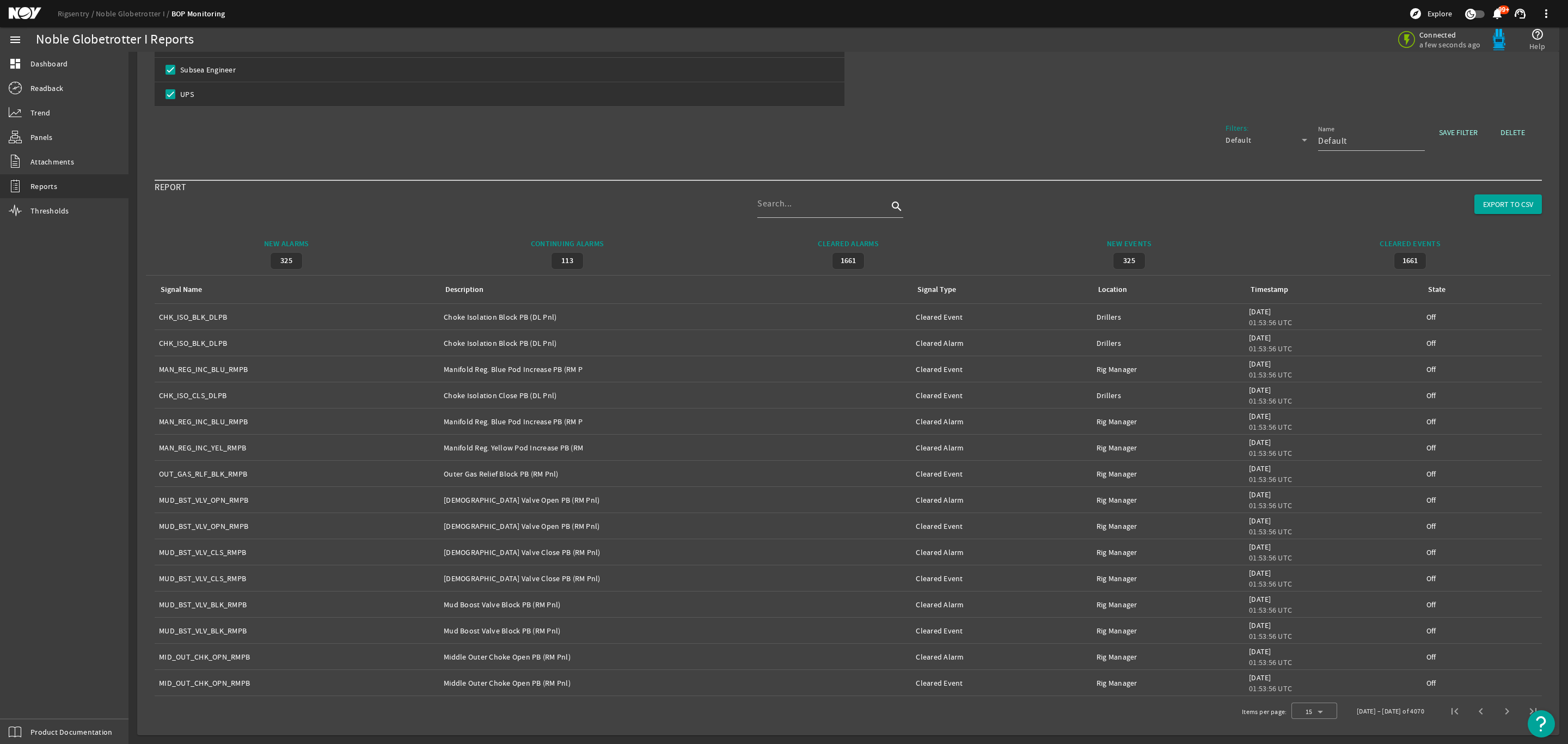
click at [1494, 711] on span "Next page" at bounding box center [1506, 711] width 26 height 26
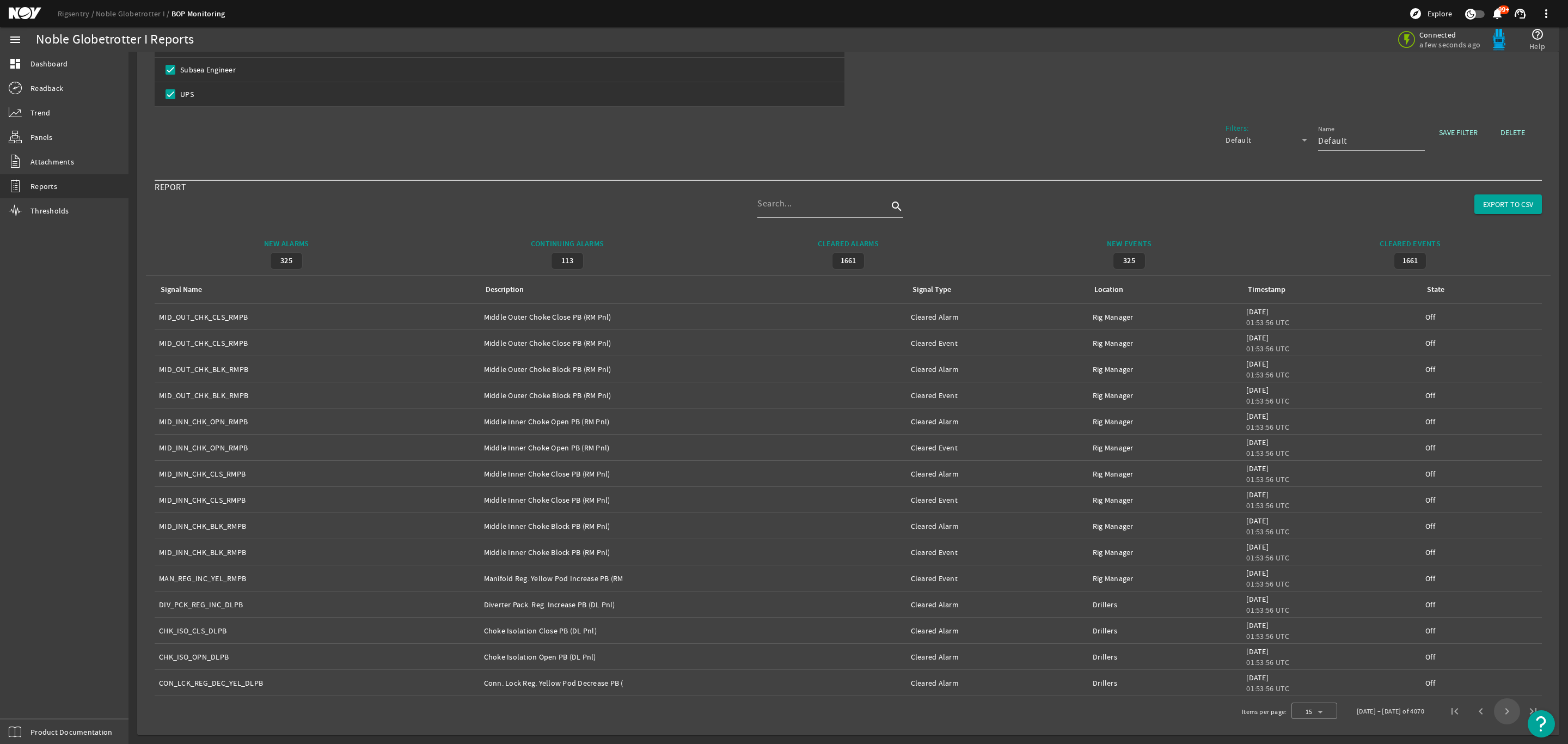
click at [1494, 710] on span "Next page" at bounding box center [1506, 711] width 26 height 26
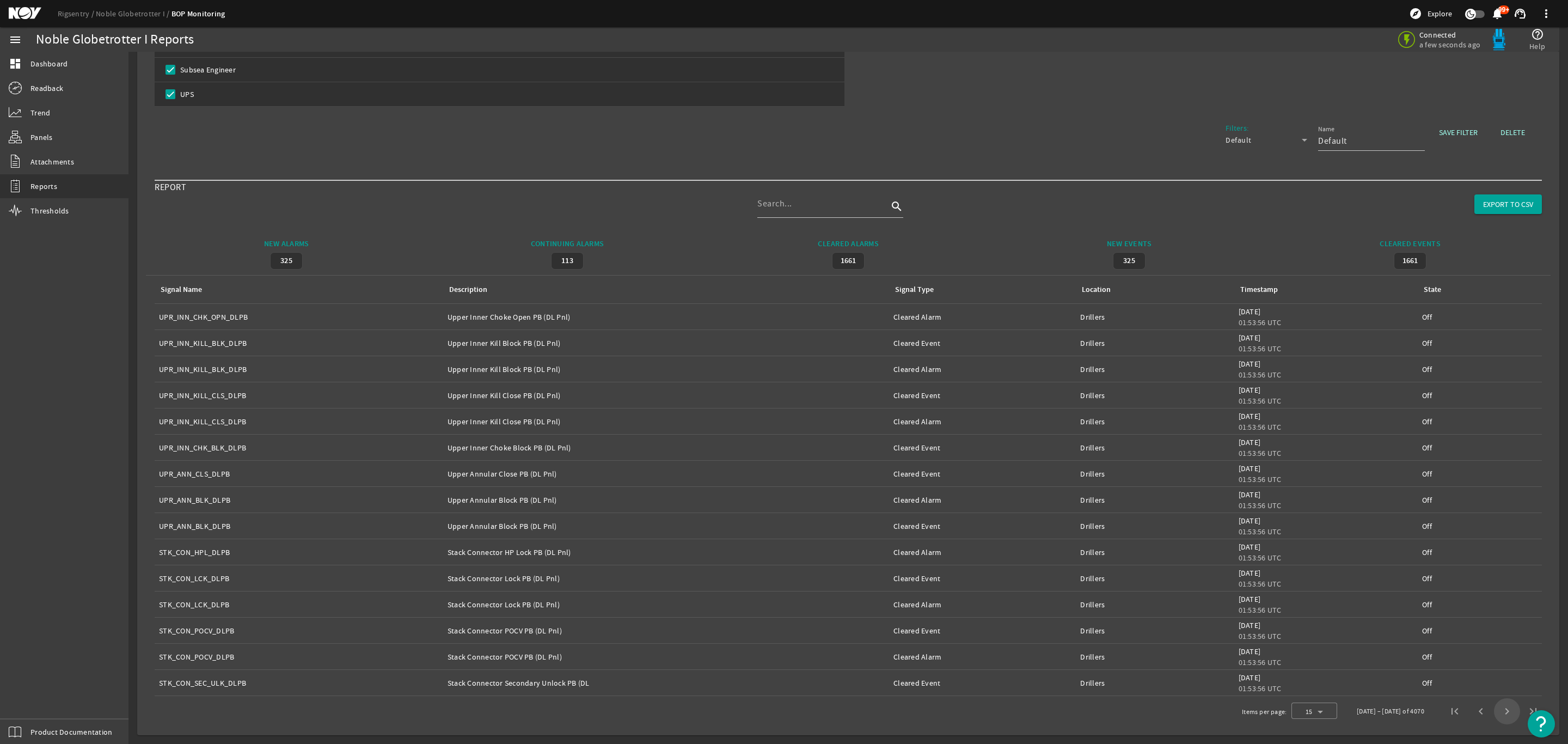
click at [1495, 711] on span "Next page" at bounding box center [1506, 711] width 26 height 26
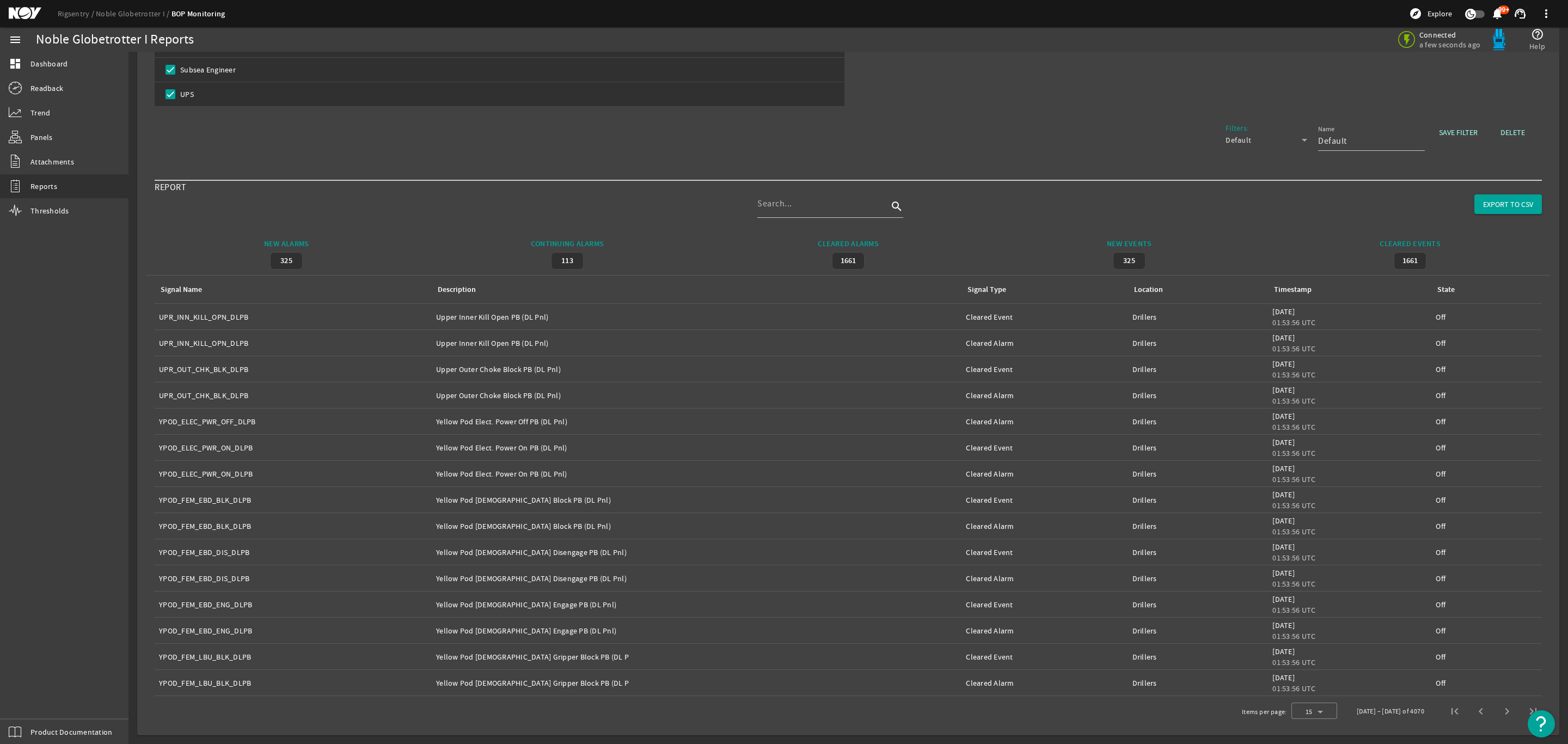
click at [1495, 711] on span "Next page" at bounding box center [1506, 711] width 26 height 26
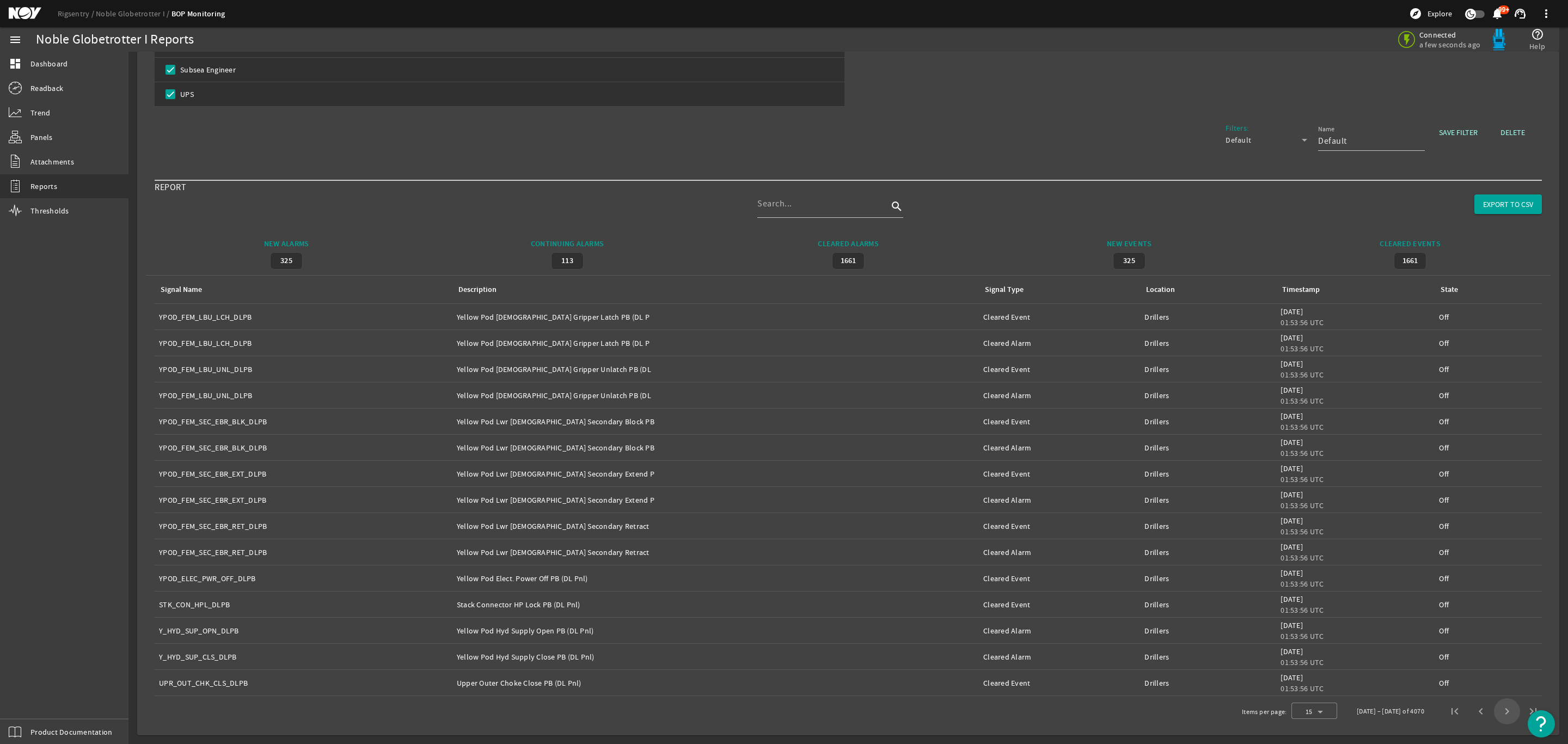
click at [1495, 711] on span "Next page" at bounding box center [1506, 711] width 26 height 26
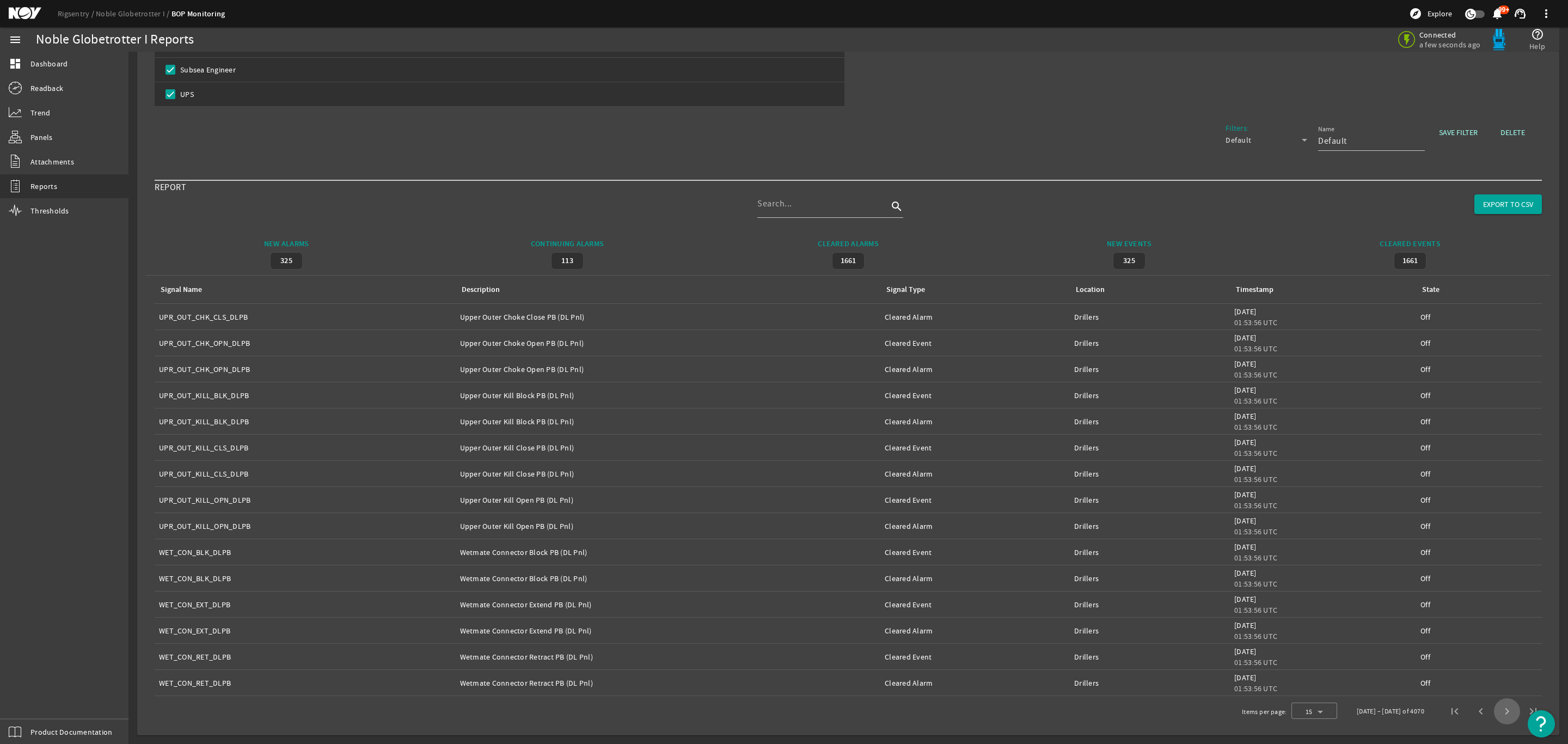
click at [1495, 711] on span "Next page" at bounding box center [1506, 711] width 26 height 26
click at [1495, 710] on span "Next page" at bounding box center [1506, 711] width 26 height 26
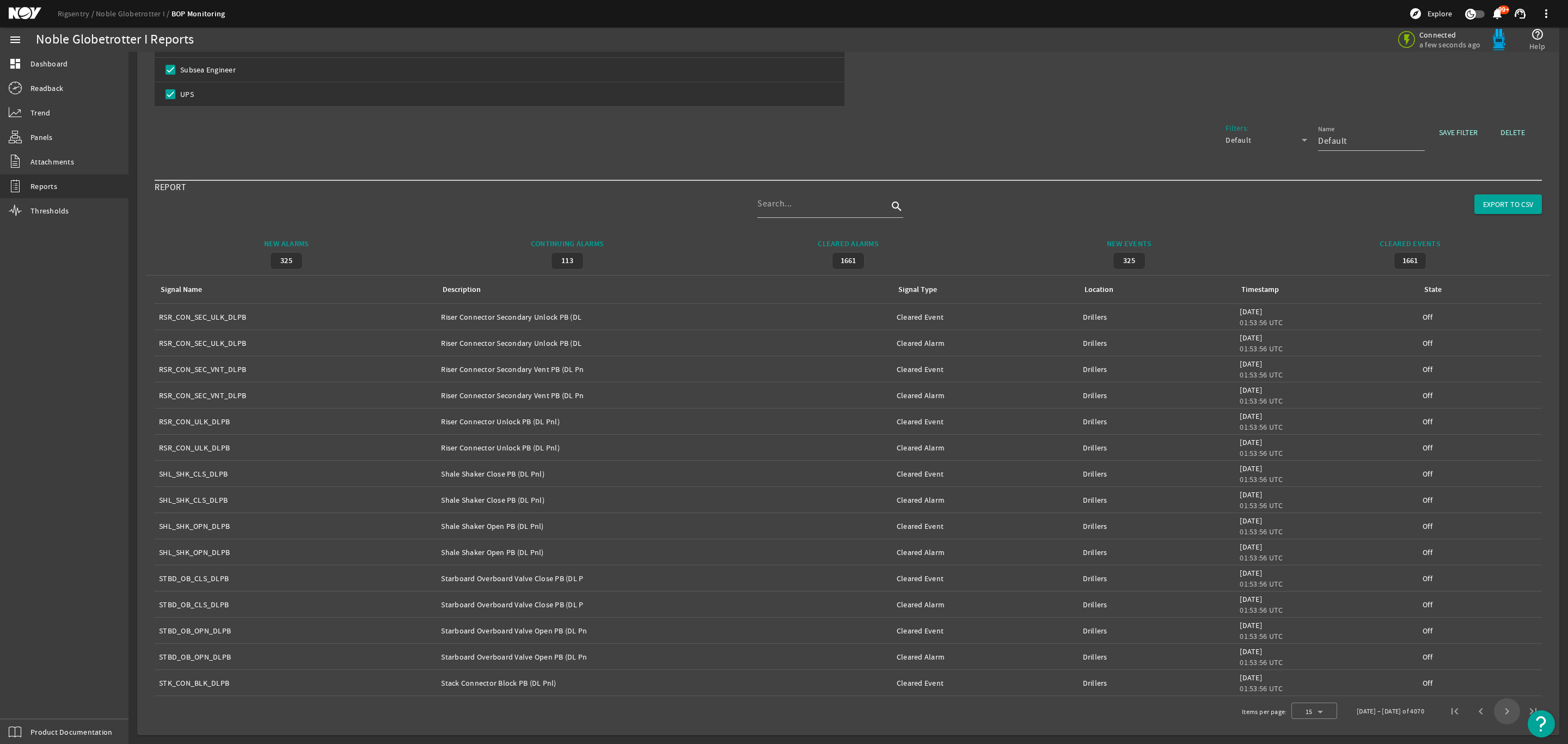
click at [1495, 710] on span "Next page" at bounding box center [1506, 711] width 26 height 26
click at [1495, 712] on span "Next page" at bounding box center [1506, 711] width 26 height 26
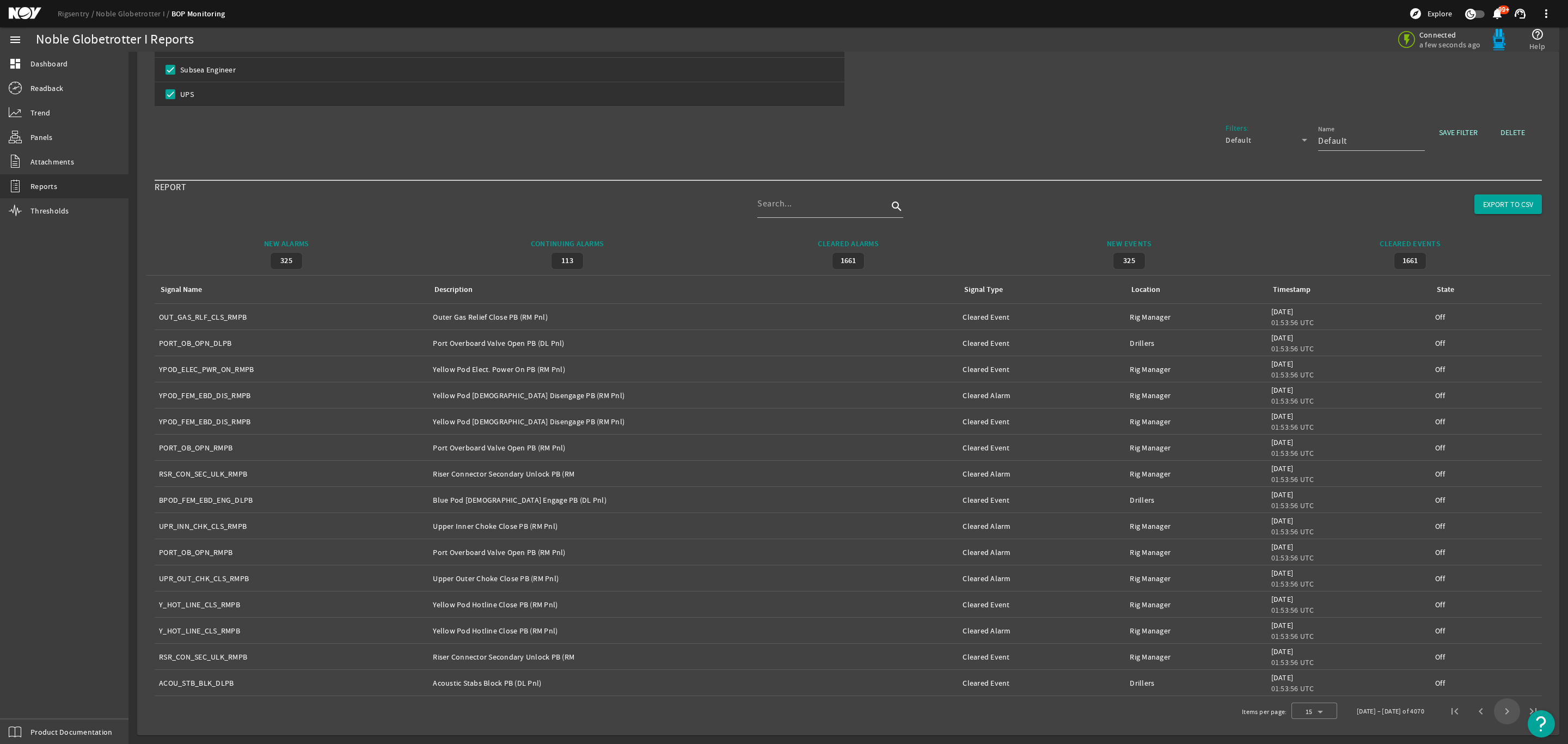
click at [1495, 712] on span "Next page" at bounding box center [1506, 711] width 26 height 26
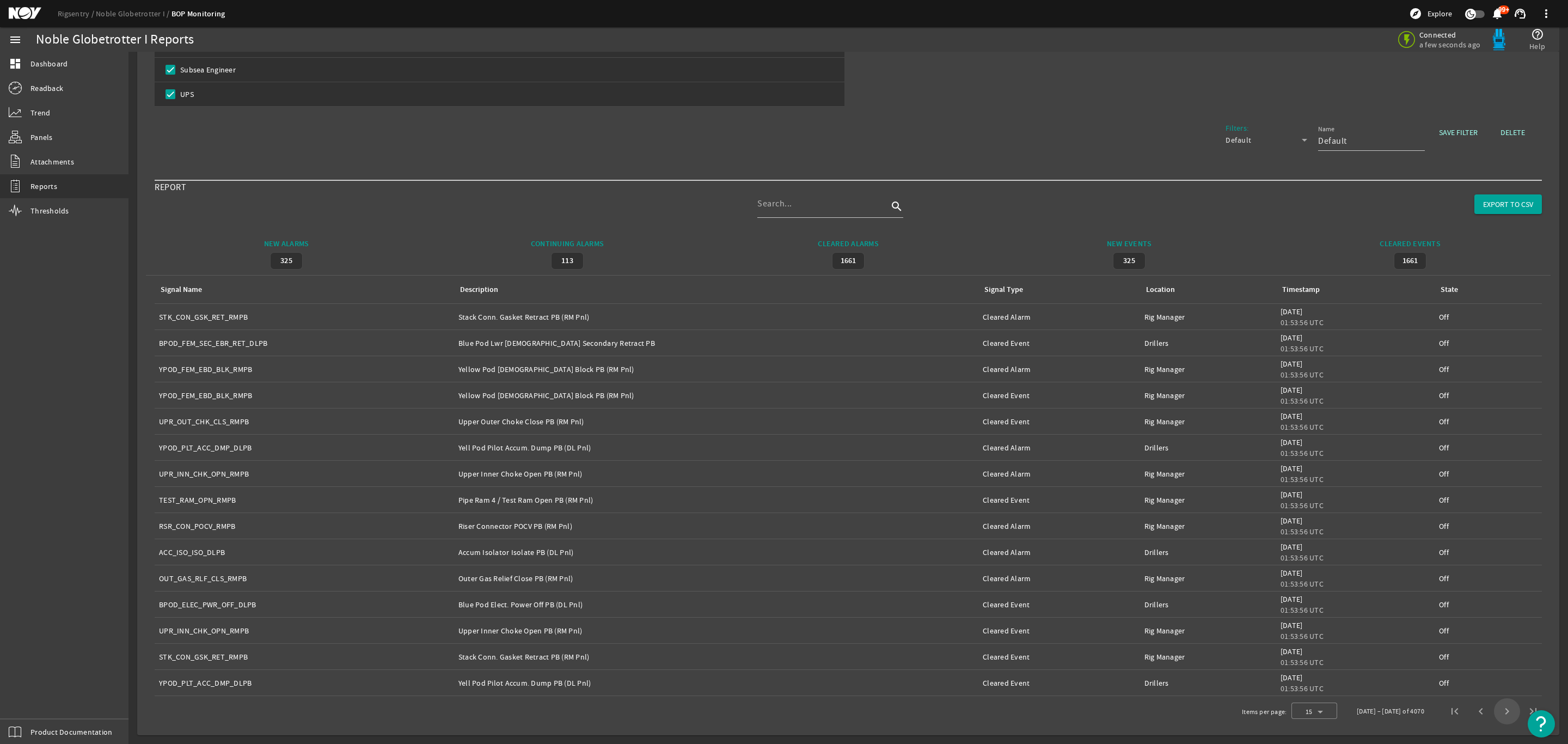
click at [1495, 713] on span "Next page" at bounding box center [1506, 711] width 26 height 26
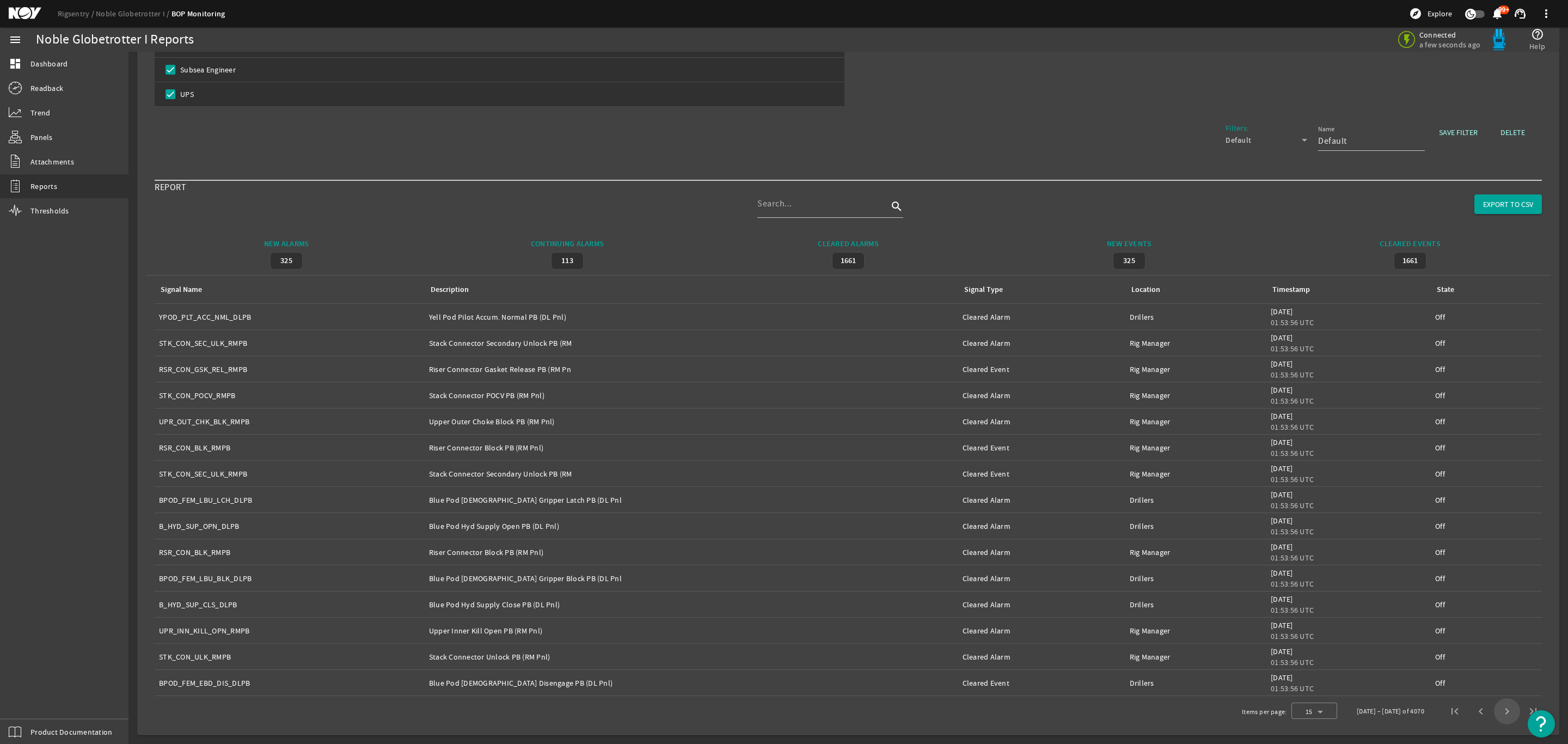
click at [1495, 713] on span "Next page" at bounding box center [1506, 711] width 26 height 26
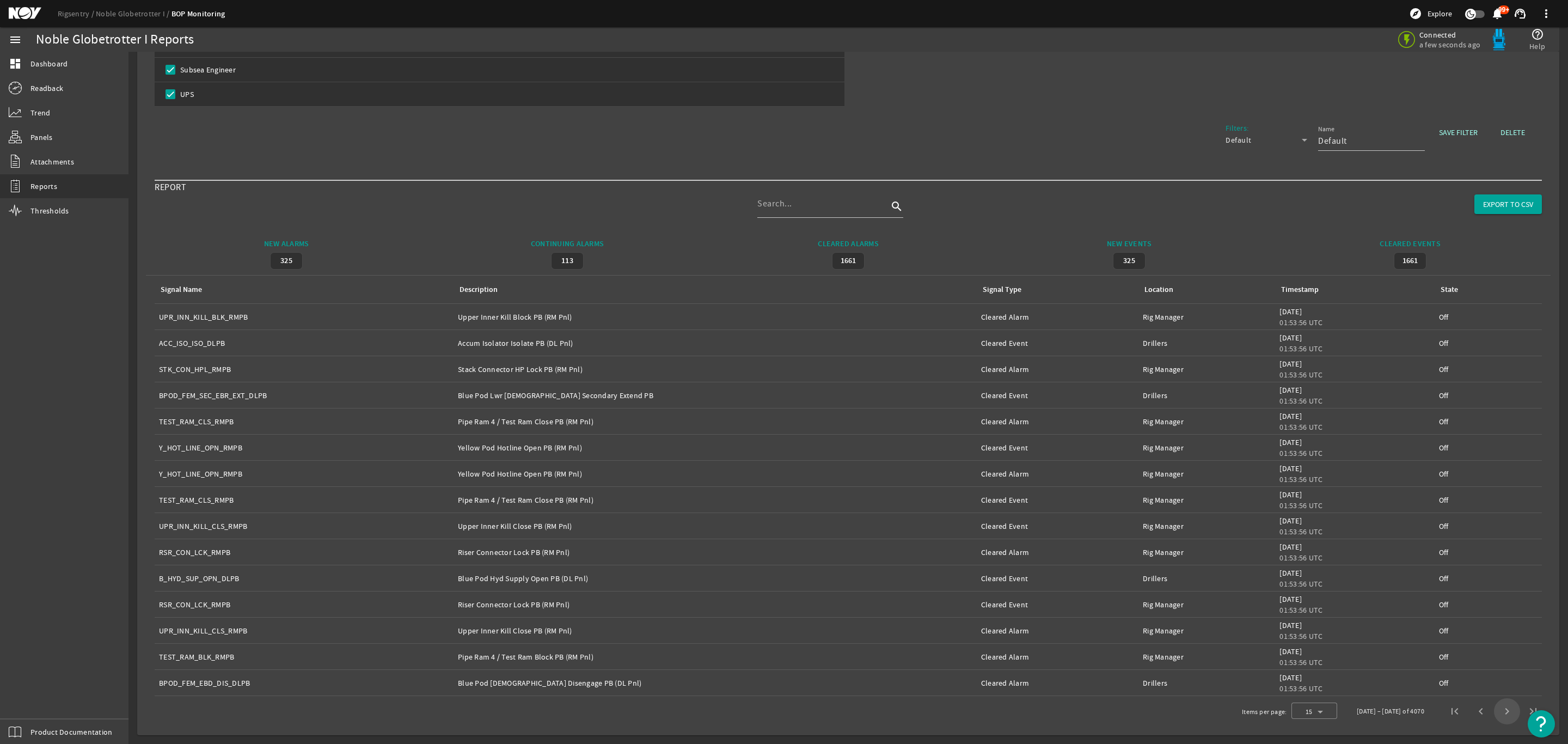
click at [1495, 713] on span "Next page" at bounding box center [1506, 711] width 26 height 26
click at [1494, 713] on span "Next page" at bounding box center [1506, 711] width 26 height 26
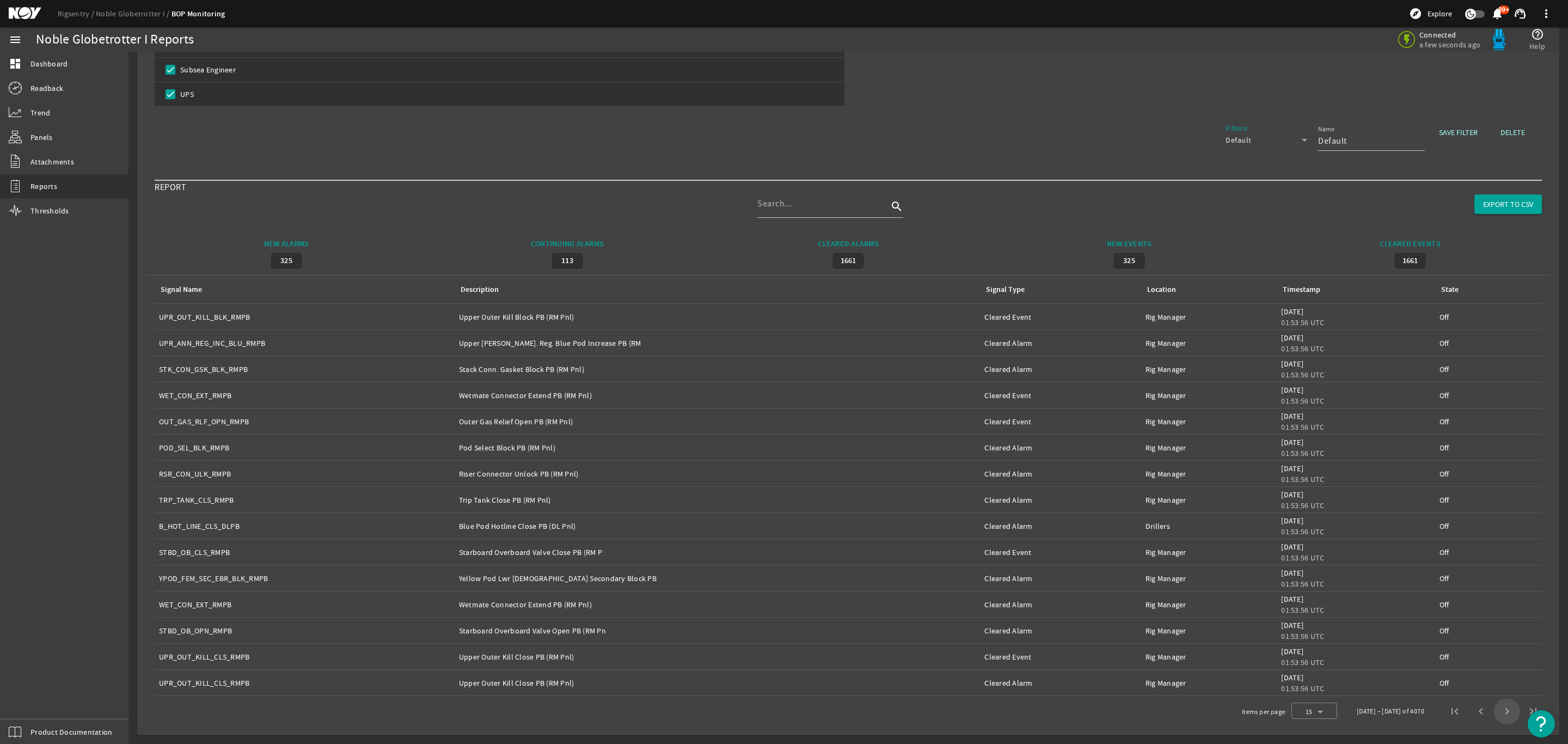
click at [1494, 713] on span "Next page" at bounding box center [1506, 711] width 26 height 26
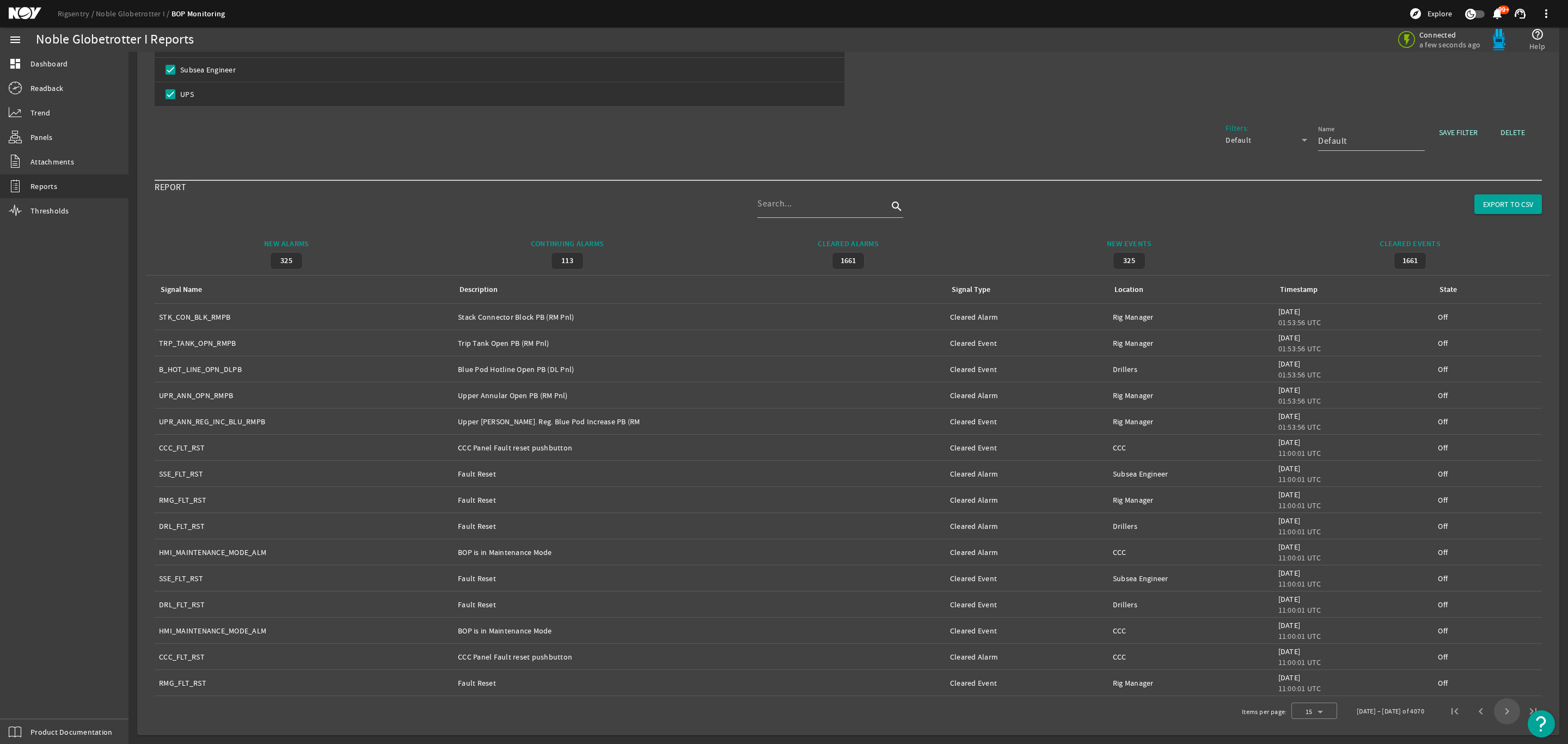
click at [1494, 713] on span "Next page" at bounding box center [1506, 711] width 26 height 26
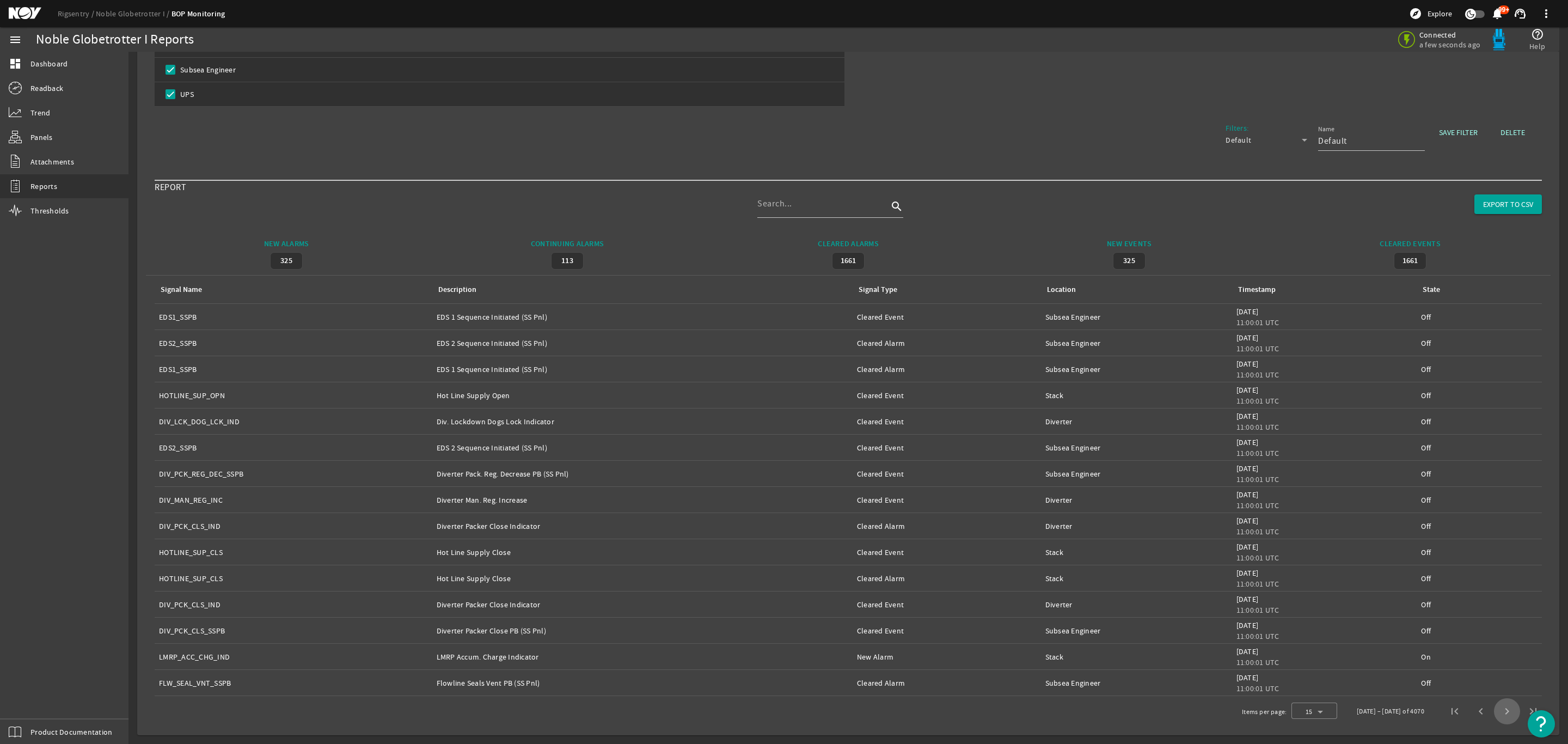
click at [1494, 713] on span "Next page" at bounding box center [1506, 711] width 26 height 26
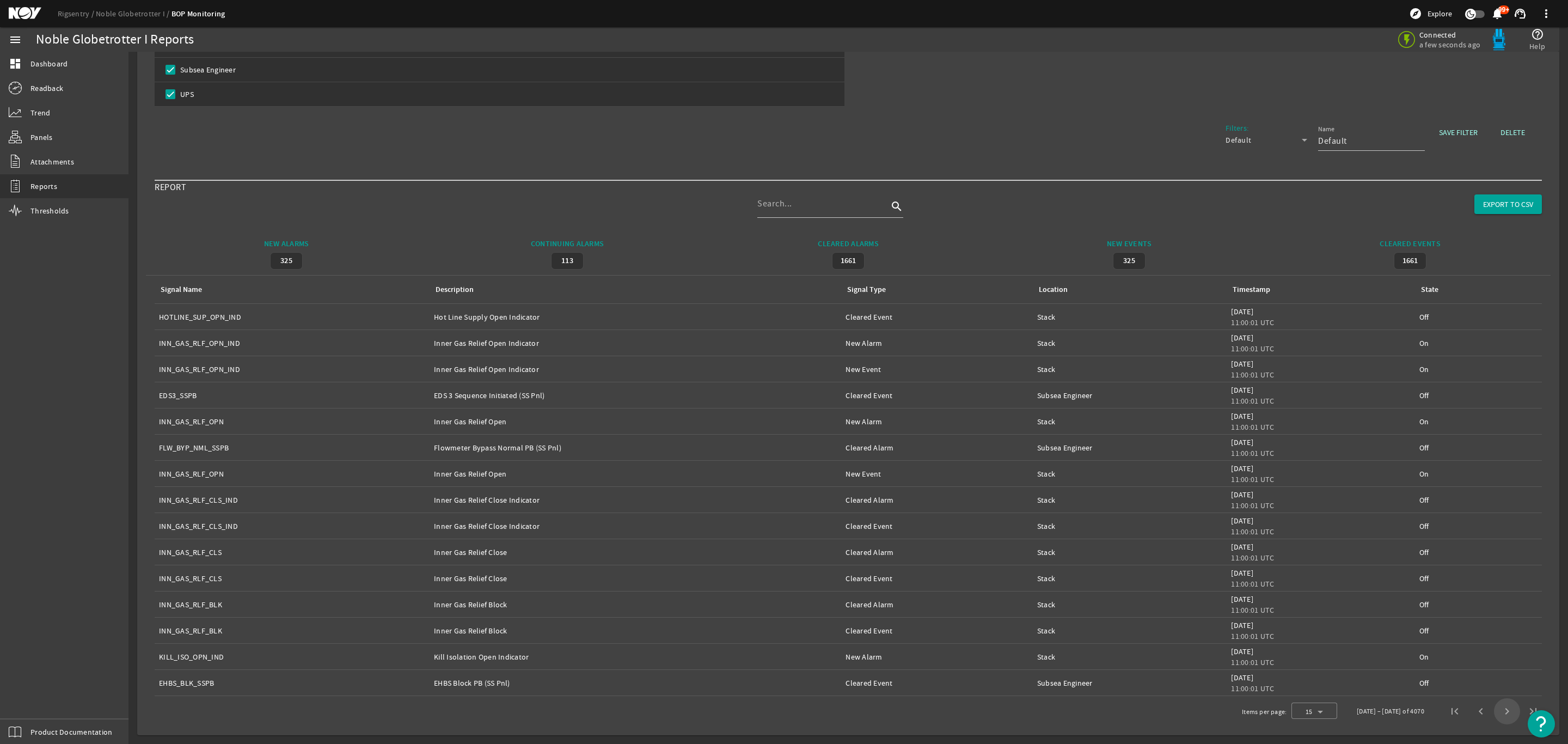
click at [1494, 713] on span "Next page" at bounding box center [1506, 711] width 26 height 26
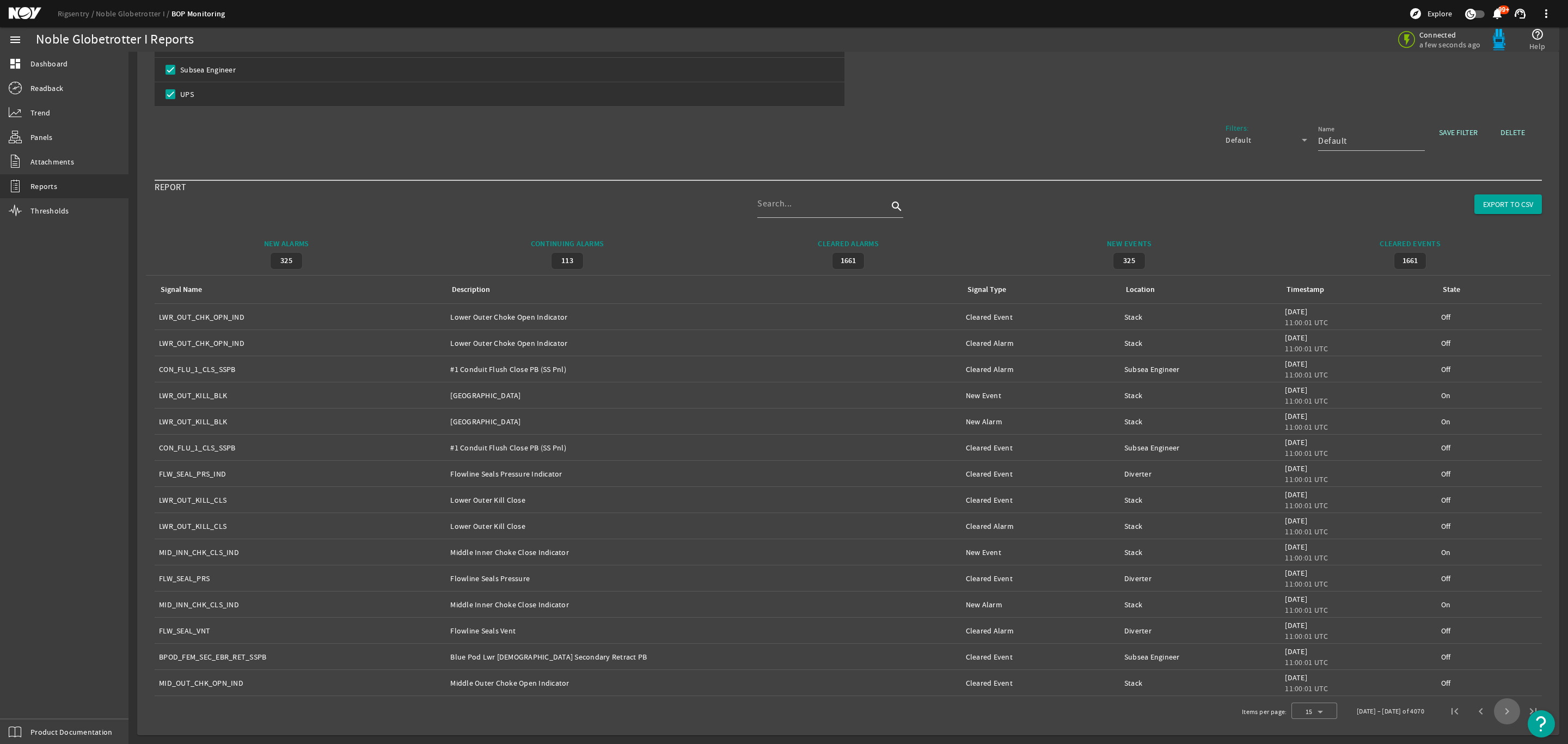
click at [1494, 713] on span "Next page" at bounding box center [1506, 711] width 26 height 26
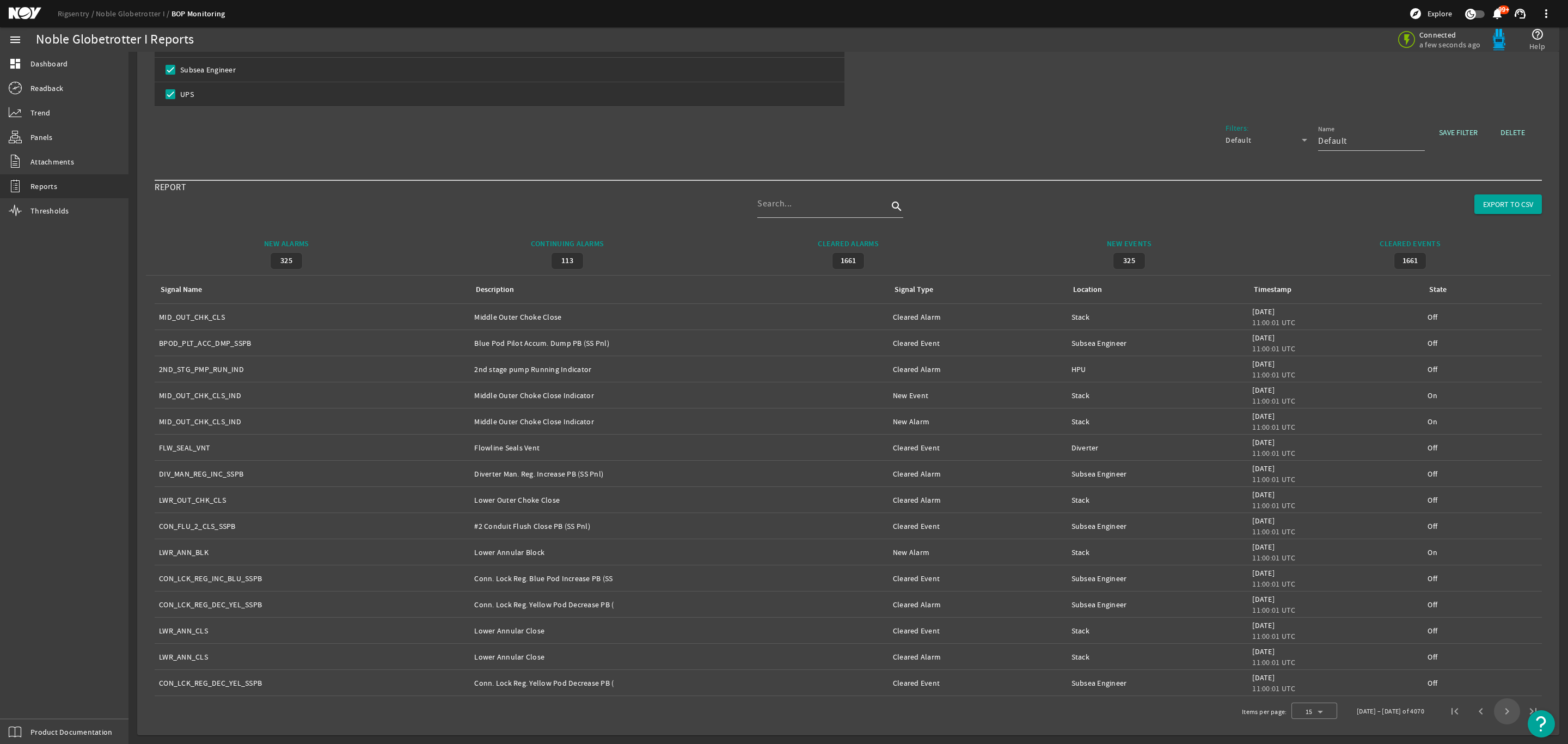
click at [1494, 713] on span "Next page" at bounding box center [1506, 711] width 26 height 26
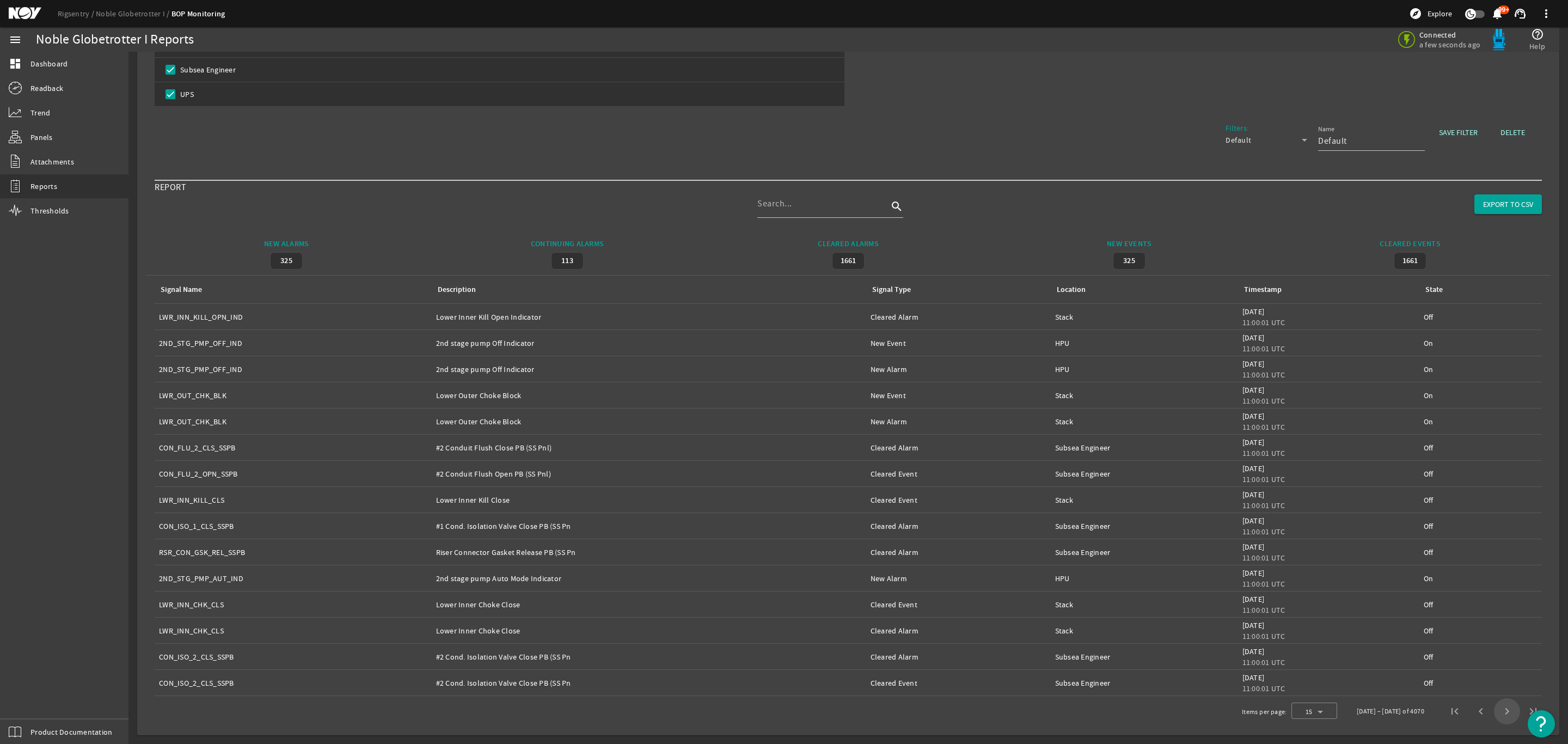
click at [1494, 713] on span "Next page" at bounding box center [1506, 711] width 26 height 26
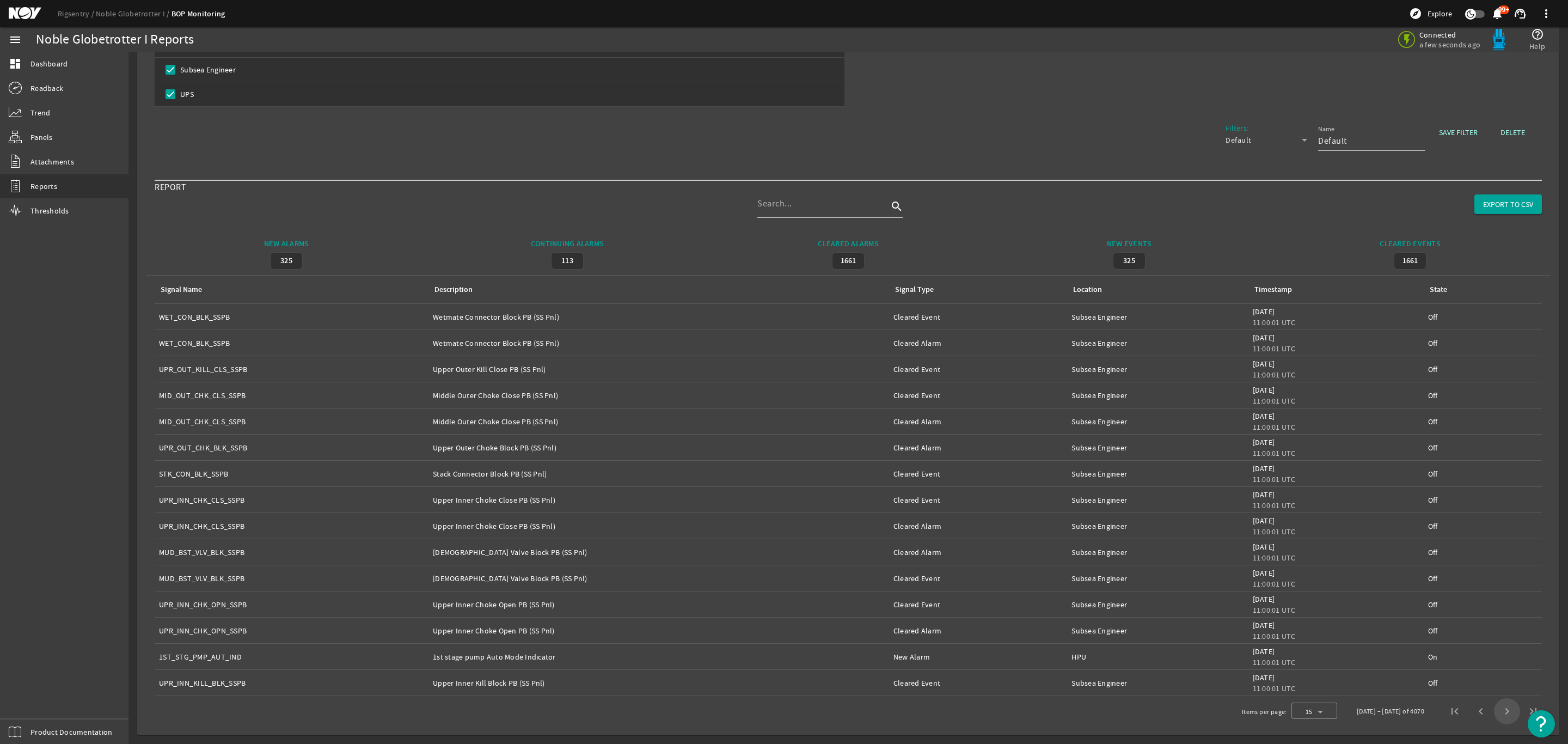
click at [1494, 713] on span "Next page" at bounding box center [1506, 711] width 26 height 26
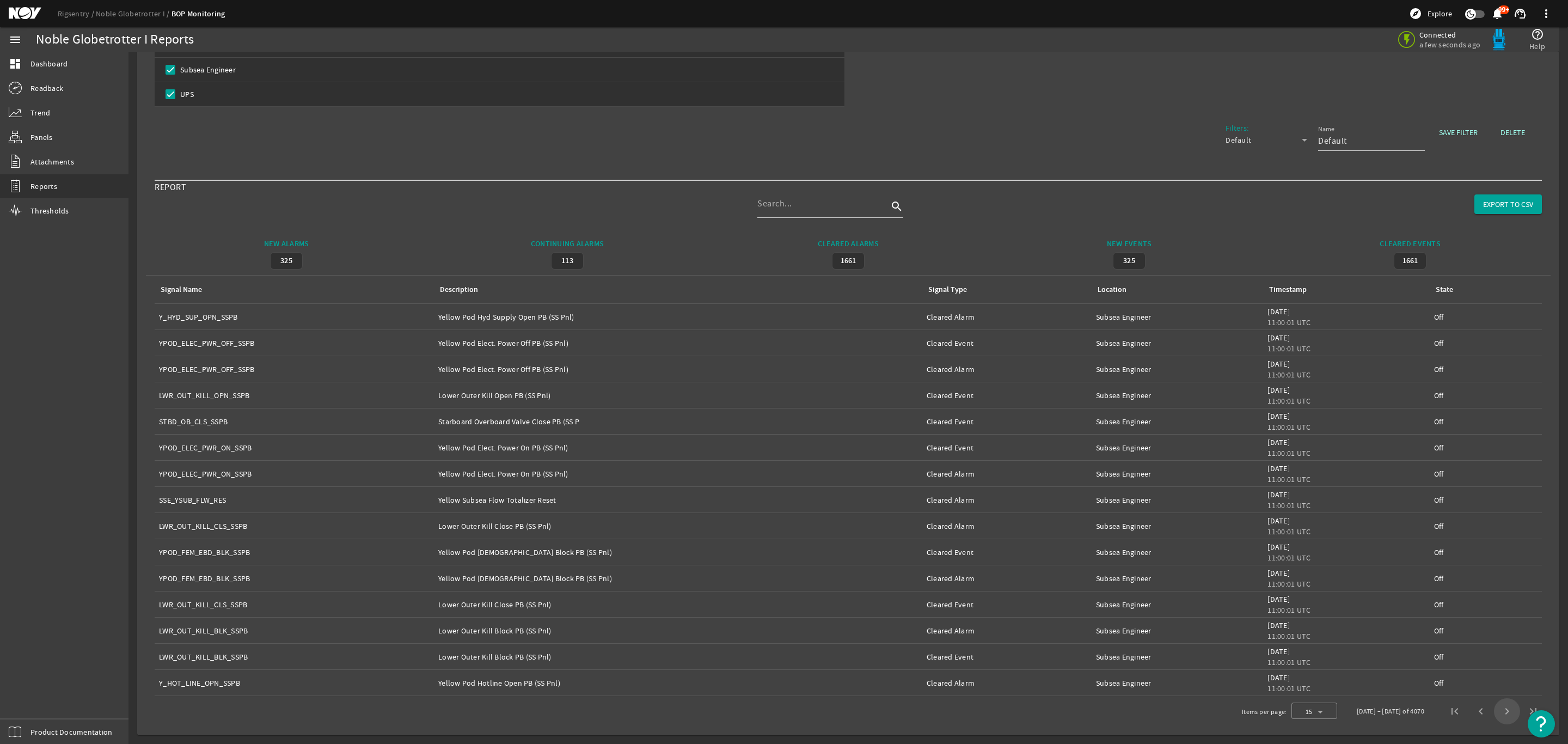
click at [1494, 713] on span "Next page" at bounding box center [1506, 711] width 26 height 26
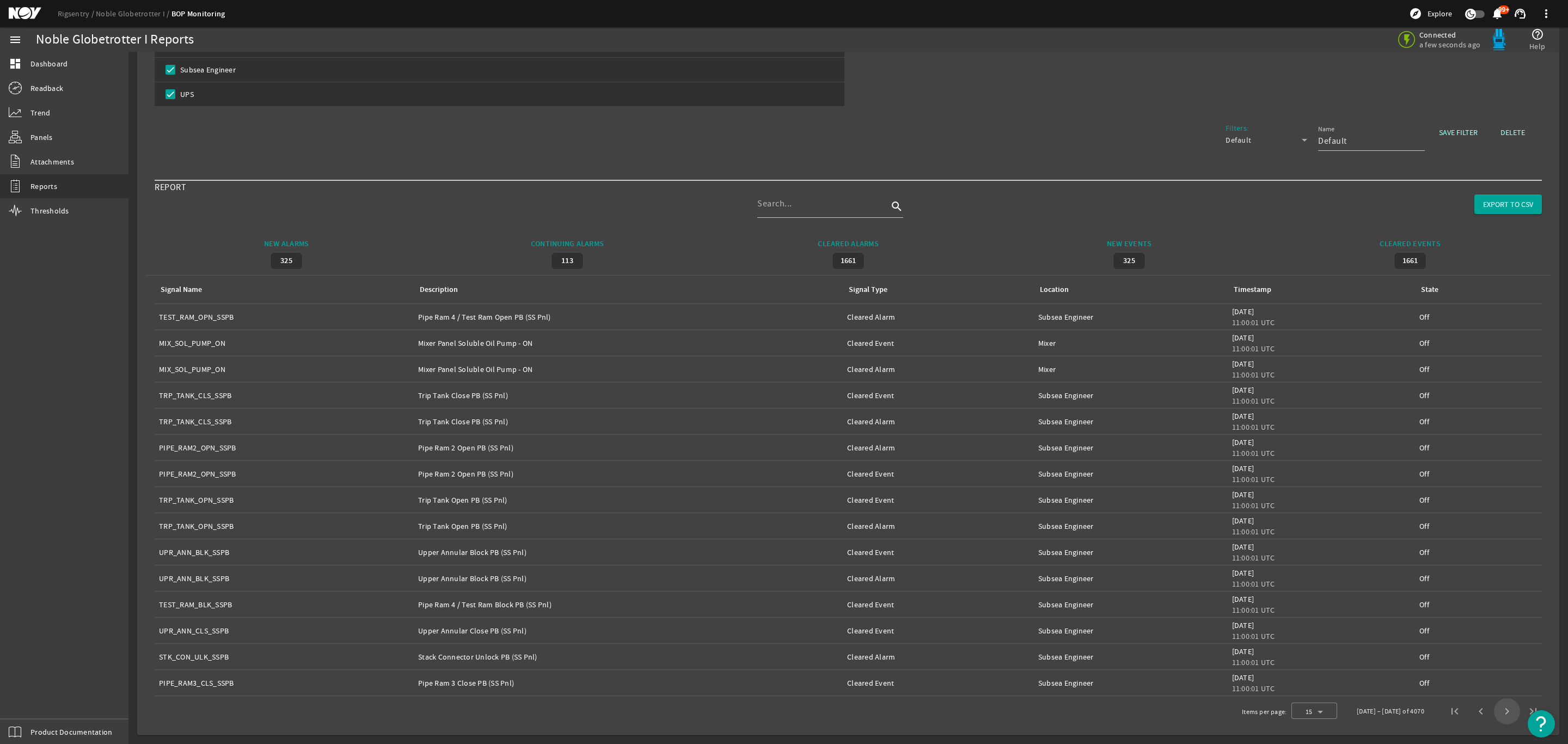
click at [1494, 713] on span "Next page" at bounding box center [1506, 711] width 26 height 26
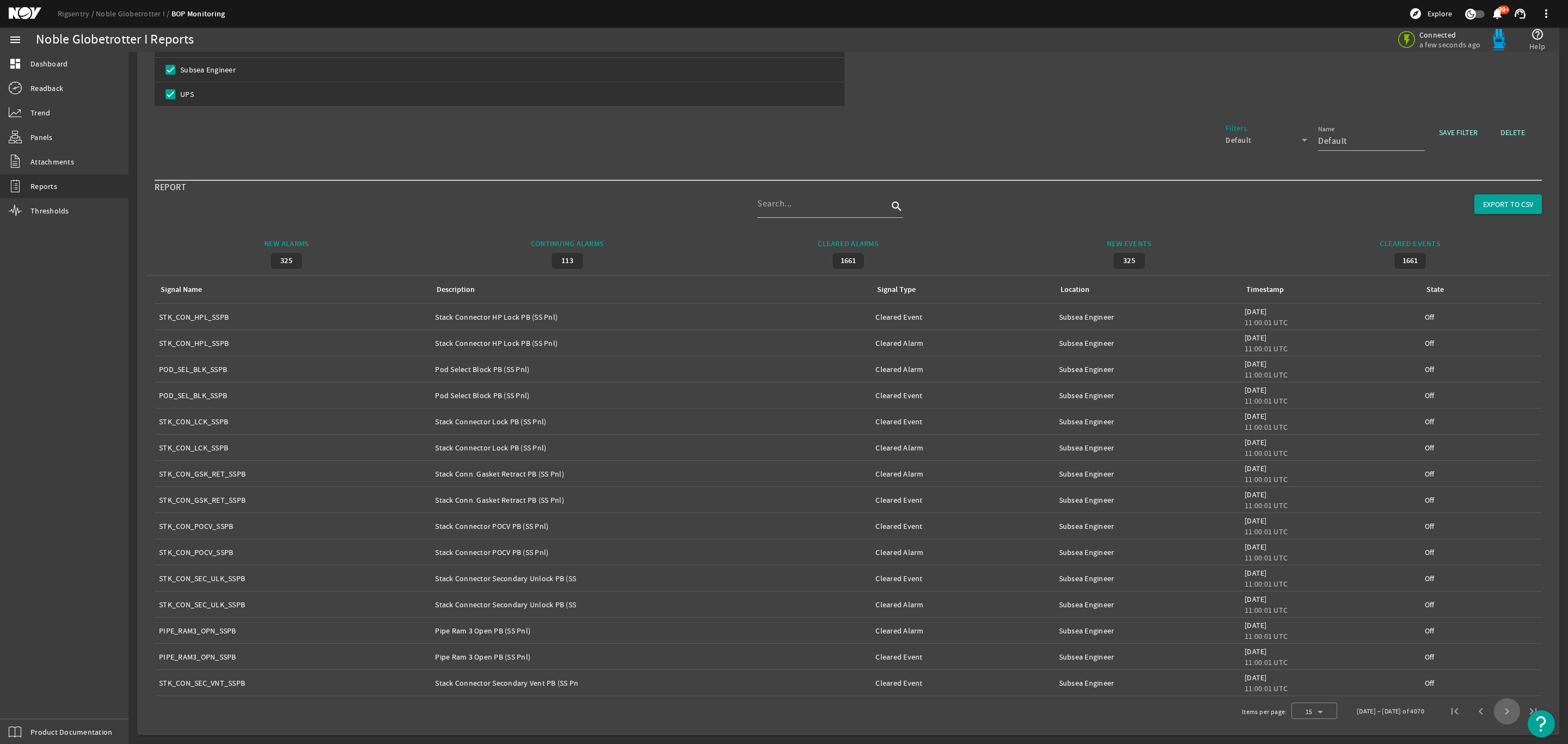
click at [1494, 713] on span "Next page" at bounding box center [1506, 711] width 26 height 26
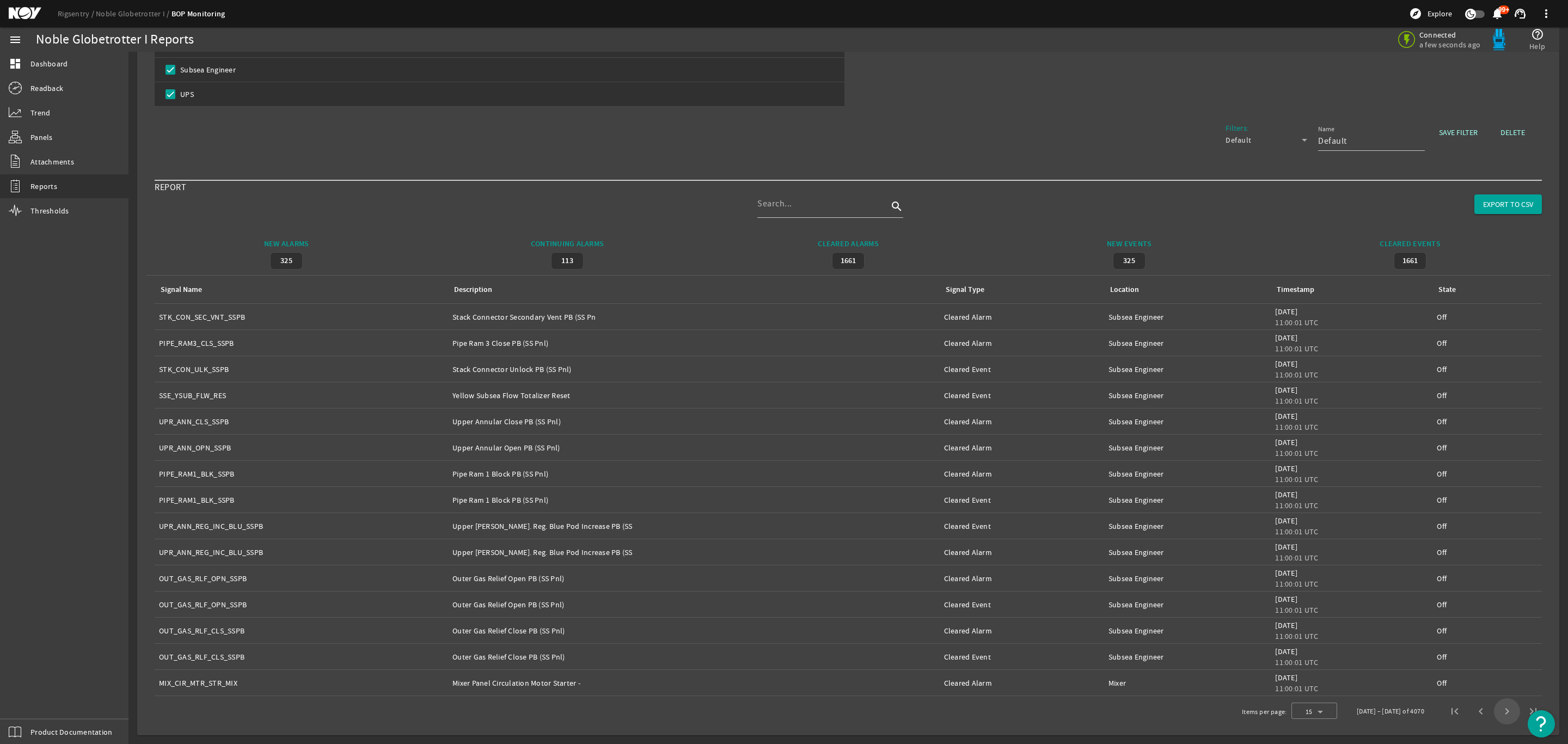
click at [1494, 713] on span "Next page" at bounding box center [1506, 711] width 26 height 26
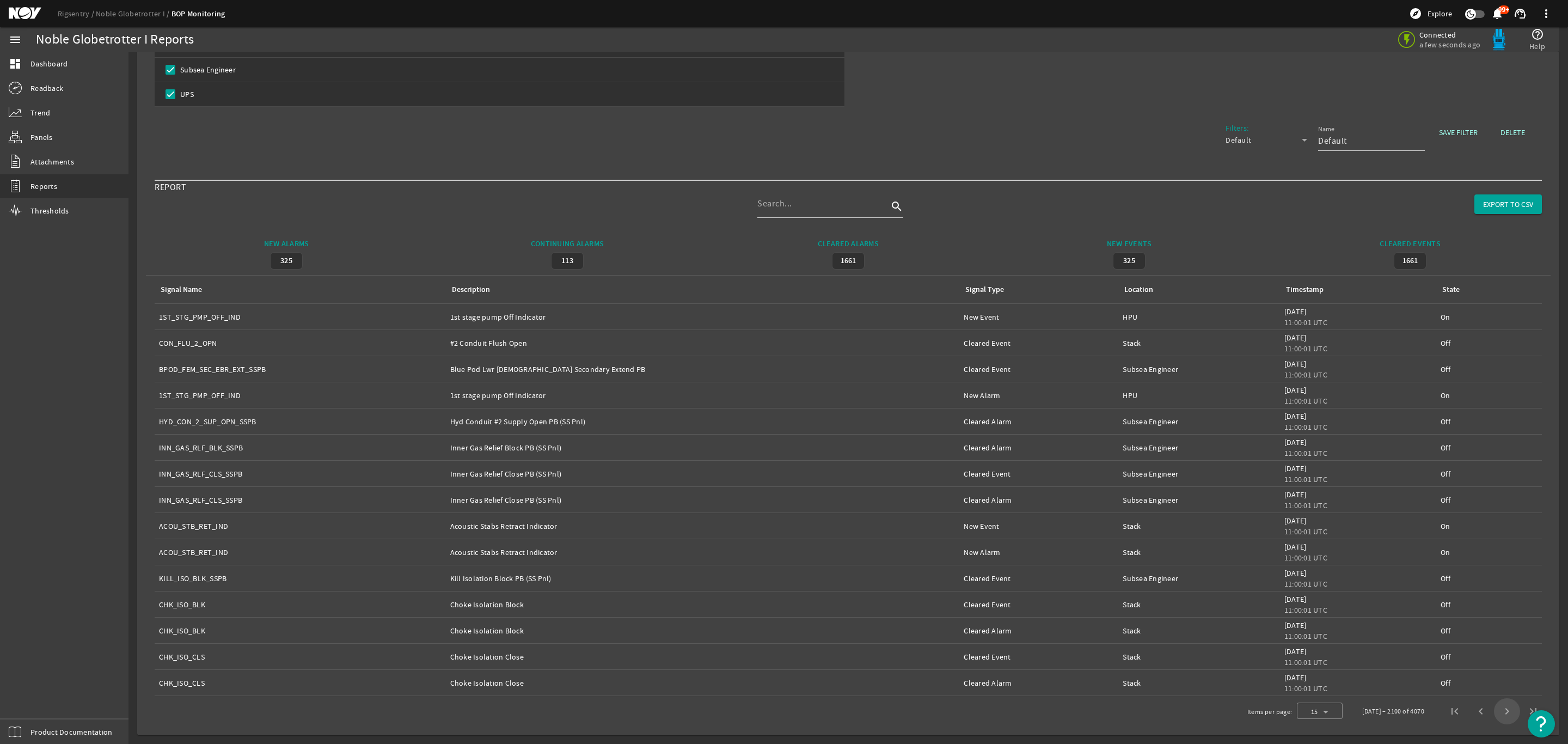
click at [1494, 713] on span "Next page" at bounding box center [1506, 711] width 26 height 26
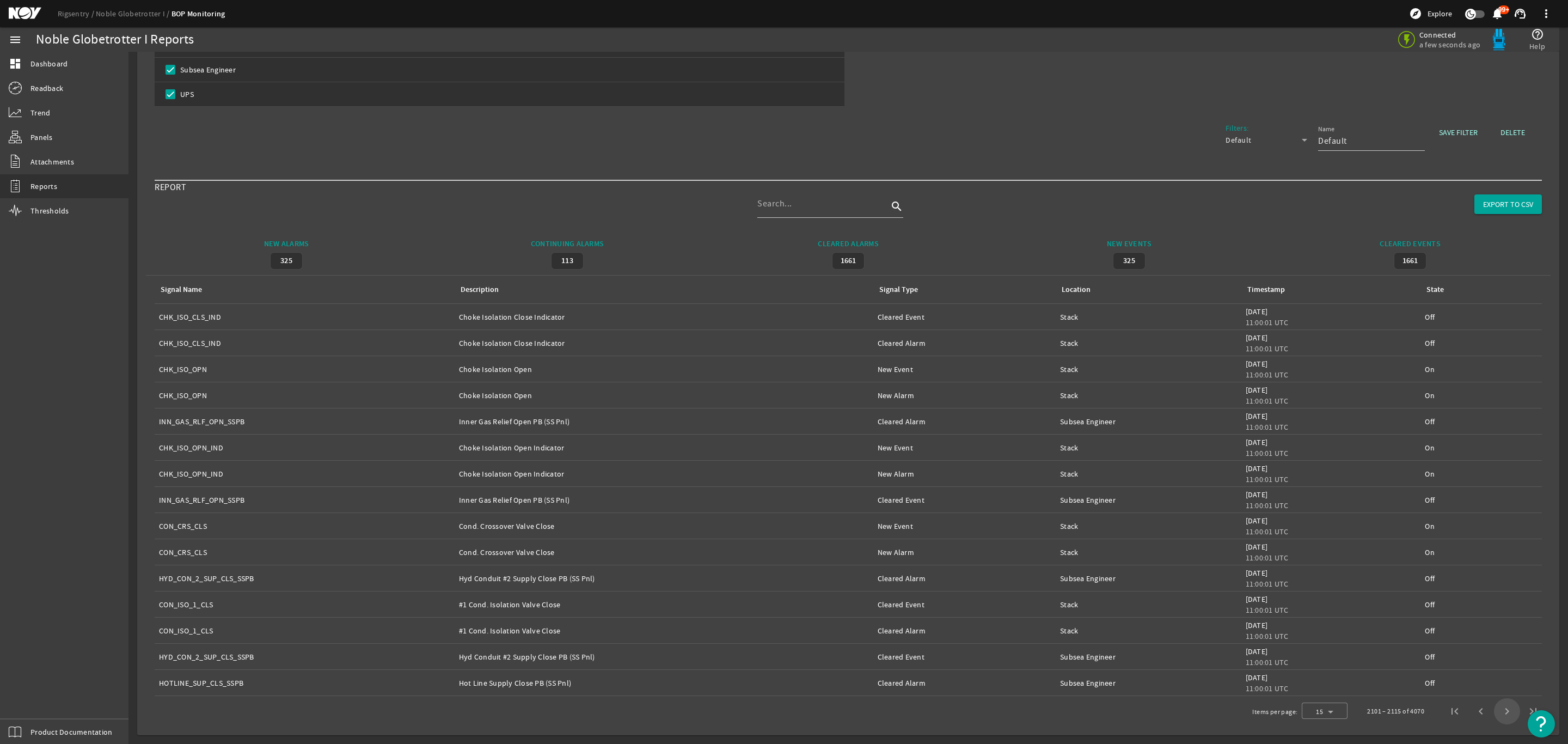
click at [1494, 713] on span "Next page" at bounding box center [1506, 711] width 26 height 26
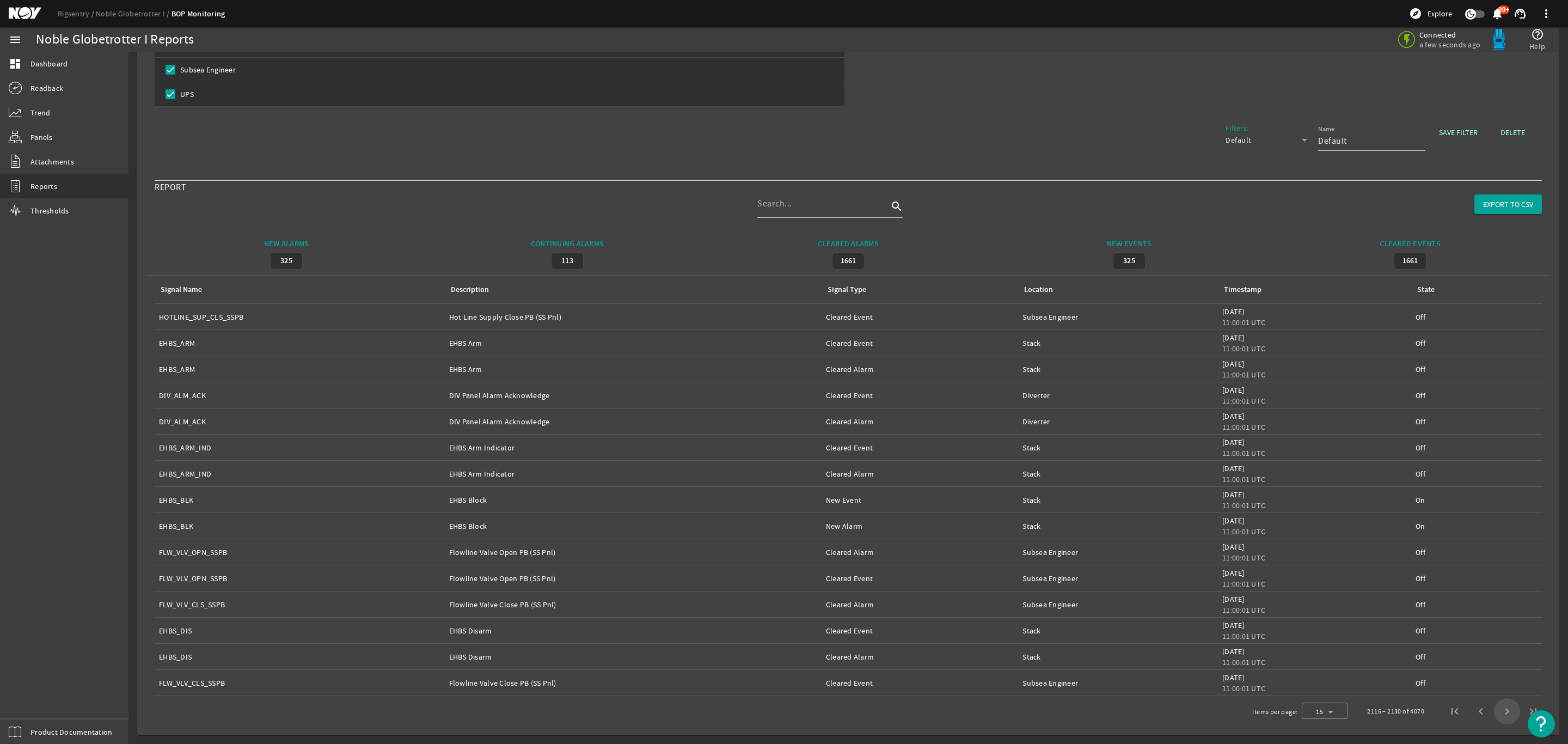
click at [1494, 713] on span "Next page" at bounding box center [1506, 711] width 26 height 26
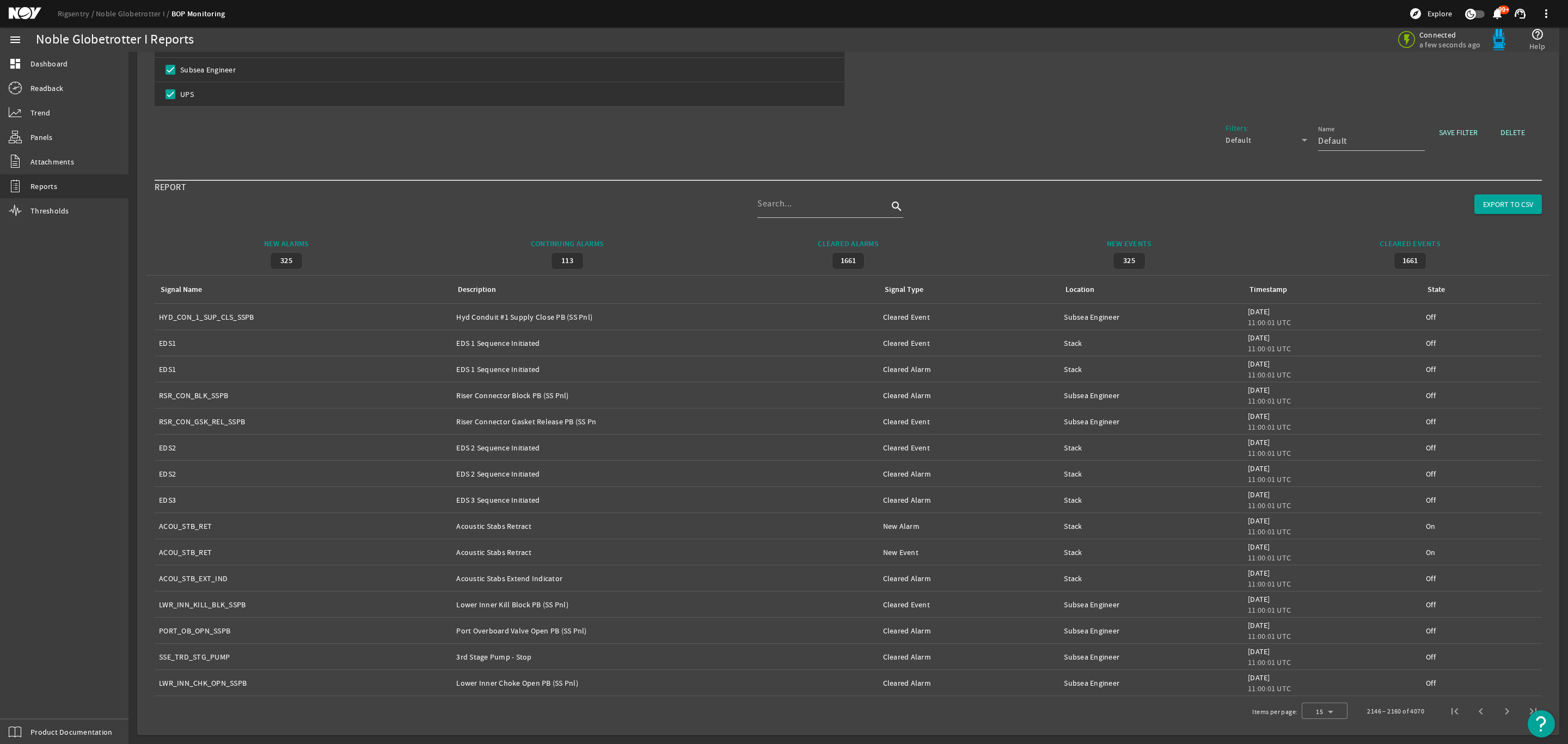
click at [1494, 713] on span "Next page" at bounding box center [1506, 711] width 26 height 26
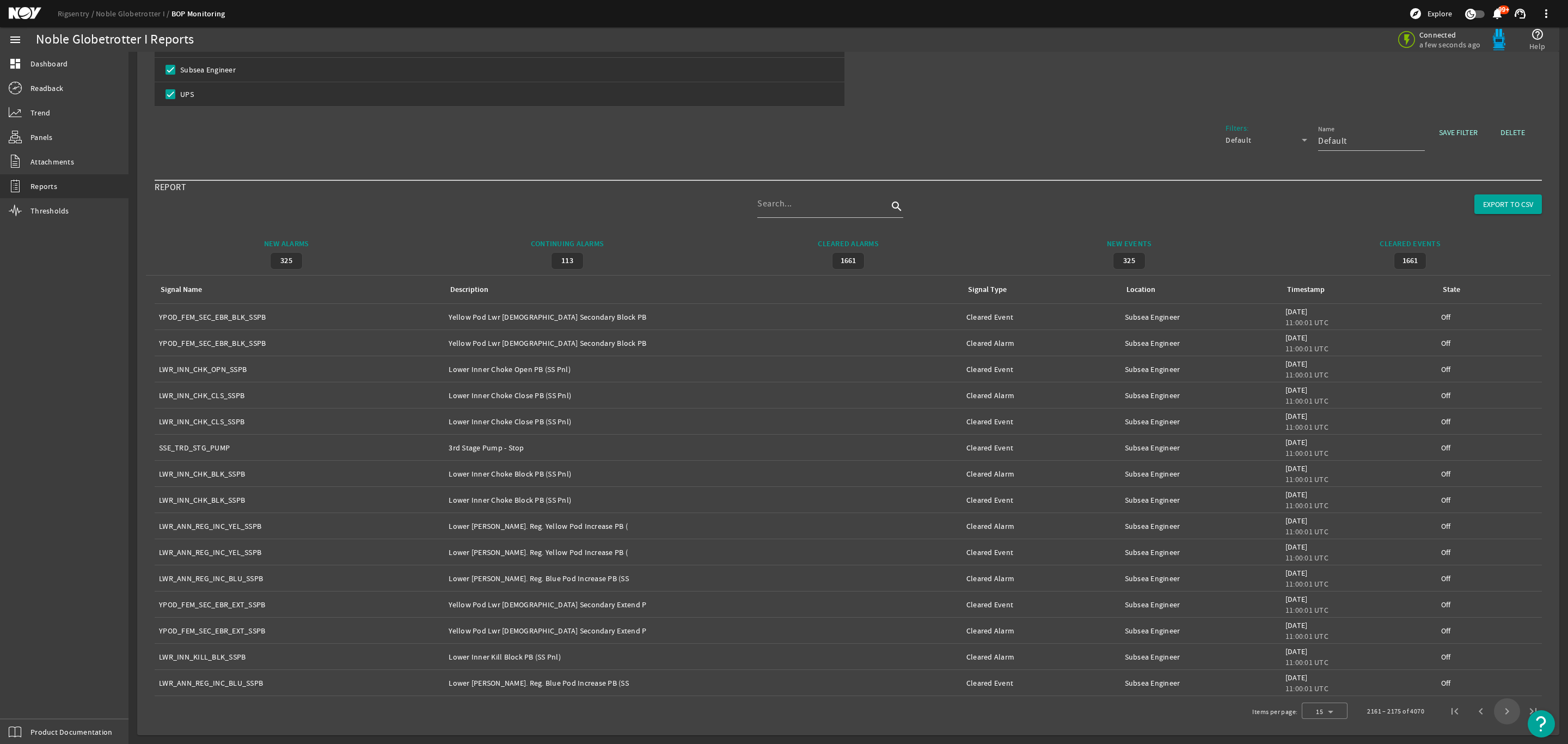
click at [1494, 713] on span "Next page" at bounding box center [1506, 711] width 26 height 26
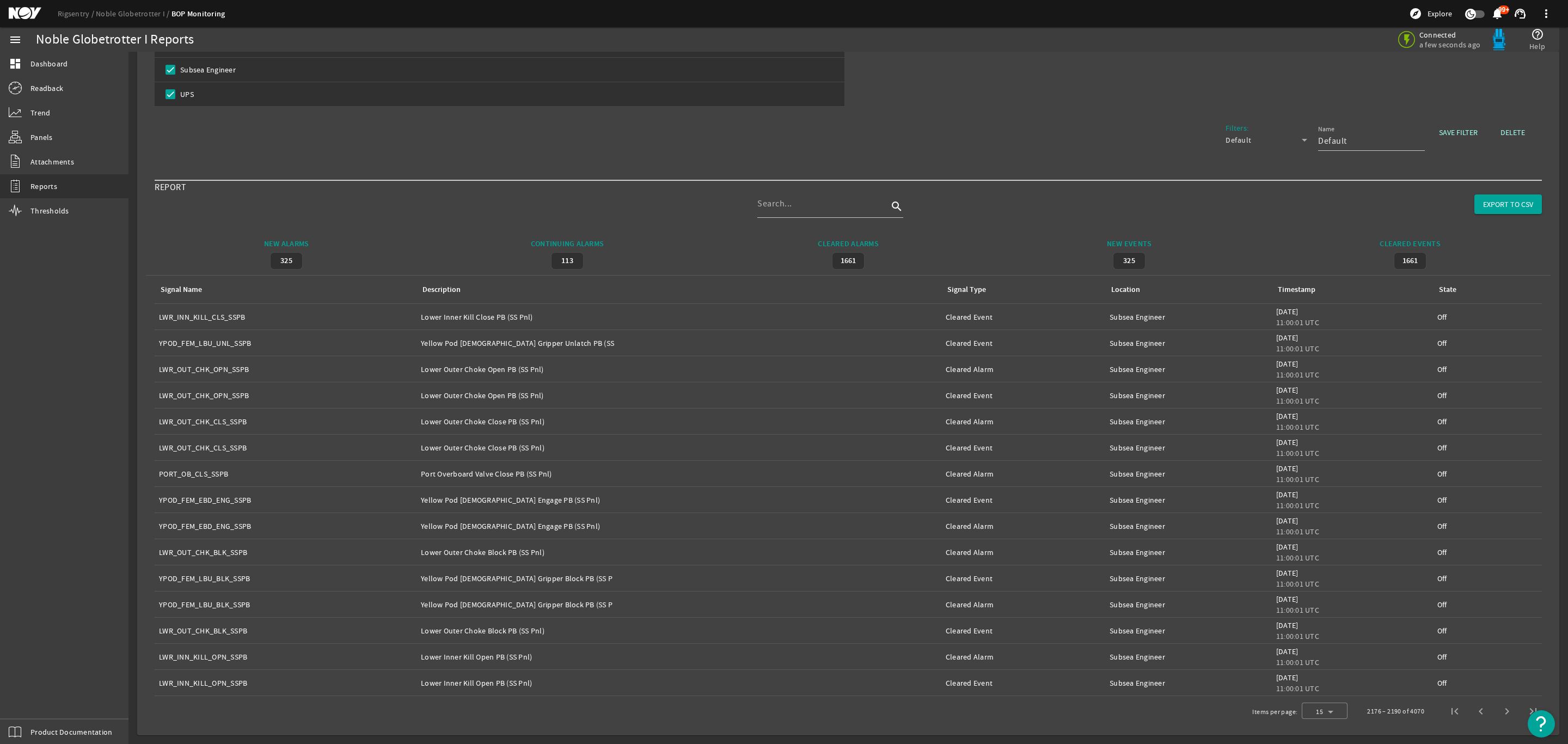
click at [1494, 713] on span "Next page" at bounding box center [1506, 711] width 26 height 26
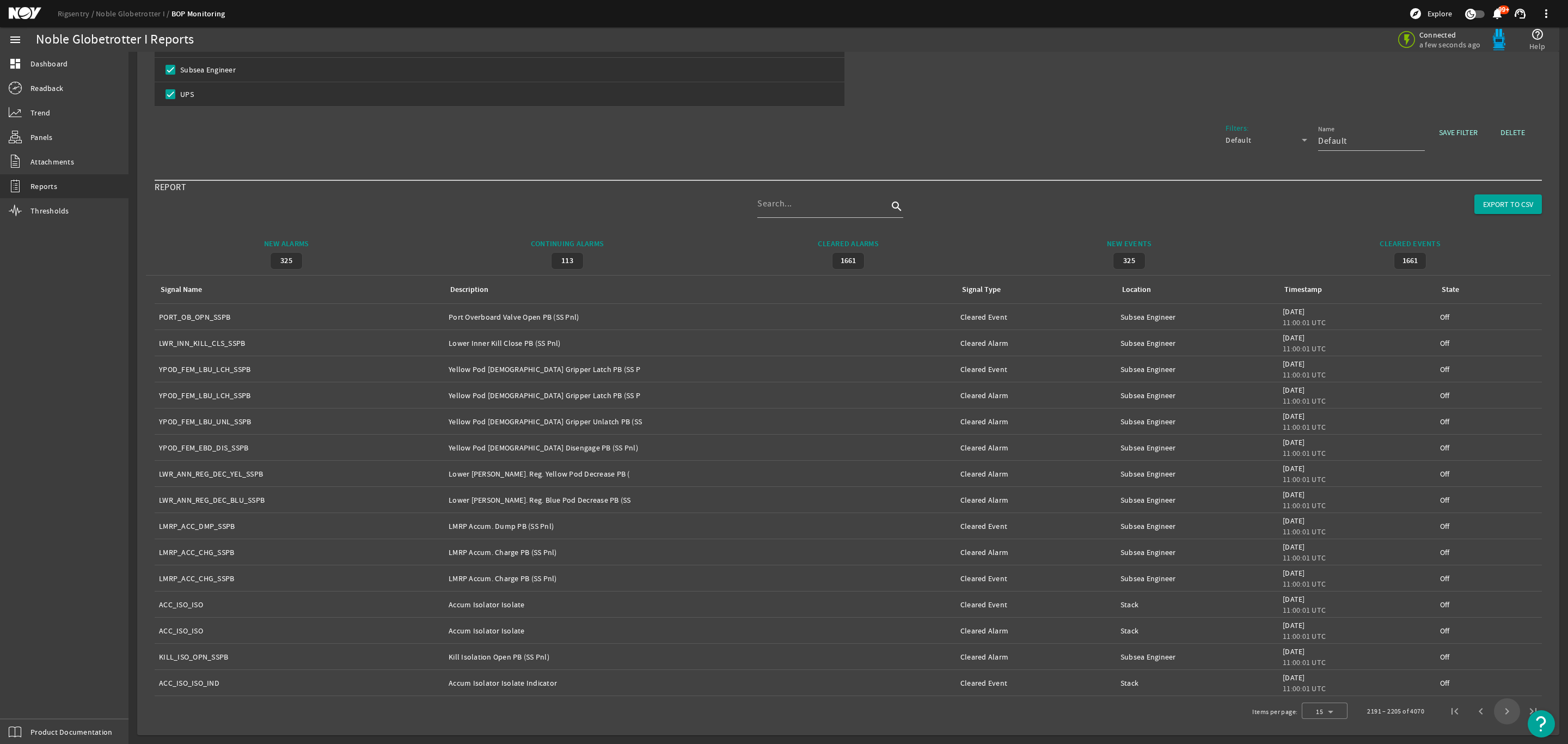
click at [1494, 713] on span "Next page" at bounding box center [1506, 711] width 26 height 26
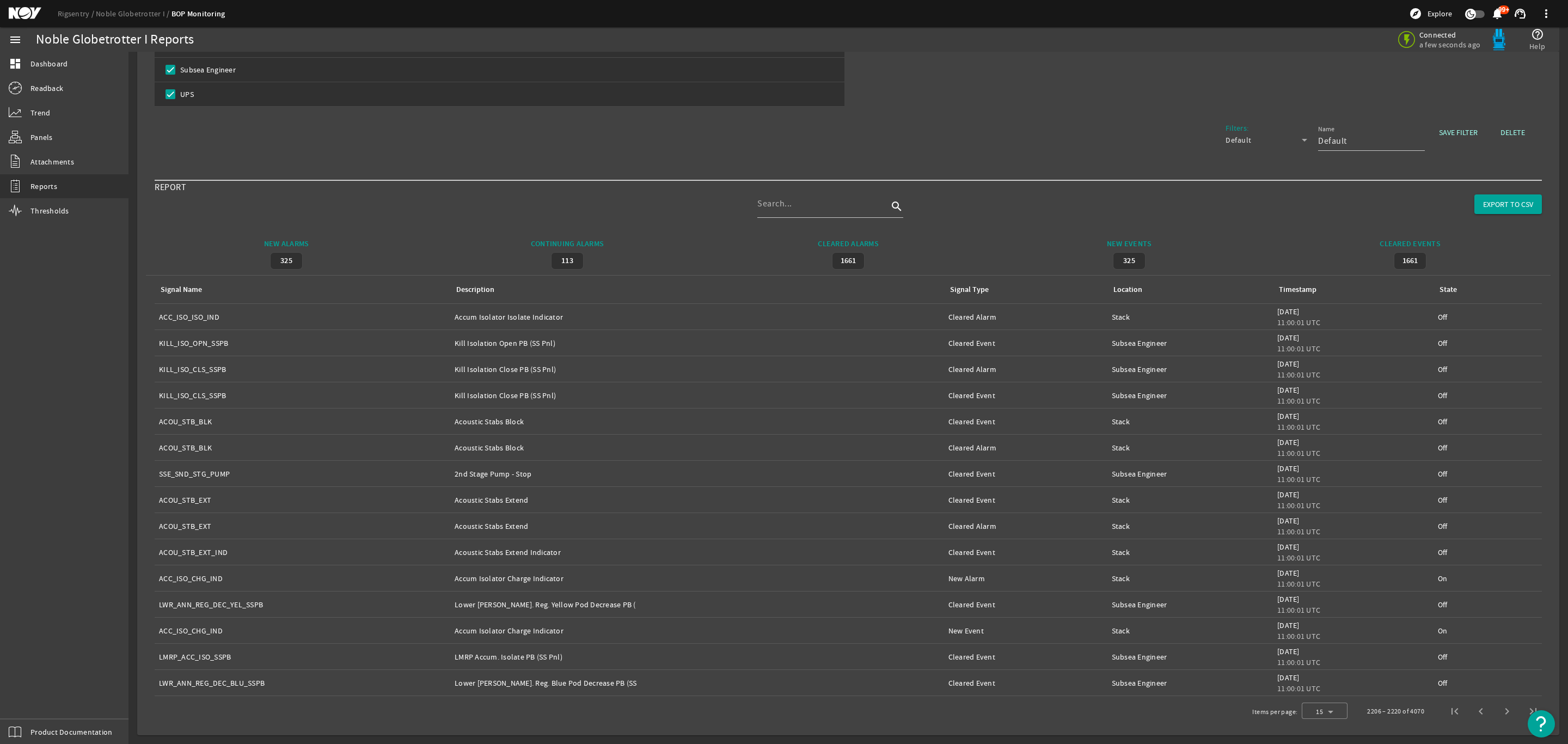
click at [1494, 713] on span "Next page" at bounding box center [1506, 711] width 26 height 26
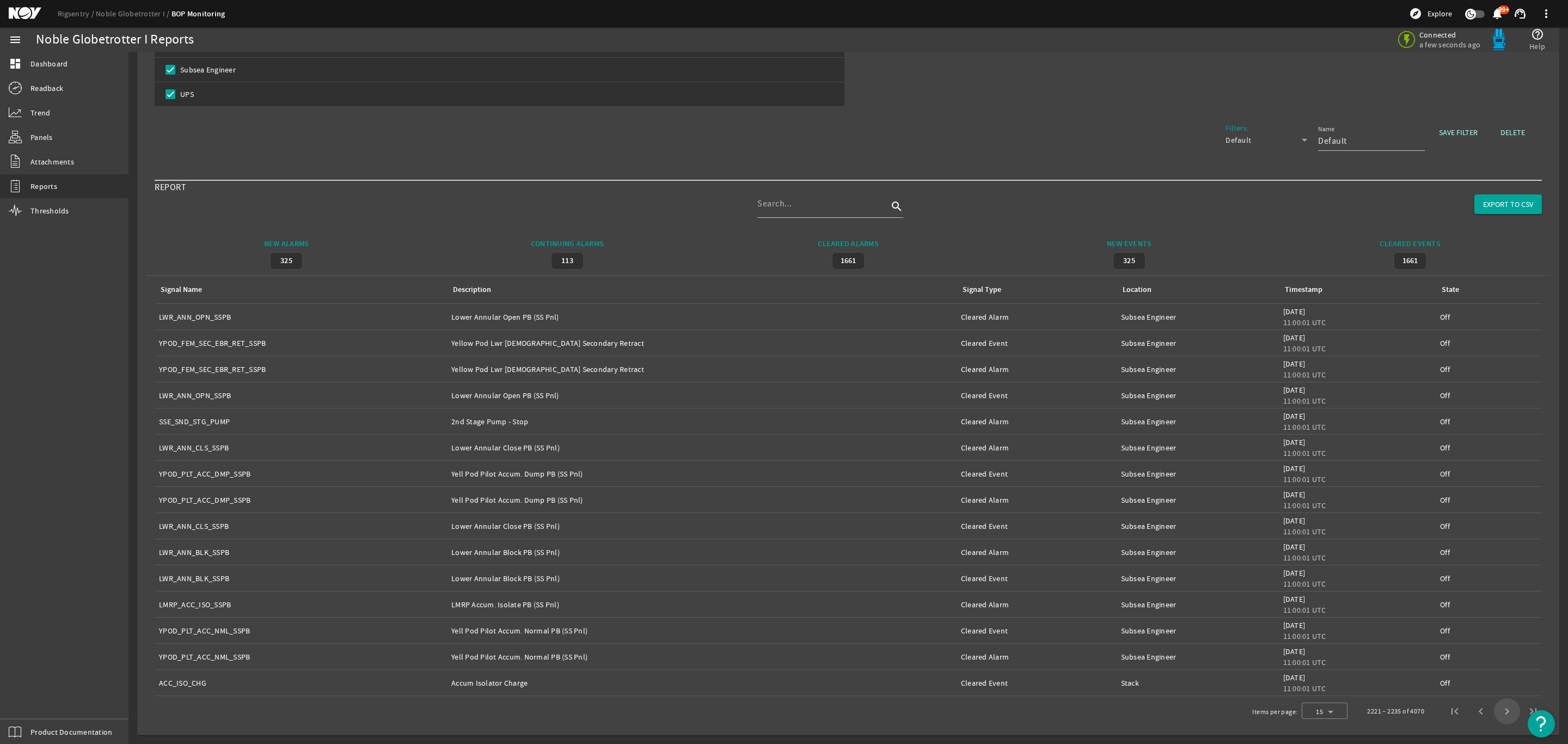
click at [1494, 713] on span "Next page" at bounding box center [1506, 711] width 26 height 26
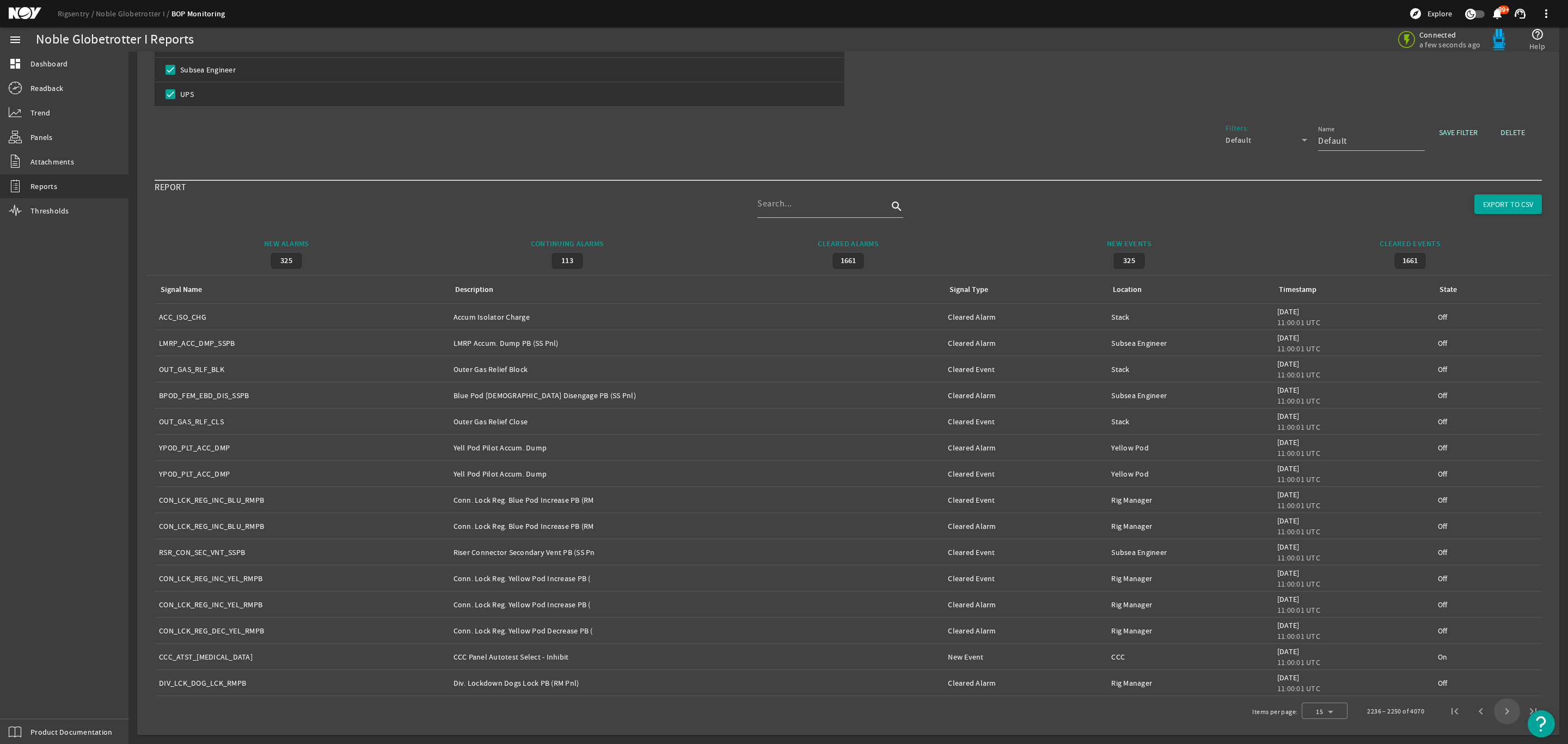
click at [1494, 713] on span "Next page" at bounding box center [1506, 711] width 26 height 26
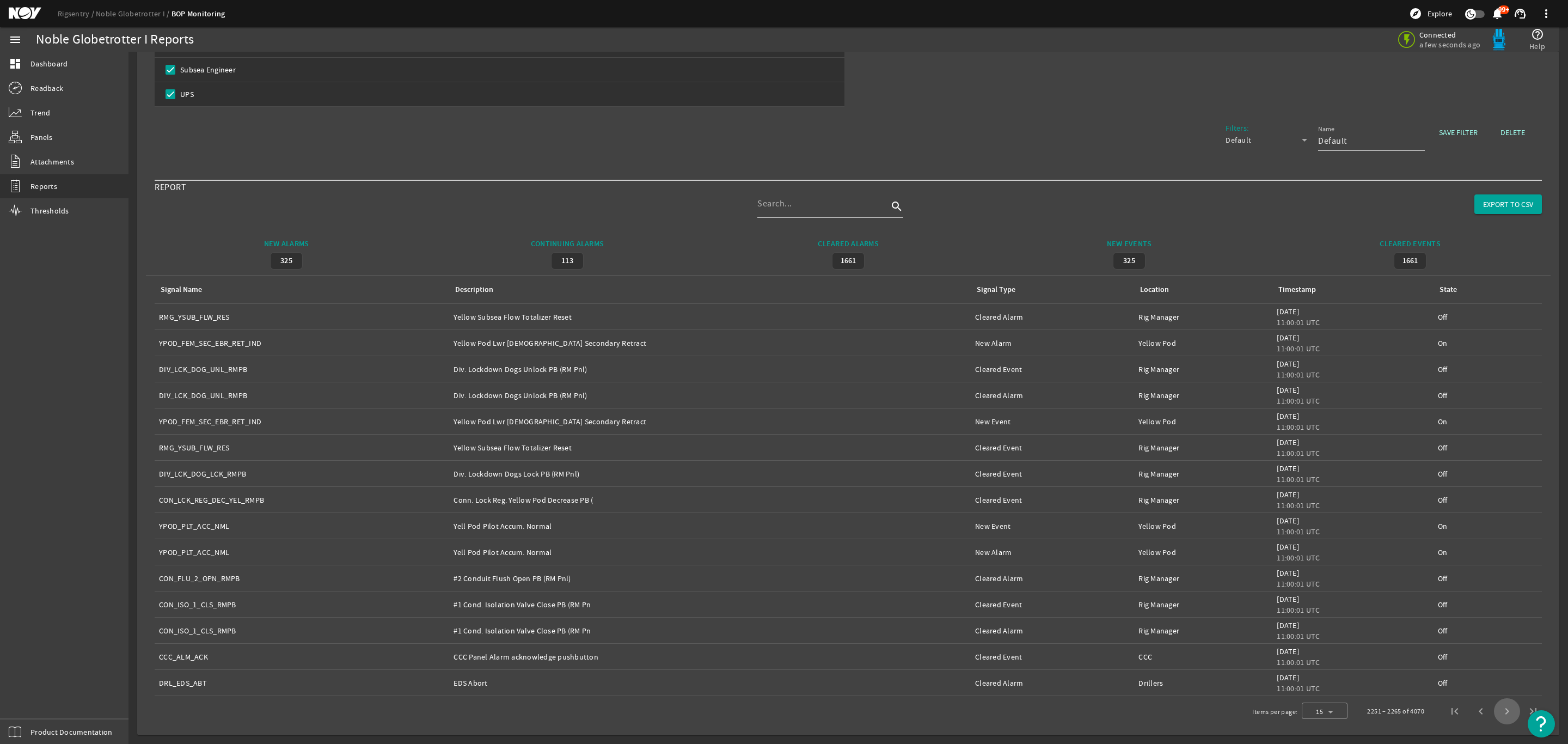
click at [1494, 713] on span "Next page" at bounding box center [1506, 711] width 26 height 26
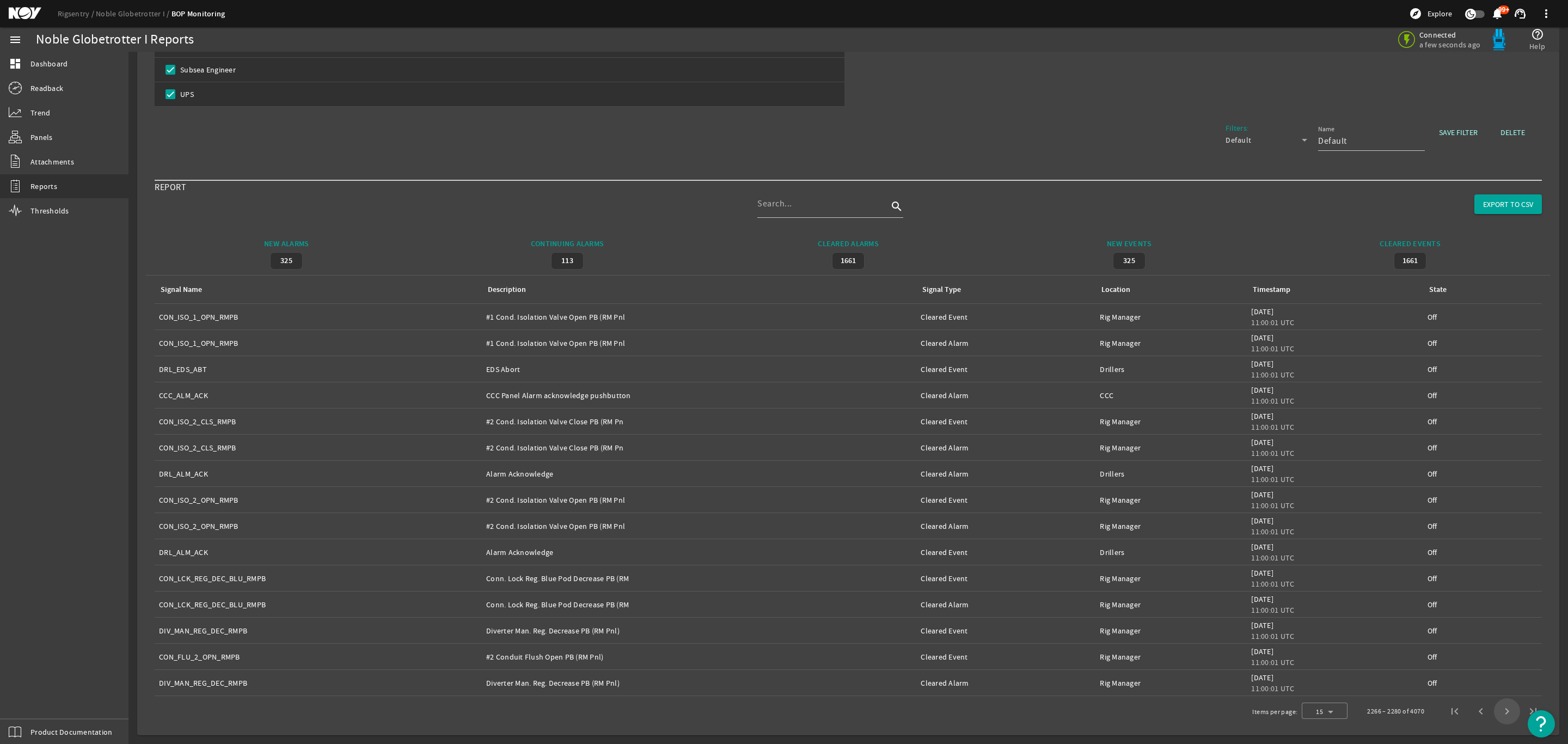
click at [1494, 713] on span "Next page" at bounding box center [1506, 711] width 26 height 26
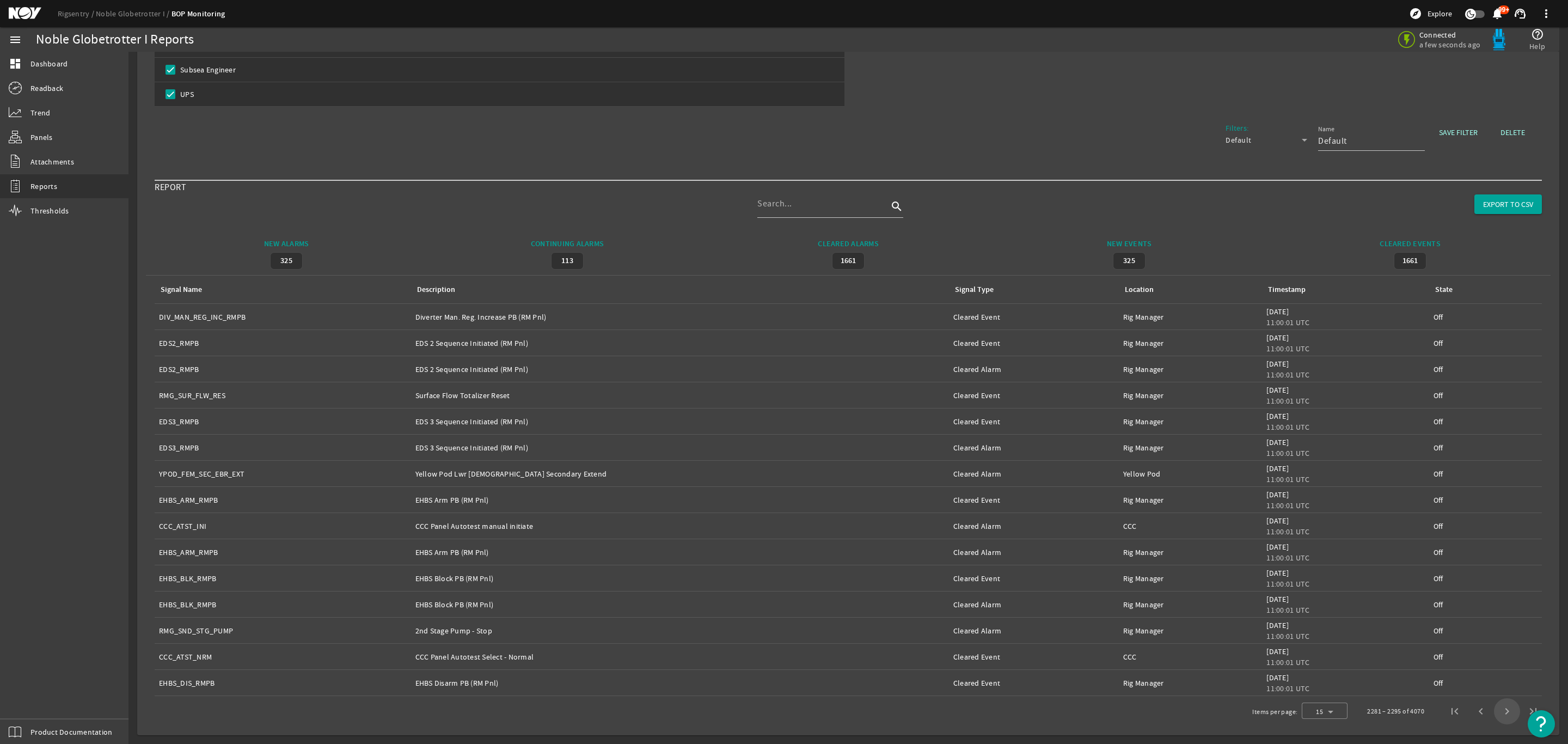
click at [1494, 713] on span "Next page" at bounding box center [1506, 711] width 26 height 26
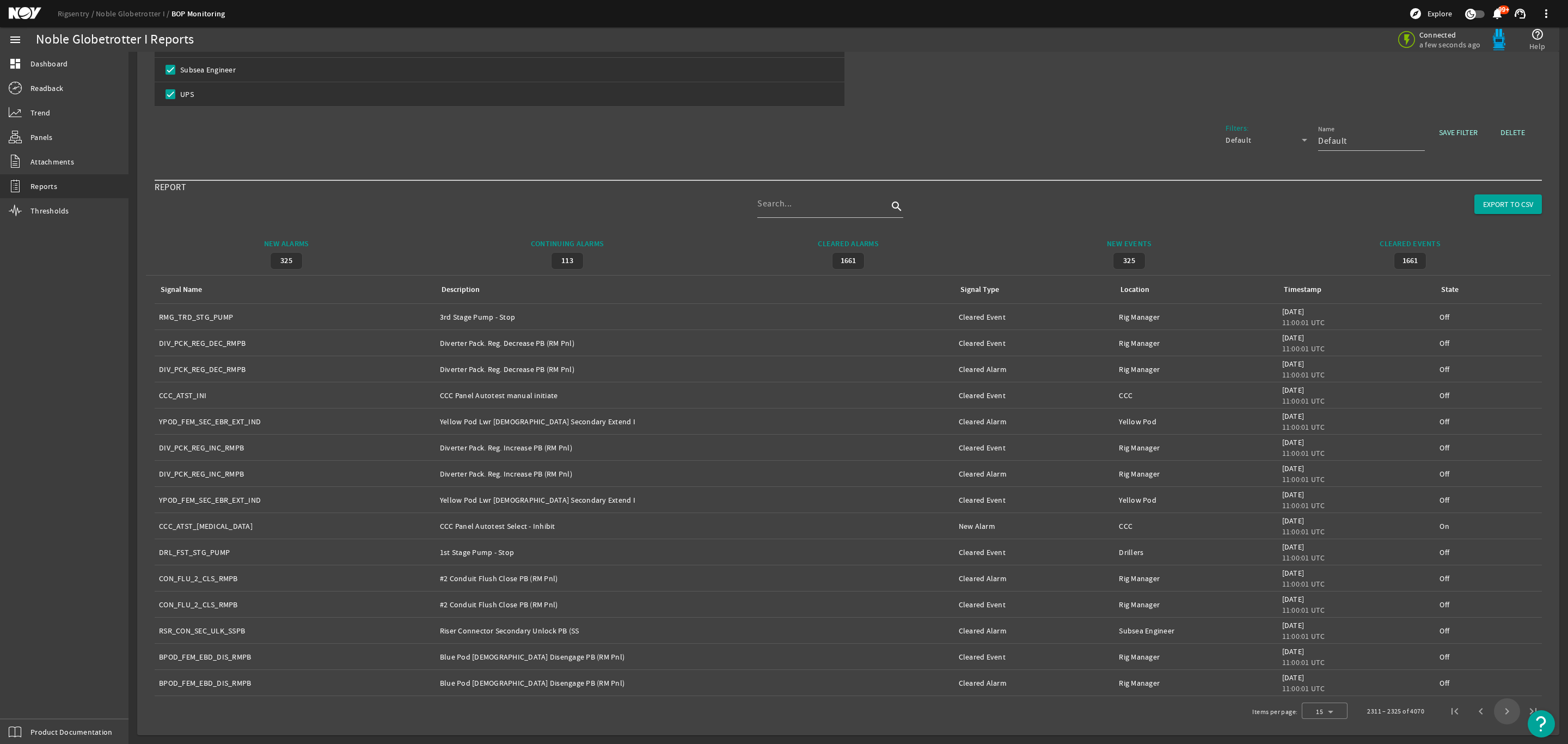
click at [1494, 713] on span "Next page" at bounding box center [1506, 711] width 26 height 26
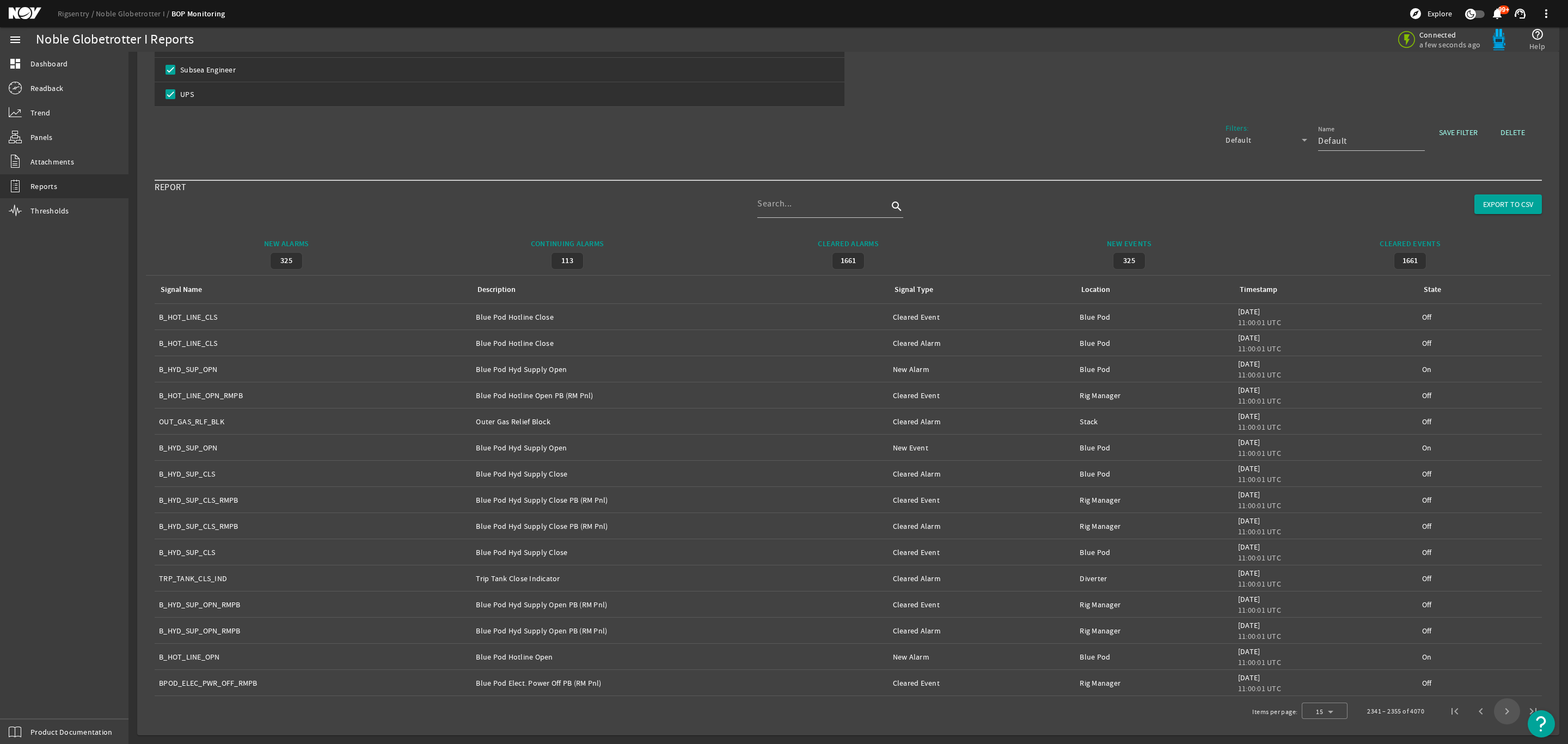
click at [1494, 713] on span "Next page" at bounding box center [1506, 711] width 26 height 26
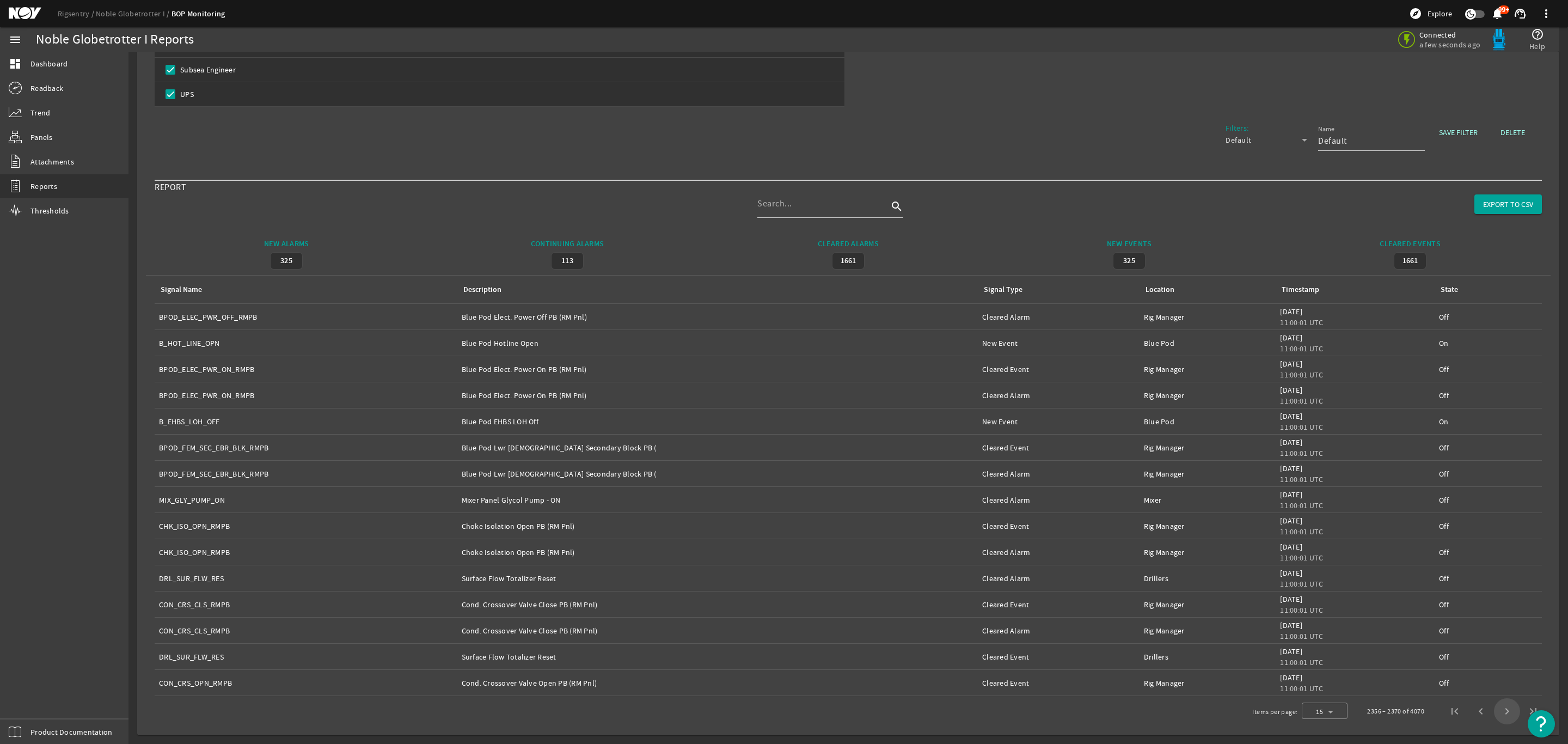
click at [1494, 713] on span "Next page" at bounding box center [1506, 711] width 26 height 26
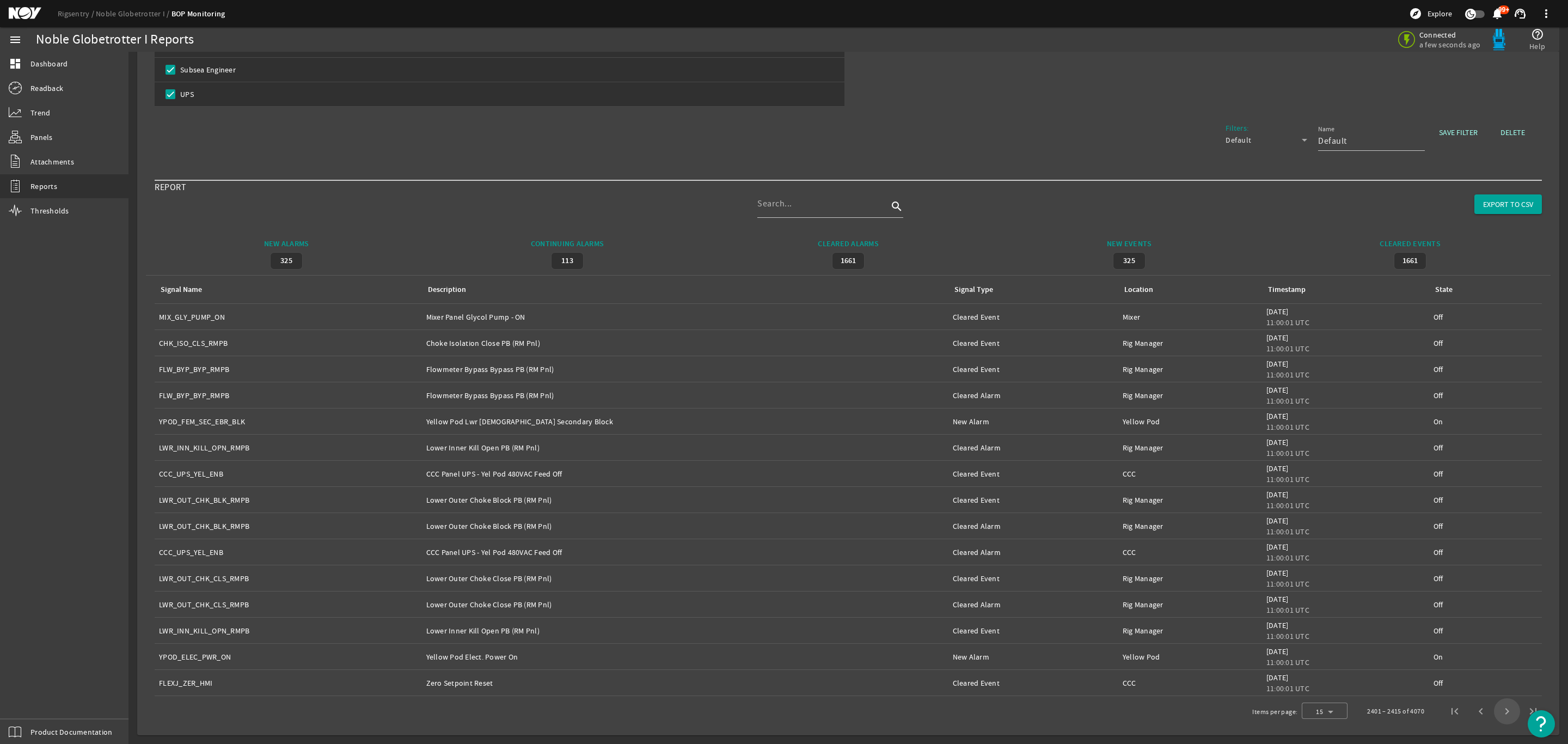
click at [1494, 713] on span "Next page" at bounding box center [1506, 711] width 26 height 26
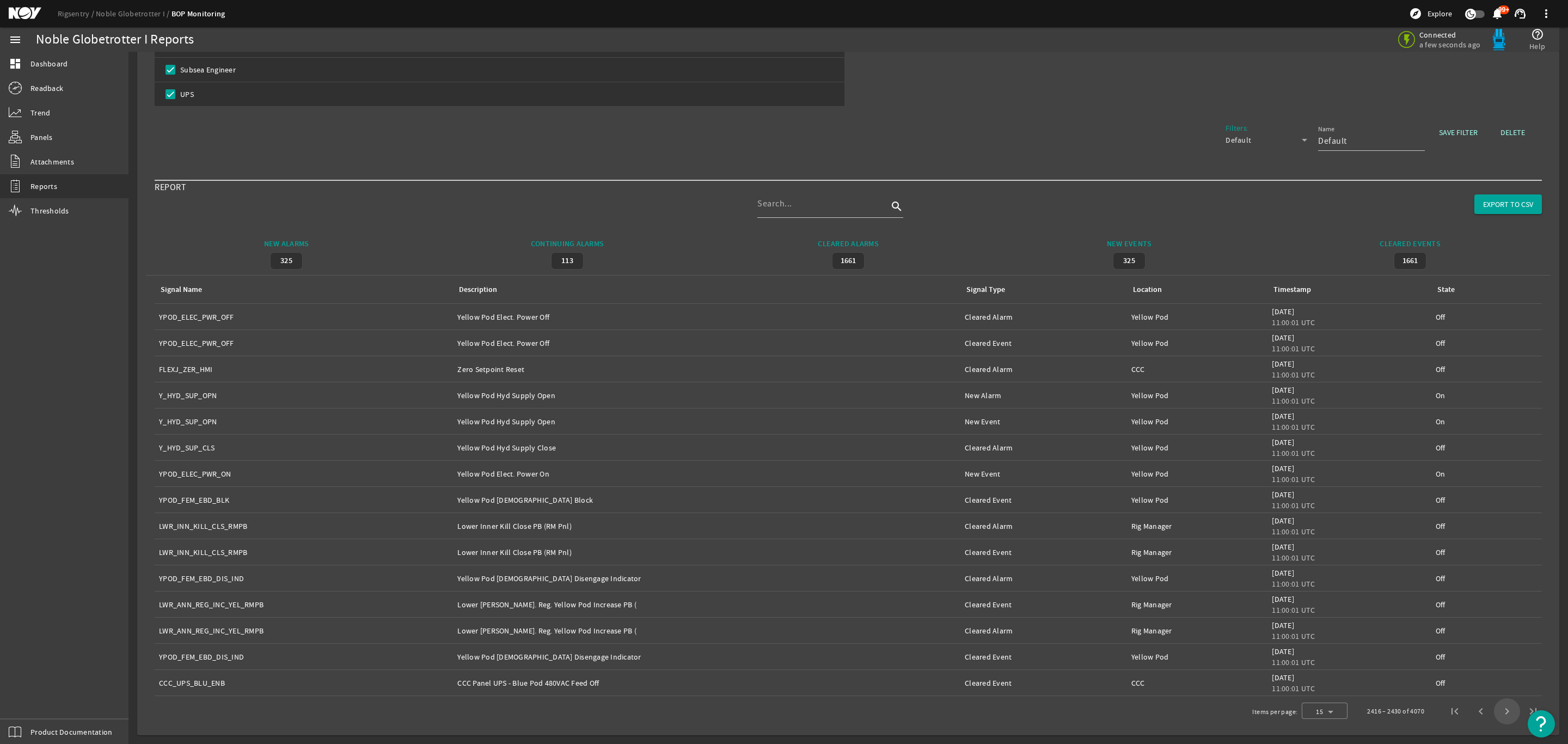
click at [1494, 713] on span "Next page" at bounding box center [1506, 711] width 26 height 26
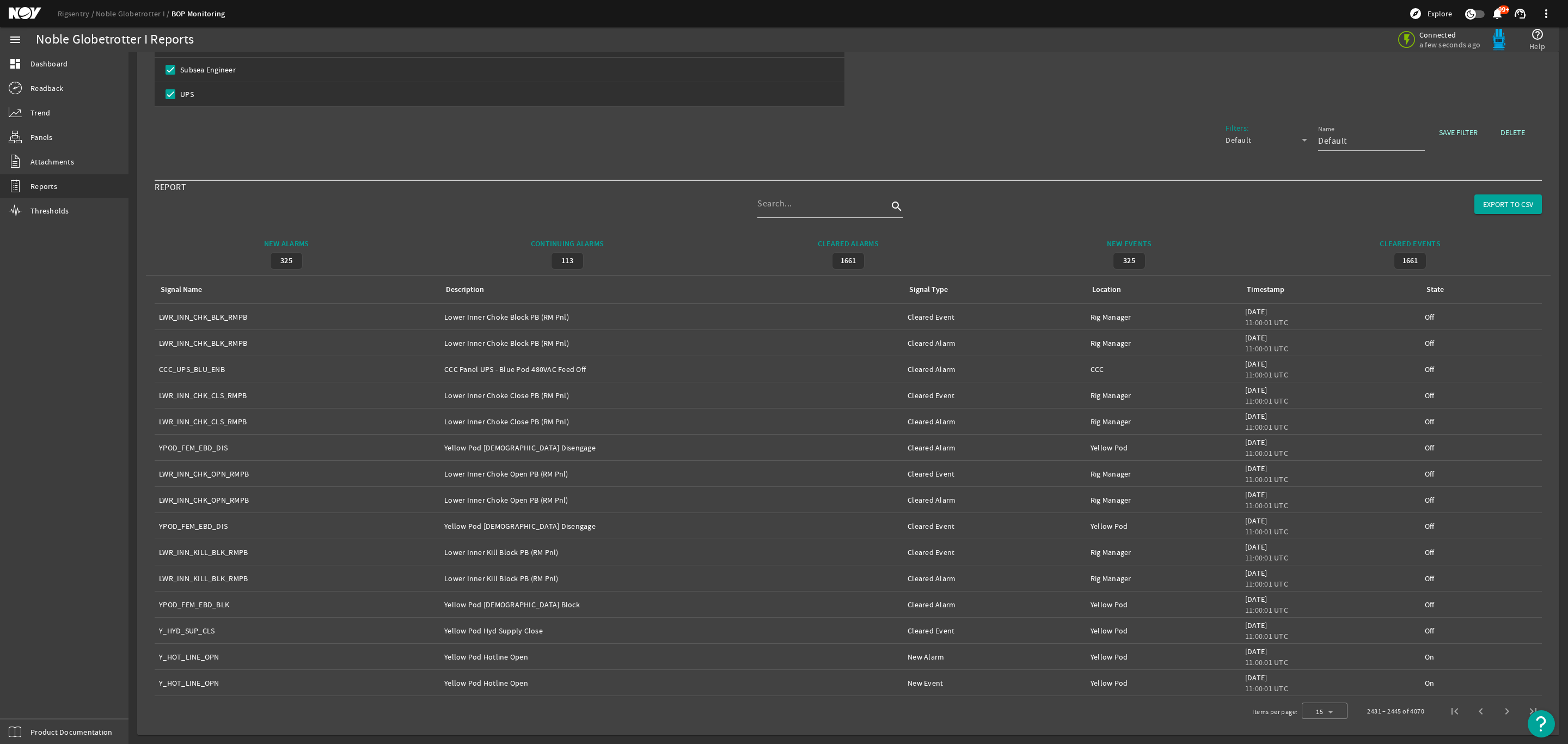
click at [1494, 713] on span "Next page" at bounding box center [1506, 711] width 26 height 26
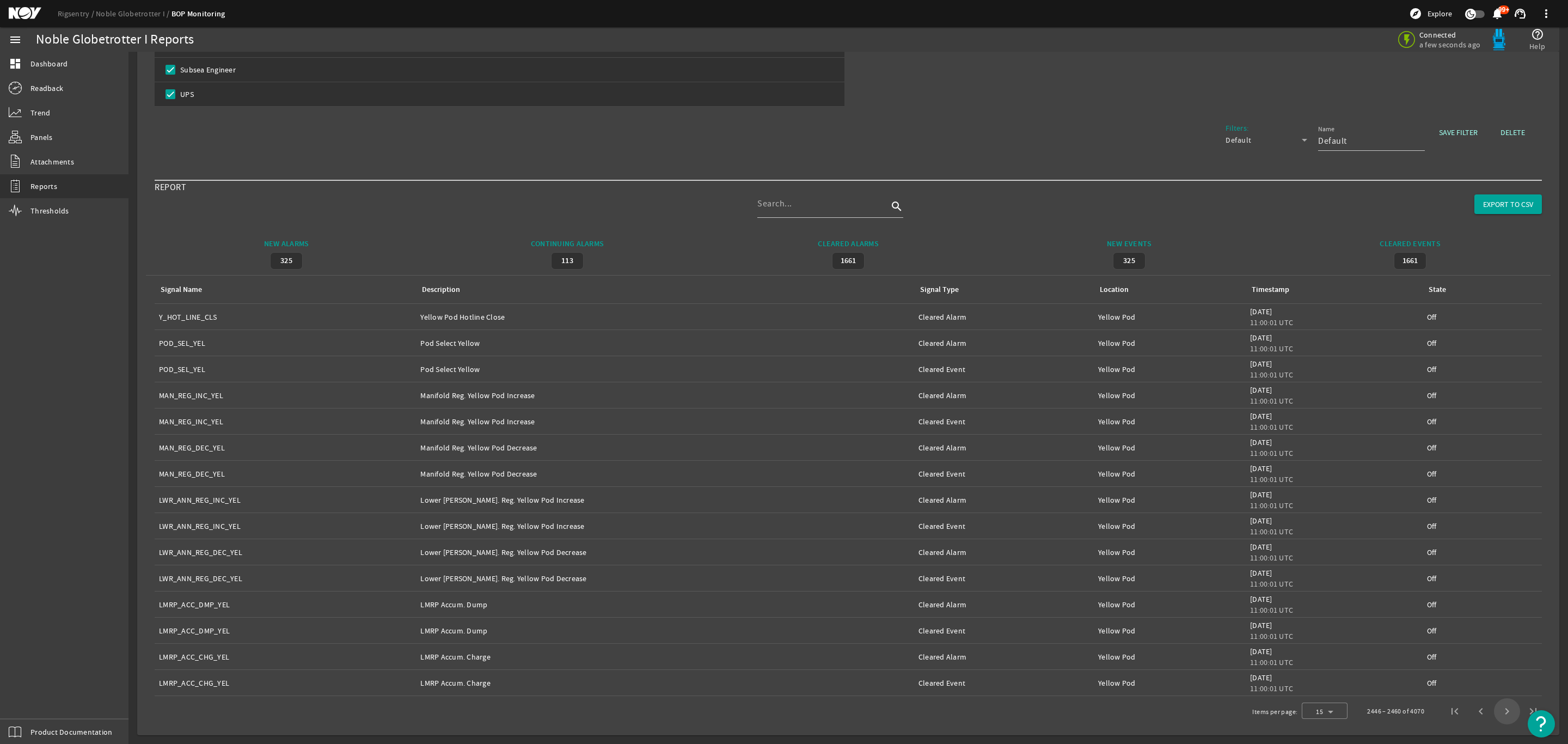
click at [1494, 713] on span "Next page" at bounding box center [1506, 711] width 26 height 26
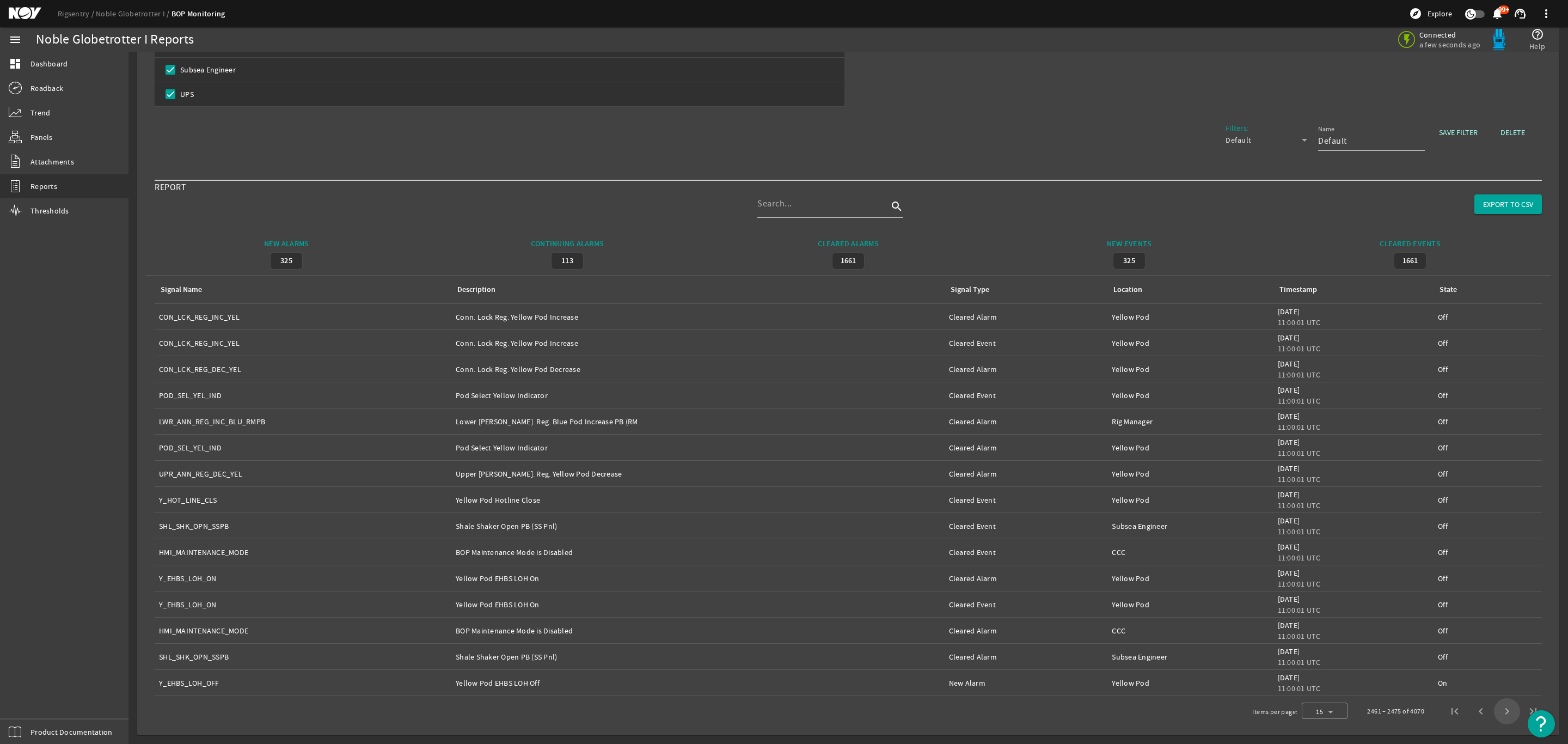
click at [1494, 713] on span "Next page" at bounding box center [1506, 711] width 26 height 26
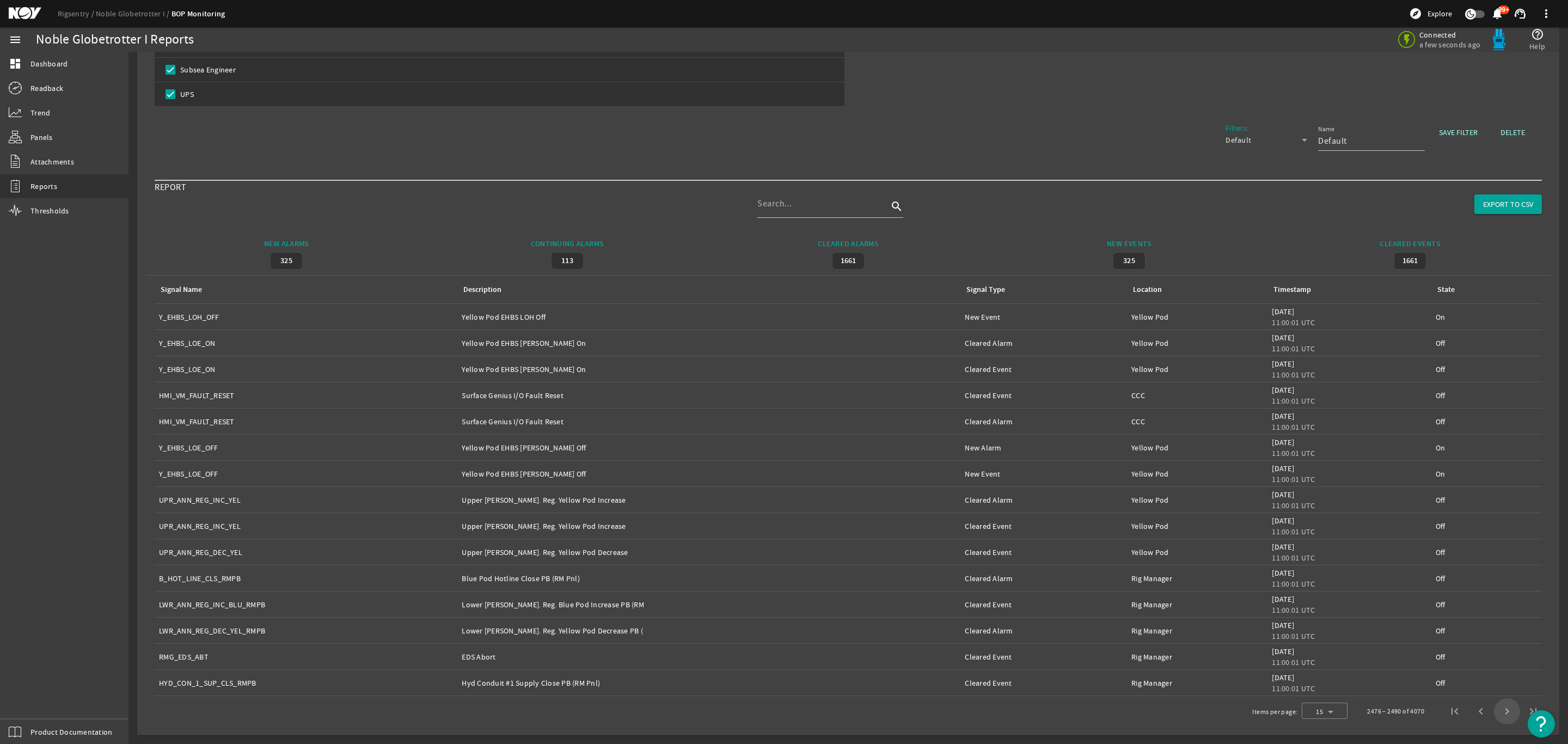
click at [1494, 713] on span "Next page" at bounding box center [1506, 711] width 26 height 26
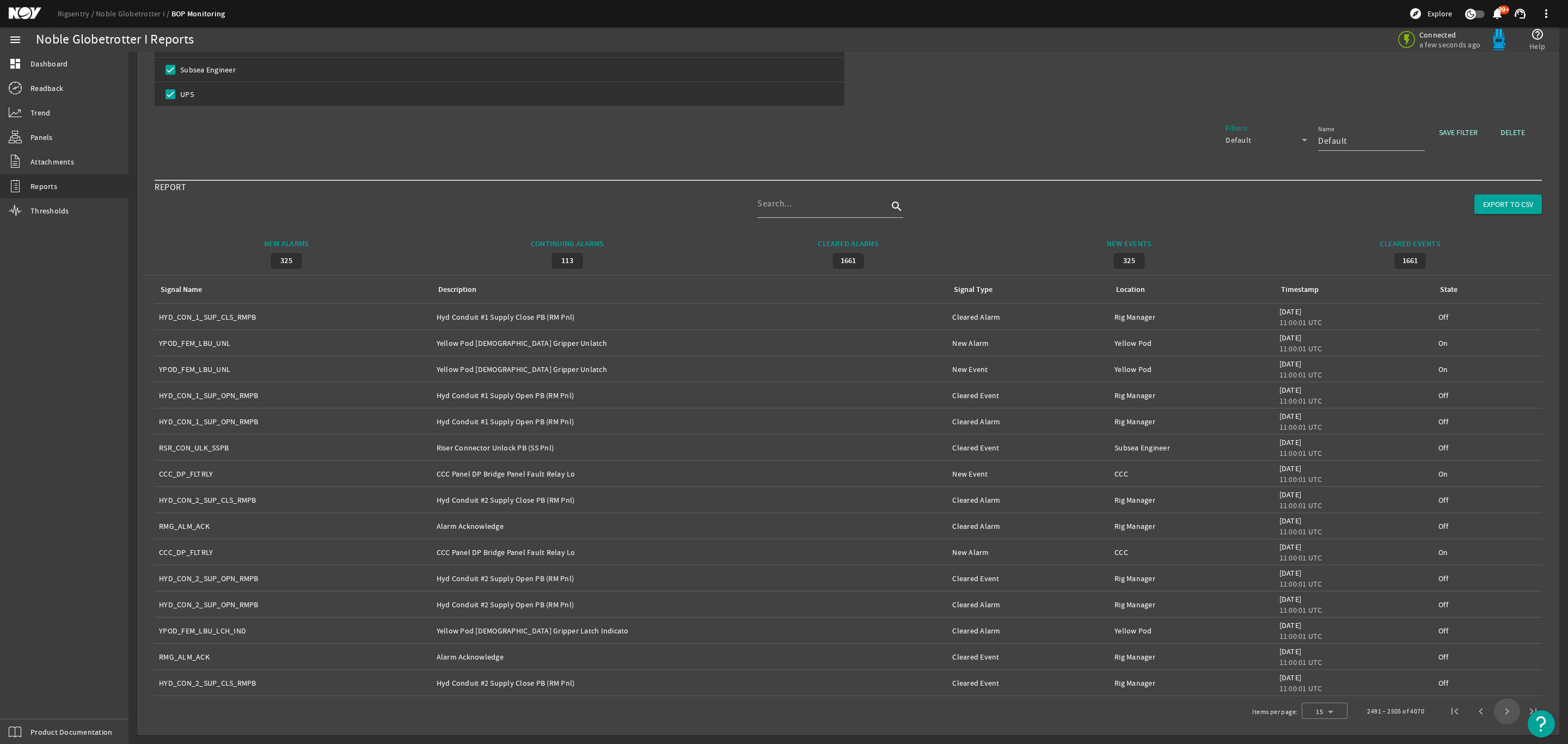
click at [1494, 713] on span "Next page" at bounding box center [1506, 711] width 26 height 26
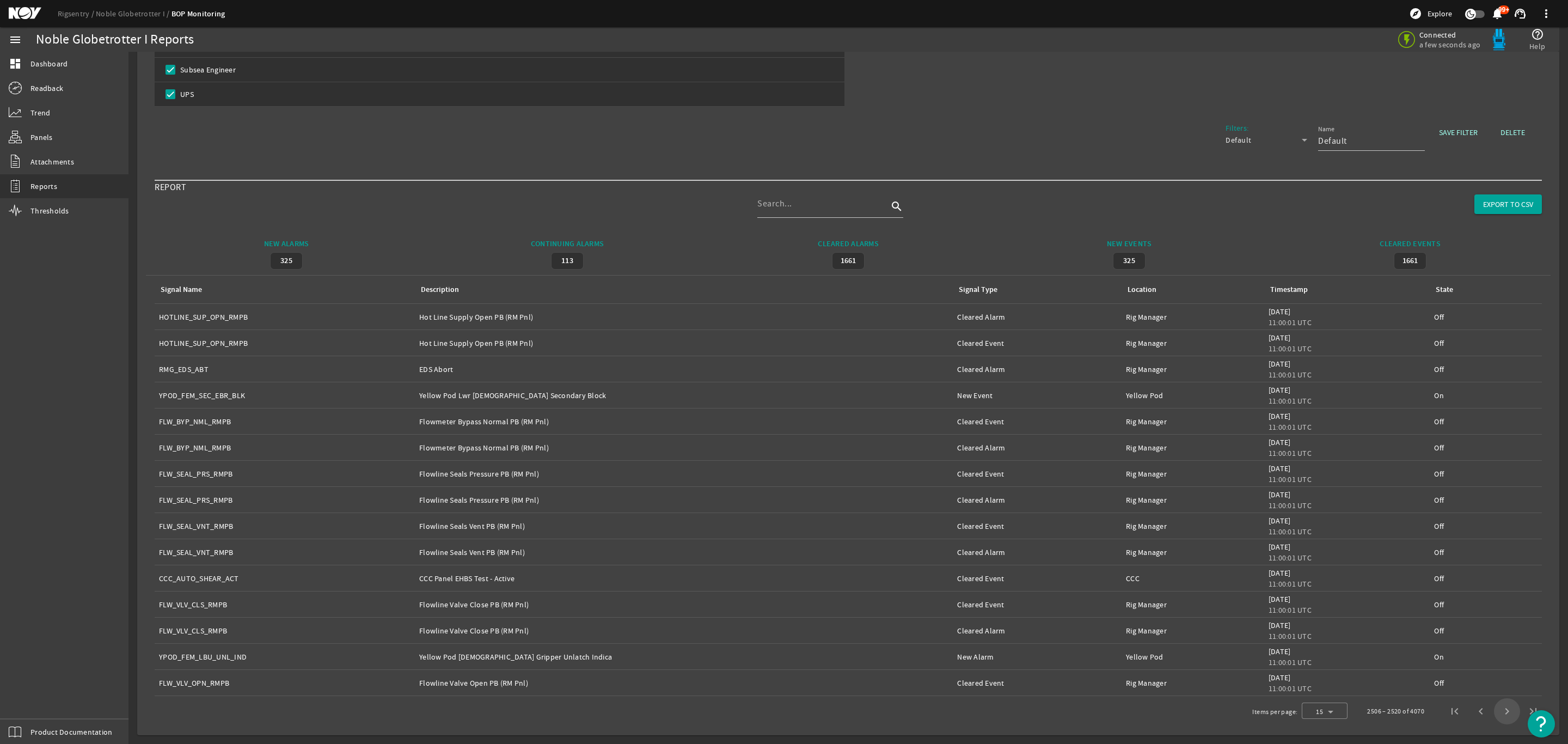
click at [1494, 713] on span "Next page" at bounding box center [1506, 711] width 26 height 26
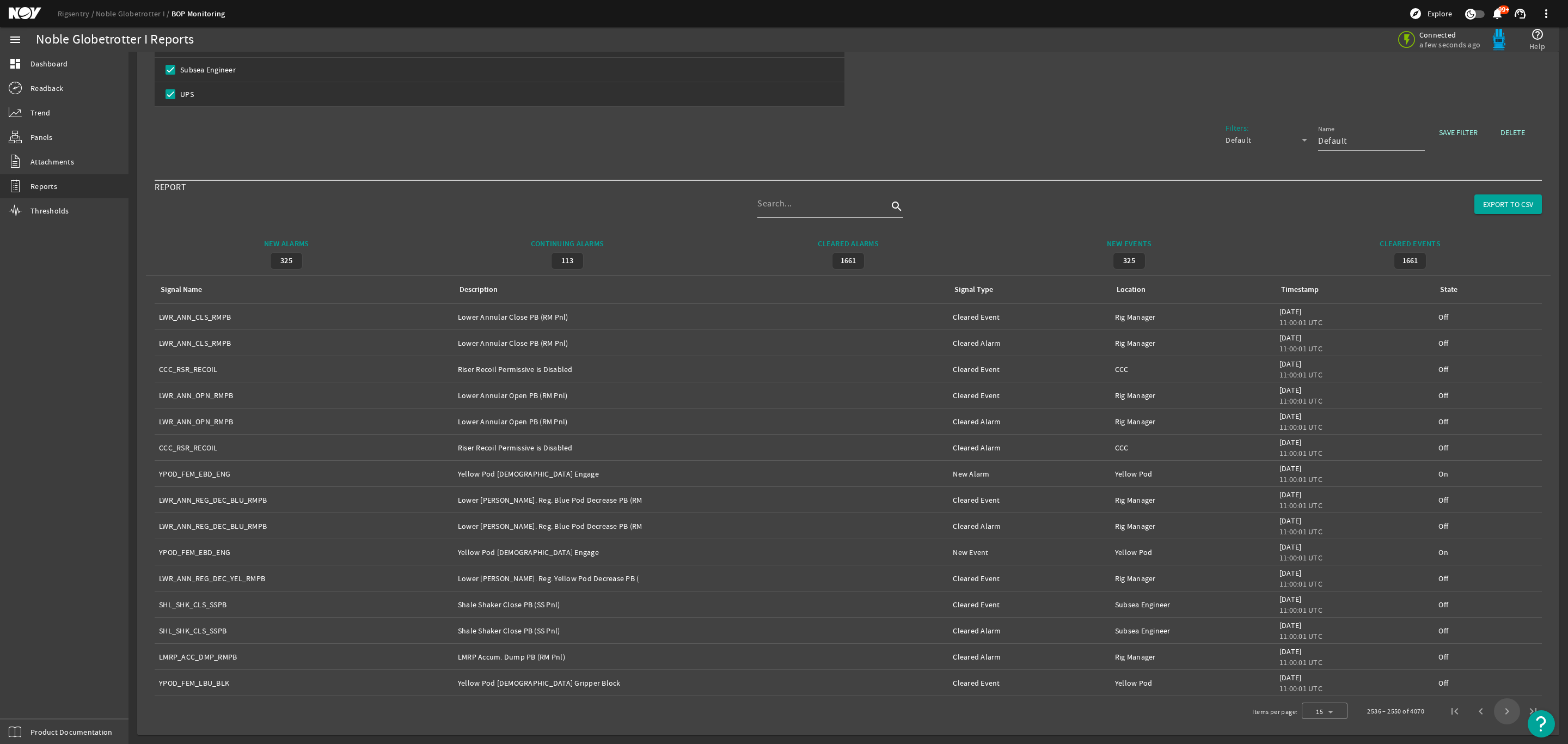
click at [1494, 713] on span "Next page" at bounding box center [1506, 711] width 26 height 26
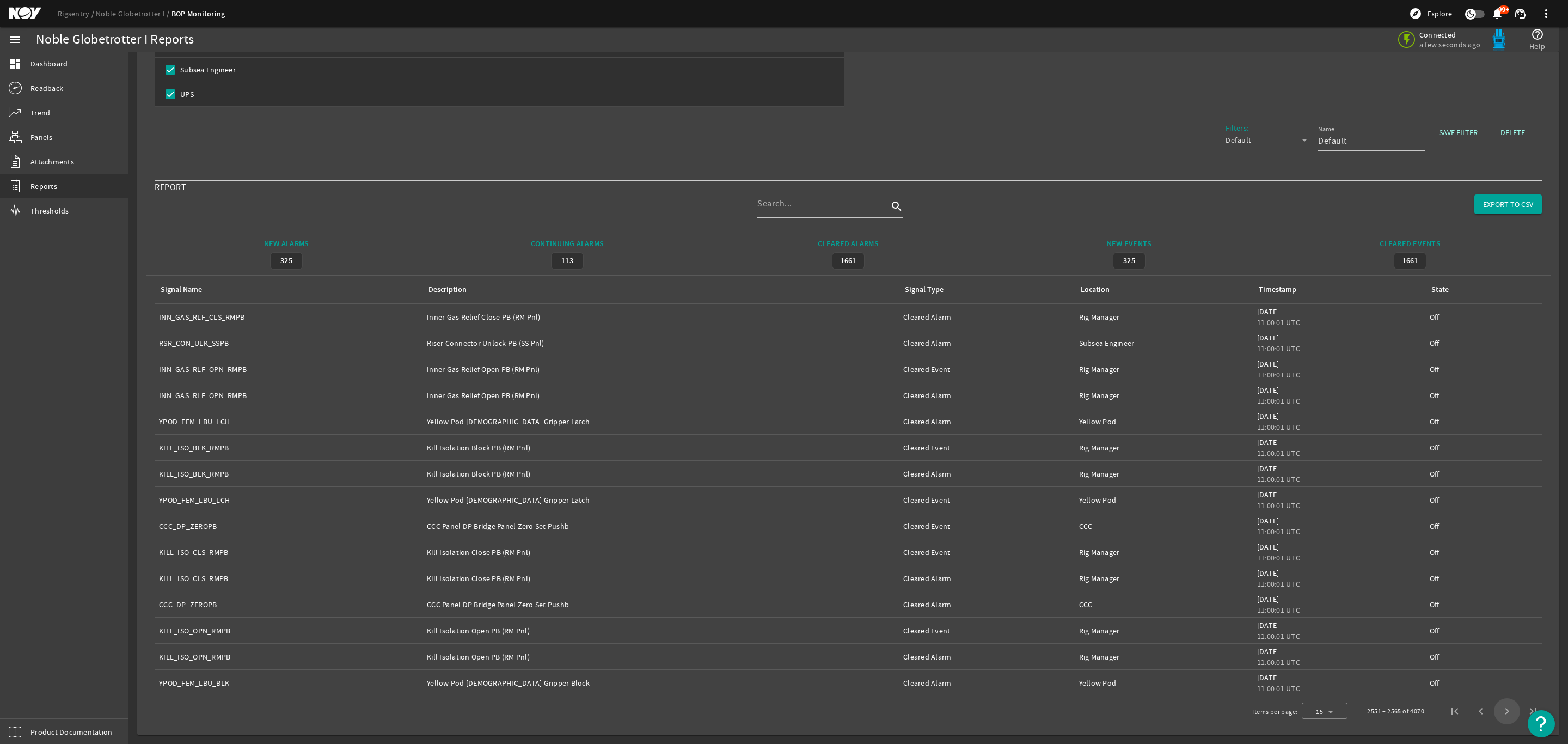
click at [1494, 713] on span "Next page" at bounding box center [1506, 711] width 26 height 26
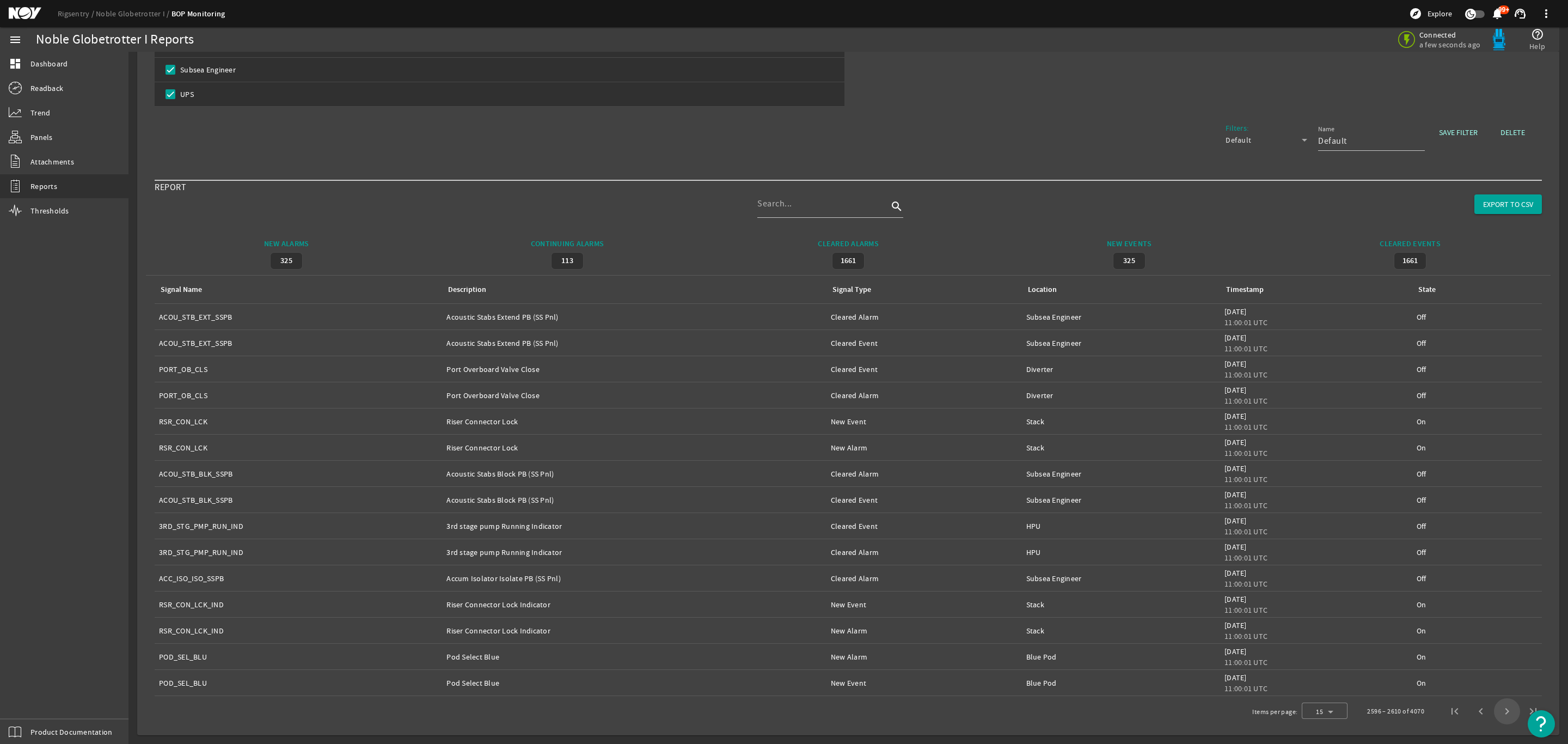
click at [1494, 713] on span "Next page" at bounding box center [1506, 711] width 26 height 26
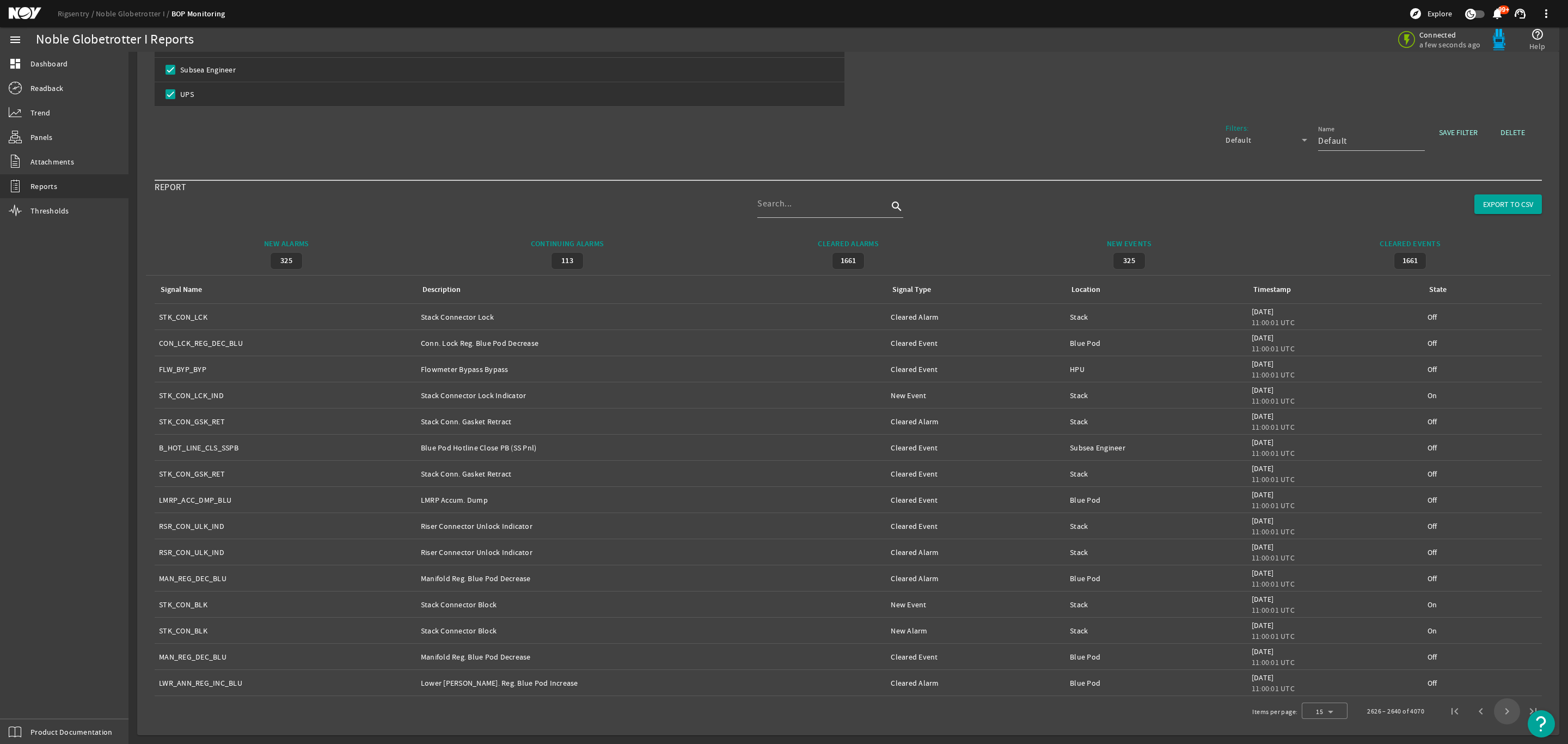
click at [1494, 713] on span "Next page" at bounding box center [1506, 711] width 26 height 26
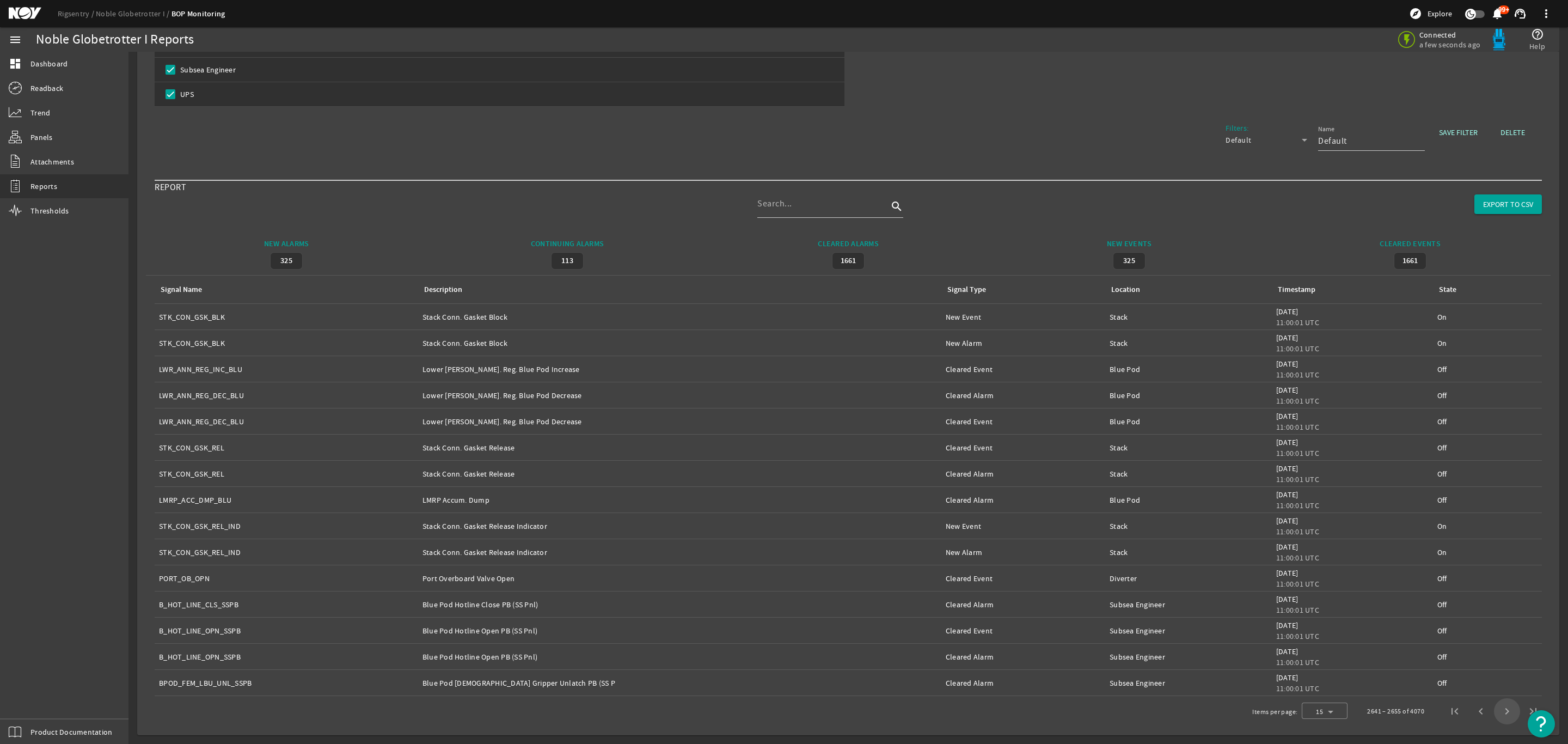
click at [1494, 713] on span "Next page" at bounding box center [1506, 711] width 26 height 26
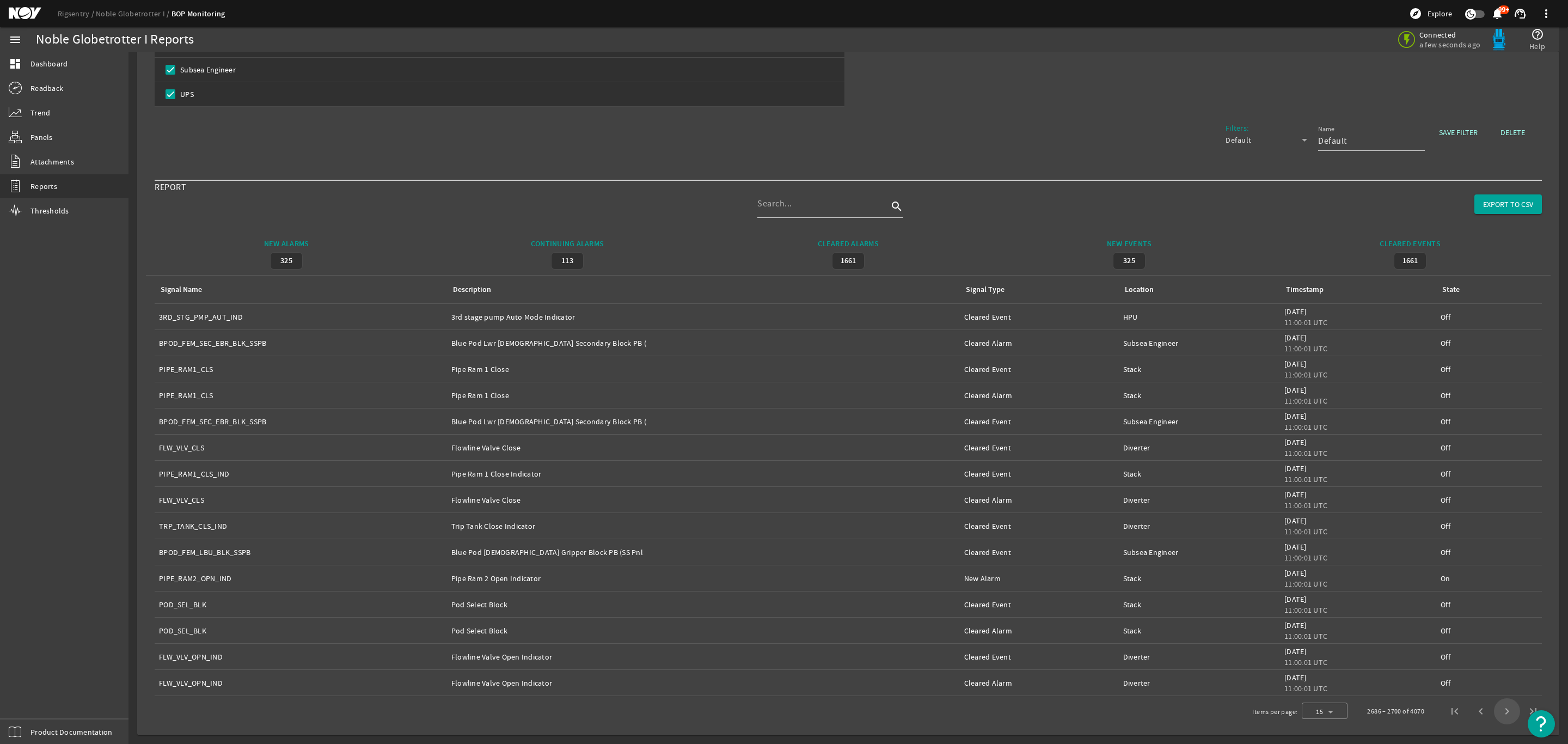
click at [1494, 713] on span "Next page" at bounding box center [1506, 711] width 26 height 26
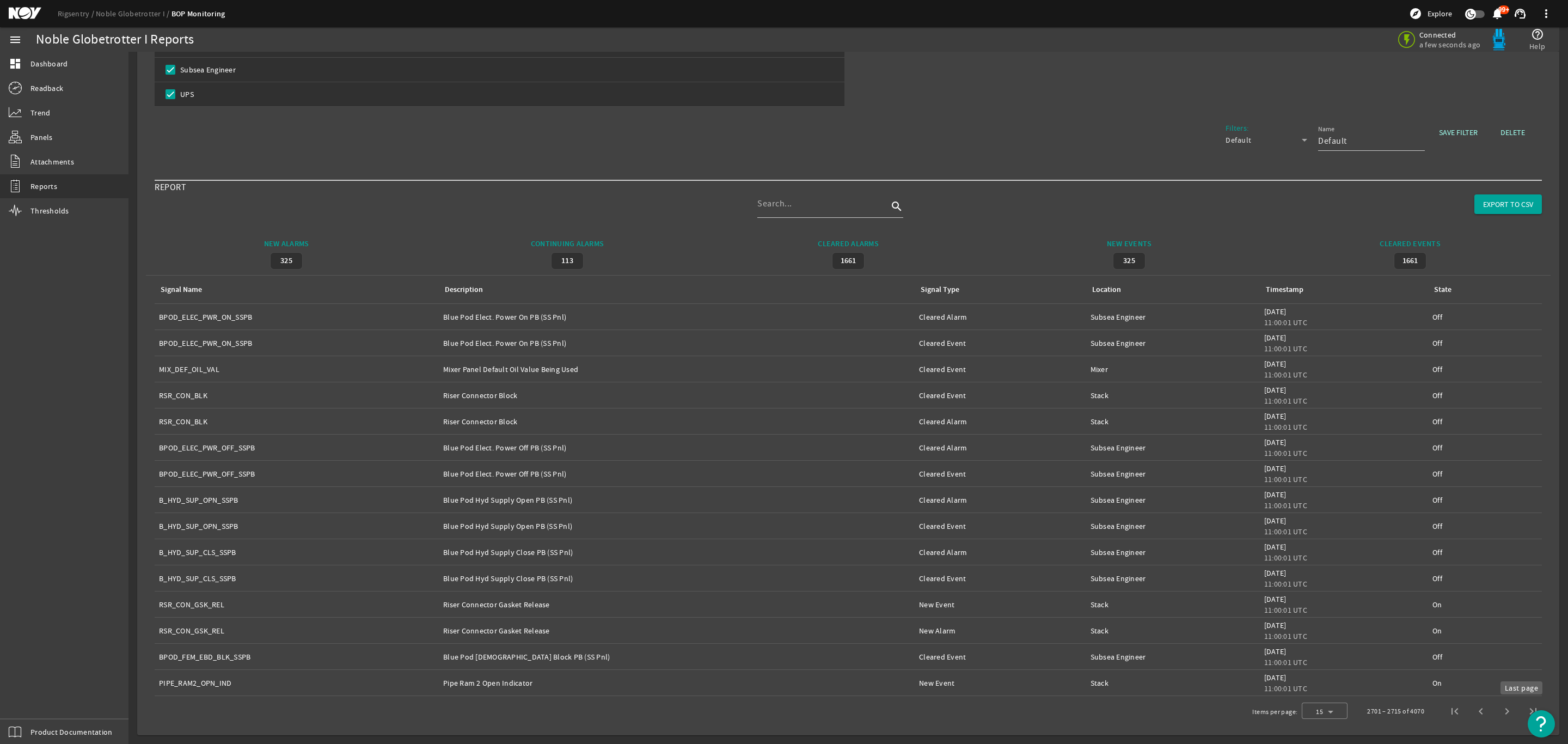
click at [1520, 711] on span "Last page" at bounding box center [1533, 711] width 26 height 26
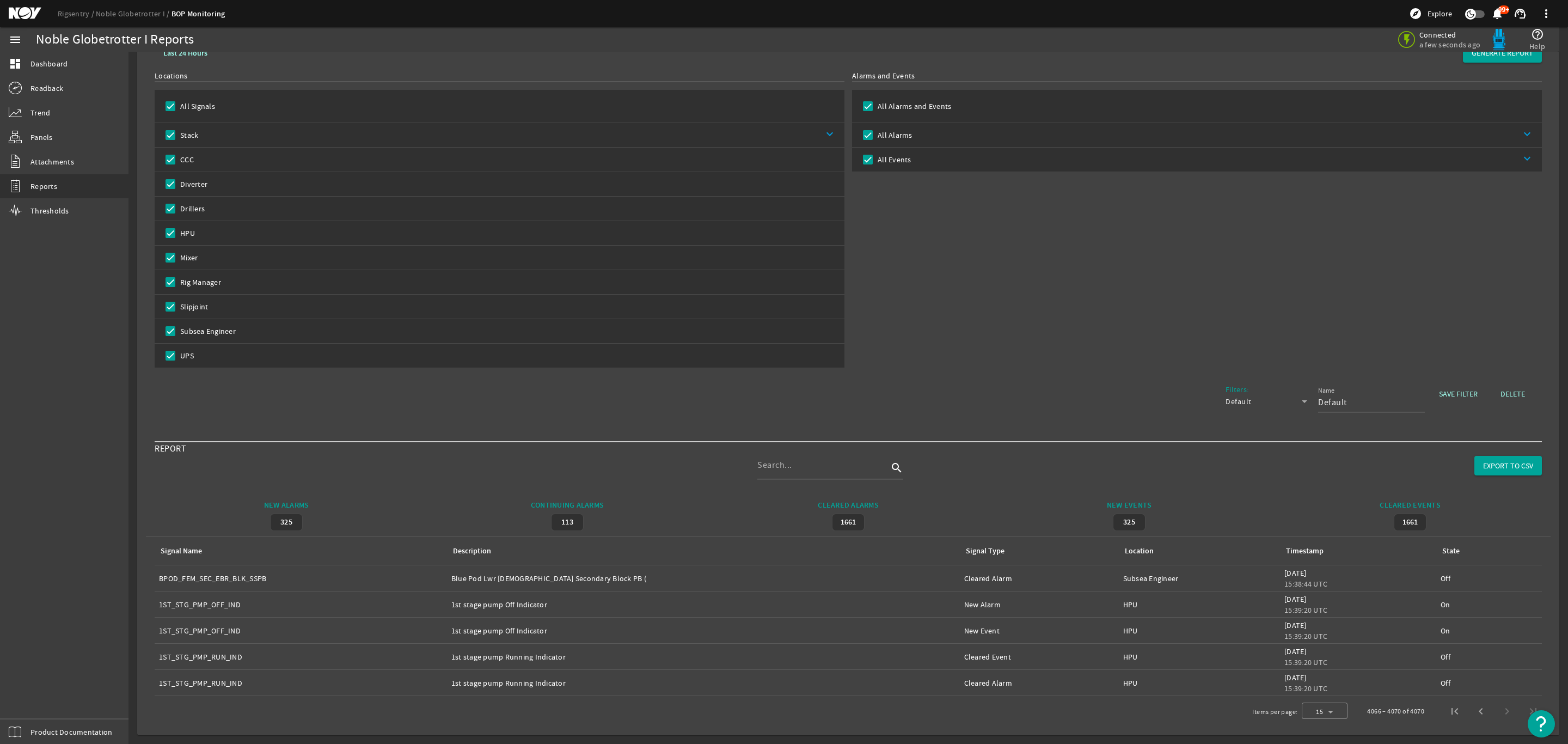
scroll to position [0, 0]
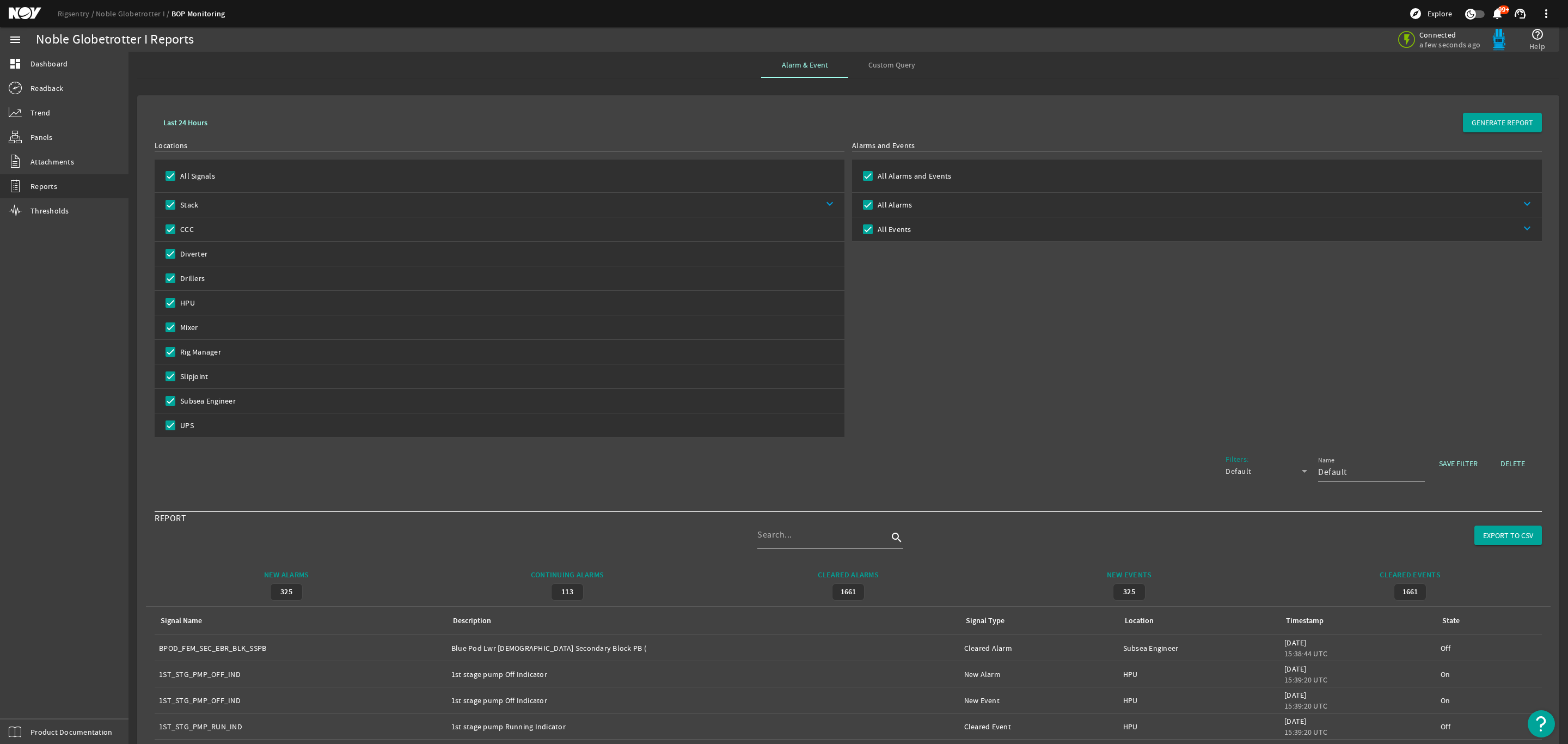
click at [182, 120] on b "Last 24 Hours" at bounding box center [185, 123] width 44 height 10
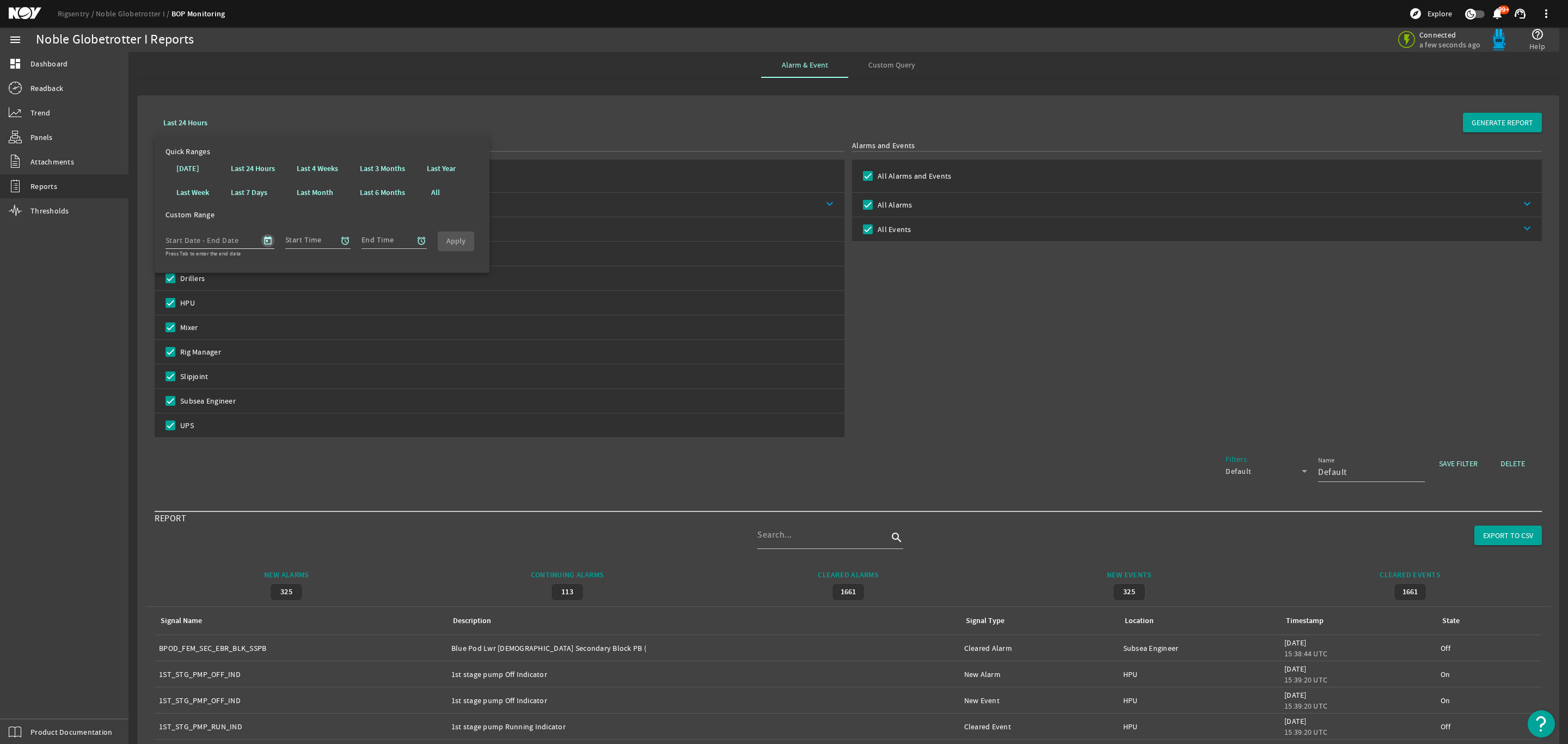
click at [267, 238] on span "Open calendar" at bounding box center [268, 240] width 26 height 26
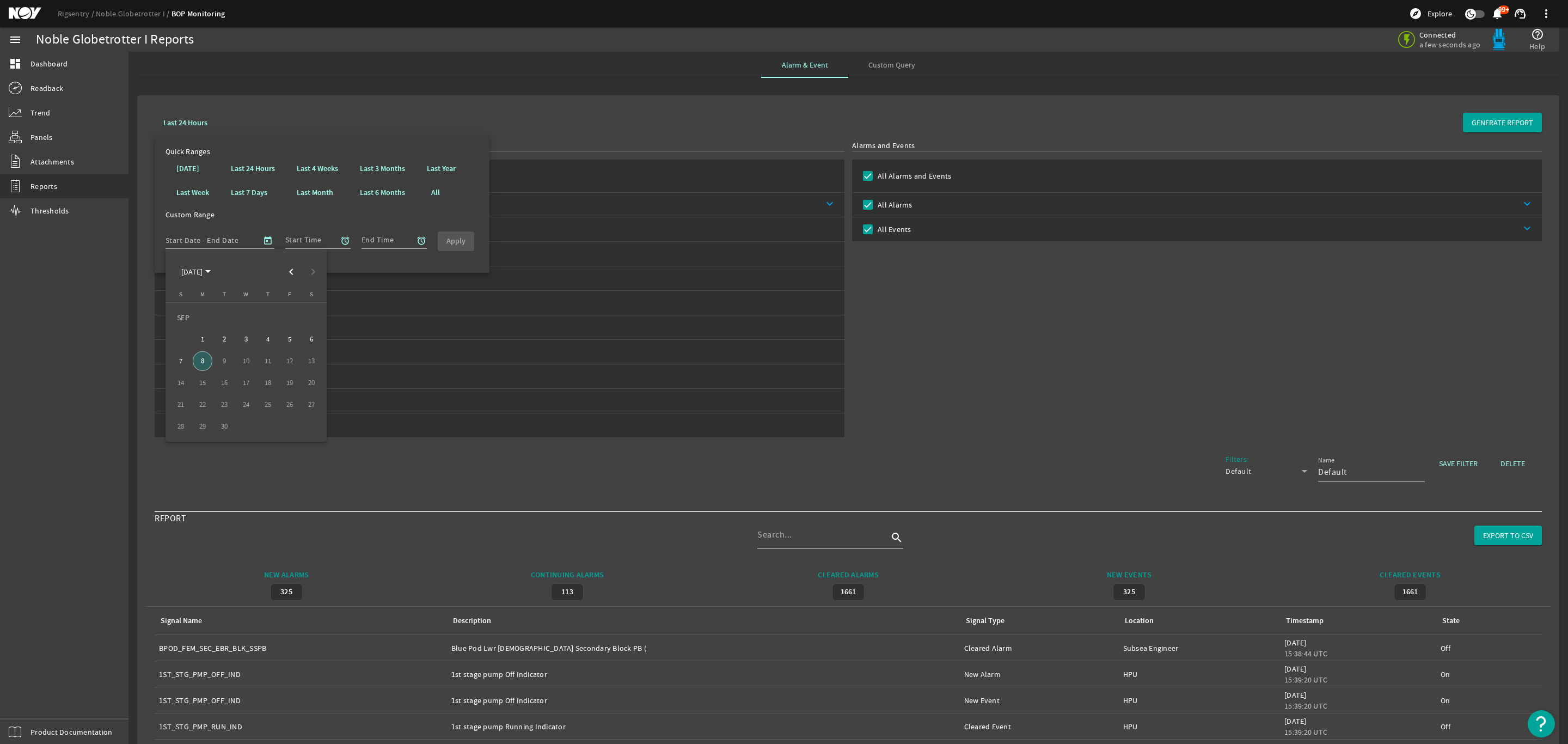
click at [306, 331] on span "6" at bounding box center [310, 339] width 19 height 19
type input "9/6/2025"
click at [343, 239] on div at bounding box center [784, 372] width 1568 height 744
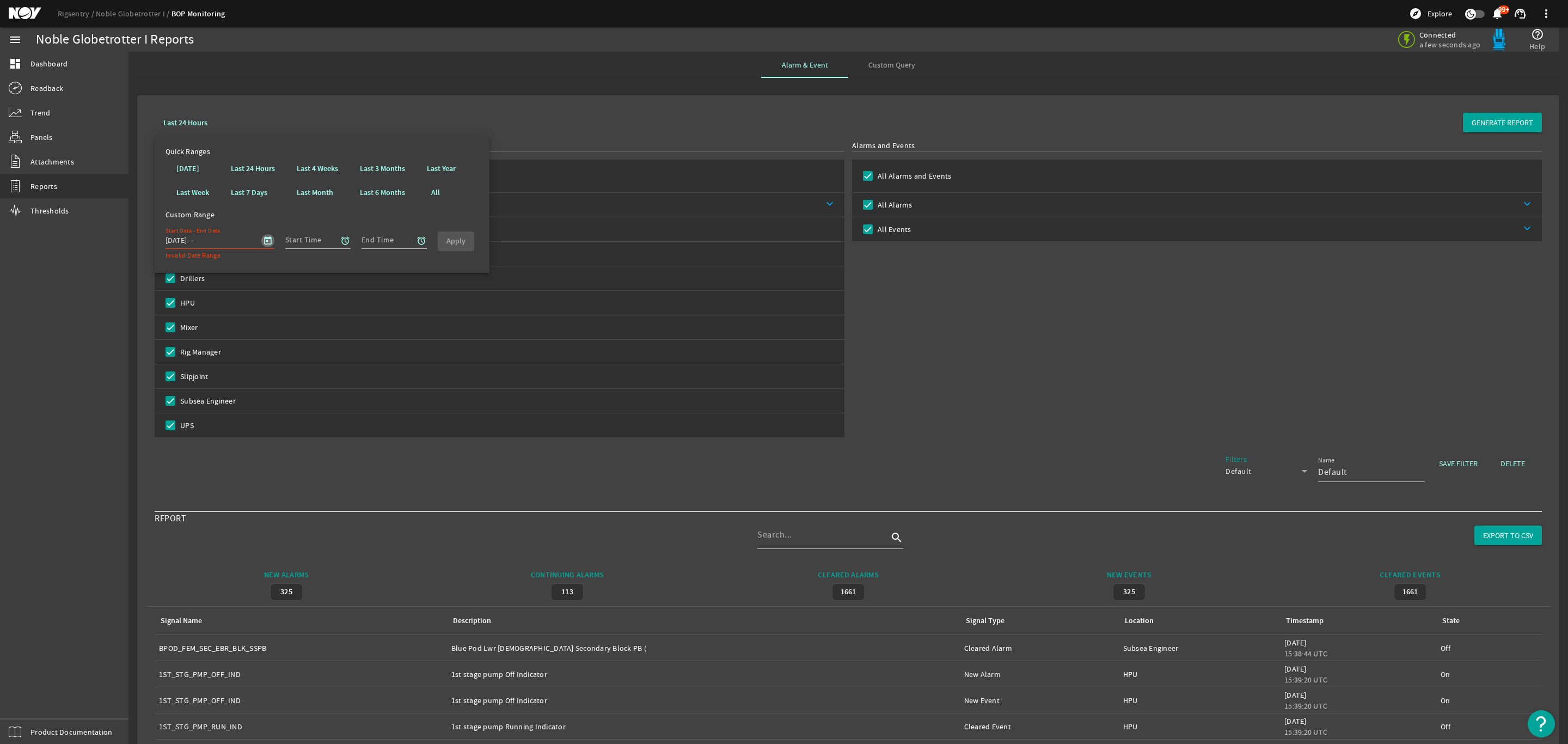
click at [235, 245] on input "text" at bounding box center [218, 240] width 44 height 13
click at [266, 243] on span "Open calendar" at bounding box center [268, 240] width 26 height 26
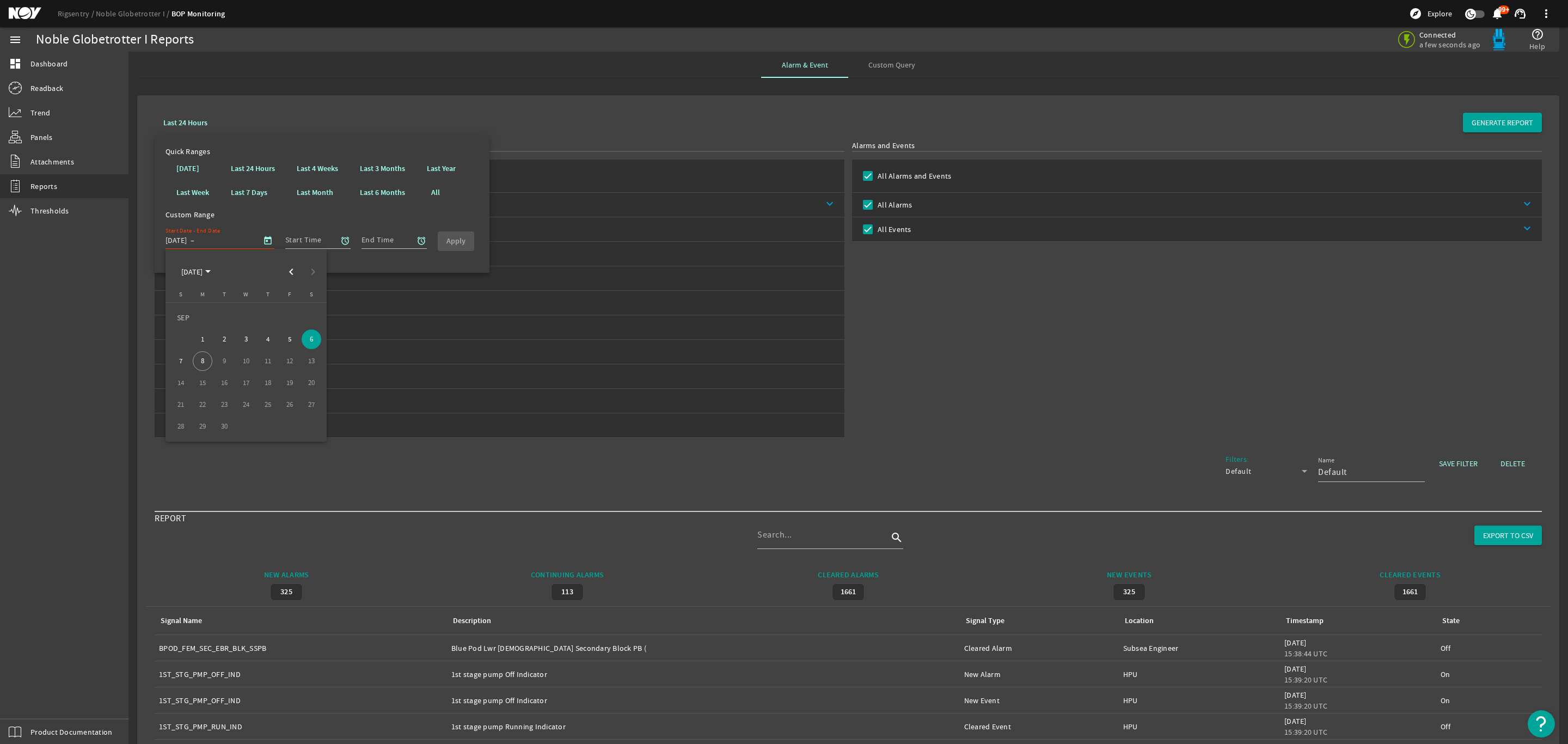
click at [312, 338] on span "6" at bounding box center [310, 339] width 19 height 19
type input "9/6/2025"
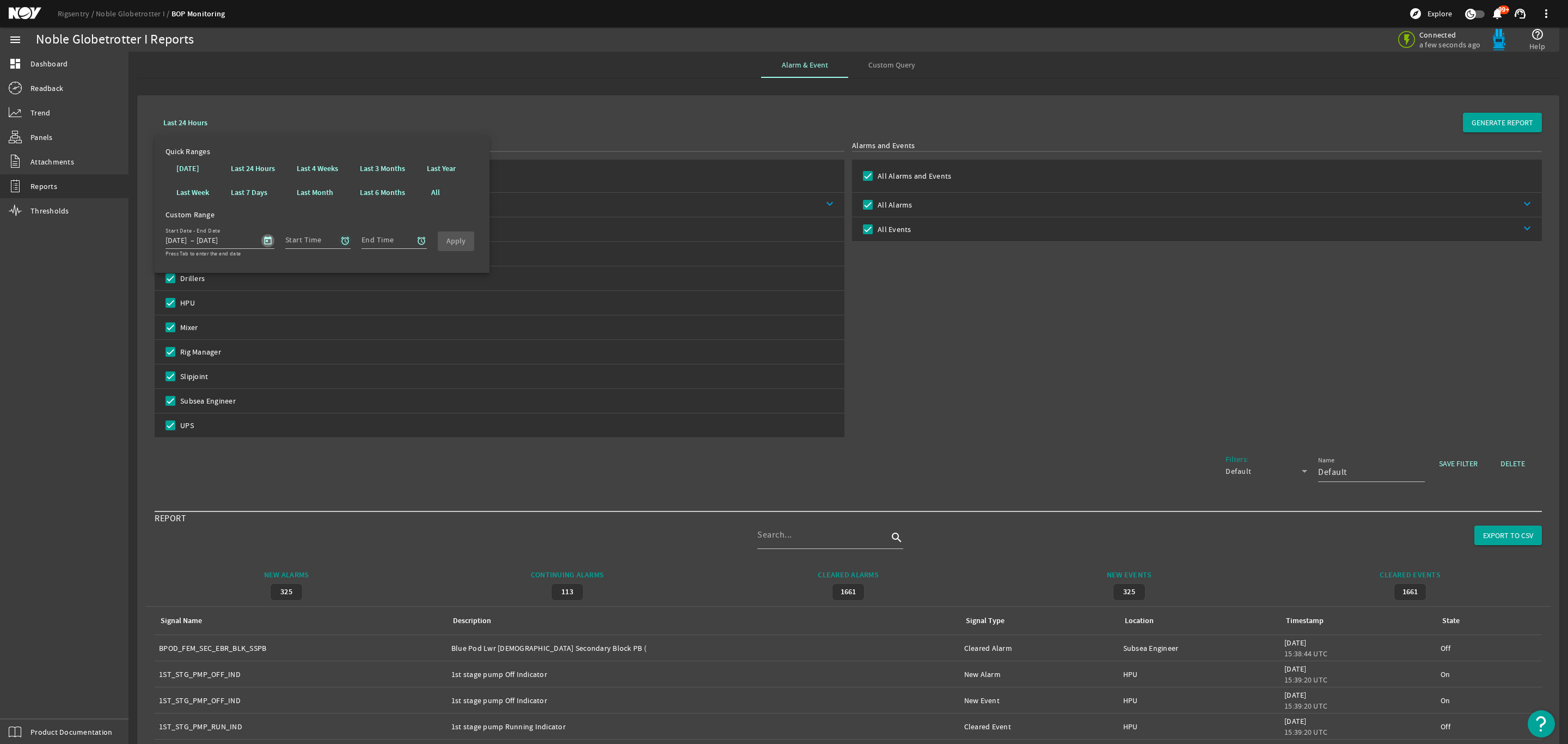
click at [343, 241] on mat-icon "alarm" at bounding box center [346, 241] width 10 height 10
click at [375, 280] on b "00" at bounding box center [379, 281] width 8 height 11
click at [418, 279] on b "00" at bounding box center [423, 281] width 8 height 11
click at [395, 240] on div at bounding box center [784, 372] width 1568 height 744
click at [423, 238] on div at bounding box center [784, 372] width 1568 height 744
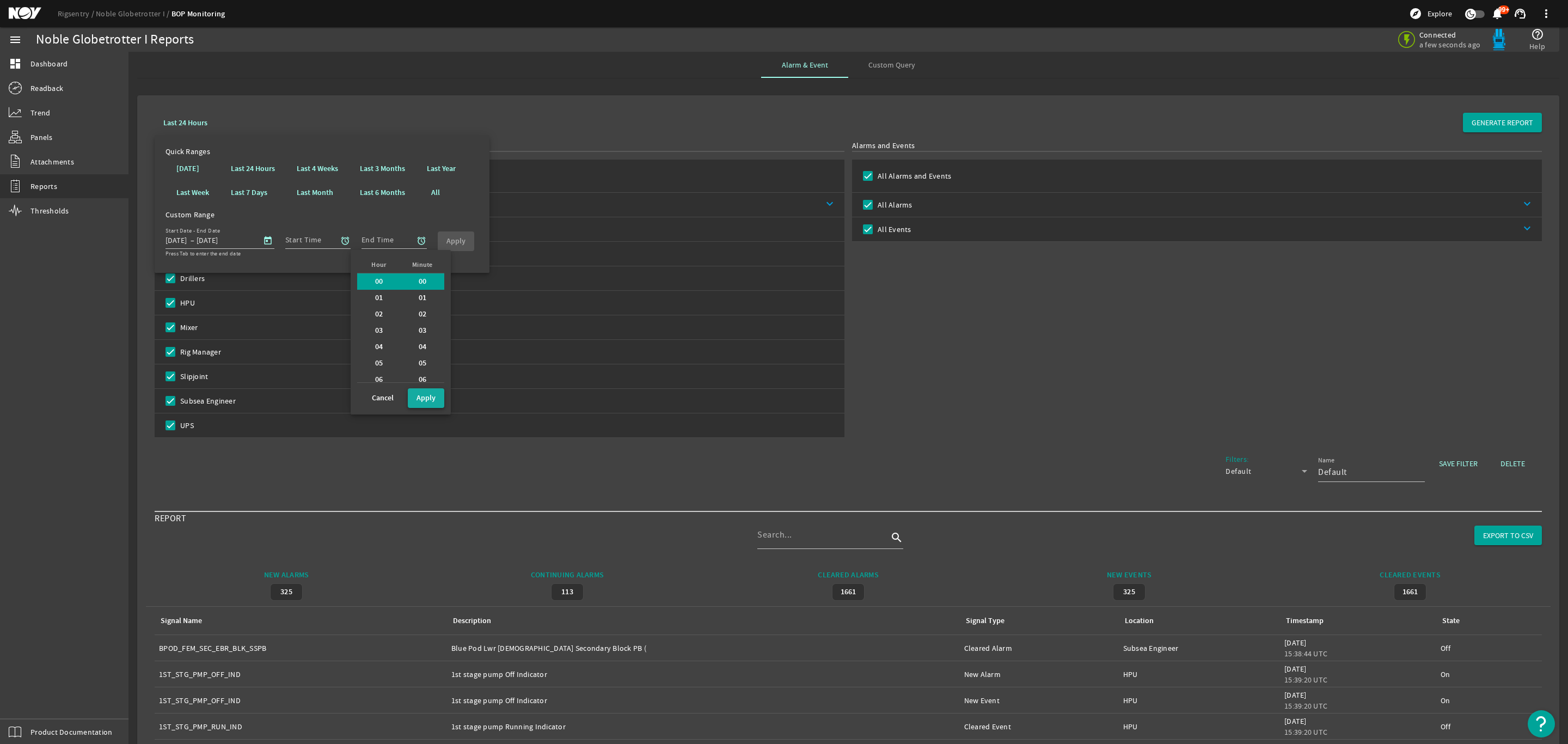
click at [422, 396] on b "Apply" at bounding box center [426, 398] width 19 height 10
type input "00:00"
click at [405, 242] on input "End Time" at bounding box center [390, 240] width 57 height 13
click at [420, 240] on mat-icon "alarm" at bounding box center [422, 241] width 10 height 10
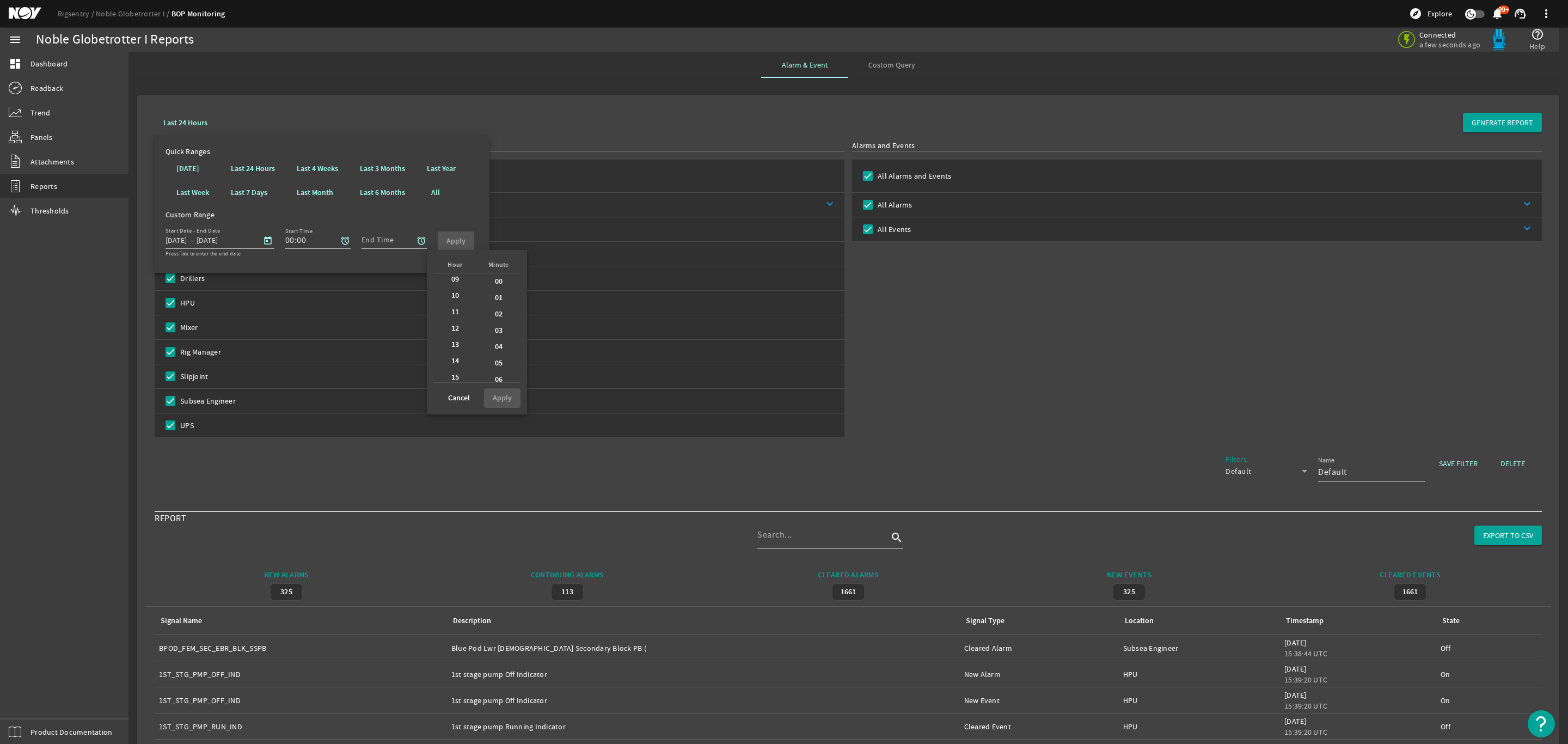
scroll to position [283, 0]
click at [454, 375] on div "23" at bounding box center [455, 375] width 44 height 17
click at [494, 370] on b "59" at bounding box center [499, 374] width 8 height 11
click at [505, 392] on span at bounding box center [502, 398] width 37 height 26
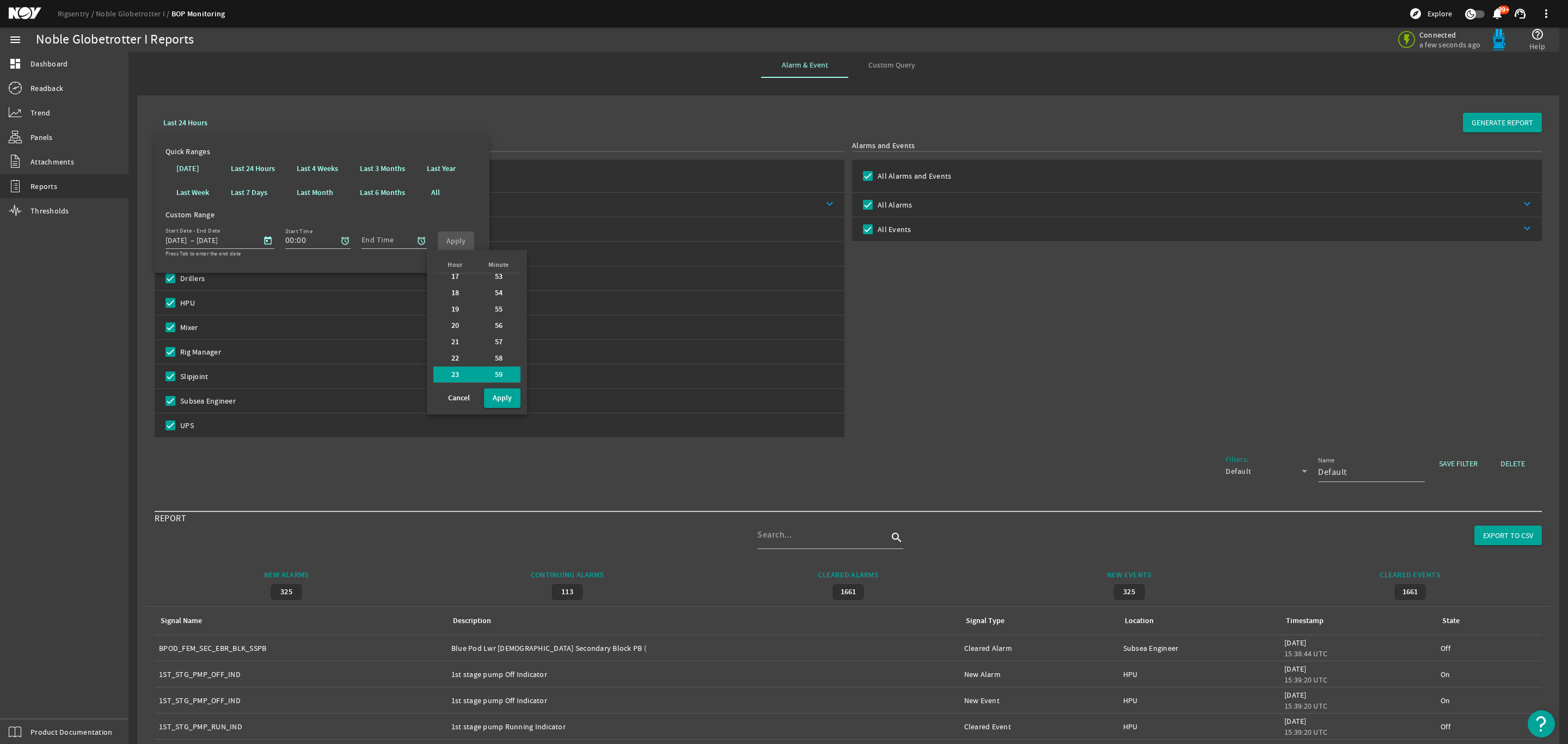
type input "23:59"
click at [451, 242] on b "Apply" at bounding box center [456, 241] width 19 height 10
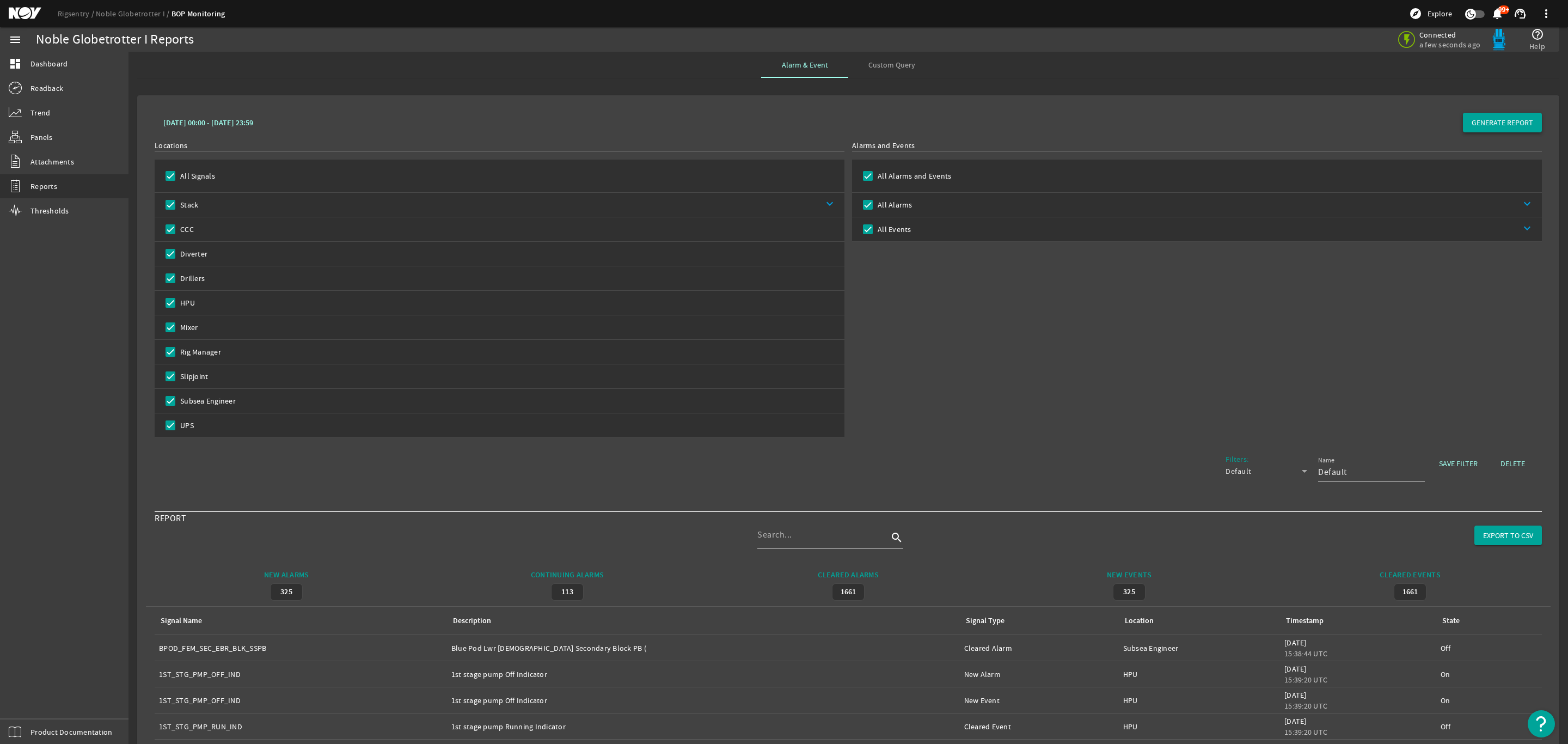
click at [1493, 122] on span "GENERATE REPORT" at bounding box center [1503, 122] width 62 height 11
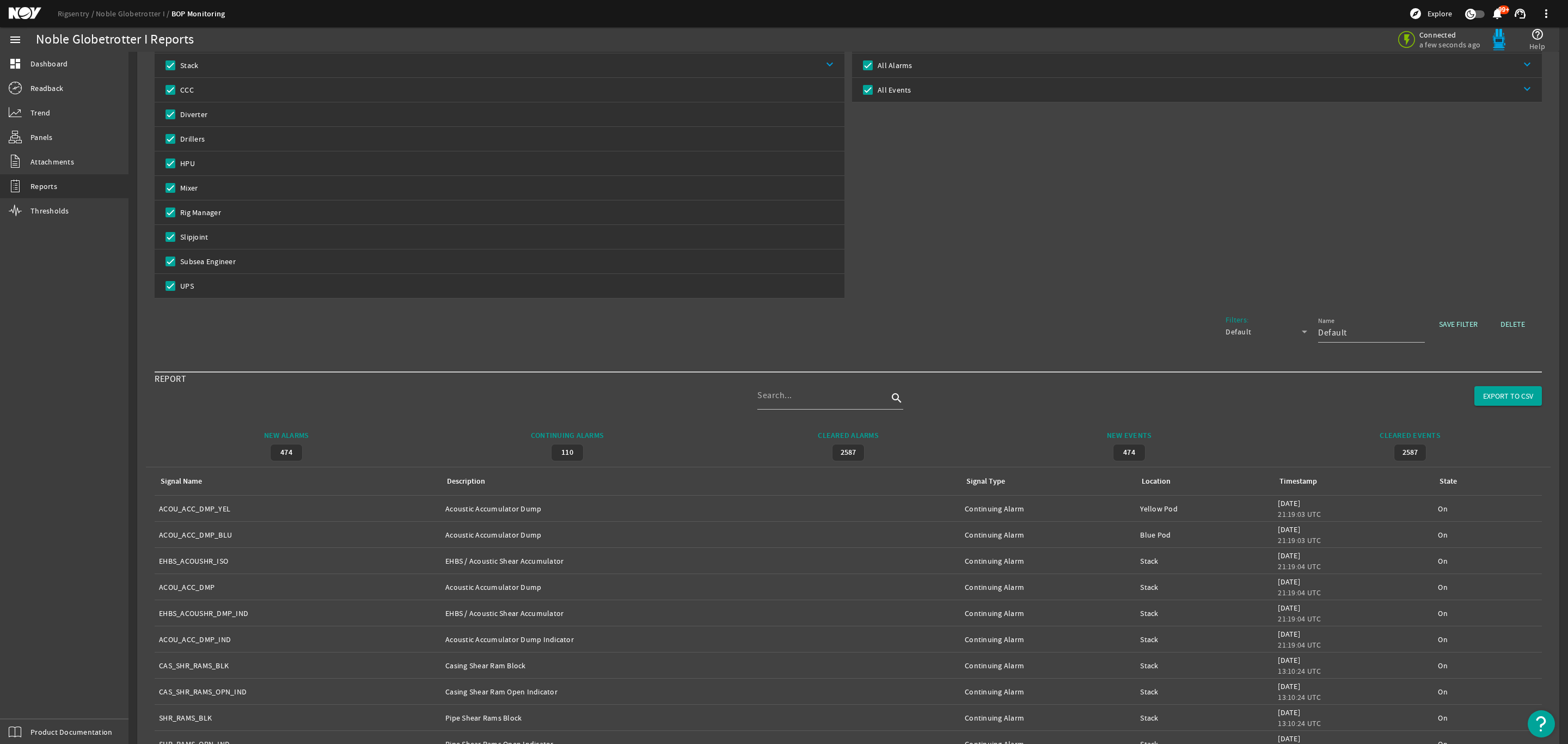
scroll to position [0, 0]
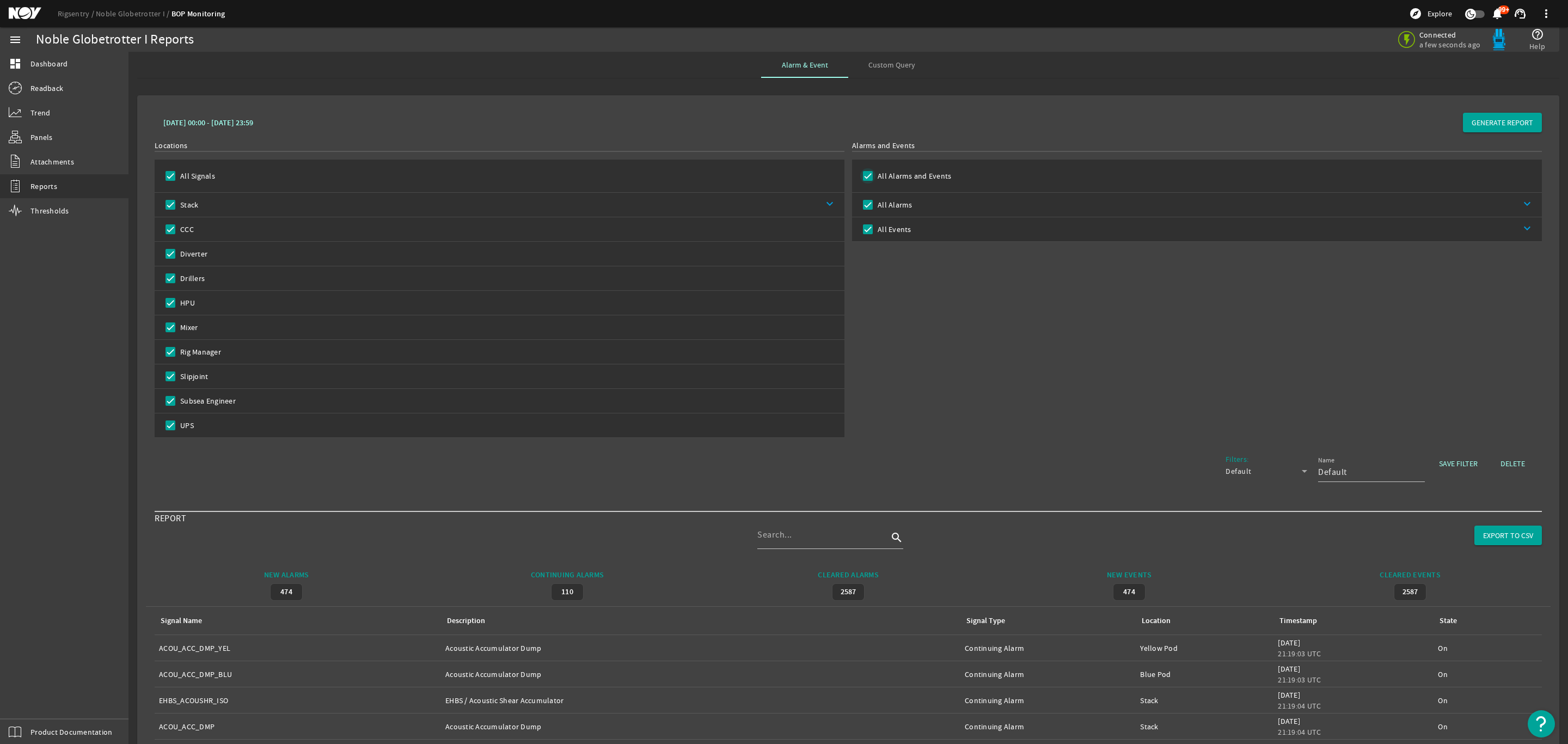
click at [860, 177] on input "All Alarms and Events" at bounding box center [868, 176] width 15 height 15
click at [864, 228] on input "All Events" at bounding box center [868, 229] width 15 height 15
click at [1489, 120] on span "GENERATE REPORT" at bounding box center [1503, 122] width 62 height 11
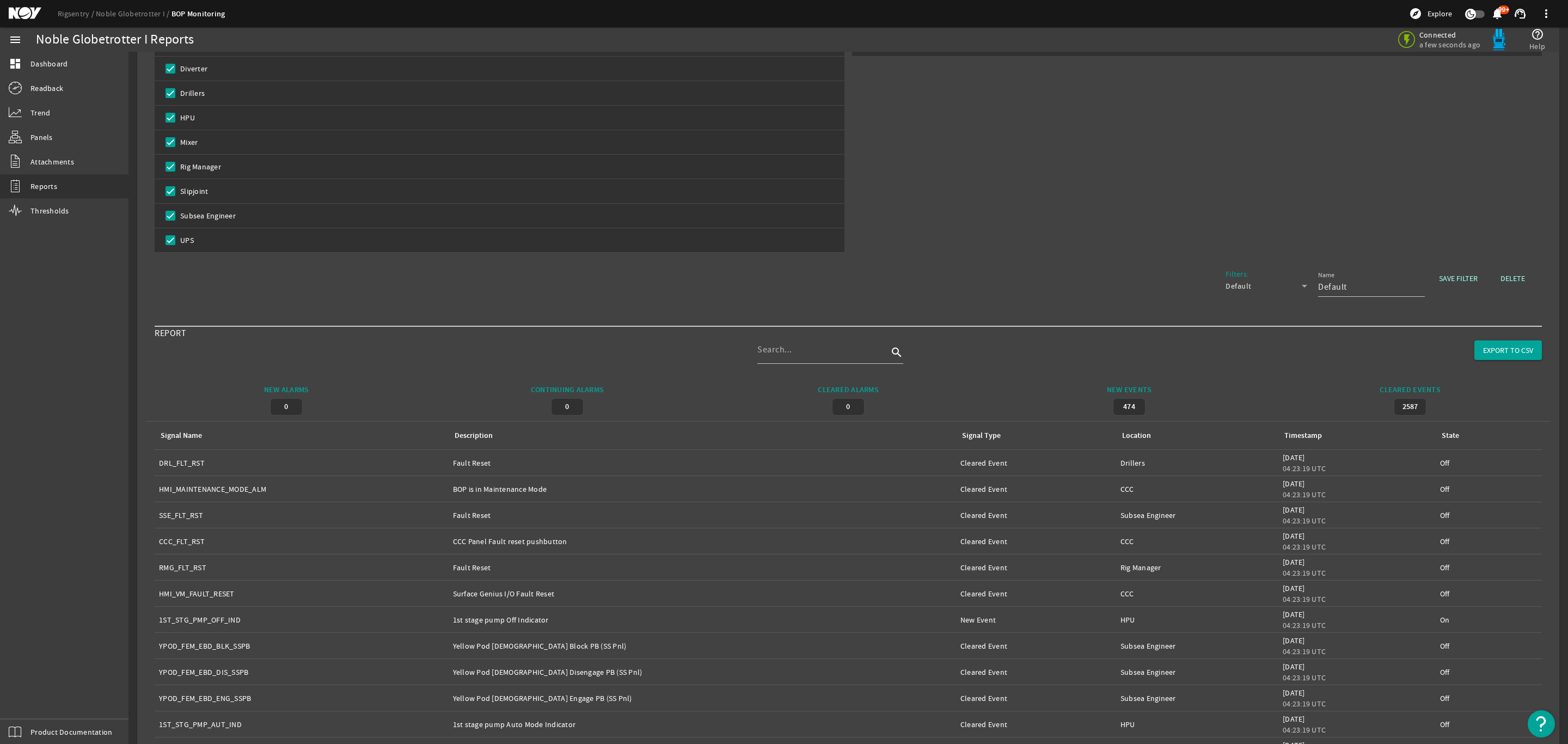
scroll to position [335, 0]
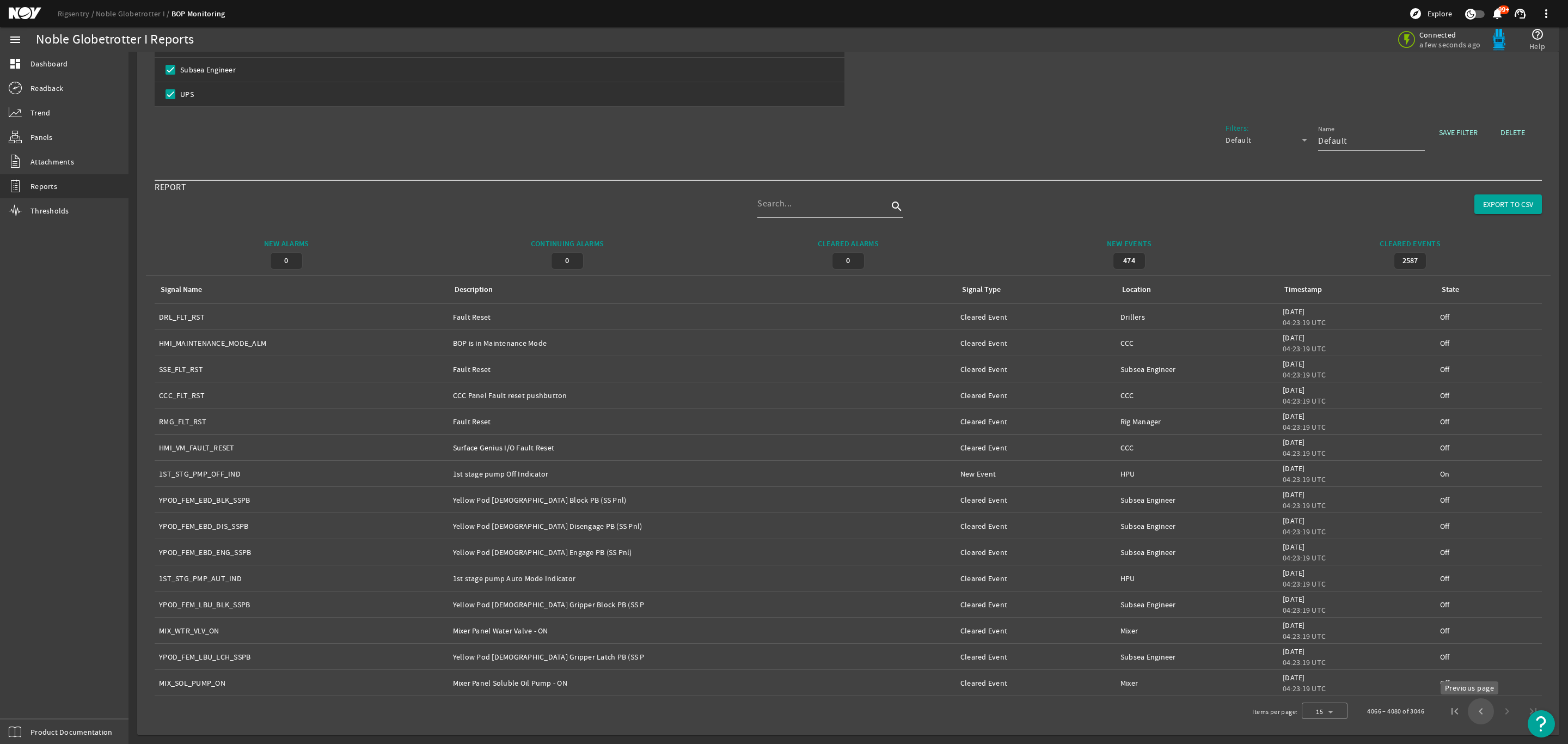
click at [1468, 710] on span "Previous page" at bounding box center [1480, 711] width 26 height 26
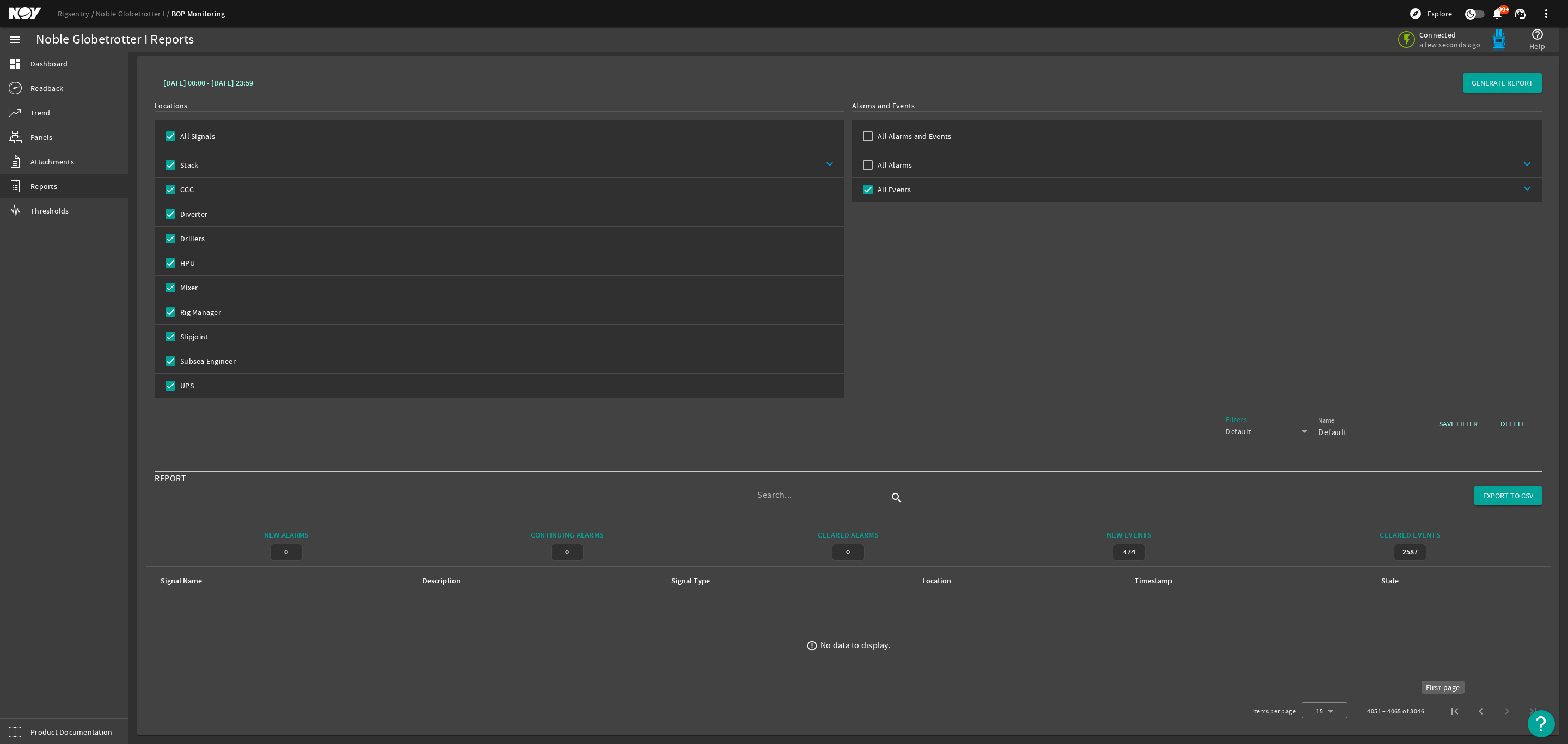
click at [1442, 714] on span "First page" at bounding box center [1454, 711] width 26 height 26
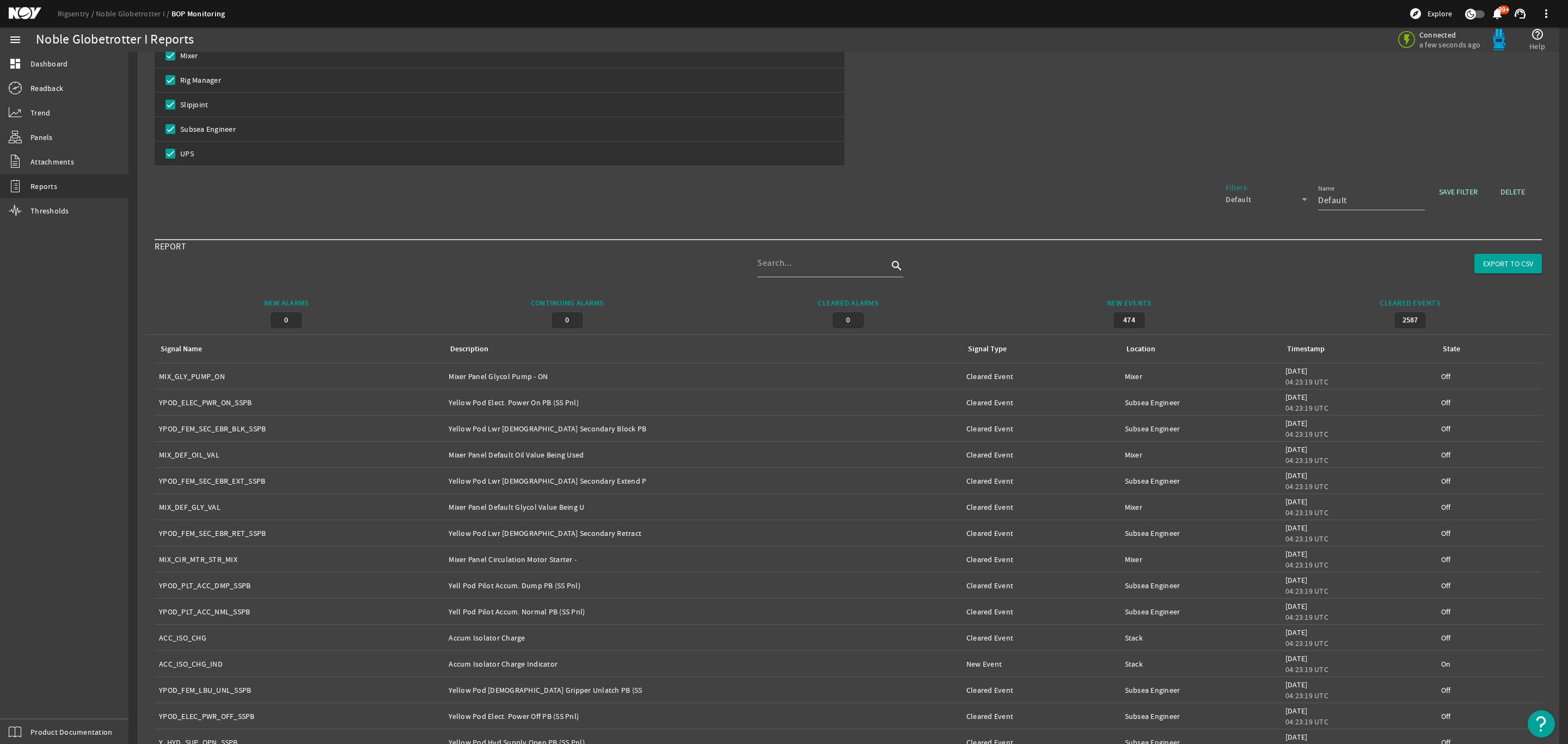
scroll to position [335, 0]
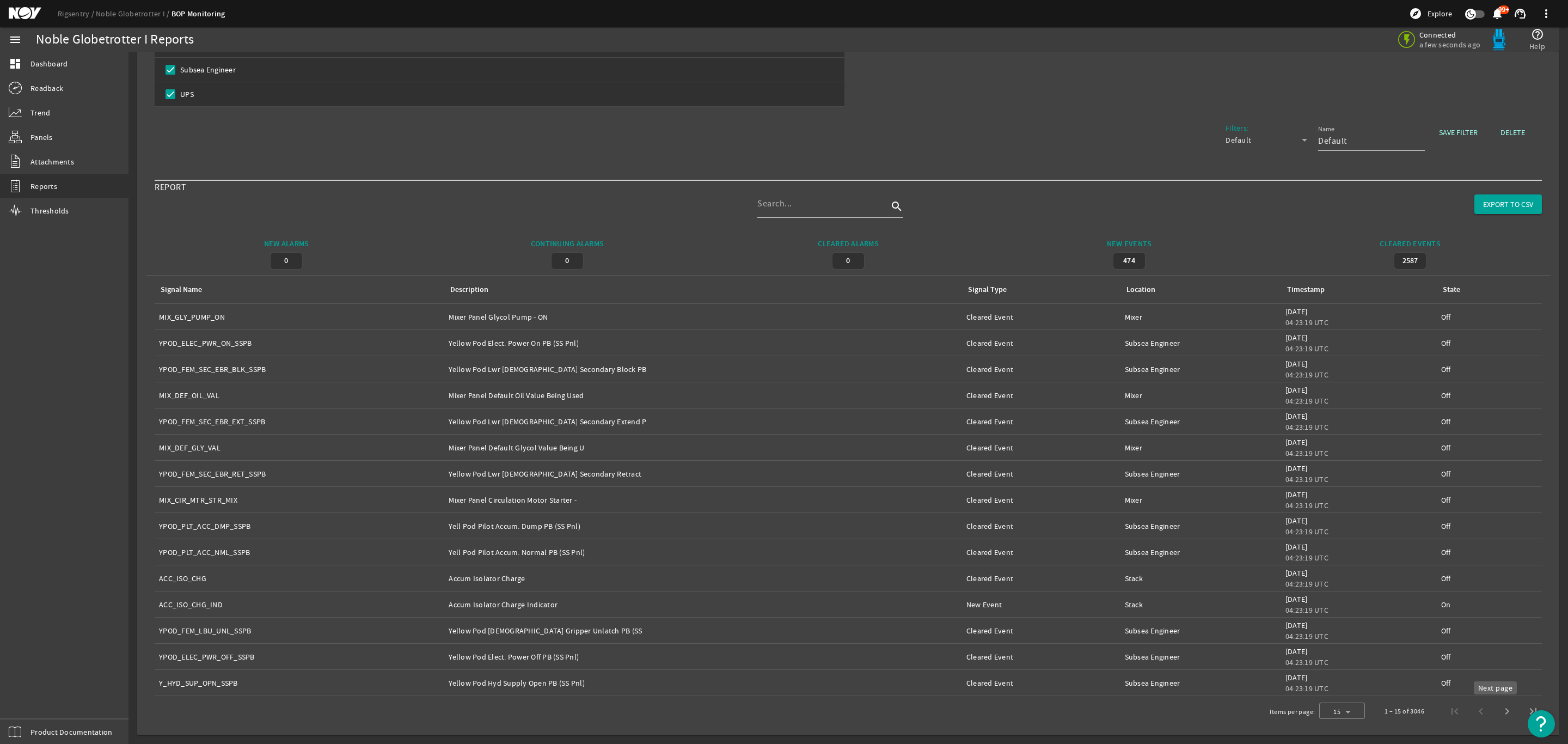
click at [1494, 710] on span "Next page" at bounding box center [1506, 711] width 26 height 26
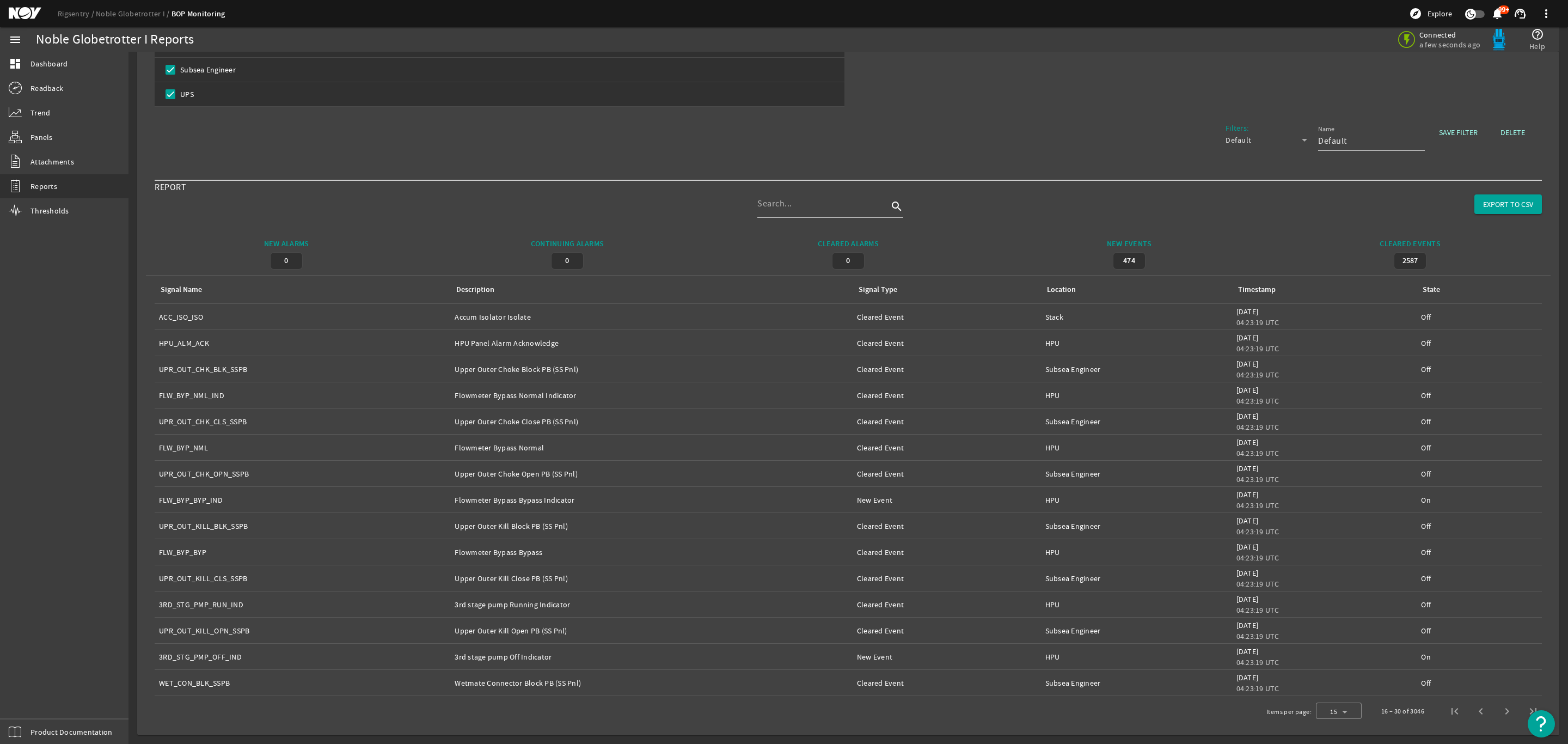
click at [1494, 708] on span "Next page" at bounding box center [1506, 711] width 26 height 26
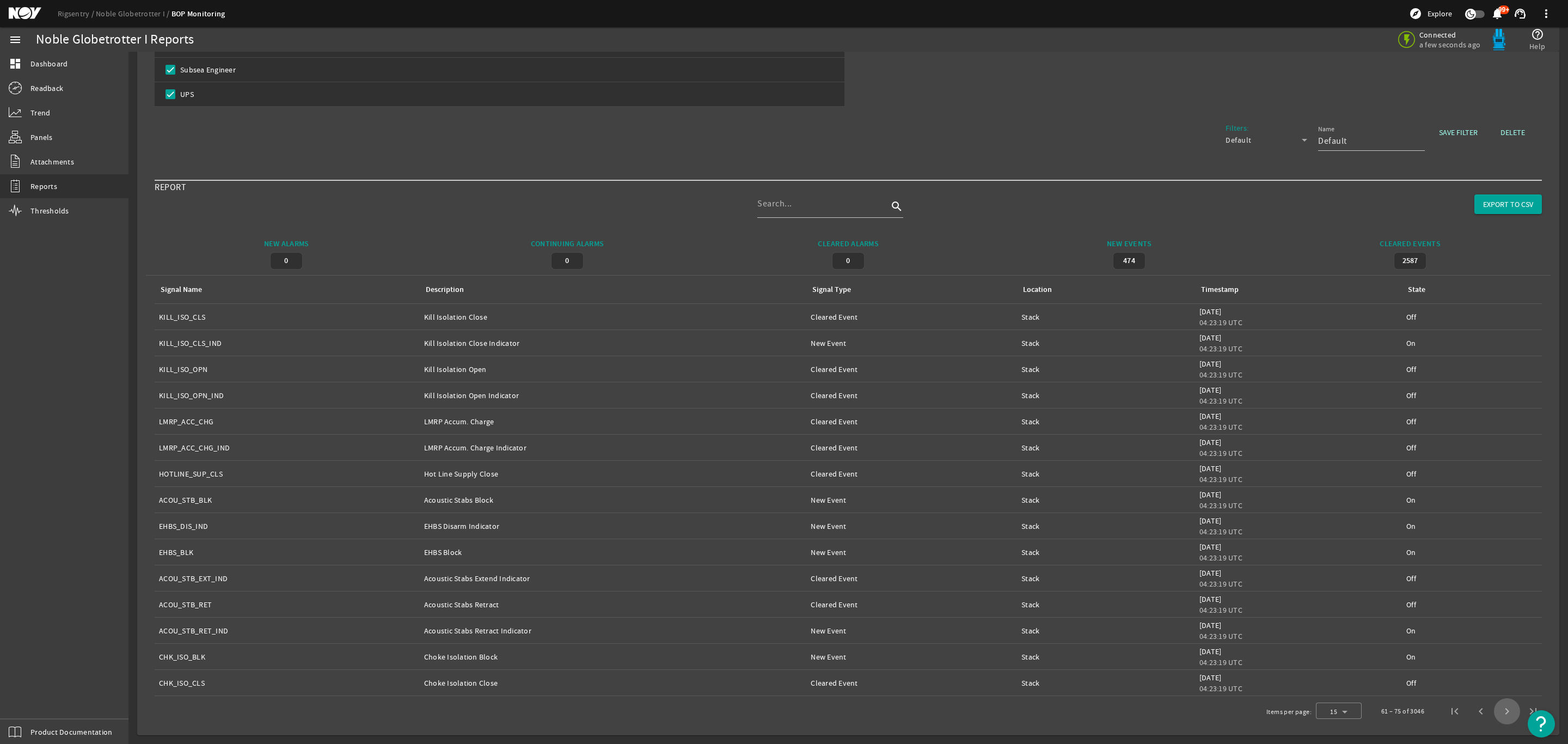
click at [1494, 708] on span "Next page" at bounding box center [1506, 711] width 26 height 26
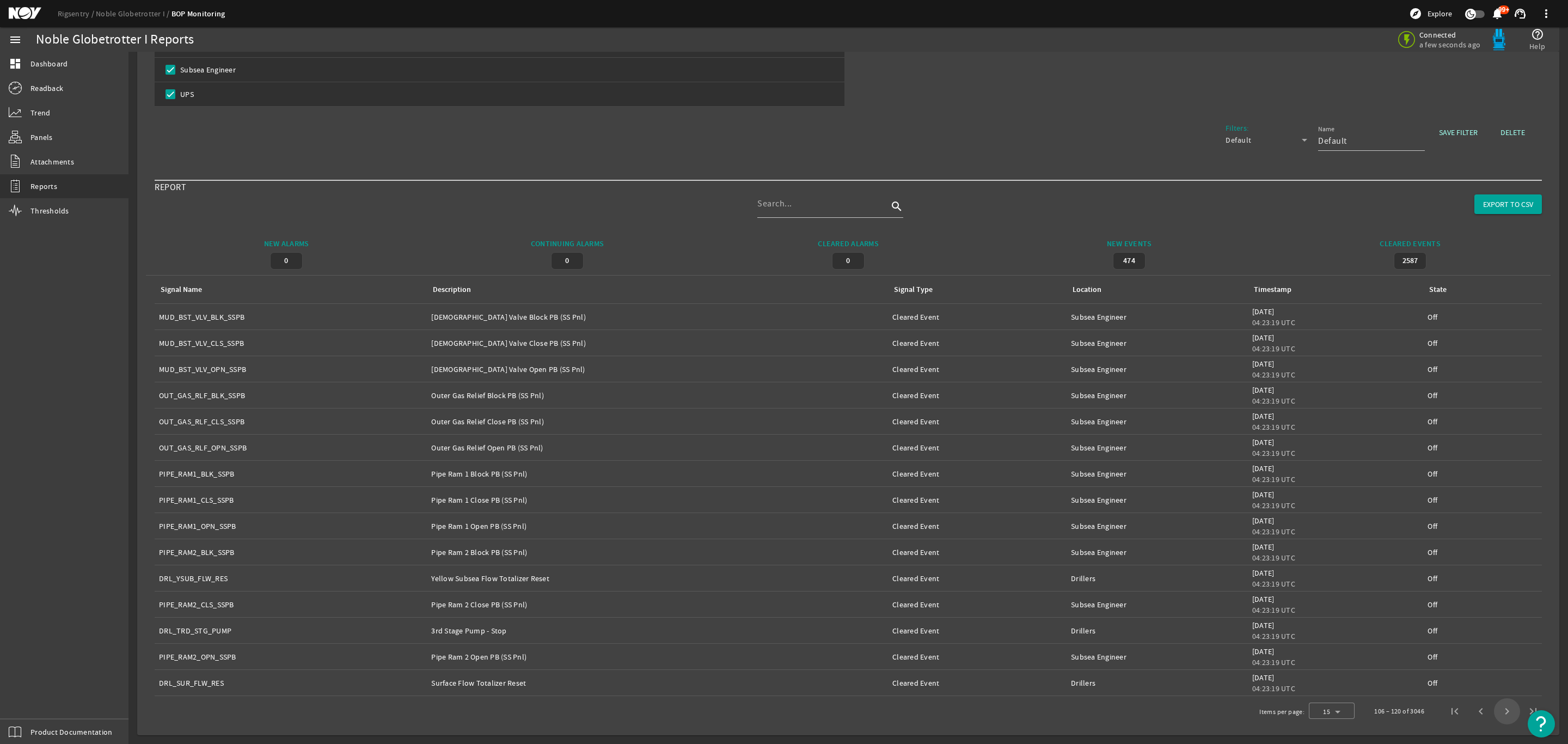
click at [1494, 708] on span "Next page" at bounding box center [1506, 711] width 26 height 26
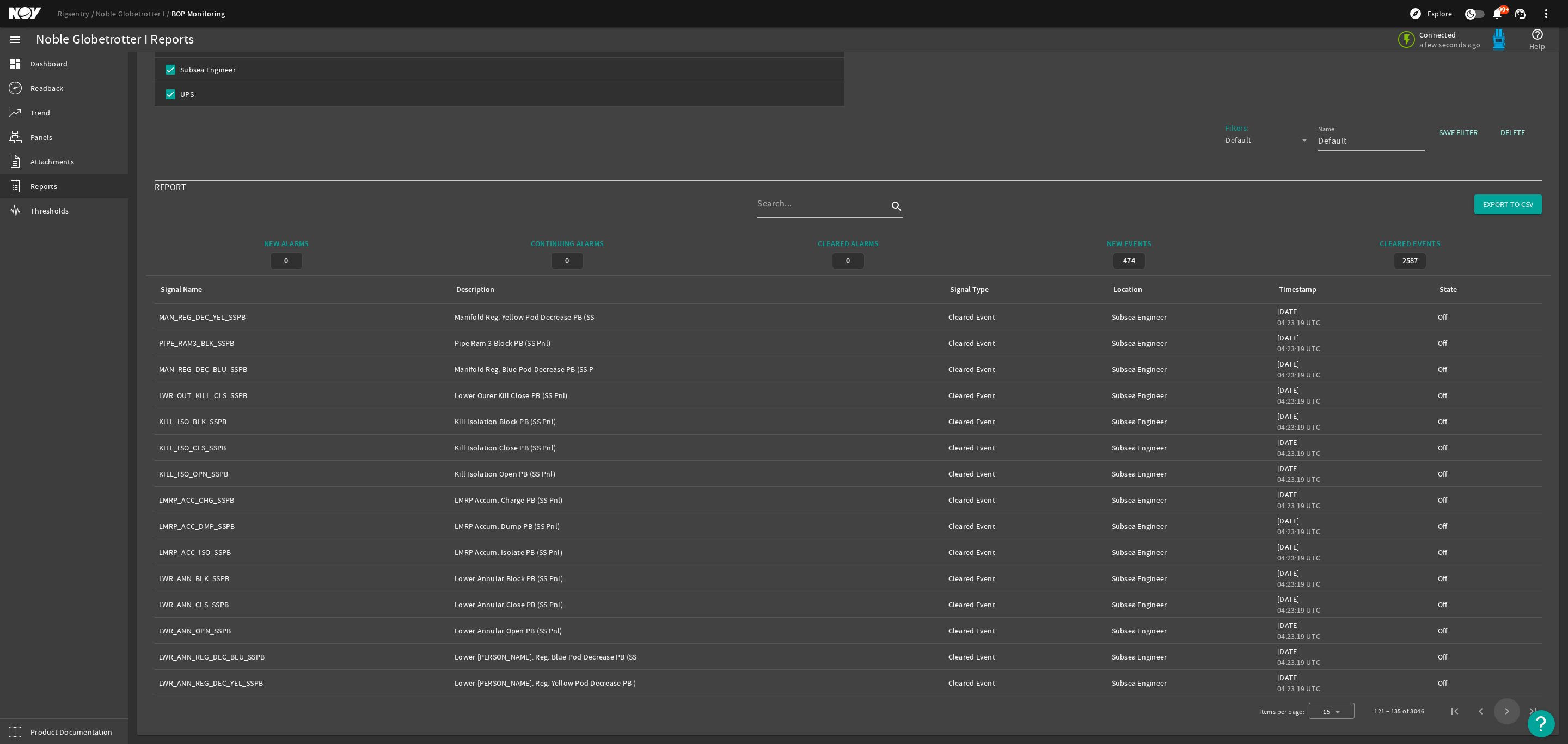
click at [1494, 708] on span "Next page" at bounding box center [1506, 711] width 26 height 26
click at [1494, 707] on span "Next page" at bounding box center [1506, 711] width 26 height 26
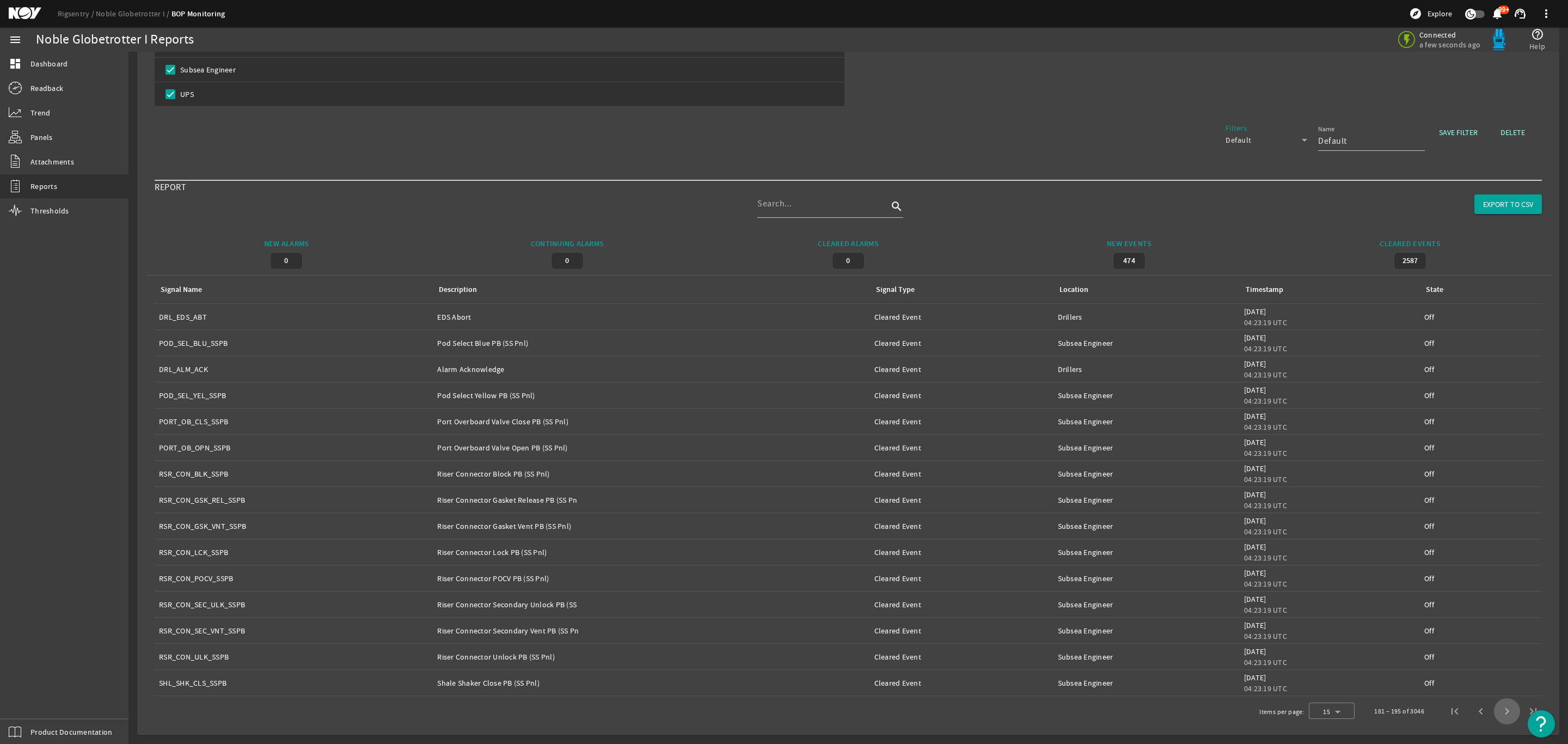
click at [1494, 707] on span "Next page" at bounding box center [1506, 711] width 26 height 26
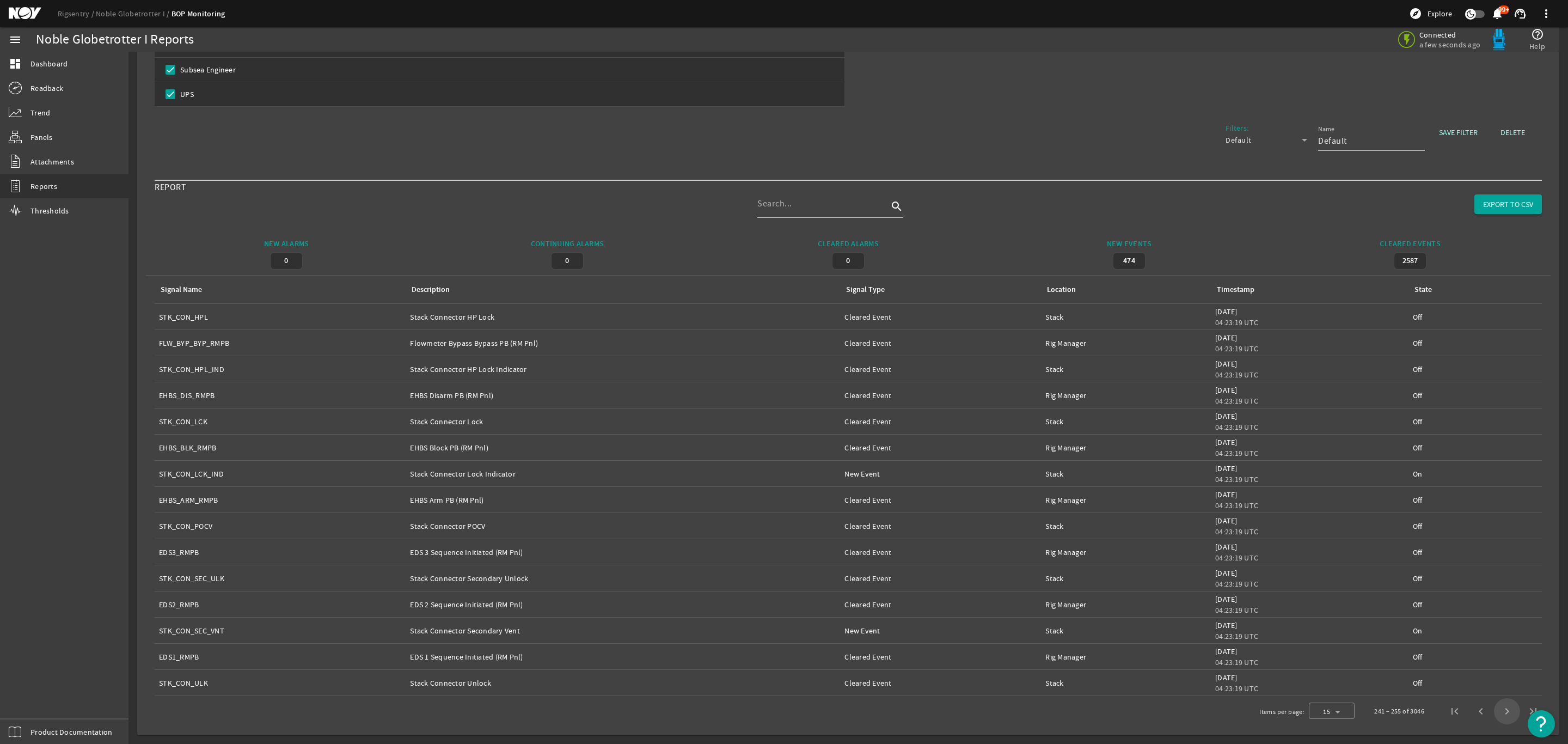
click at [1494, 707] on span "Next page" at bounding box center [1506, 711] width 26 height 26
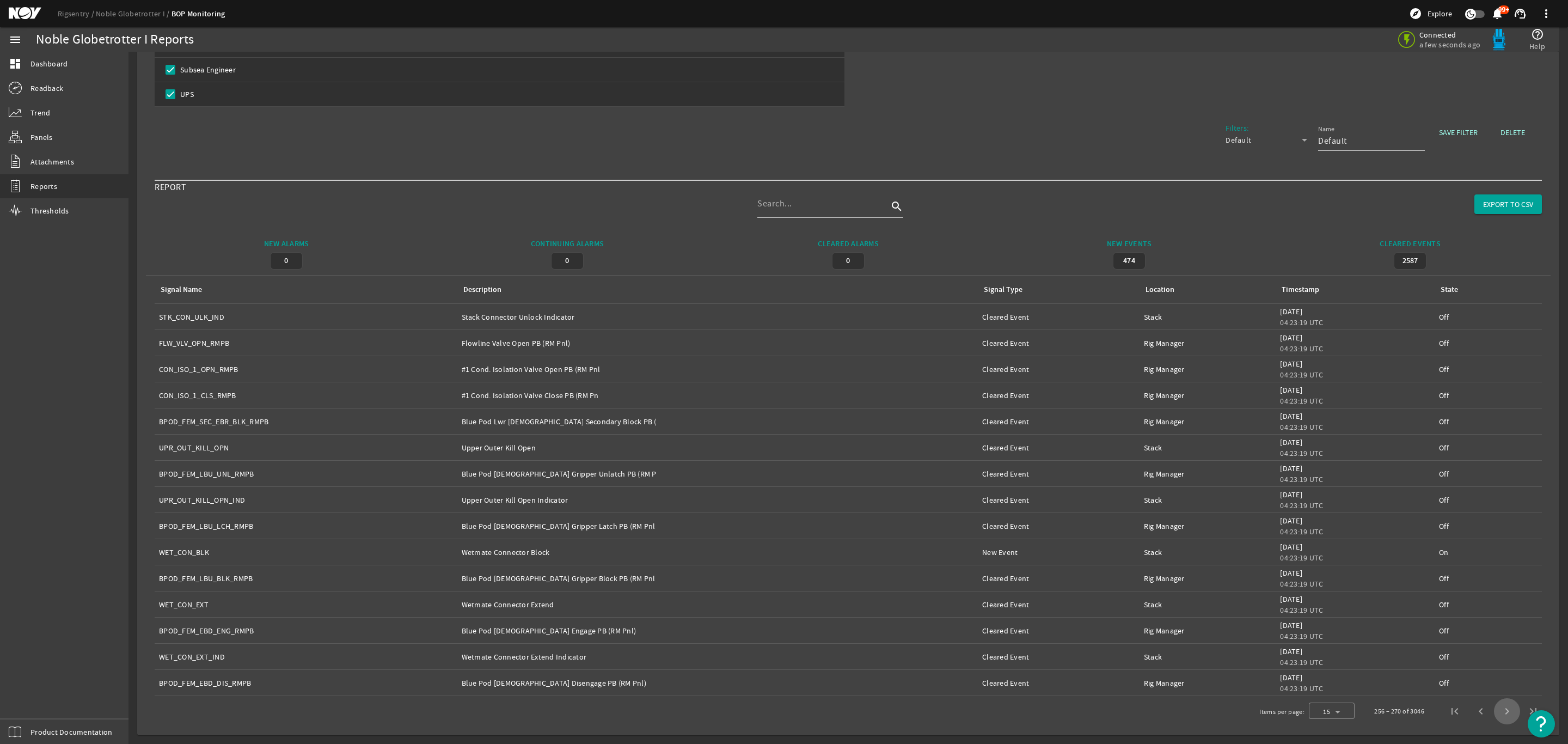
click at [1494, 707] on span "Next page" at bounding box center [1506, 711] width 26 height 26
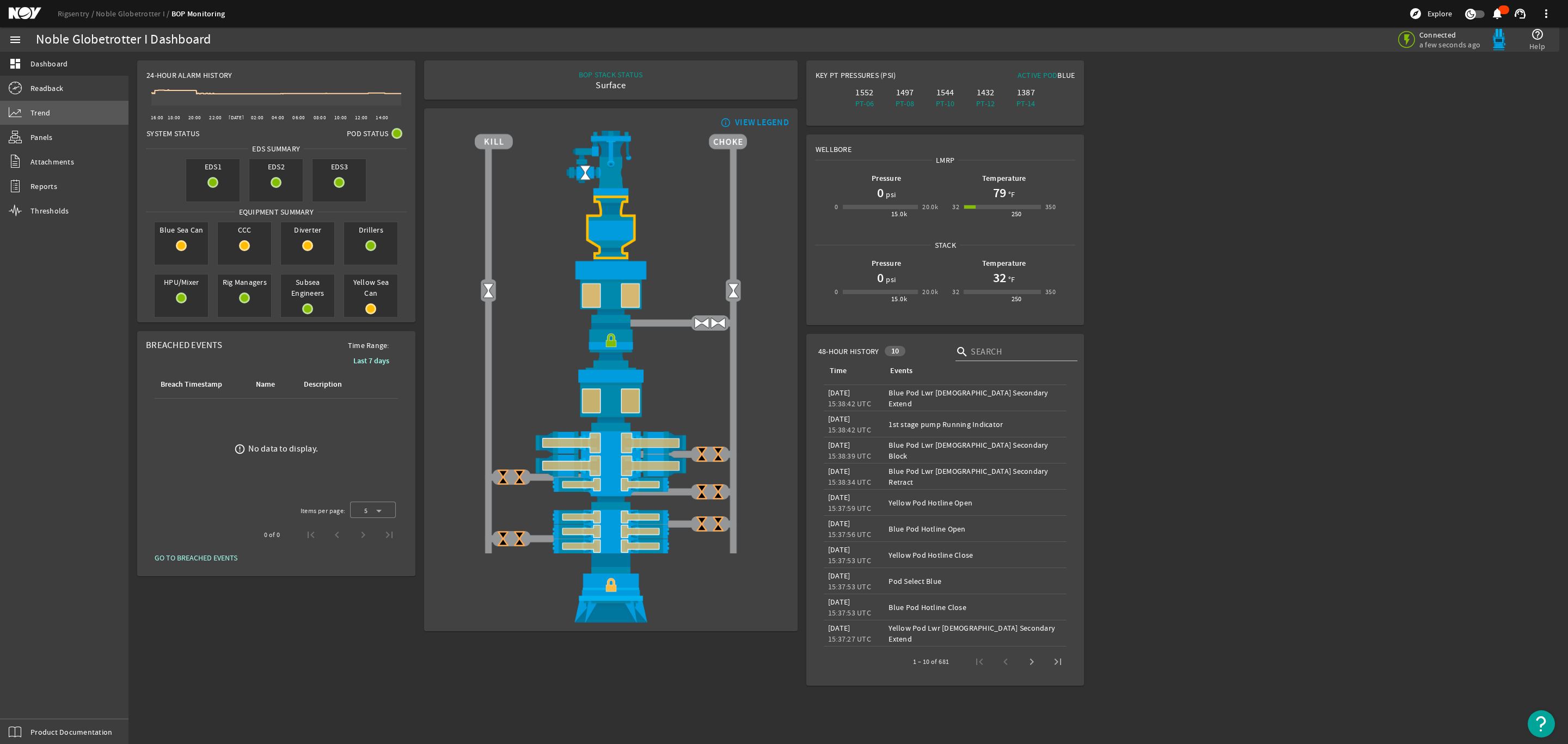
click at [62, 105] on link "Trend" at bounding box center [64, 112] width 129 height 24
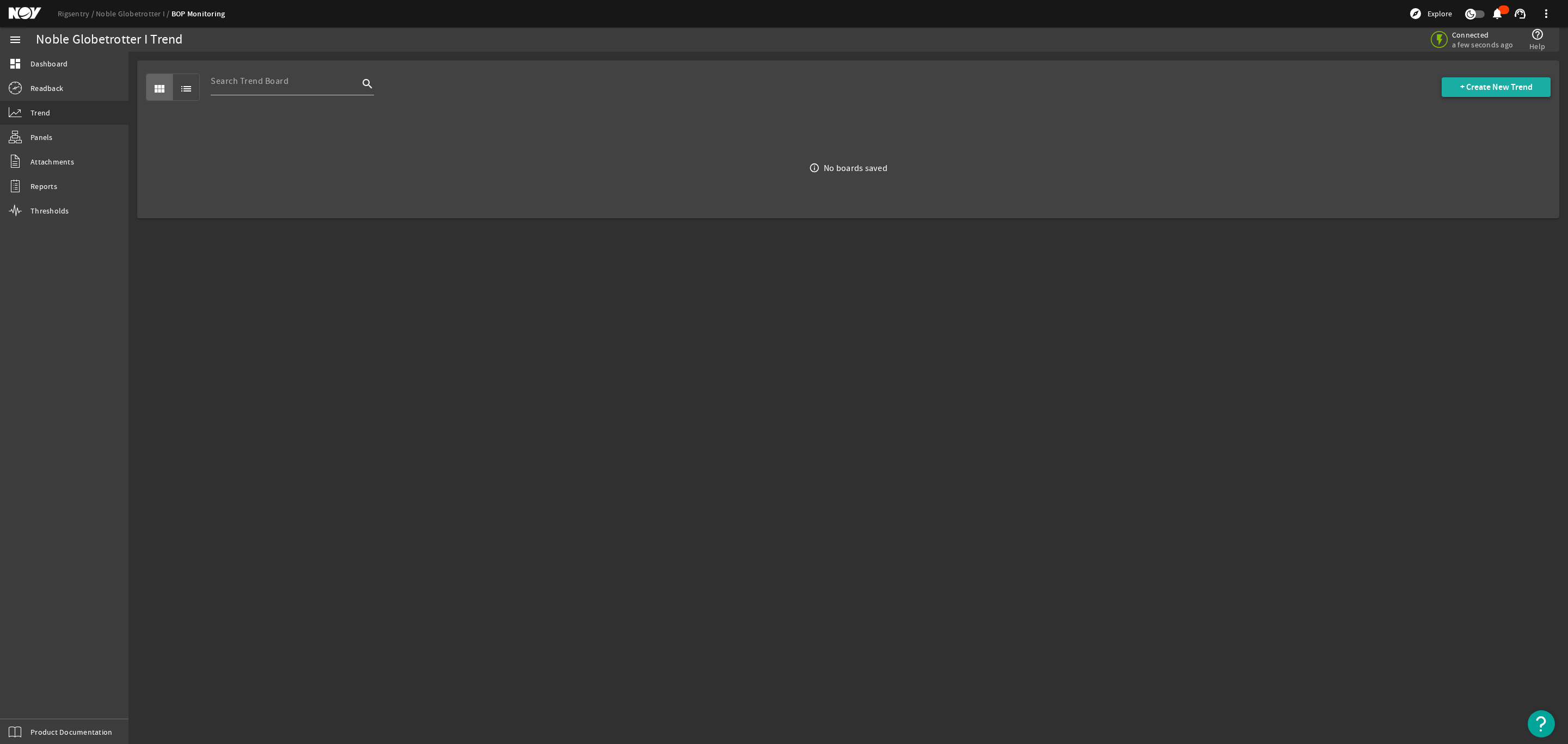
click at [1480, 80] on button "+ Create New Trend" at bounding box center [1496, 86] width 109 height 19
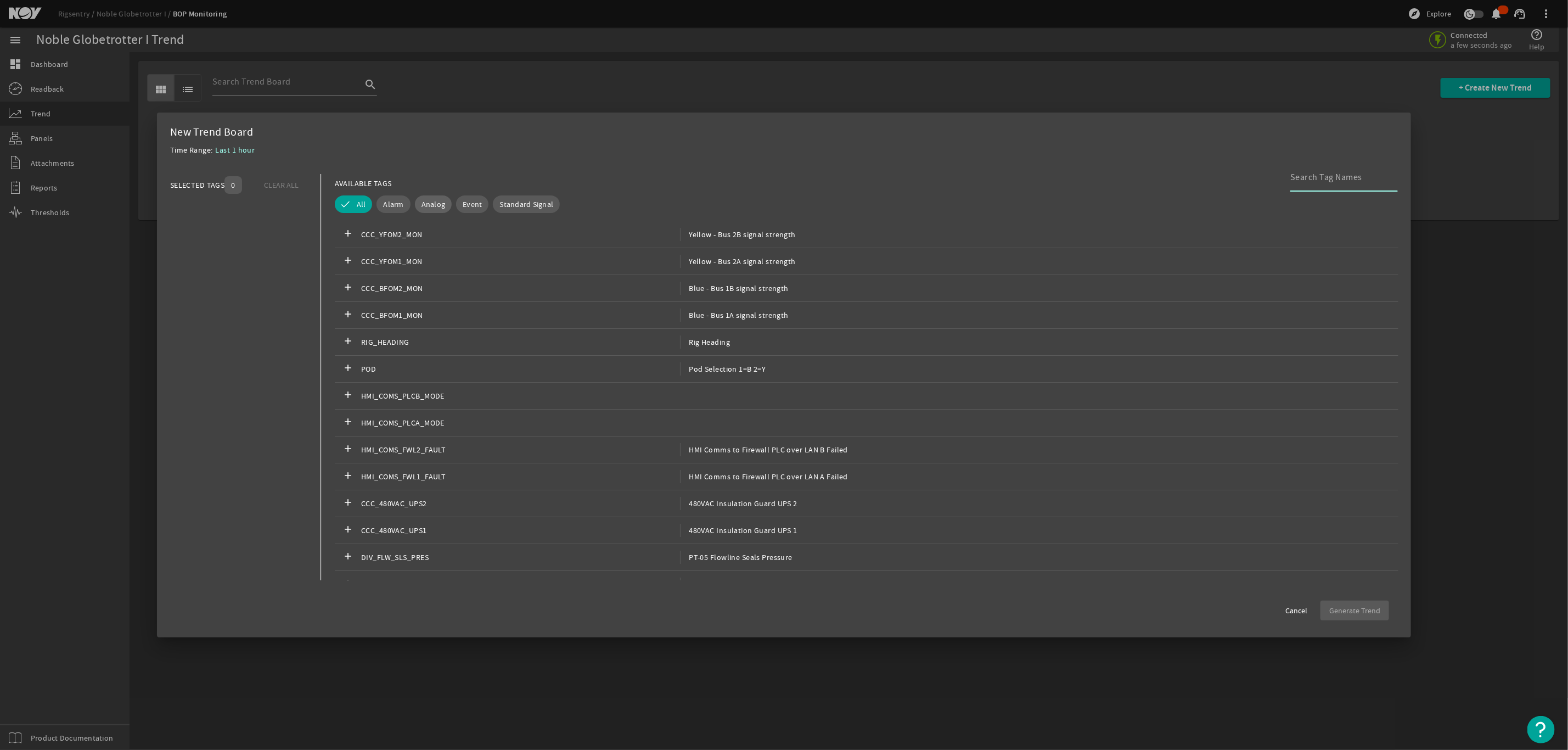
click at [440, 205] on span "Analog" at bounding box center [434, 204] width 24 height 11
click at [1314, 175] on input at bounding box center [1339, 177] width 99 height 13
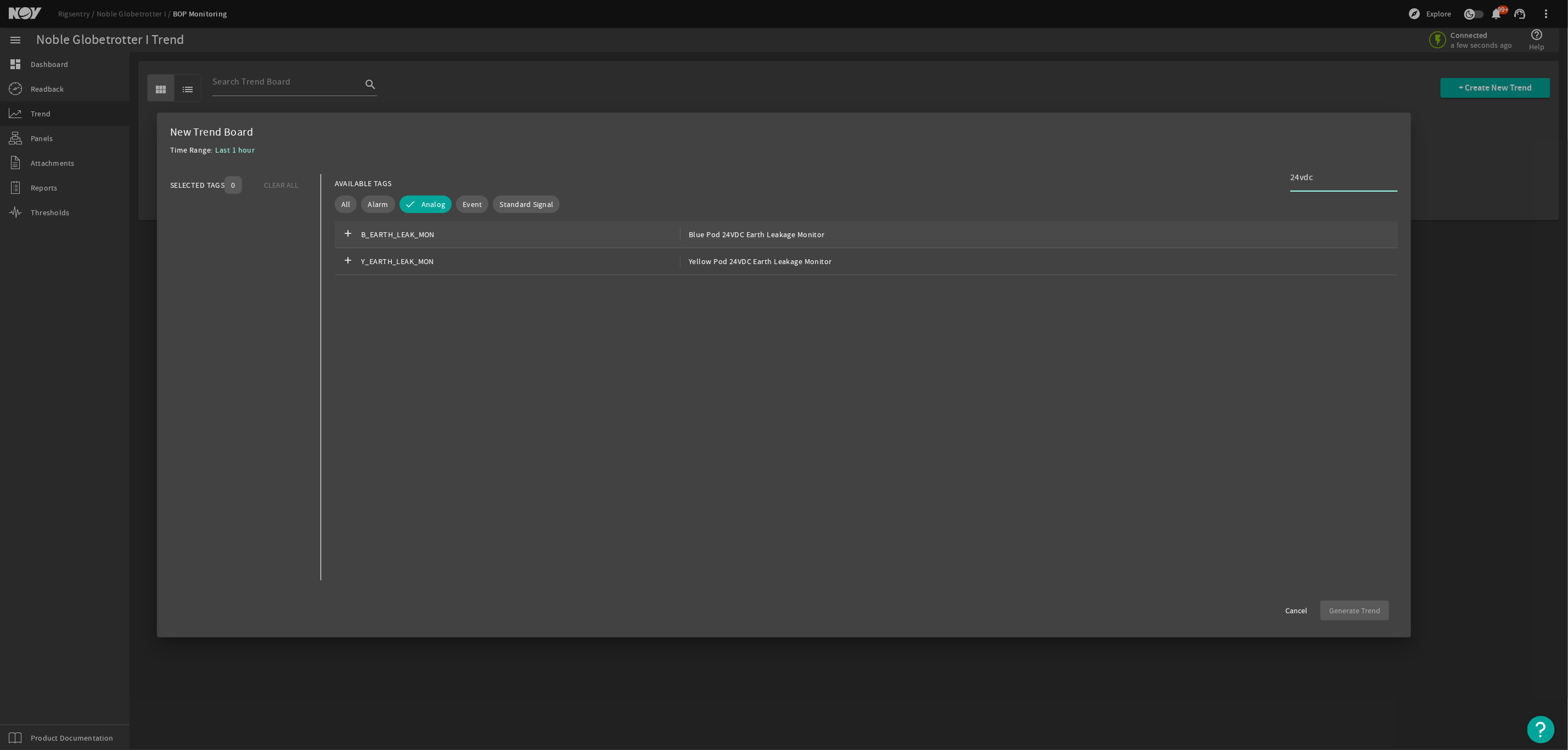
type input "24vdc"
click at [953, 238] on div "add B_EARTH_LEAK_MON Blue Pod 24VDC Earth Leakage Monitor" at bounding box center [866, 235] width 1064 height 27
click at [910, 261] on div "add Y_EARTH_LEAK_MON Yellow Pod 24VDC Earth Leakage Monitor" at bounding box center [866, 262] width 1064 height 27
click at [1355, 610] on span "Generate Trend" at bounding box center [1355, 610] width 51 height 11
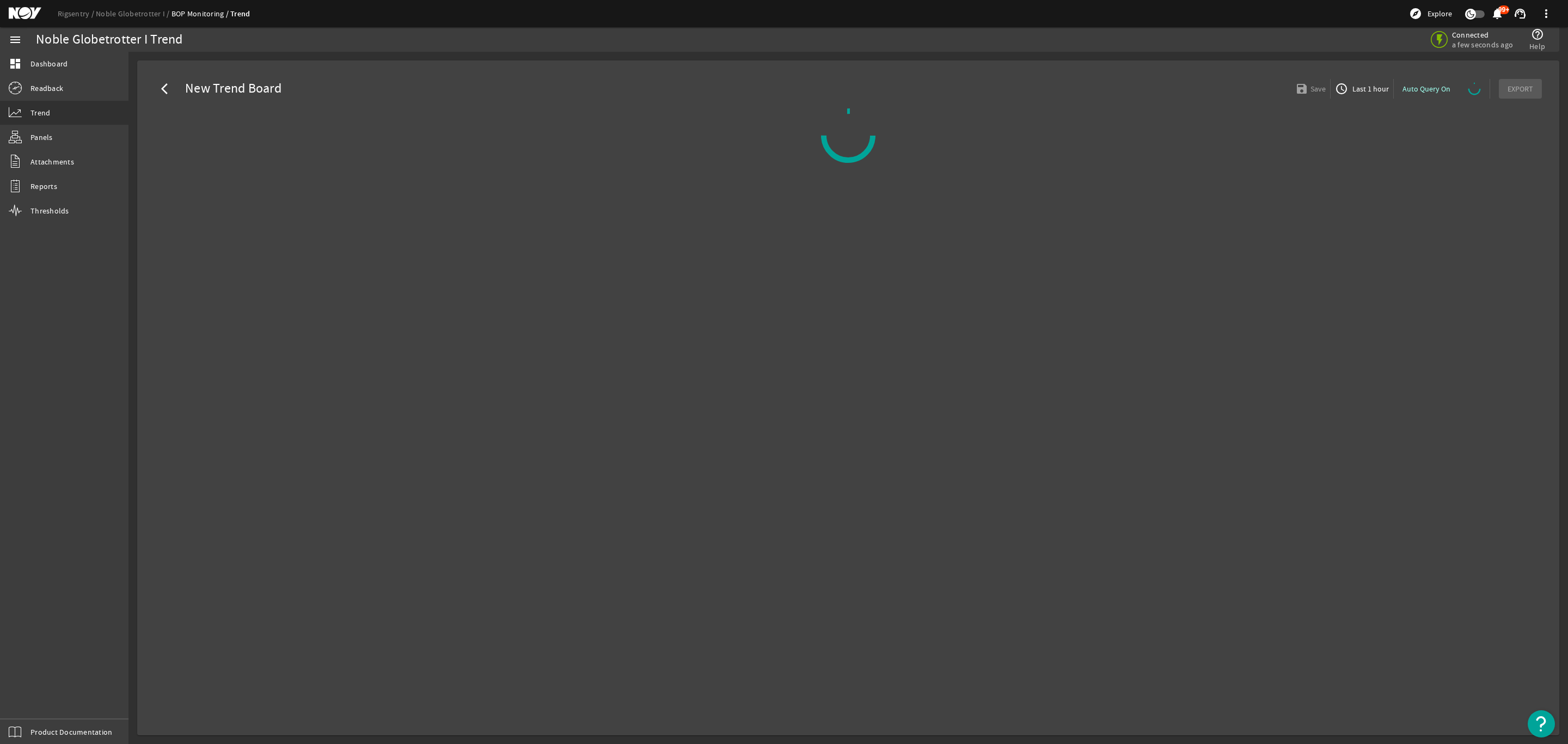
select select "ALL"
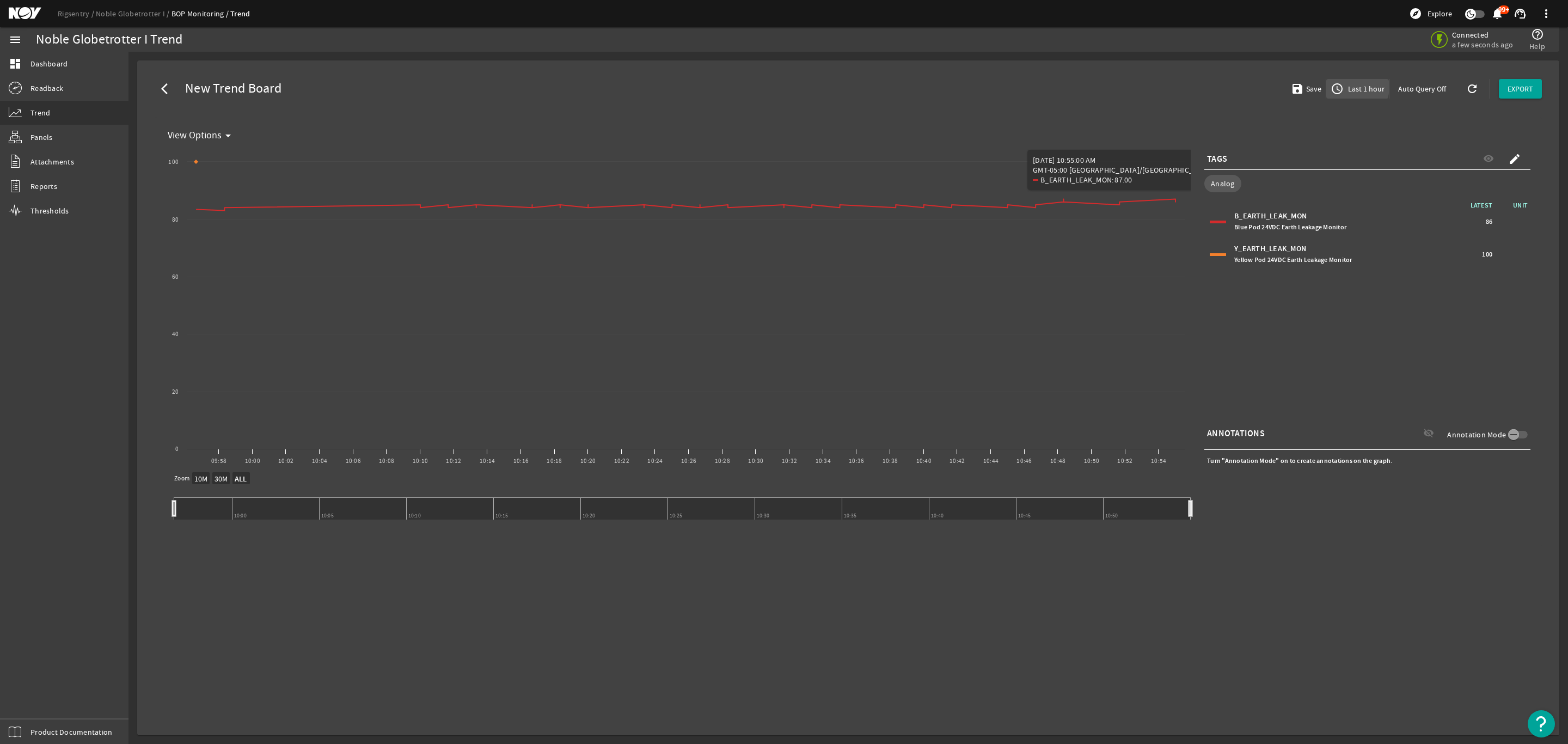
click at [1355, 87] on span "Last 1 hour" at bounding box center [1365, 89] width 38 height 11
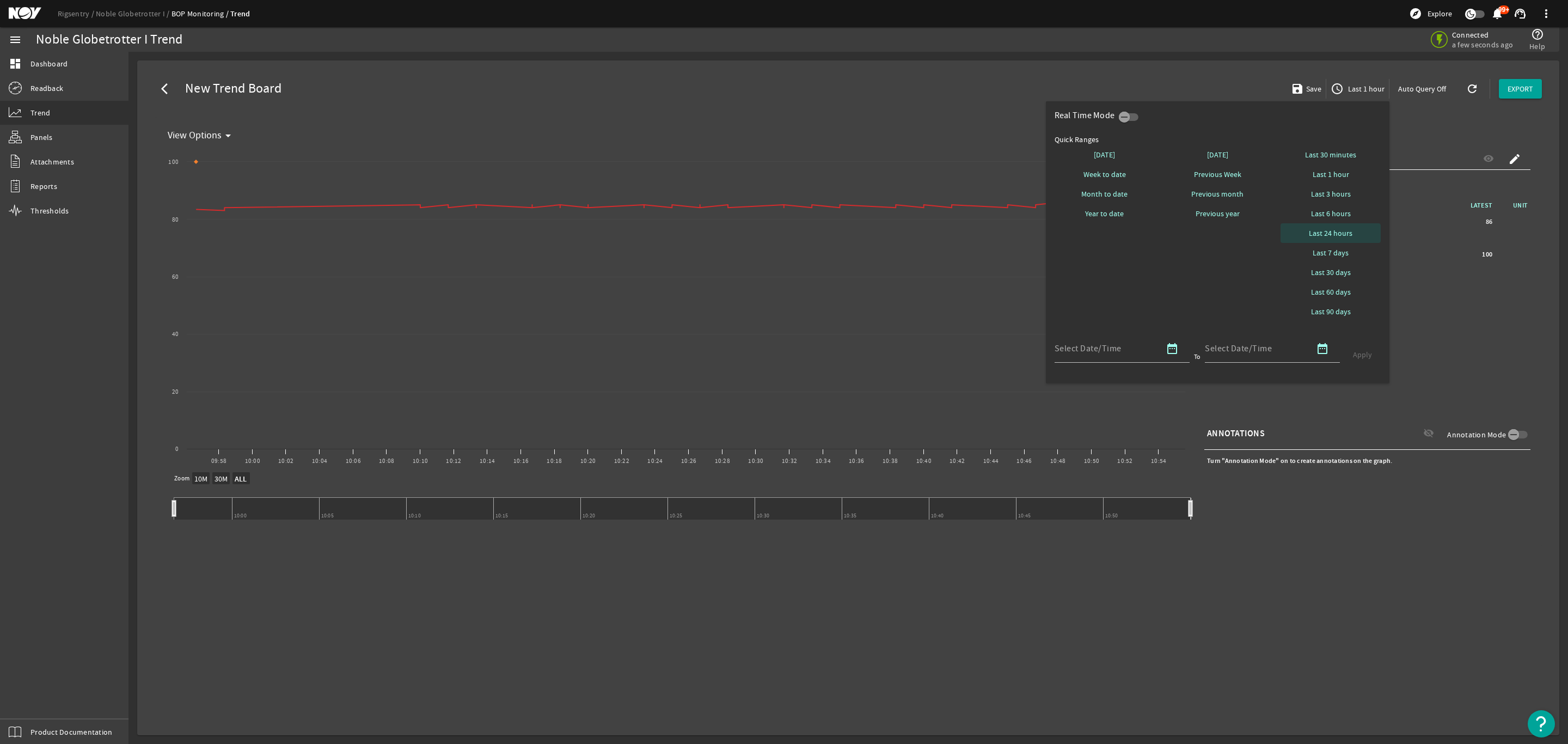
drag, startPoint x: 1326, startPoint y: 237, endPoint x: 1319, endPoint y: 238, distance: 7.1
click at [1325, 238] on span "Last 24 hours" at bounding box center [1330, 233] width 44 height 11
select select "10M"
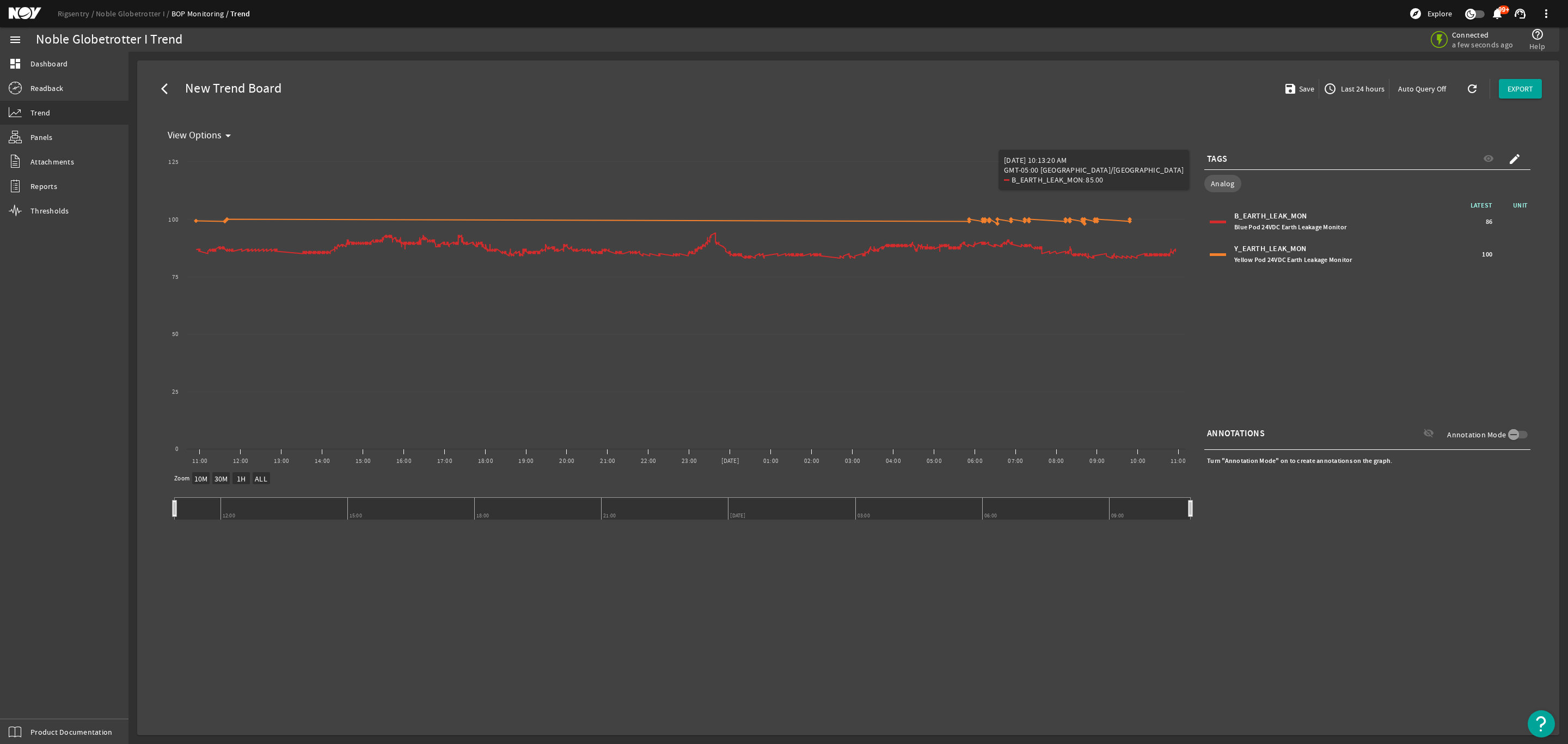
click at [1348, 84] on span "access_time Last 24 hours" at bounding box center [1354, 89] width 61 height 13
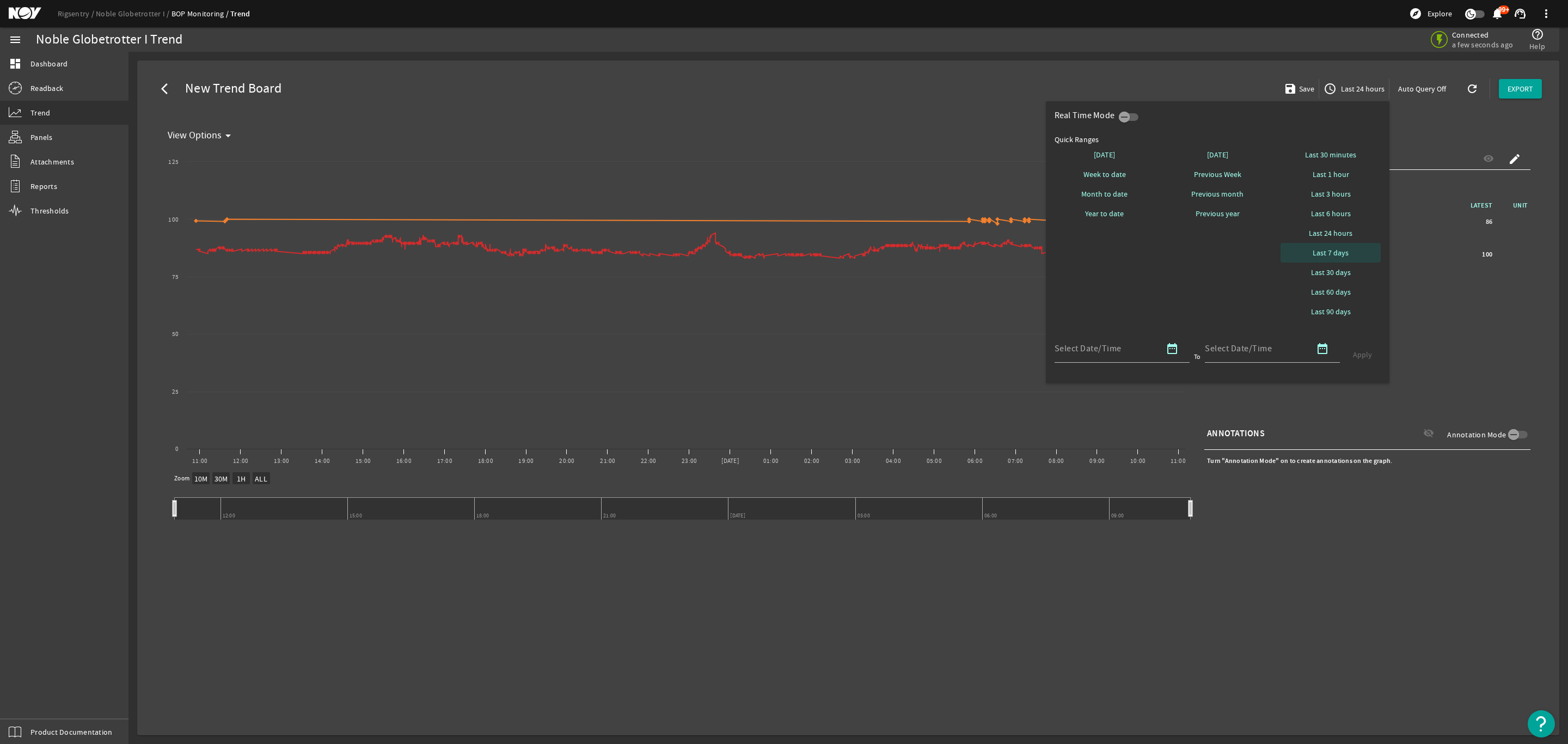
click at [1333, 249] on span "Last 7 days" at bounding box center [1330, 252] width 36 height 11
select select "10M"
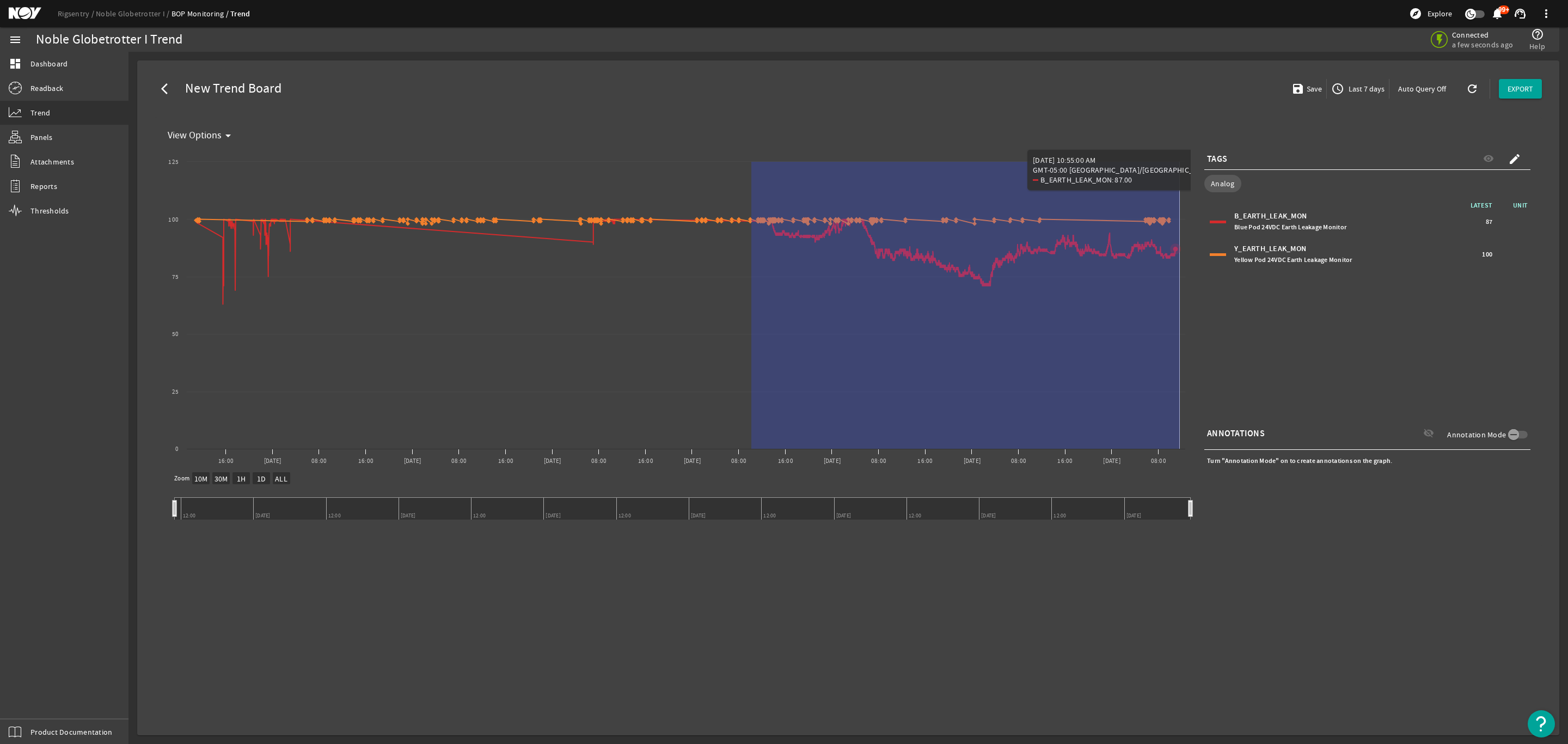
drag, startPoint x: 751, startPoint y: 221, endPoint x: 1180, endPoint y: 225, distance: 429.0
click at [1180, 225] on icon "Created with Highcharts 11.1.0 New Graph 16:00 8 Sep 08:00 16:00 2 Sep 08:00 16…" at bounding box center [677, 309] width 1027 height 326
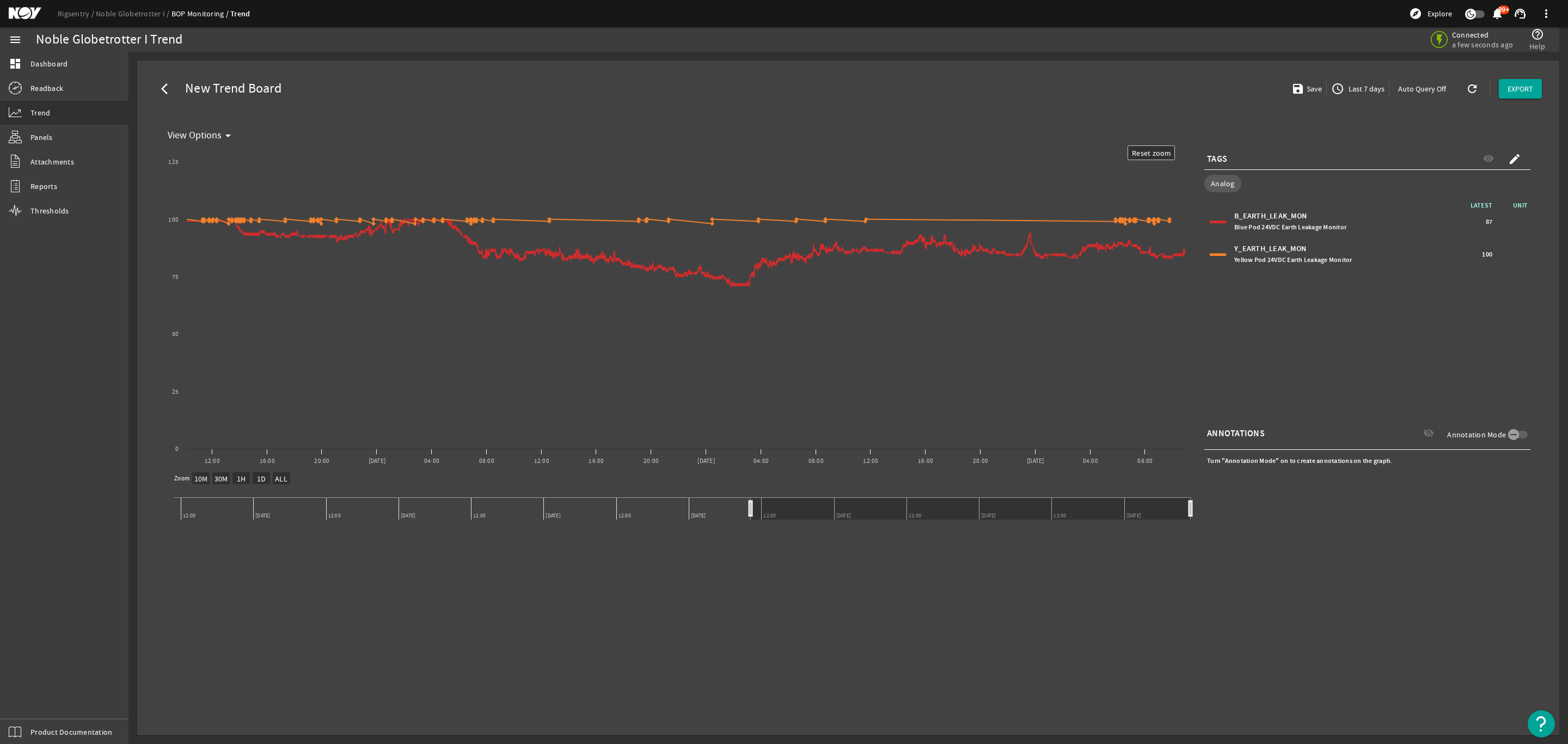
click at [1216, 221] on div at bounding box center [1218, 222] width 17 height 3
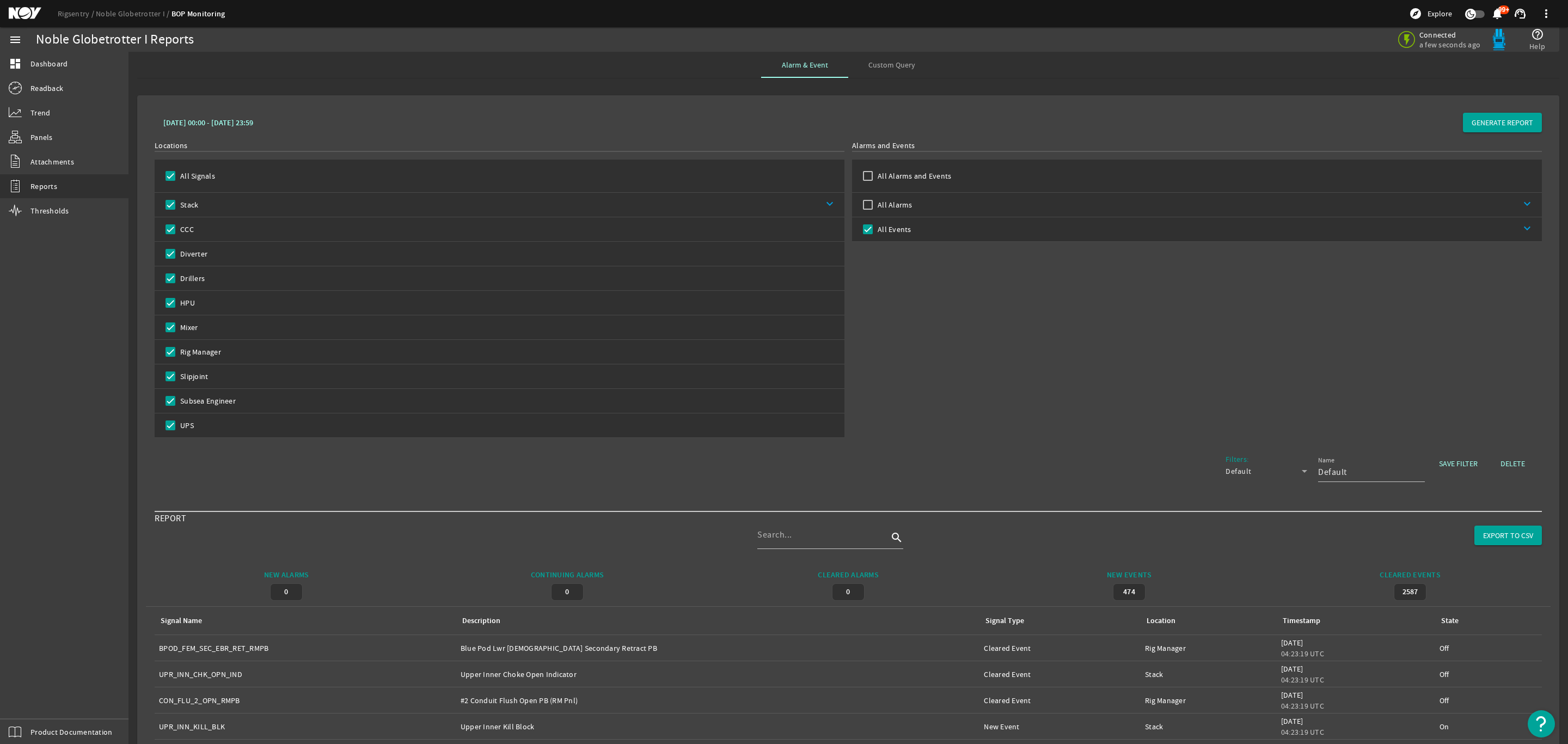
scroll to position [335, 0]
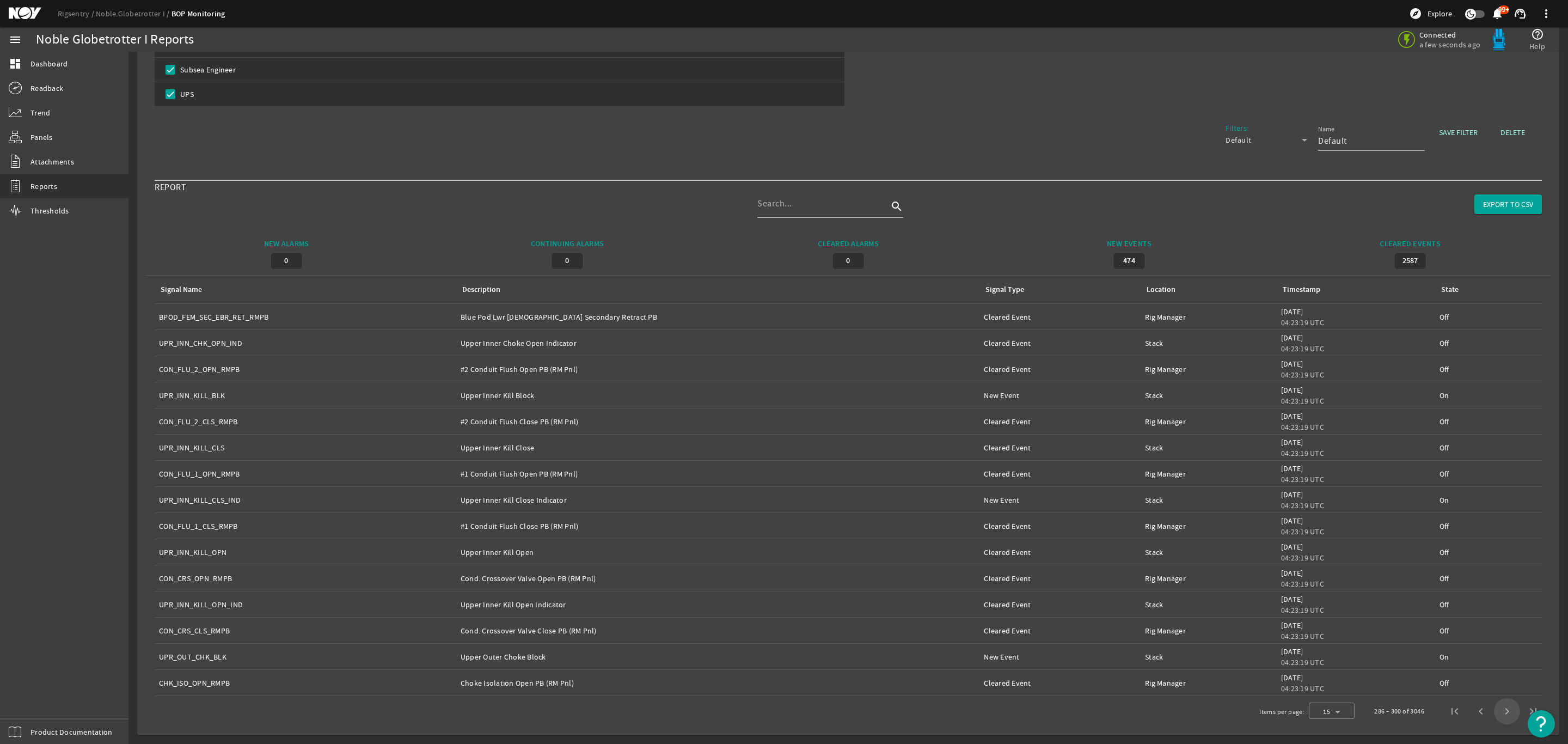
click at [1494, 706] on span "Next page" at bounding box center [1506, 711] width 26 height 26
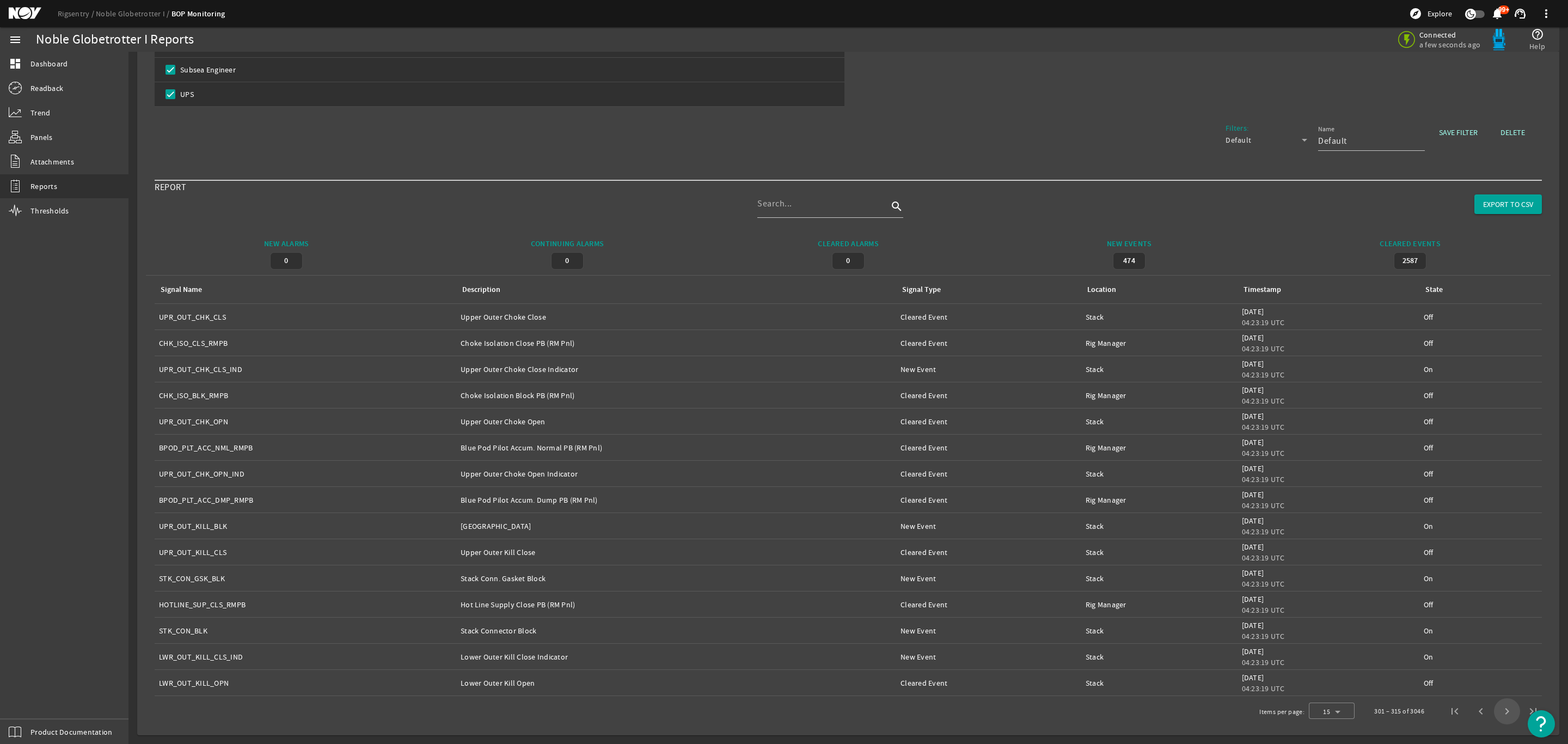
click at [1494, 706] on span "Next page" at bounding box center [1506, 711] width 26 height 26
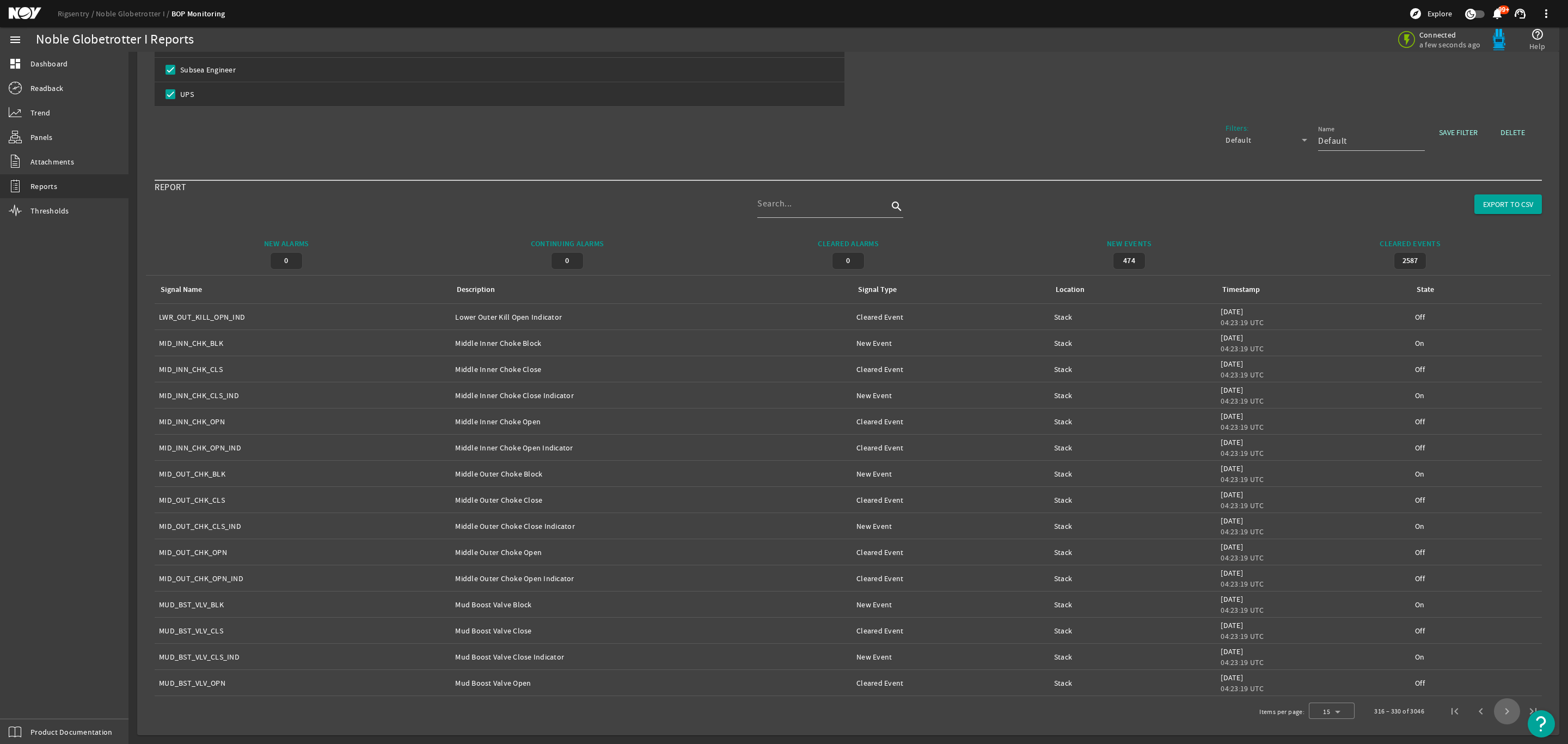
click at [1494, 704] on span "Next page" at bounding box center [1506, 711] width 26 height 26
click at [1494, 703] on span "Next page" at bounding box center [1506, 711] width 26 height 26
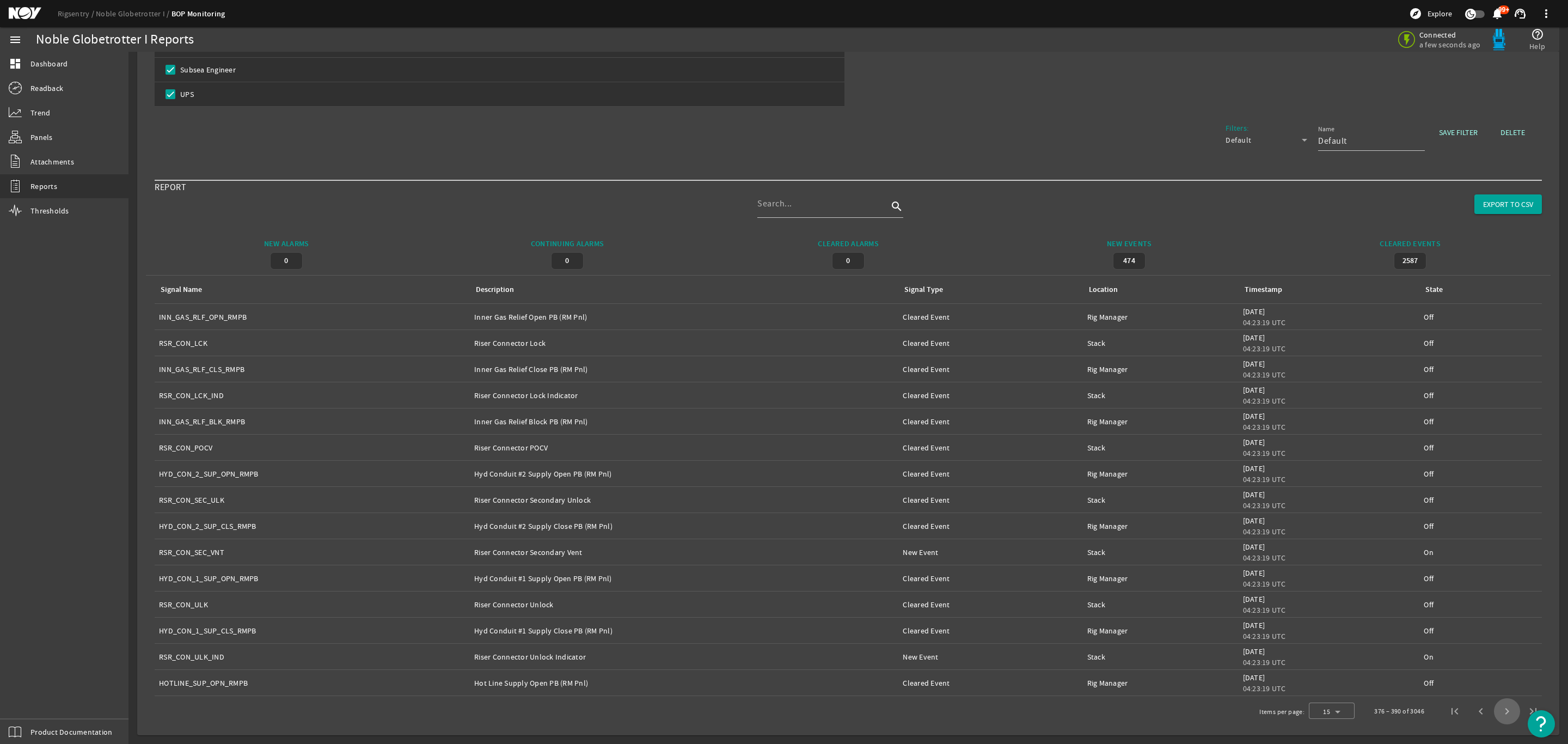
click at [1494, 703] on span "Next page" at bounding box center [1506, 711] width 26 height 26
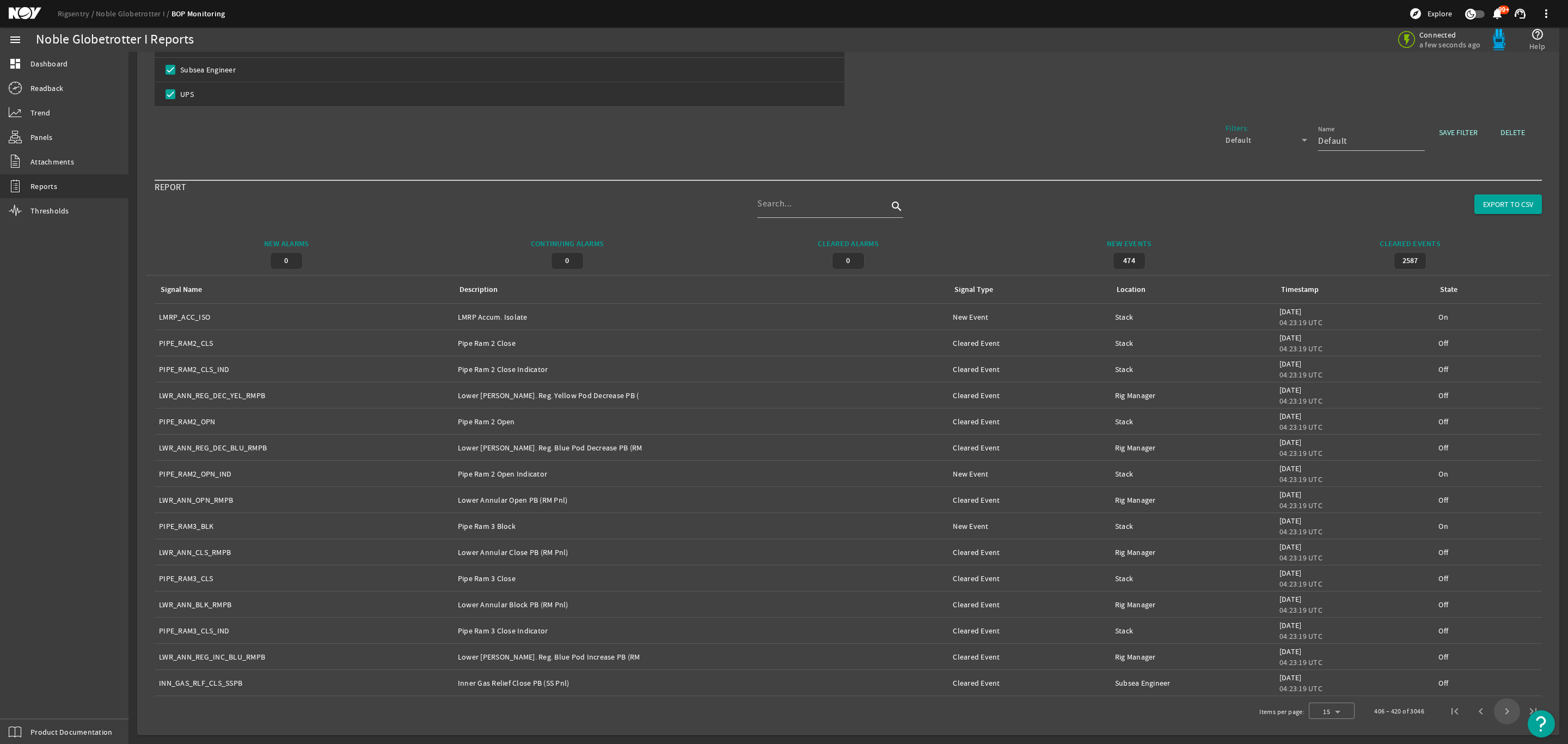
click at [1494, 703] on span "Next page" at bounding box center [1506, 711] width 26 height 26
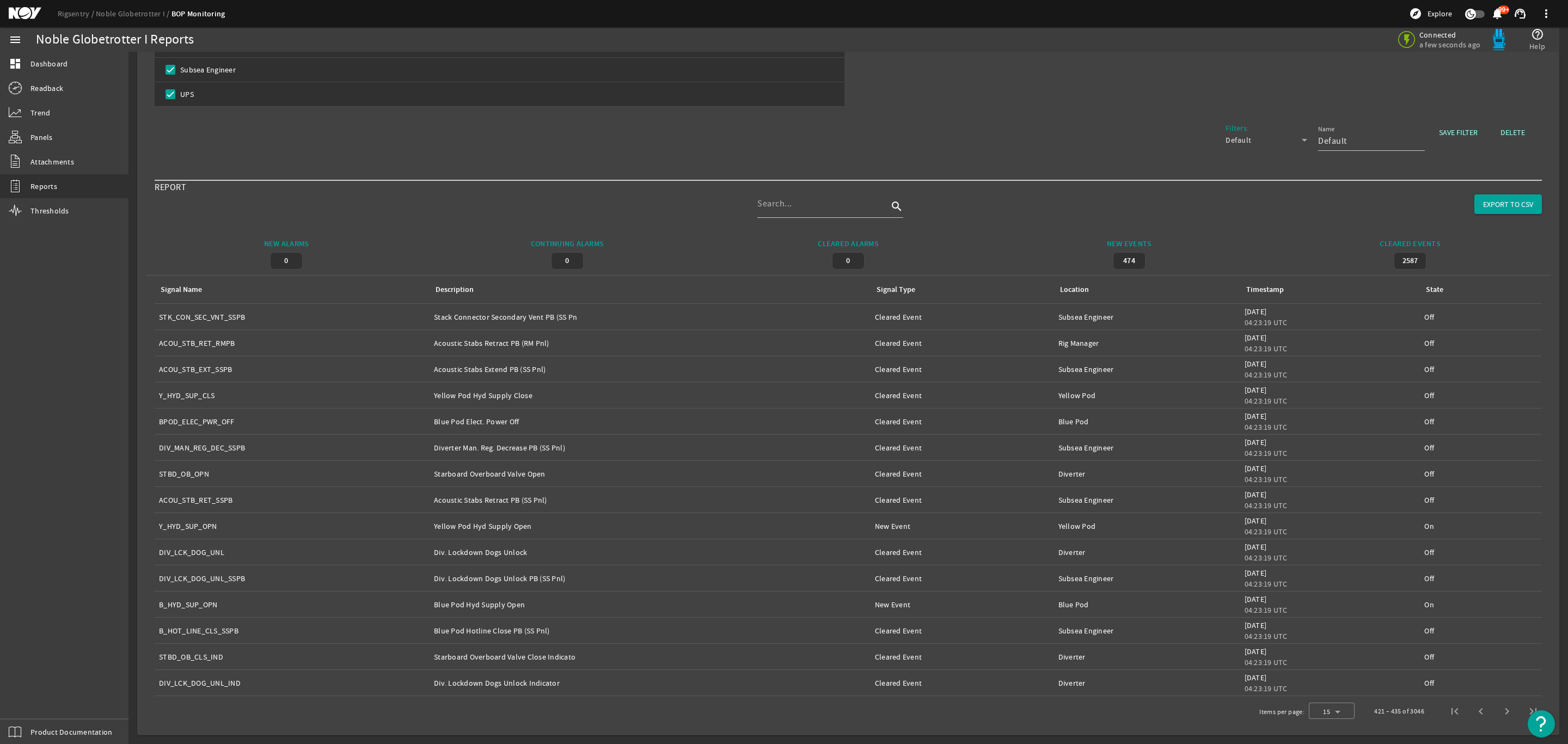
click at [1494, 703] on span "Next page" at bounding box center [1506, 711] width 26 height 26
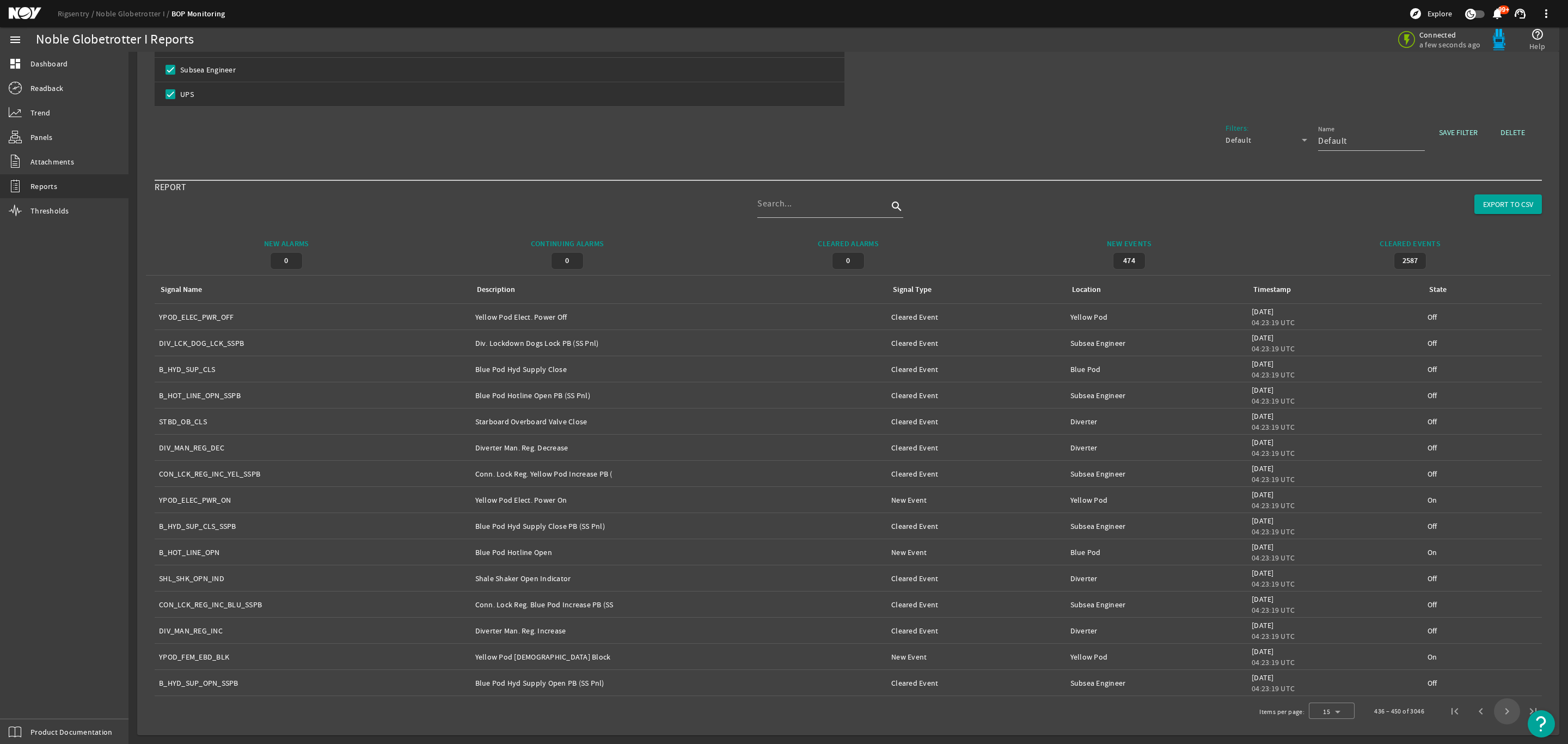
click at [1494, 703] on span "Next page" at bounding box center [1506, 711] width 26 height 26
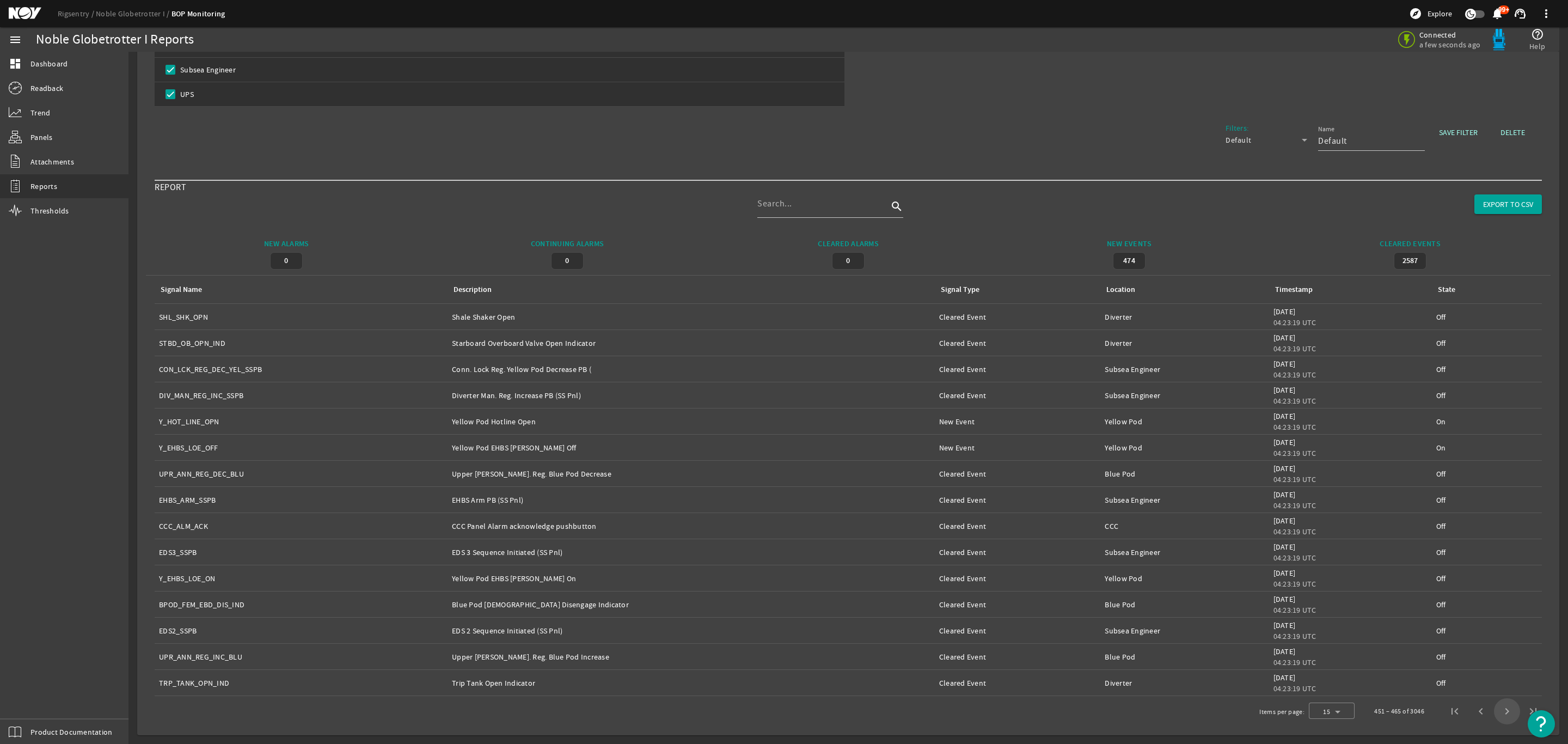
click at [1494, 703] on span "Next page" at bounding box center [1506, 711] width 26 height 26
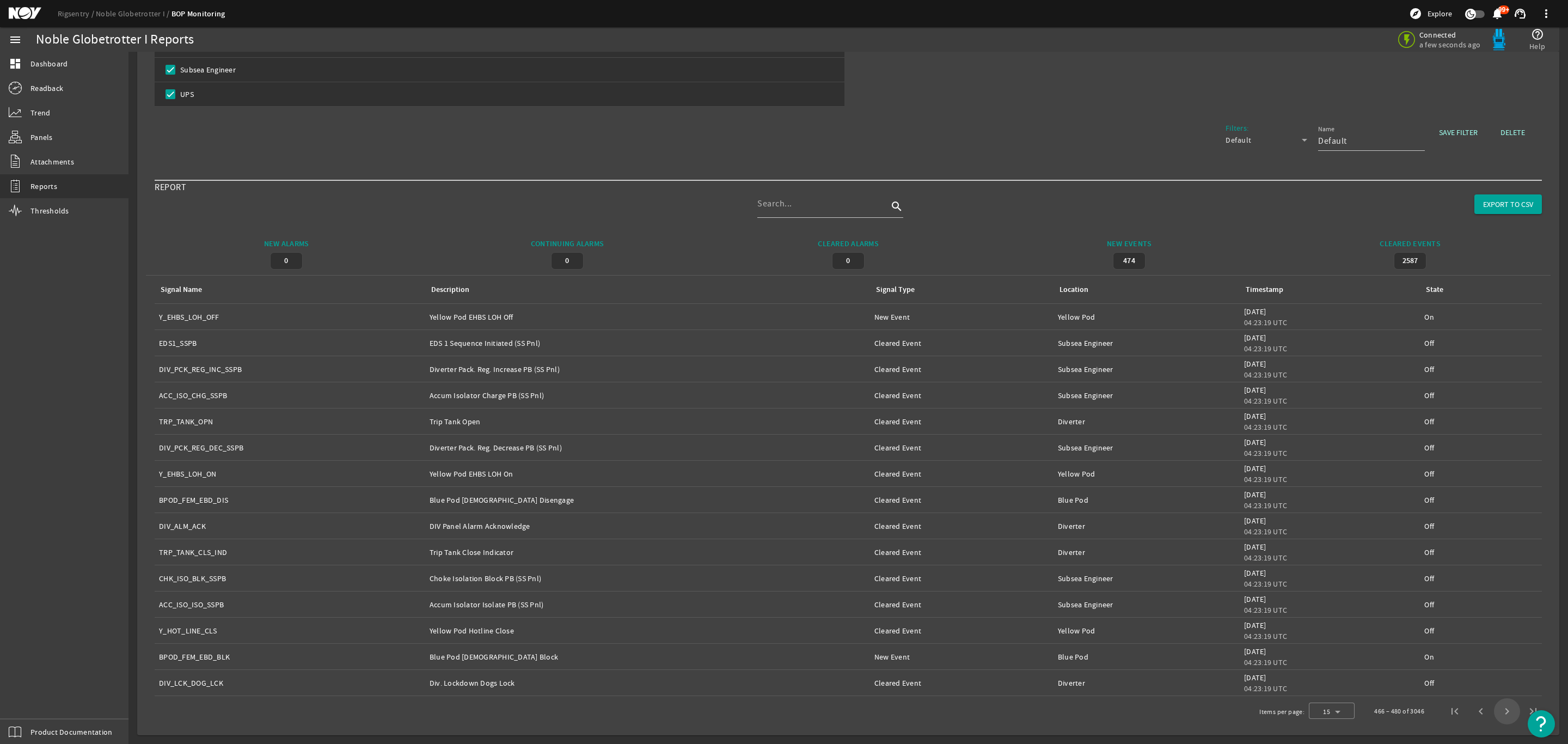
click at [1494, 703] on span "Next page" at bounding box center [1506, 711] width 26 height 26
click at [1494, 702] on span "Next page" at bounding box center [1506, 711] width 26 height 26
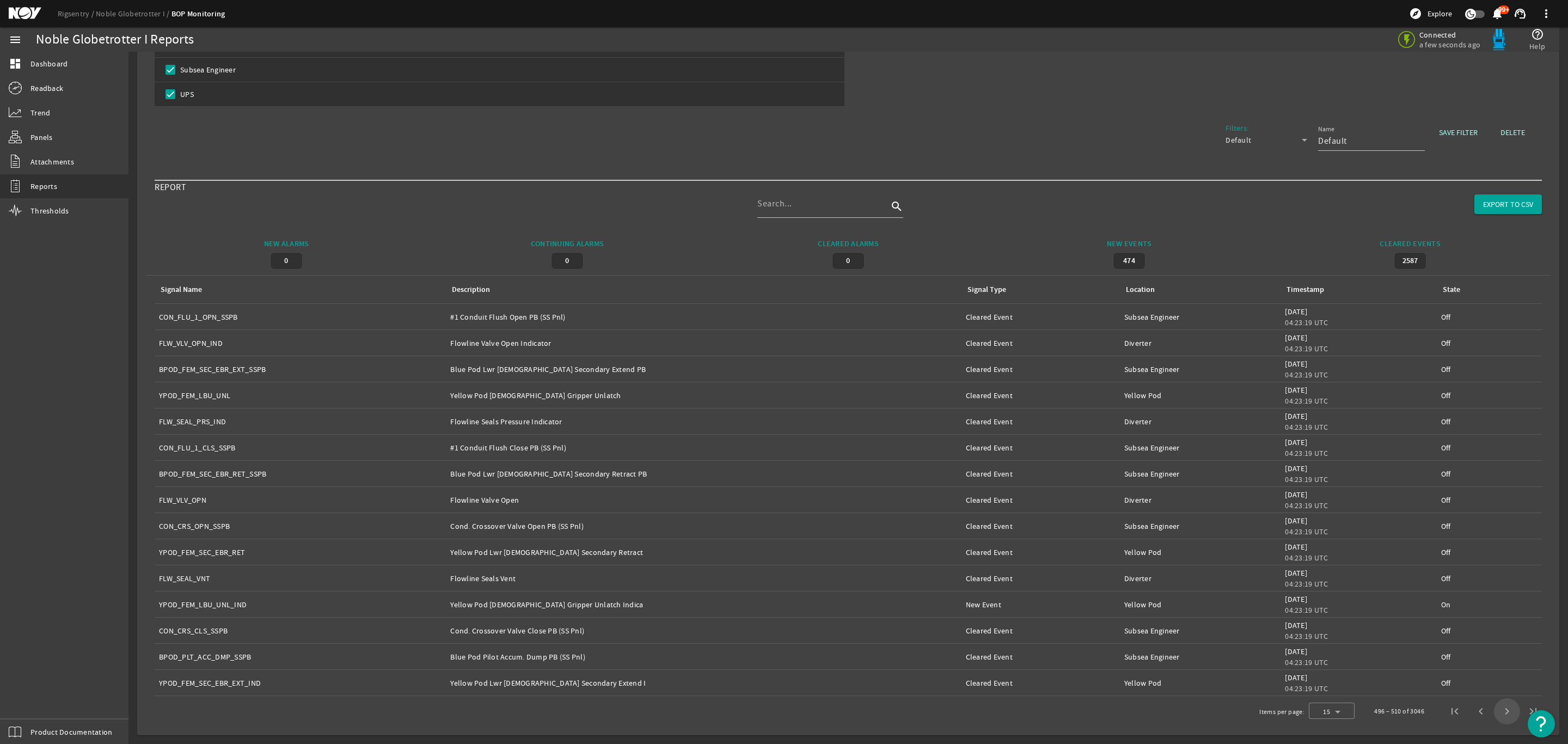
click at [1494, 702] on span "Next page" at bounding box center [1506, 711] width 26 height 26
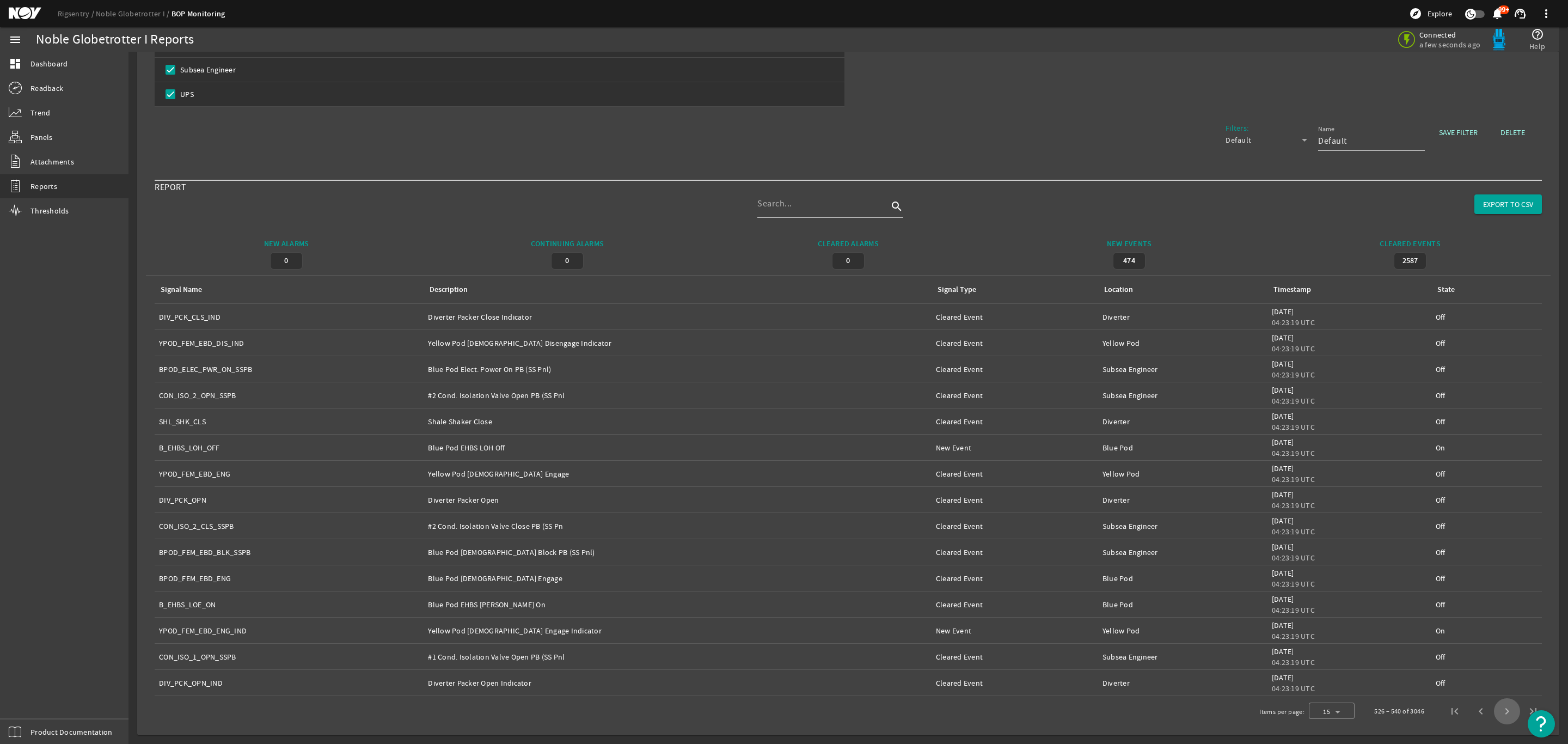
click at [1494, 702] on span "Next page" at bounding box center [1506, 711] width 26 height 26
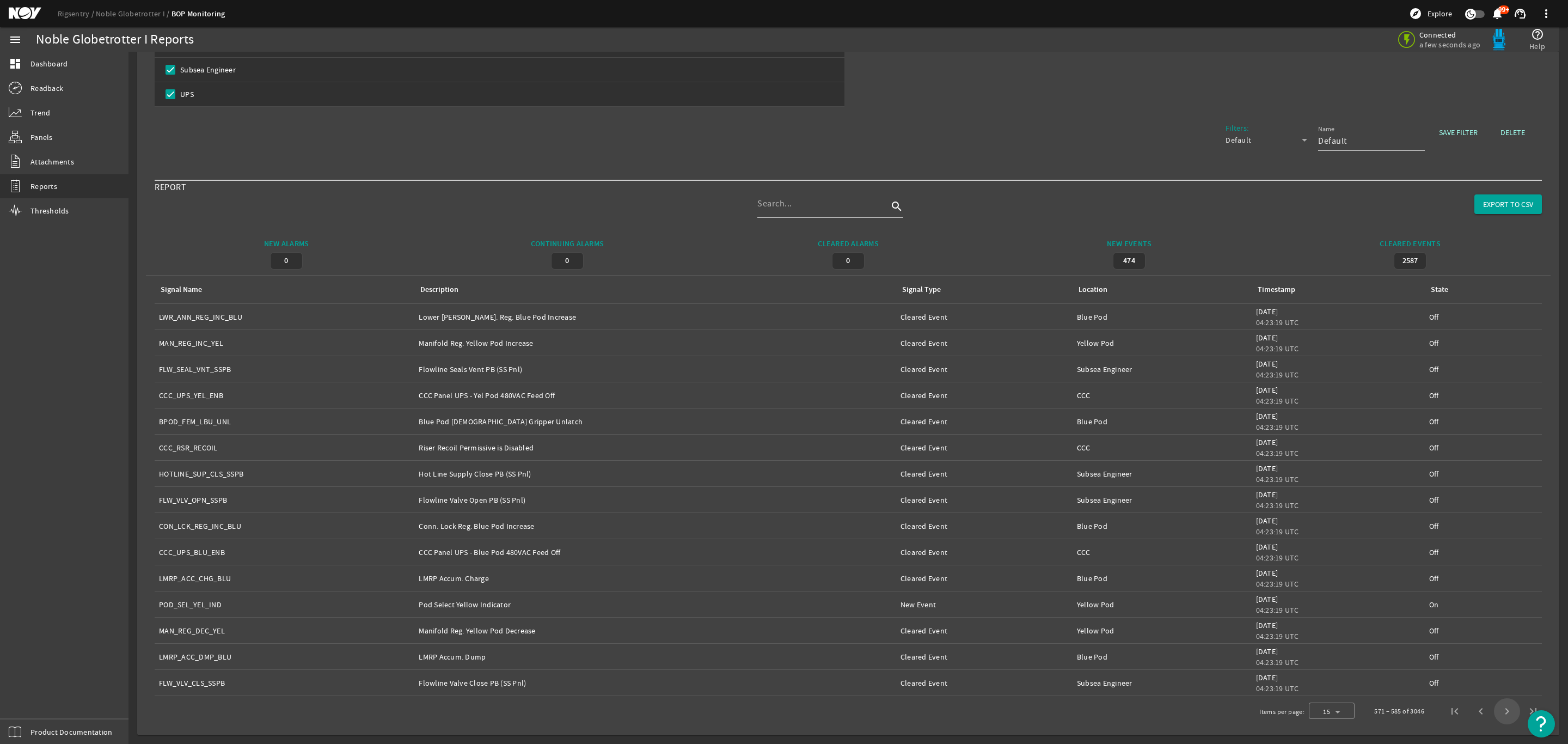
click at [1494, 702] on span "Next page" at bounding box center [1506, 711] width 26 height 26
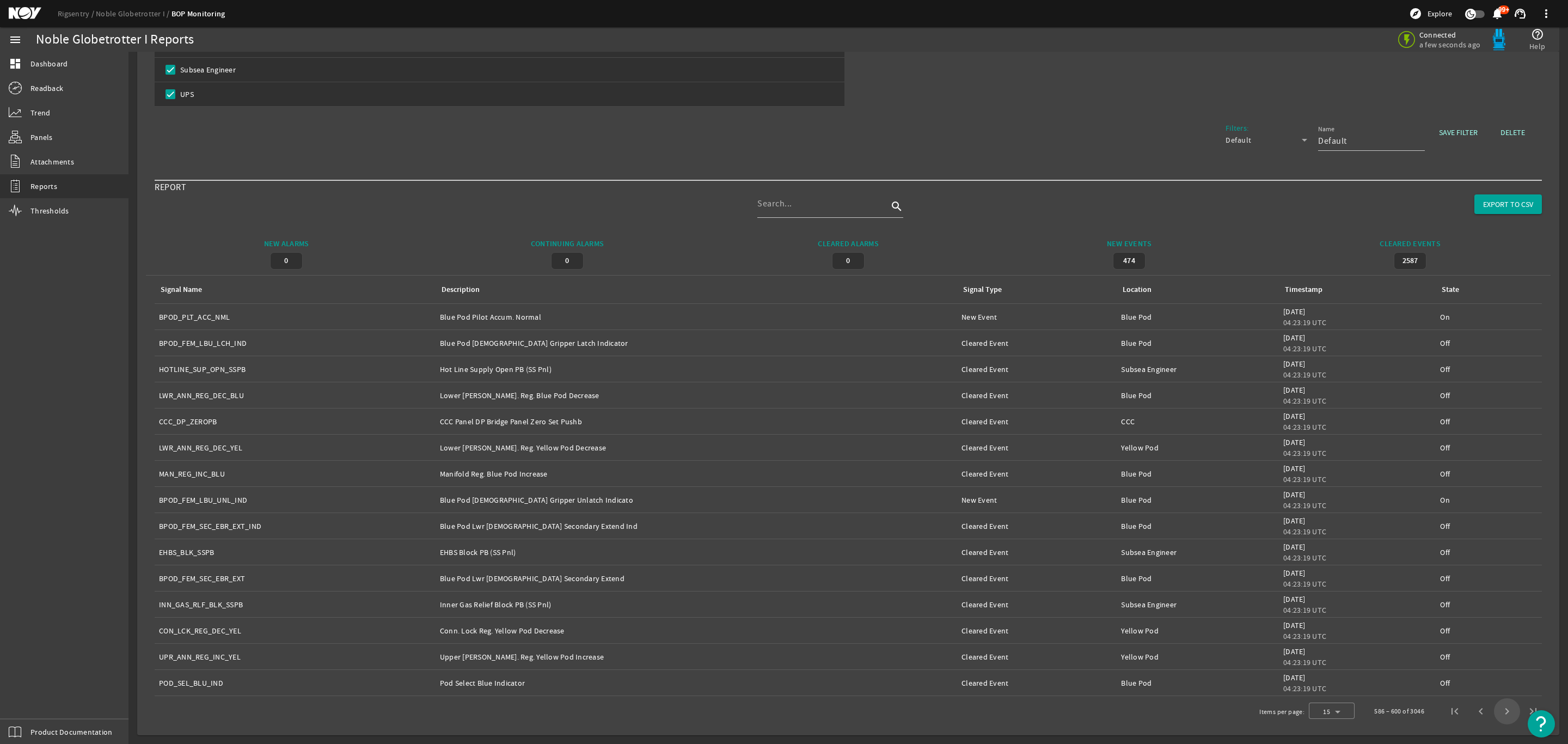
click at [1494, 700] on span "Next page" at bounding box center [1506, 711] width 26 height 26
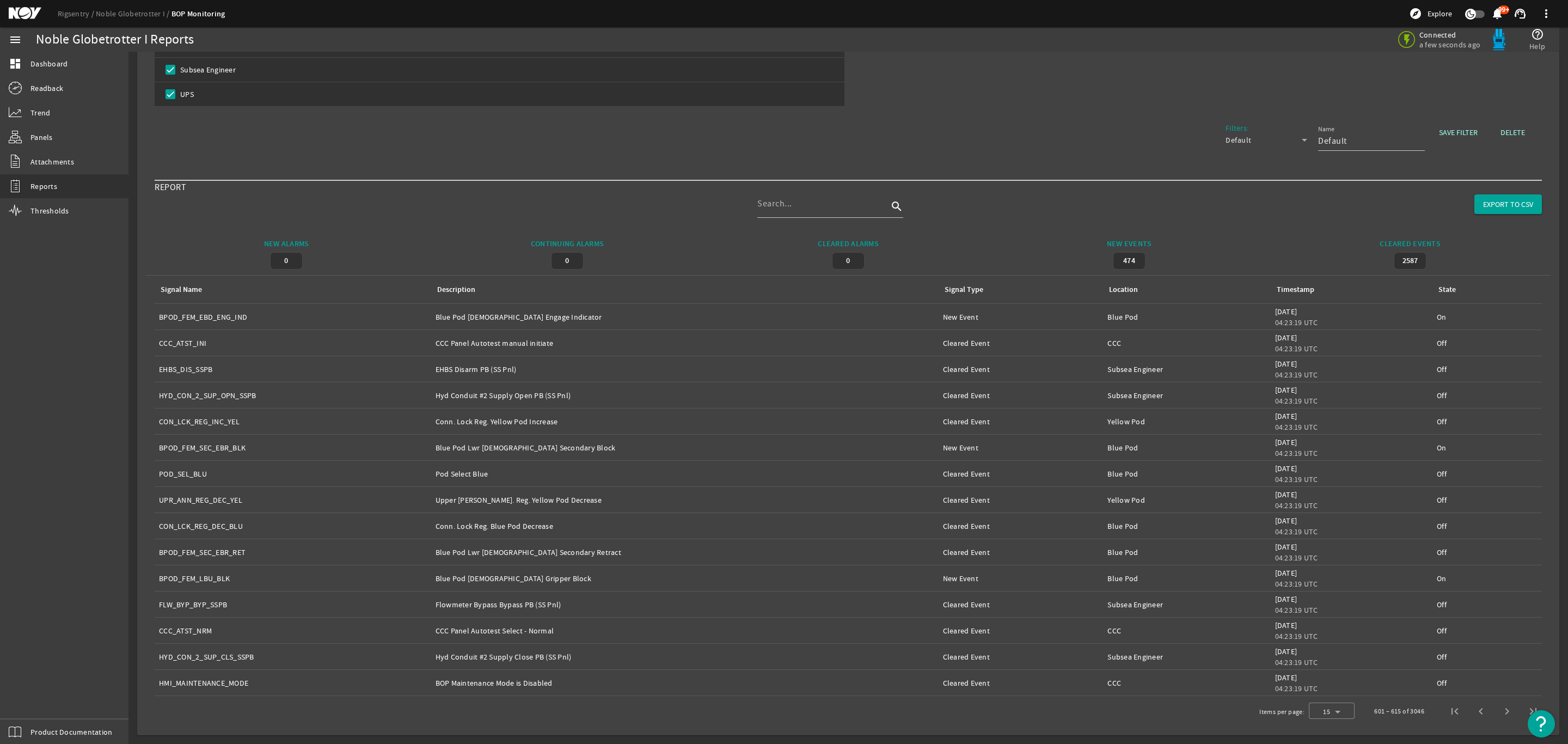
click at [1494, 711] on span "Next page" at bounding box center [1506, 711] width 26 height 26
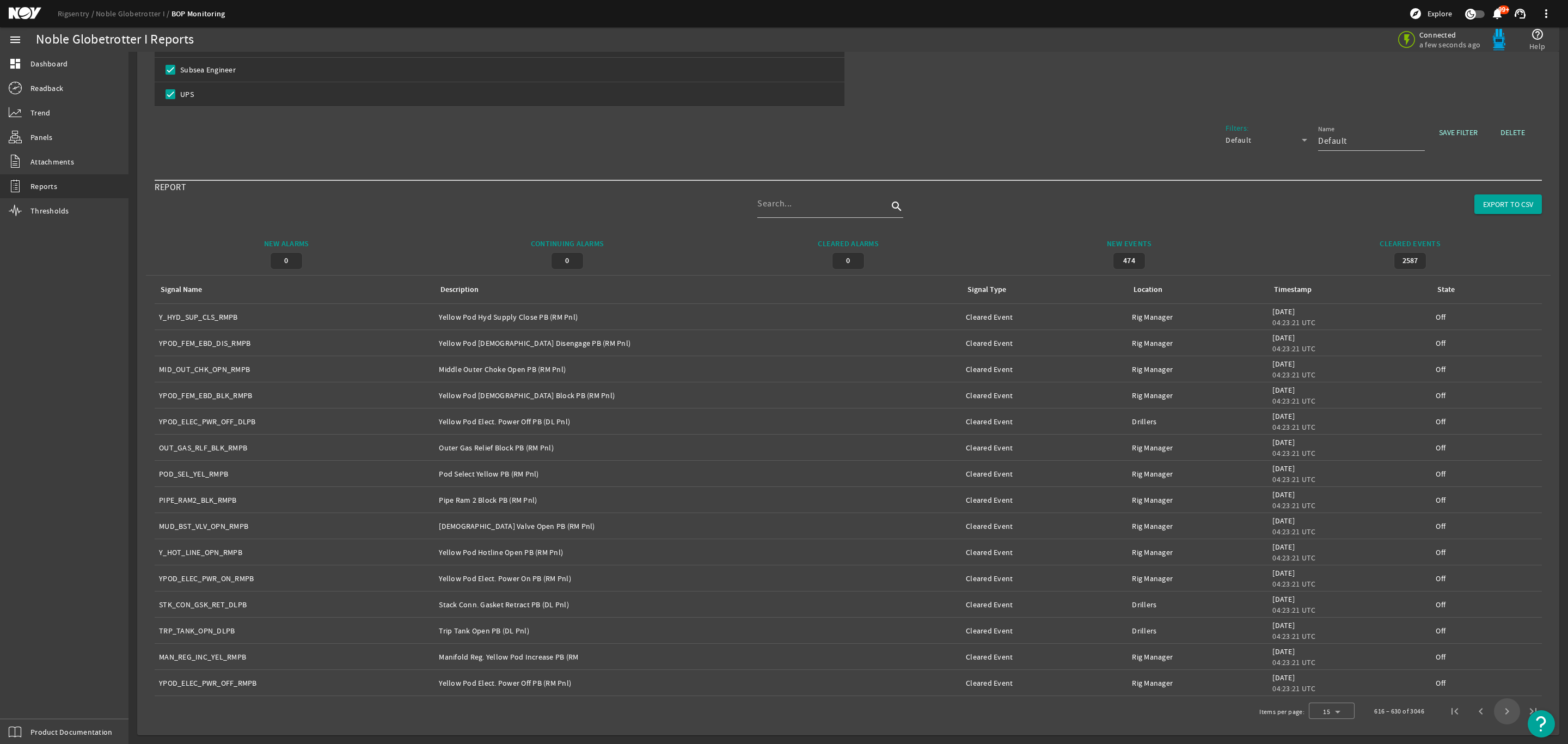
click at [1494, 710] on span "Next page" at bounding box center [1506, 711] width 26 height 26
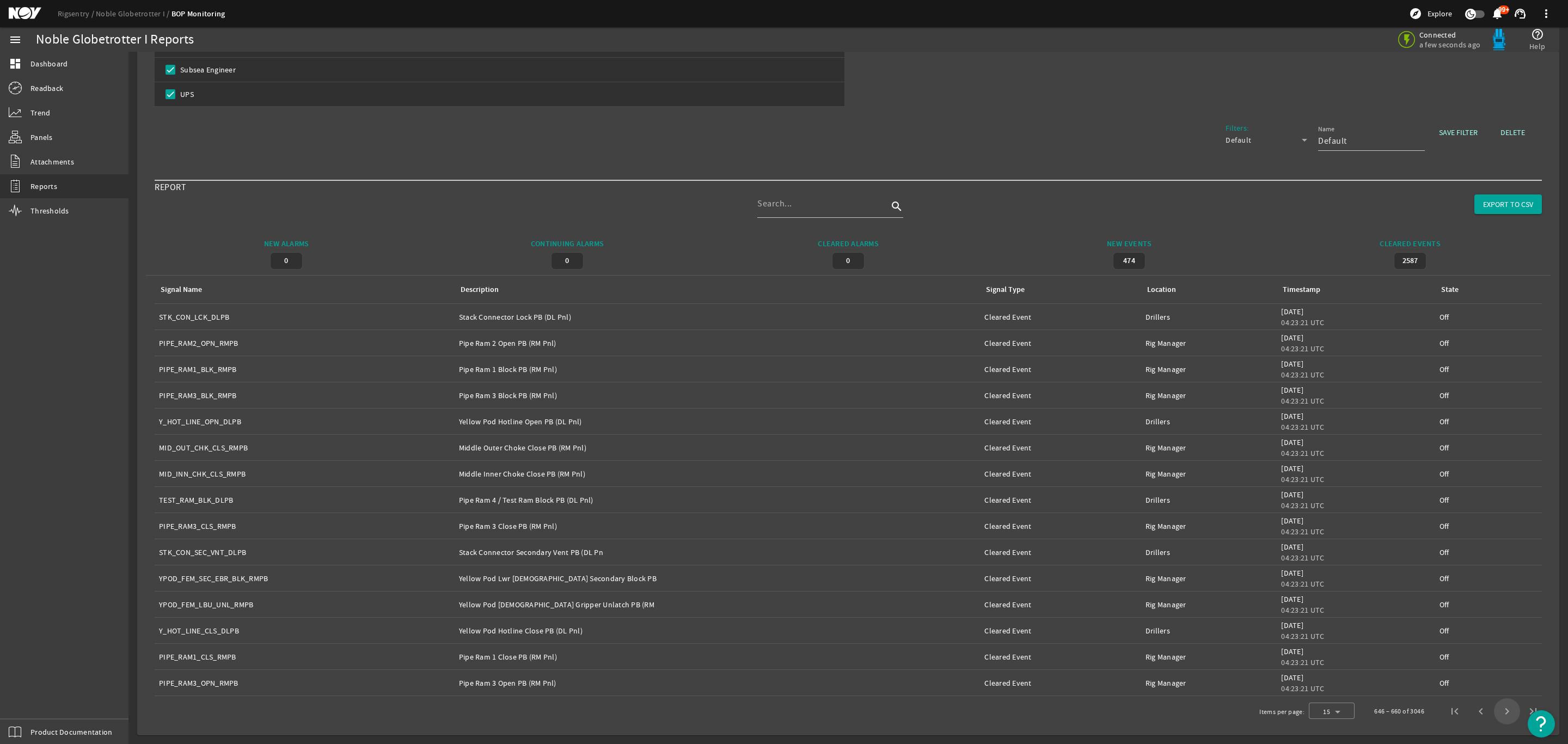
click at [1494, 710] on span "Next page" at bounding box center [1506, 711] width 26 height 26
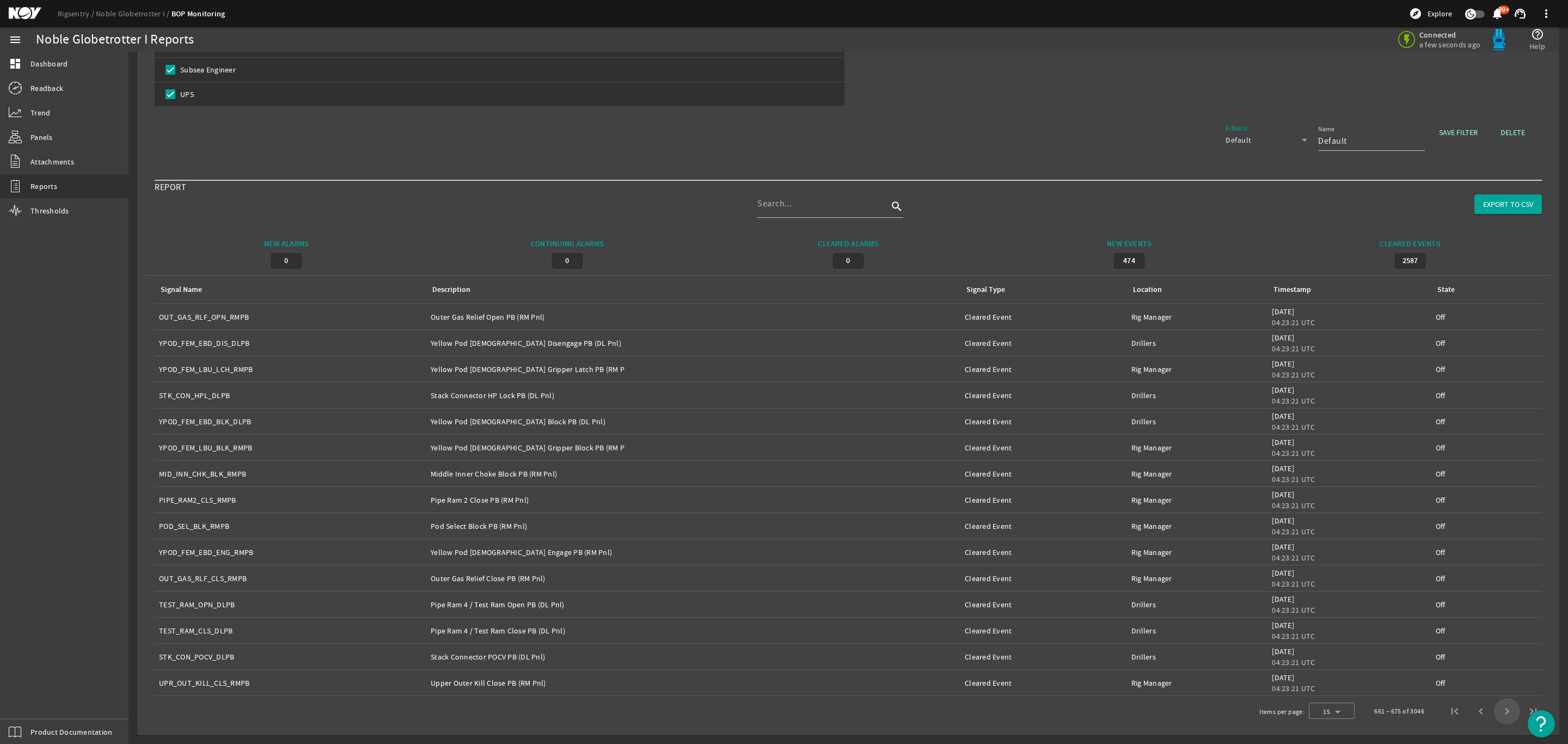
click at [1494, 710] on span "Next page" at bounding box center [1506, 711] width 26 height 26
click at [1494, 709] on span "Next page" at bounding box center [1506, 711] width 26 height 26
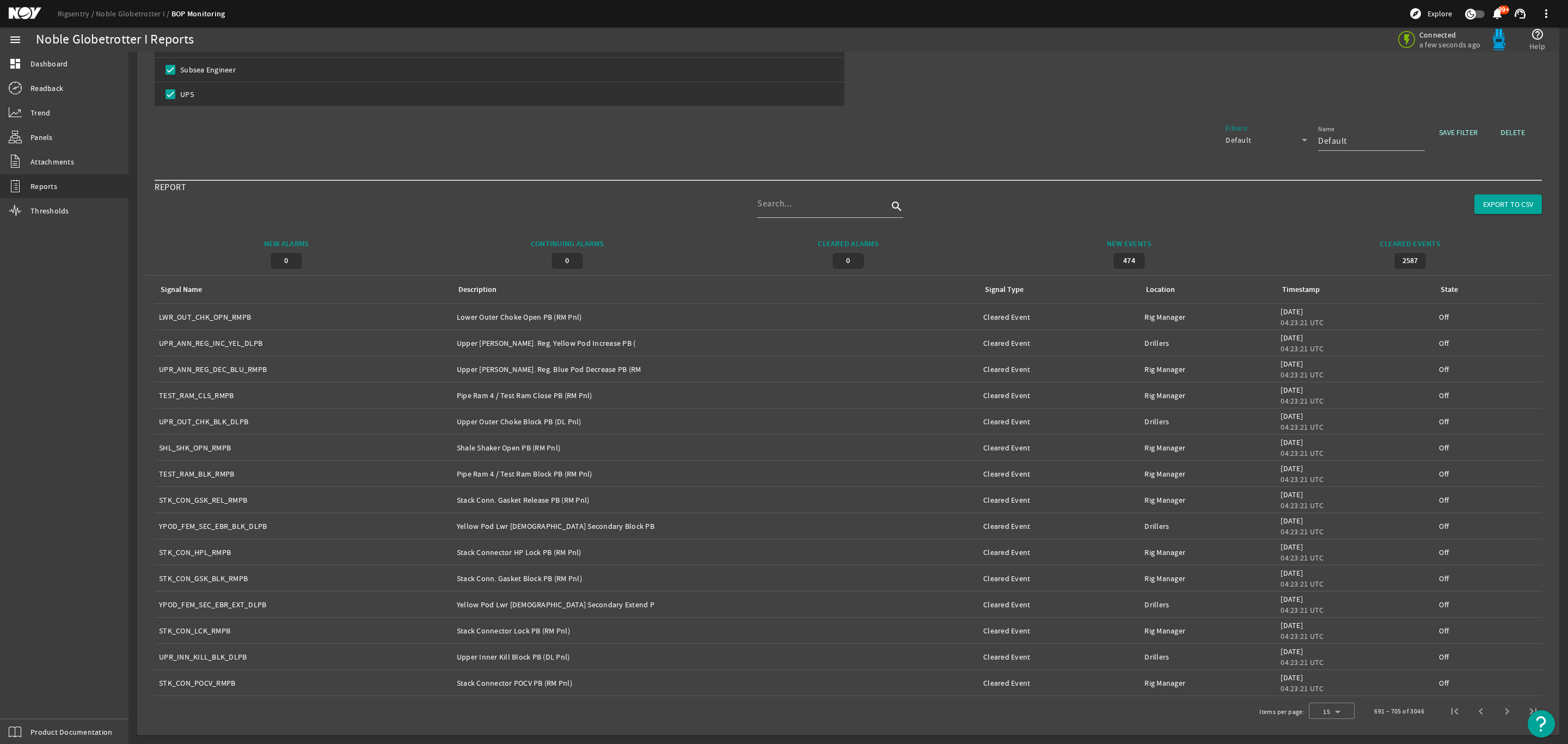
click at [1494, 711] on span "Next page" at bounding box center [1506, 711] width 26 height 26
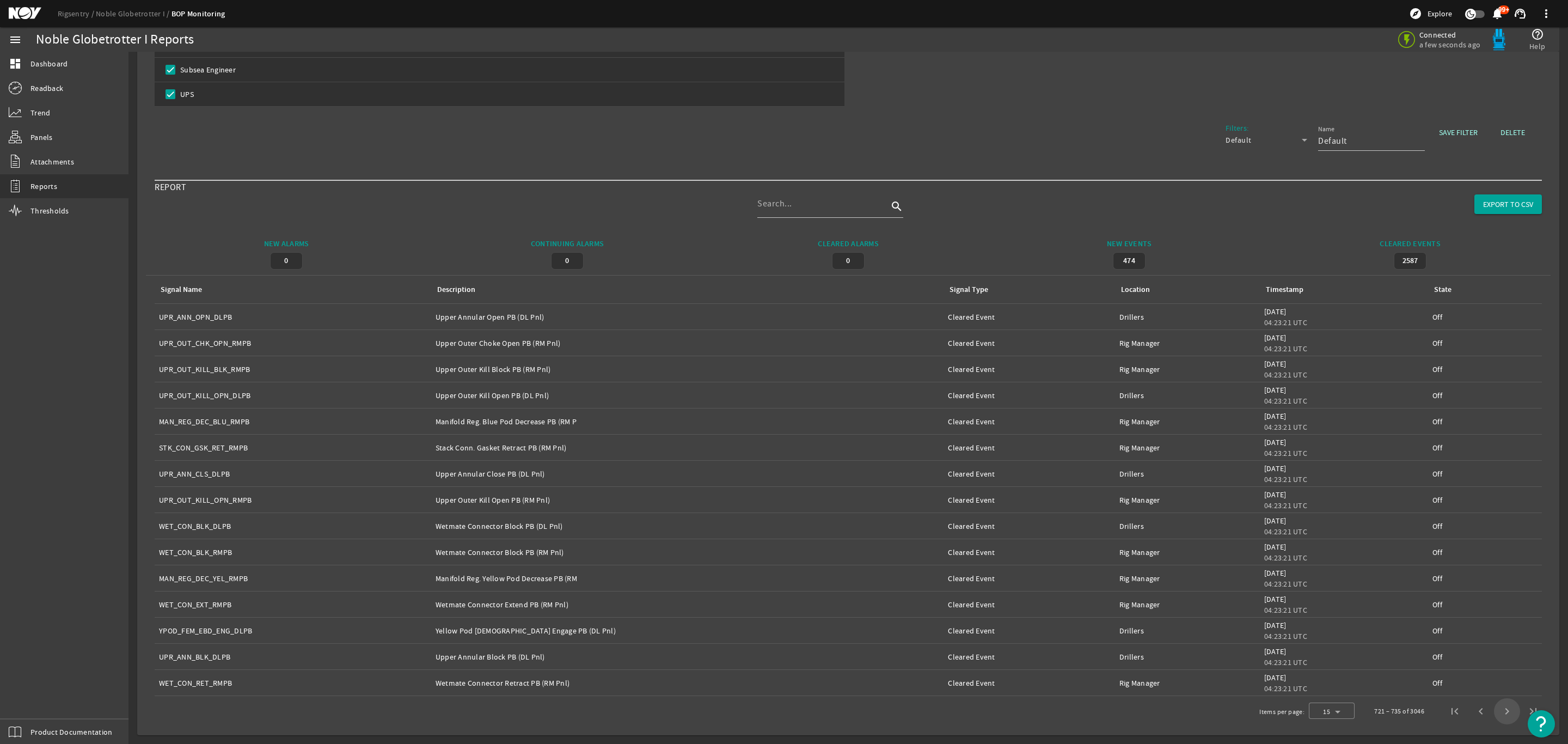
click at [1494, 712] on span "Next page" at bounding box center [1506, 711] width 26 height 26
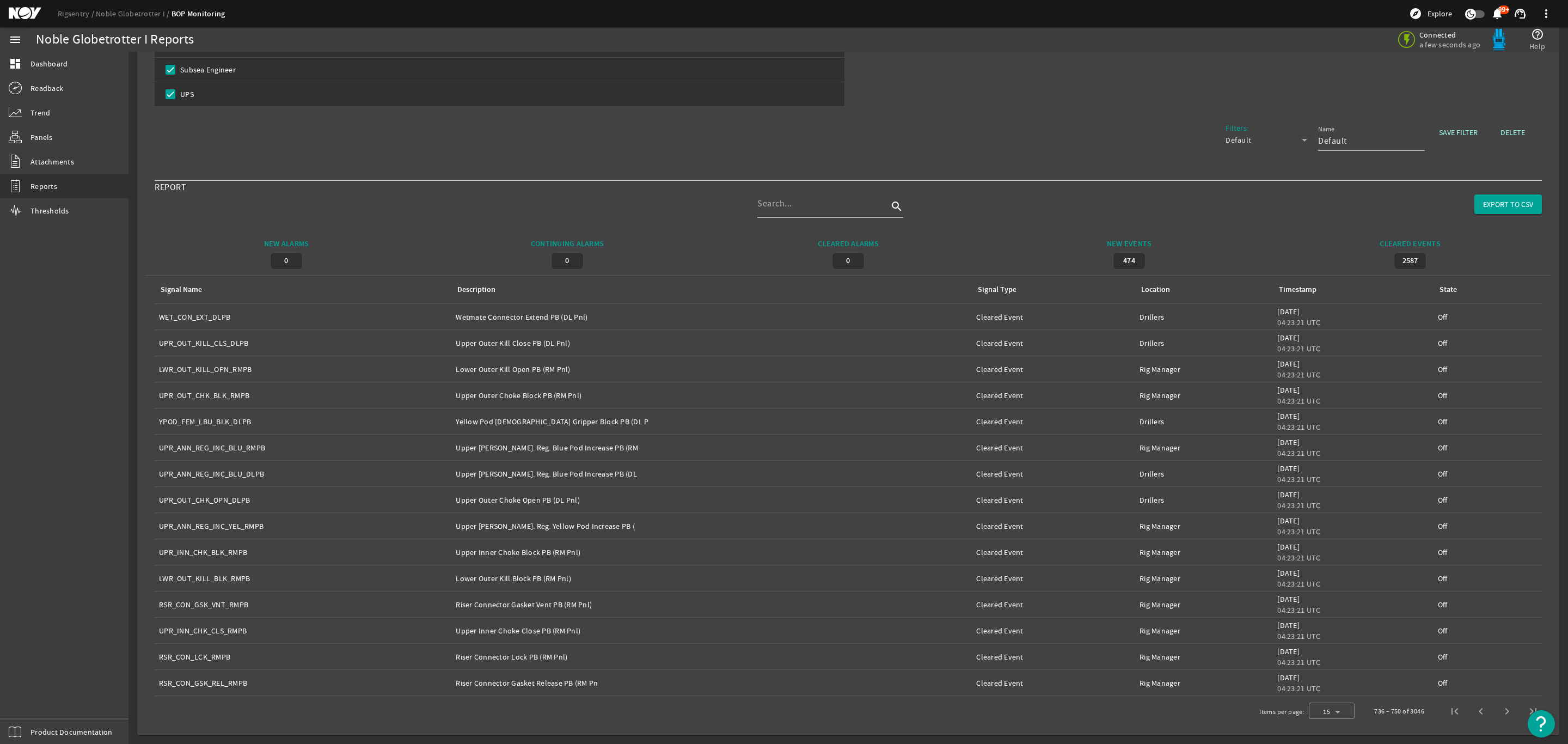
click at [1494, 711] on span "Next page" at bounding box center [1506, 711] width 26 height 26
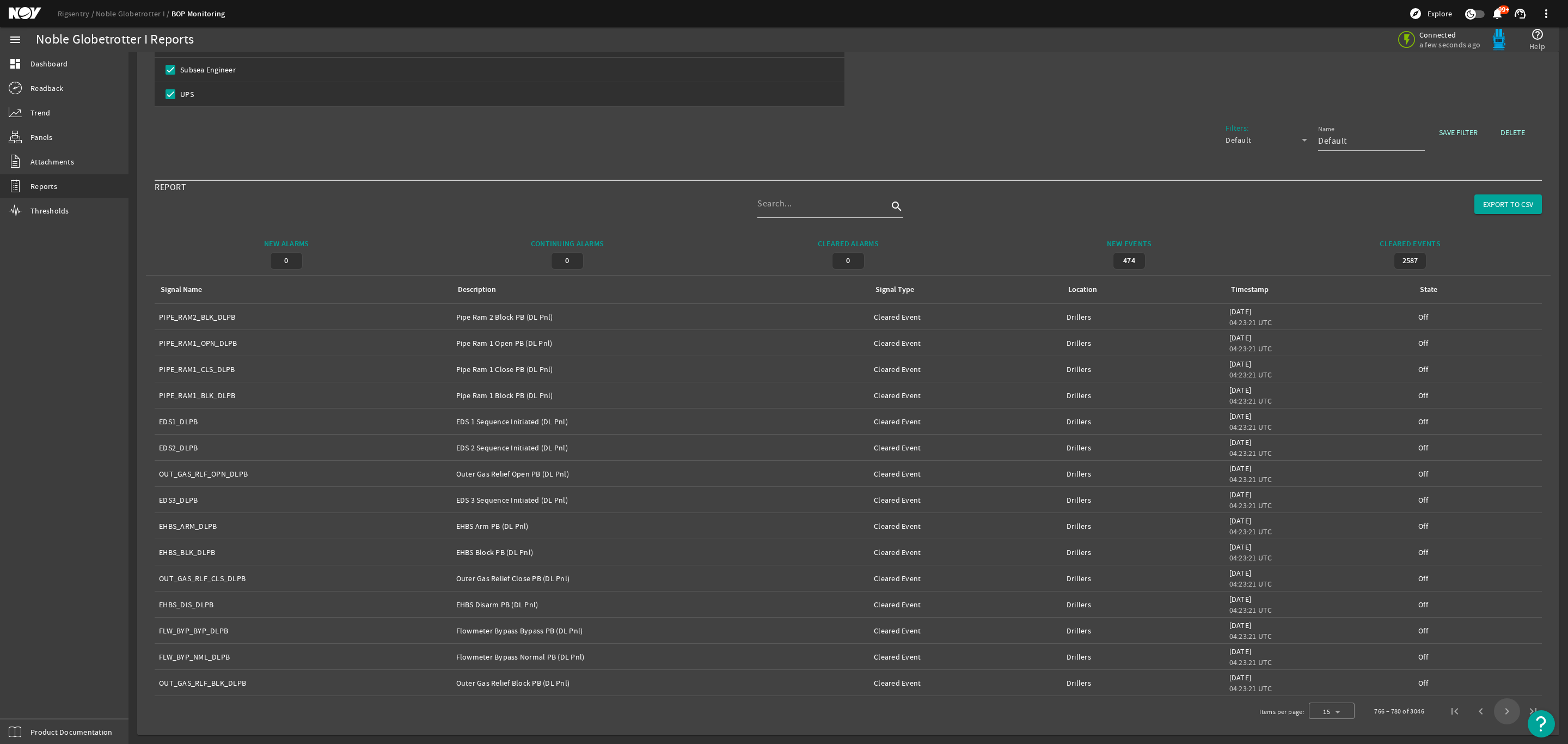
click at [1494, 711] on span "Next page" at bounding box center [1506, 711] width 26 height 26
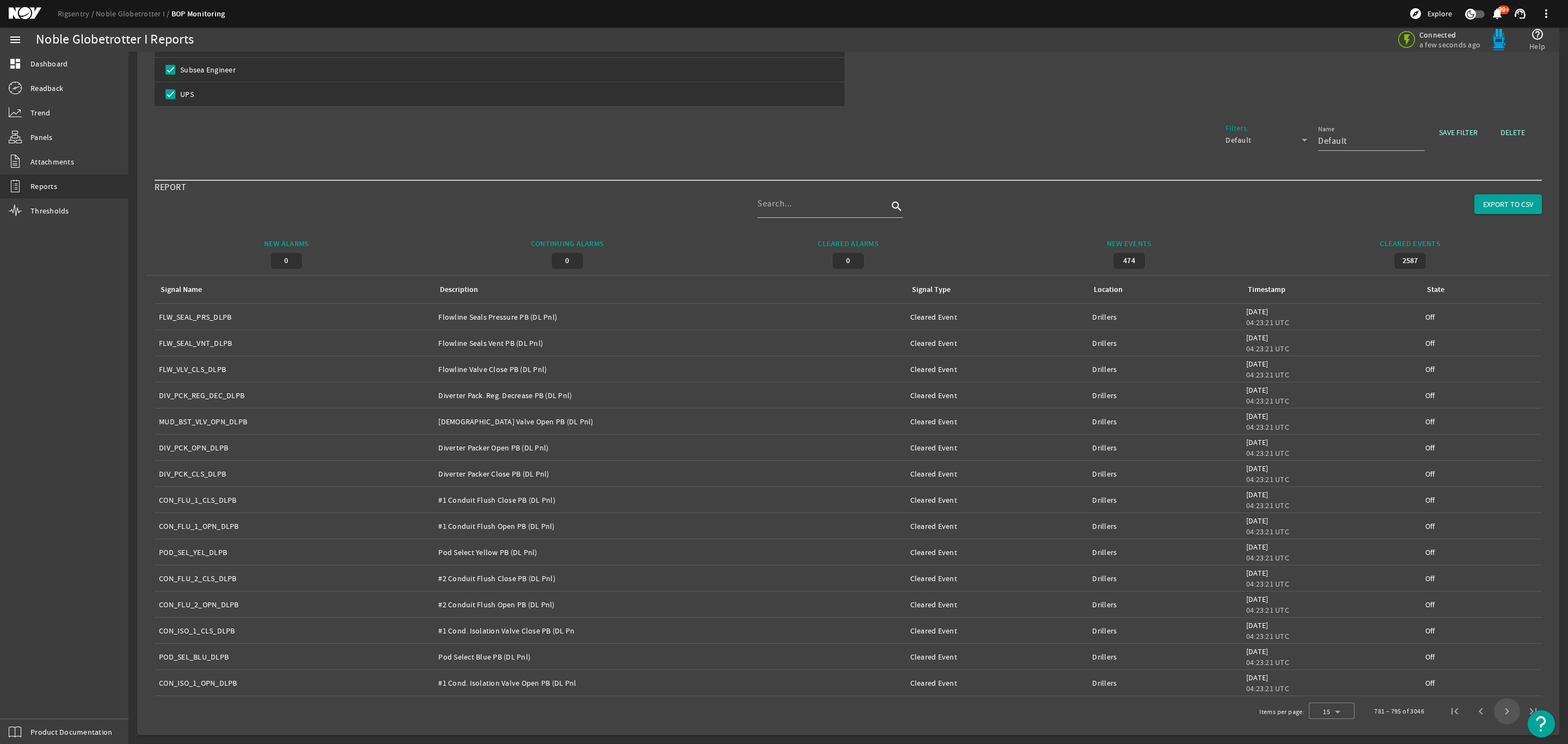
click at [1494, 711] on span "Next page" at bounding box center [1506, 711] width 26 height 26
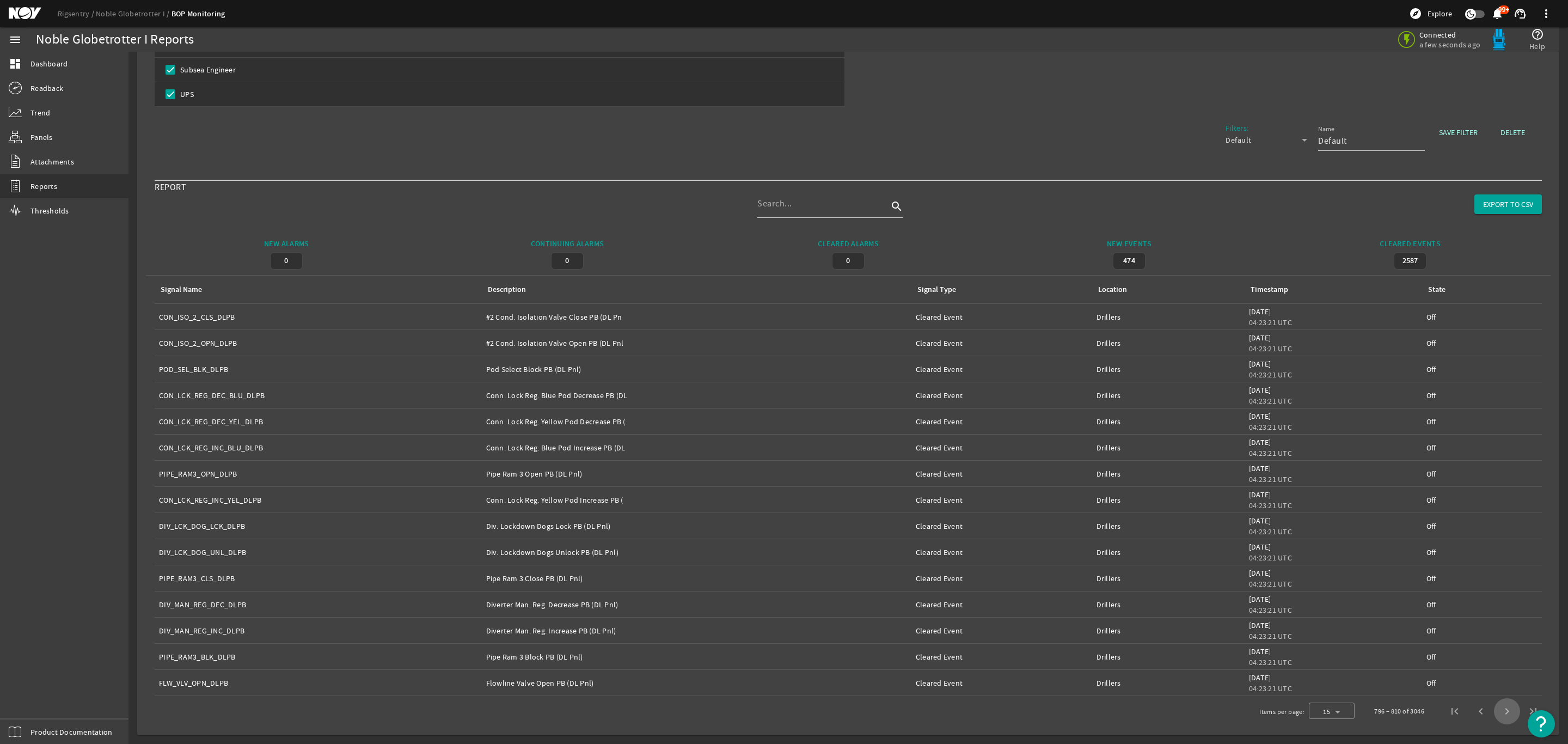
click at [1494, 711] on span "Next page" at bounding box center [1506, 711] width 26 height 26
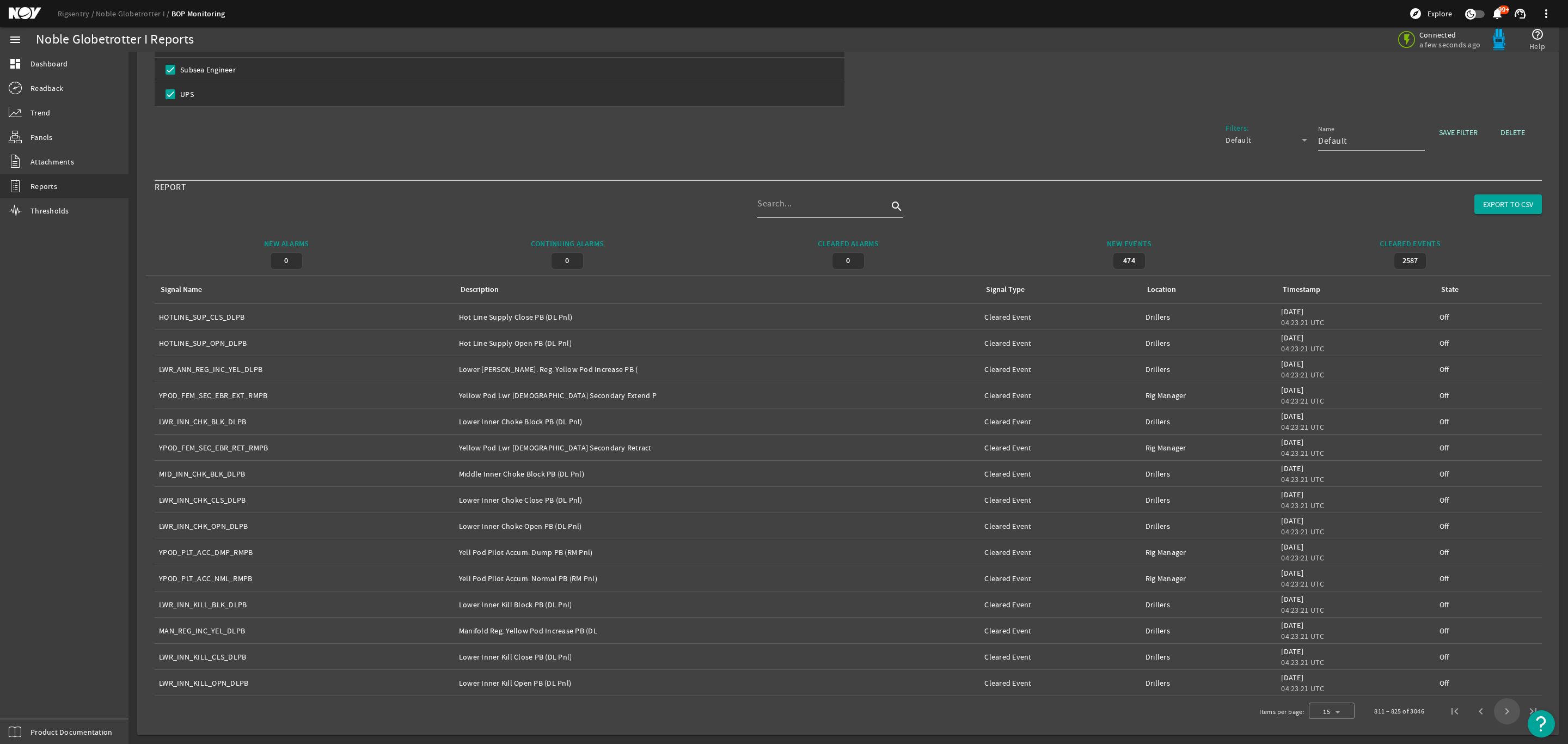
click at [1494, 710] on span "Next page" at bounding box center [1506, 711] width 26 height 26
click at [1494, 711] on span "Next page" at bounding box center [1506, 711] width 26 height 26
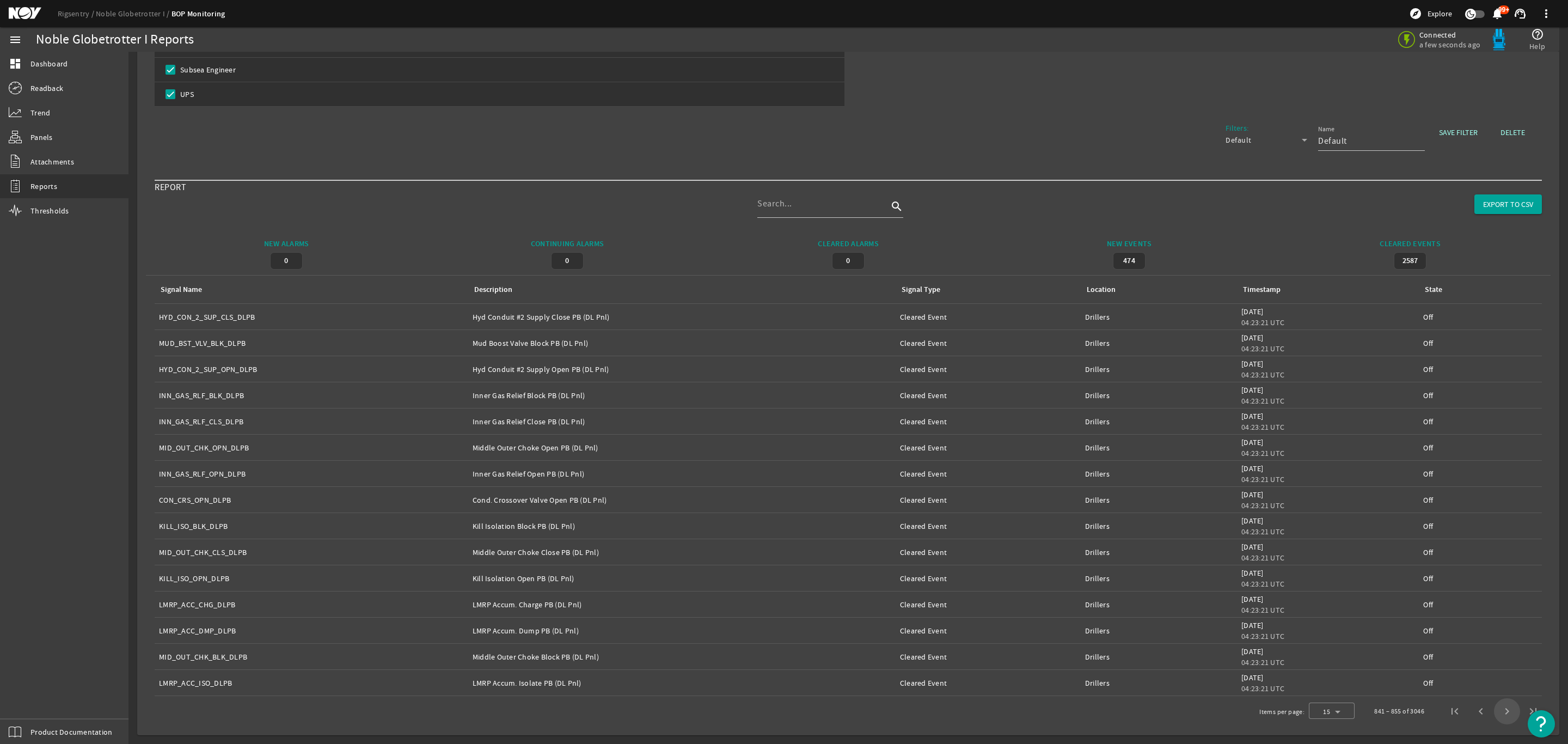
click at [1499, 714] on span "Next page" at bounding box center [1506, 711] width 26 height 26
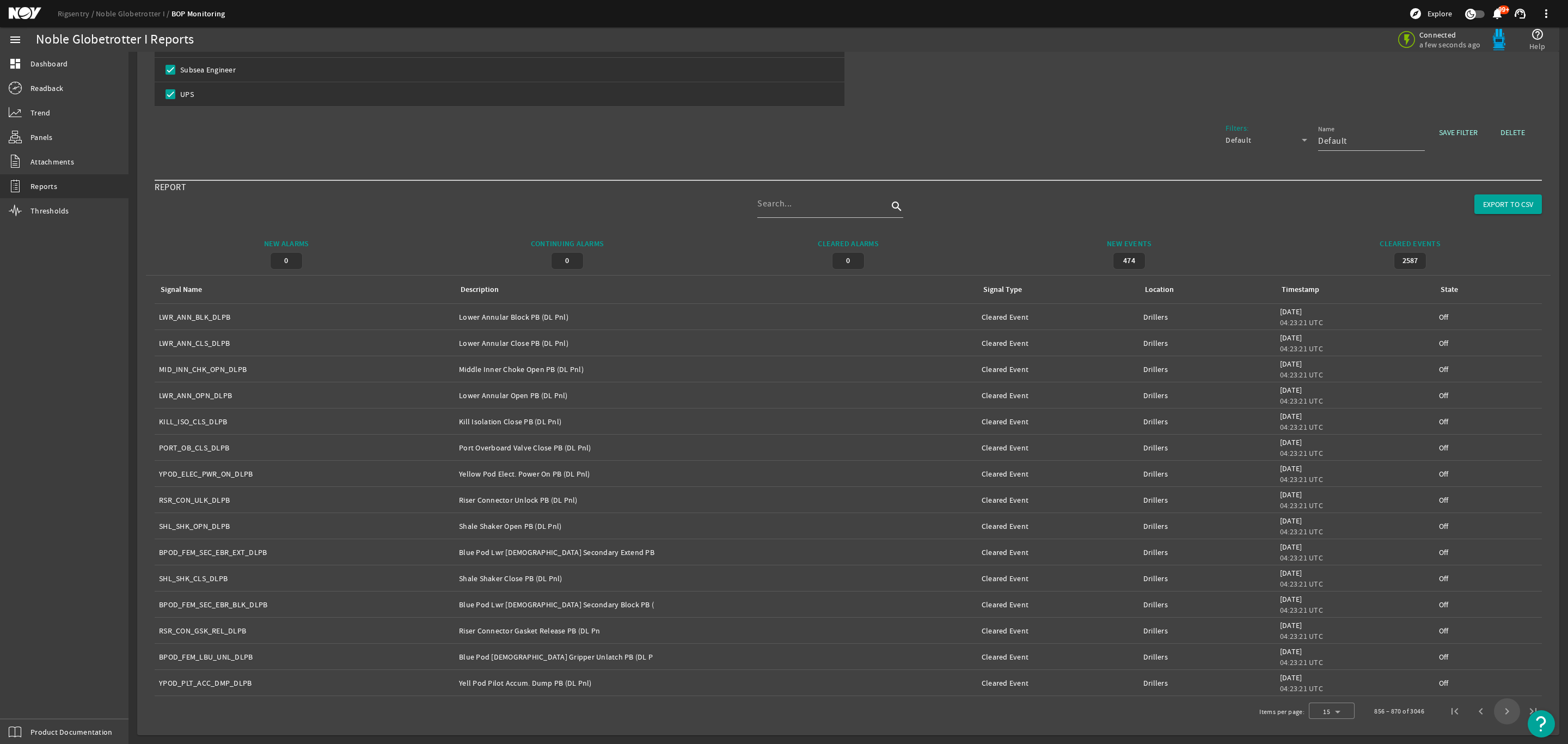
click at [1499, 715] on span "Next page" at bounding box center [1506, 711] width 26 height 26
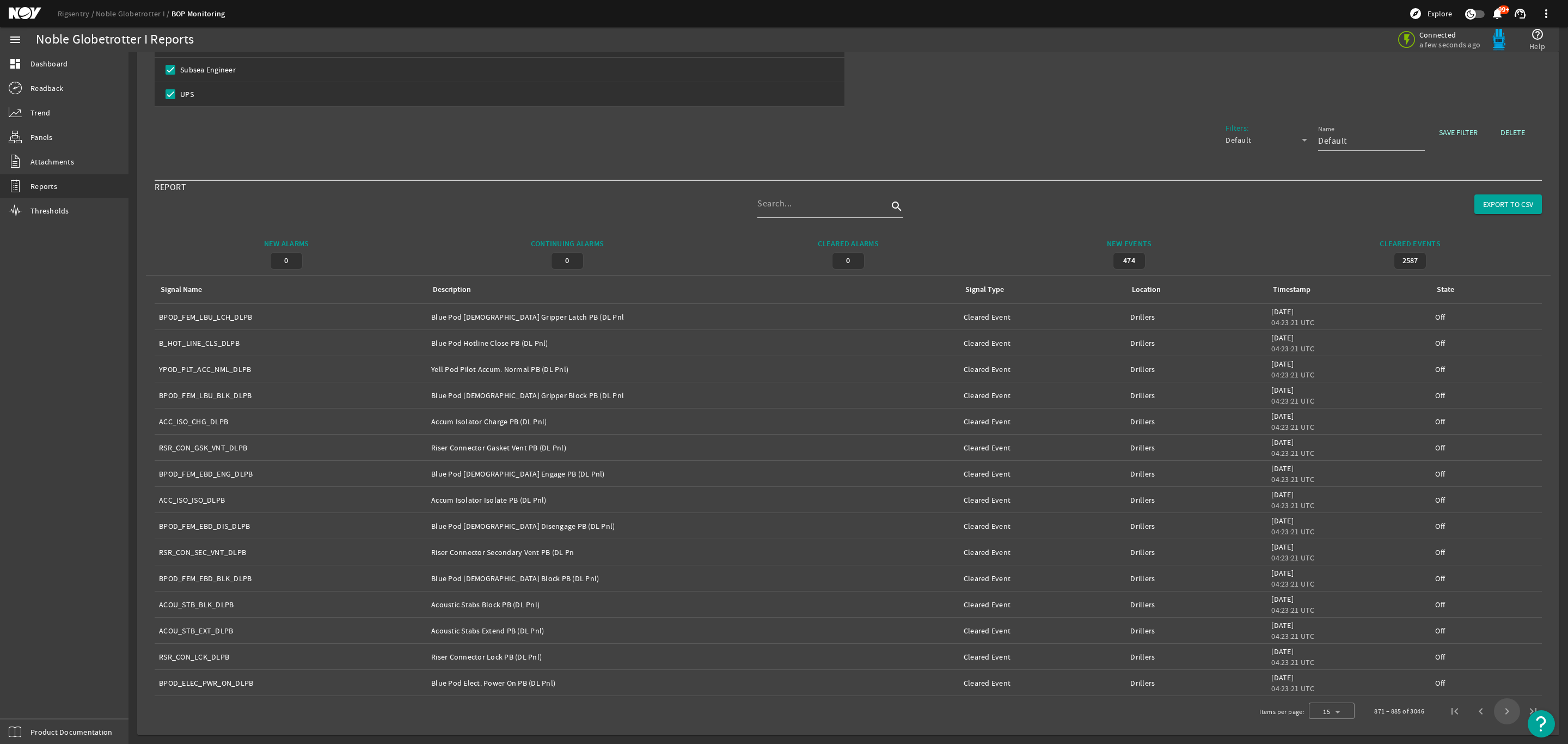
click at [1499, 715] on span "Next page" at bounding box center [1506, 711] width 26 height 26
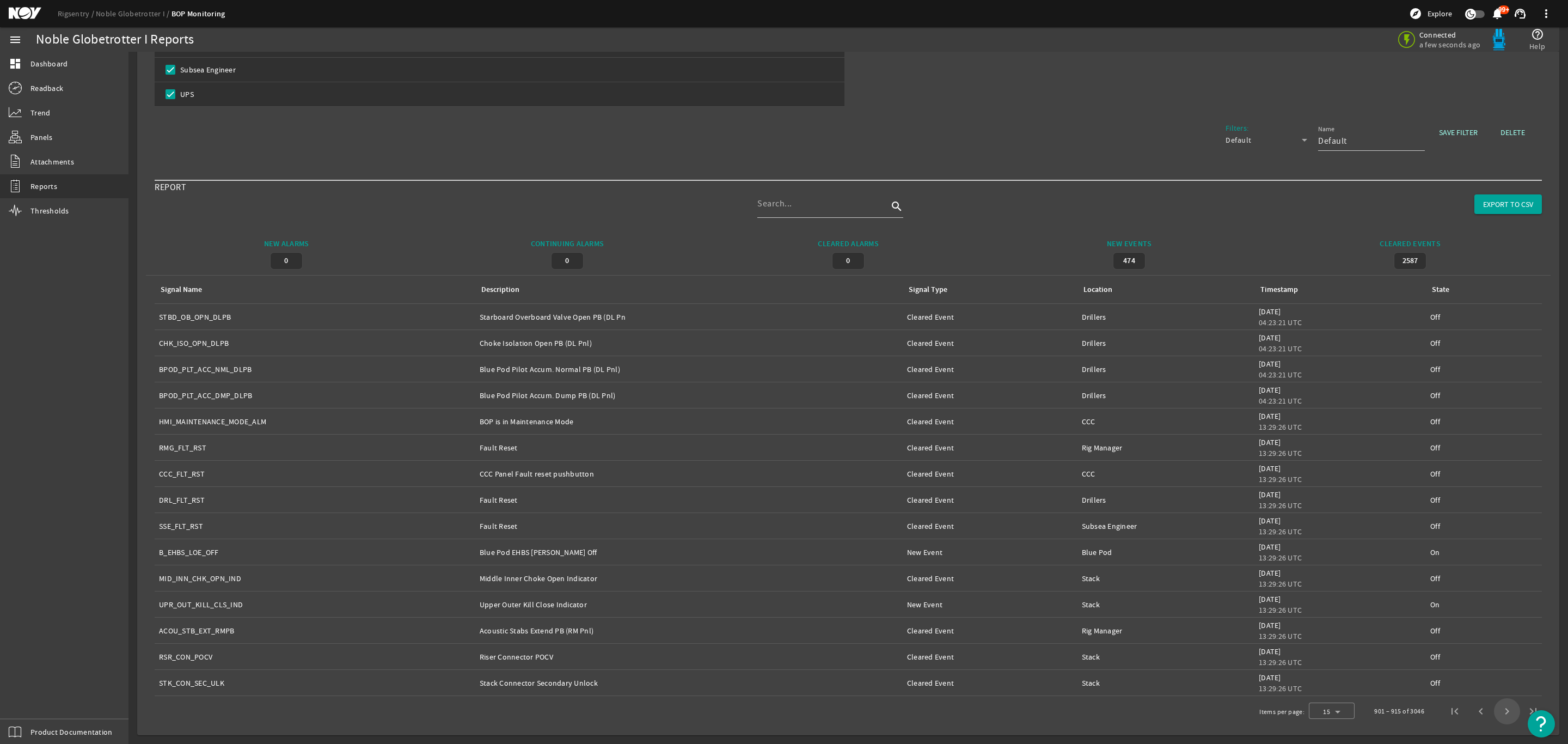
click at [1499, 710] on span "Next page" at bounding box center [1506, 711] width 26 height 26
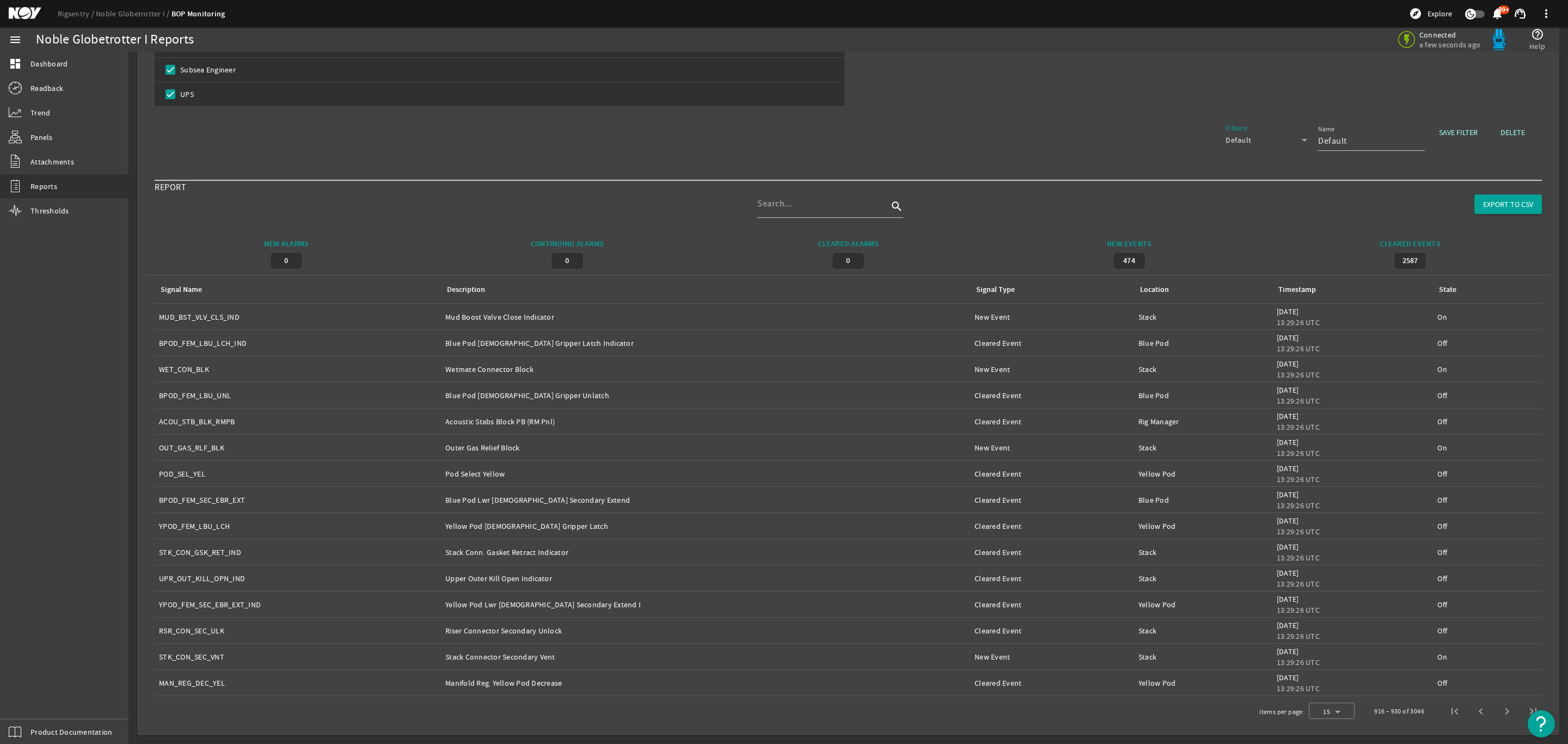
click at [1494, 717] on span "Next page" at bounding box center [1506, 711] width 26 height 26
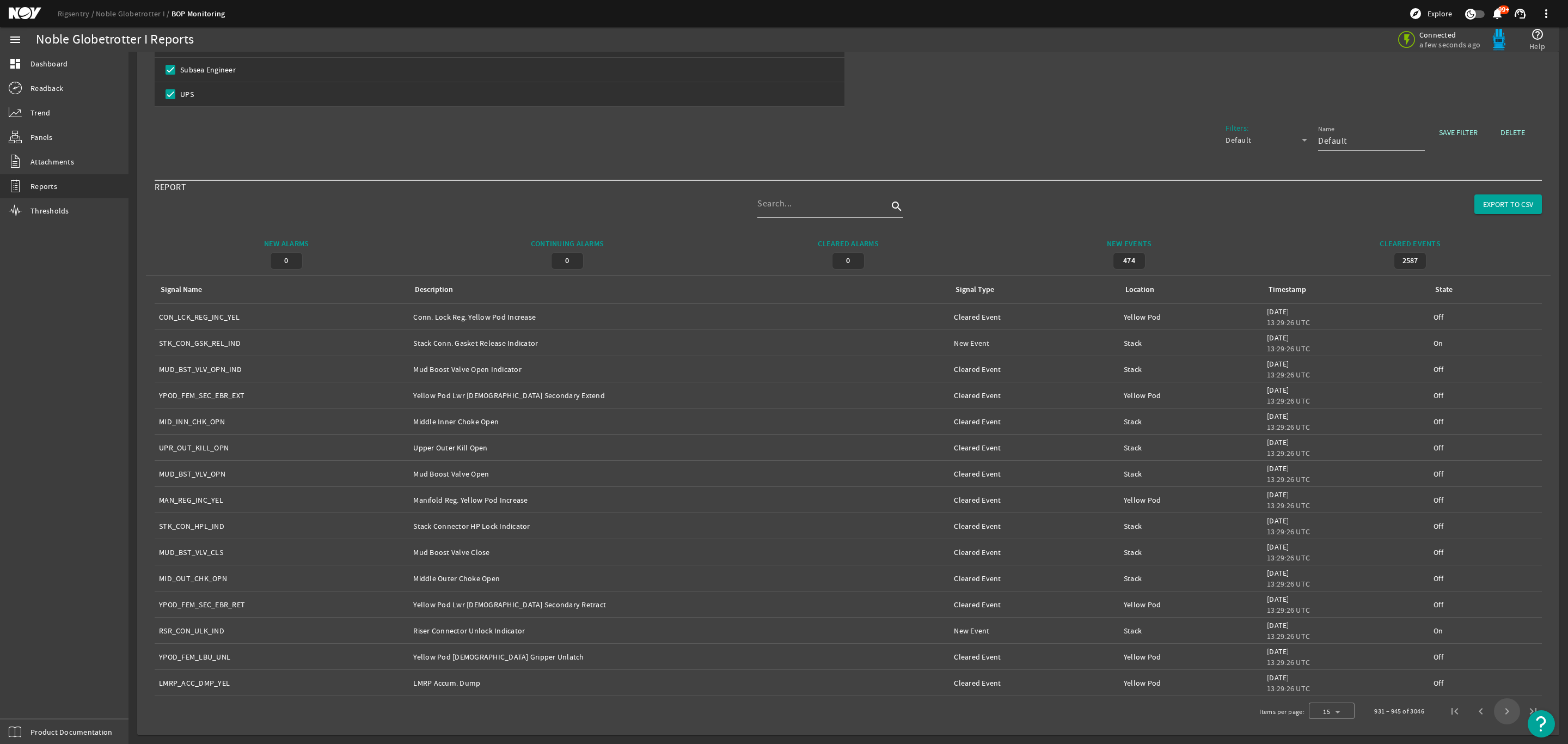
click at [1495, 716] on span "Next page" at bounding box center [1506, 711] width 26 height 26
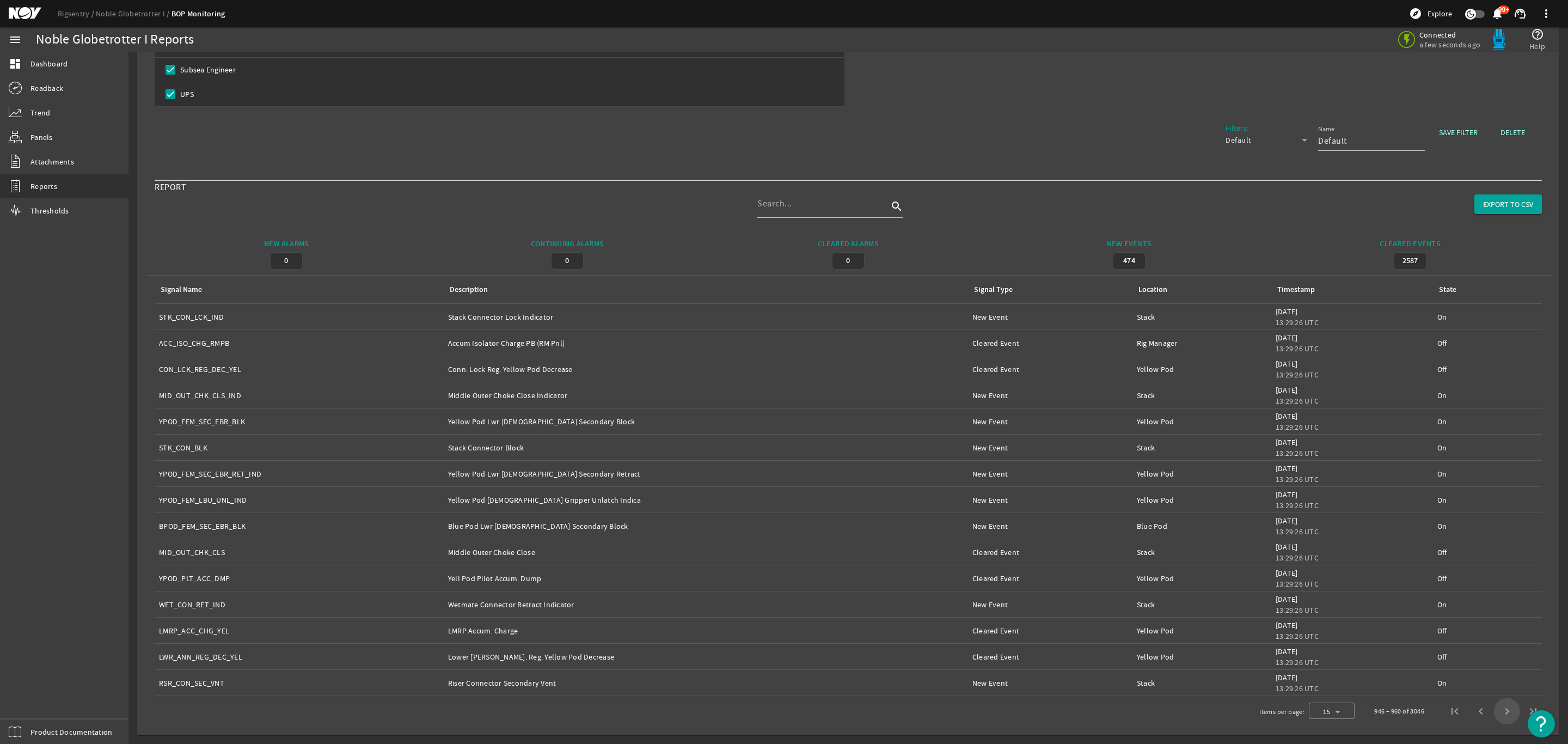
click at [1495, 715] on span "Next page" at bounding box center [1506, 711] width 26 height 26
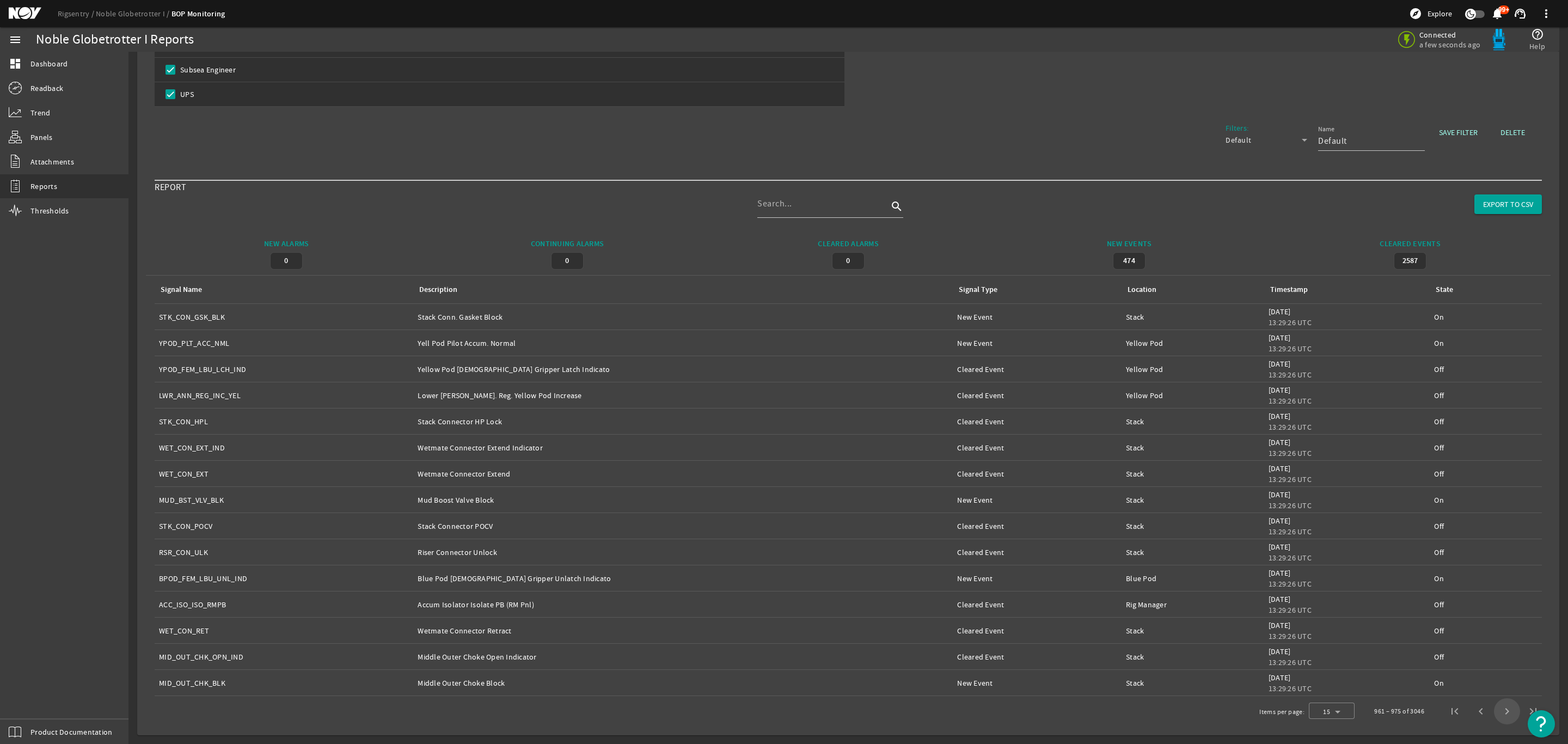
click at [1499, 715] on span "Next page" at bounding box center [1506, 711] width 26 height 26
click at [1498, 719] on span "Next page" at bounding box center [1506, 711] width 26 height 26
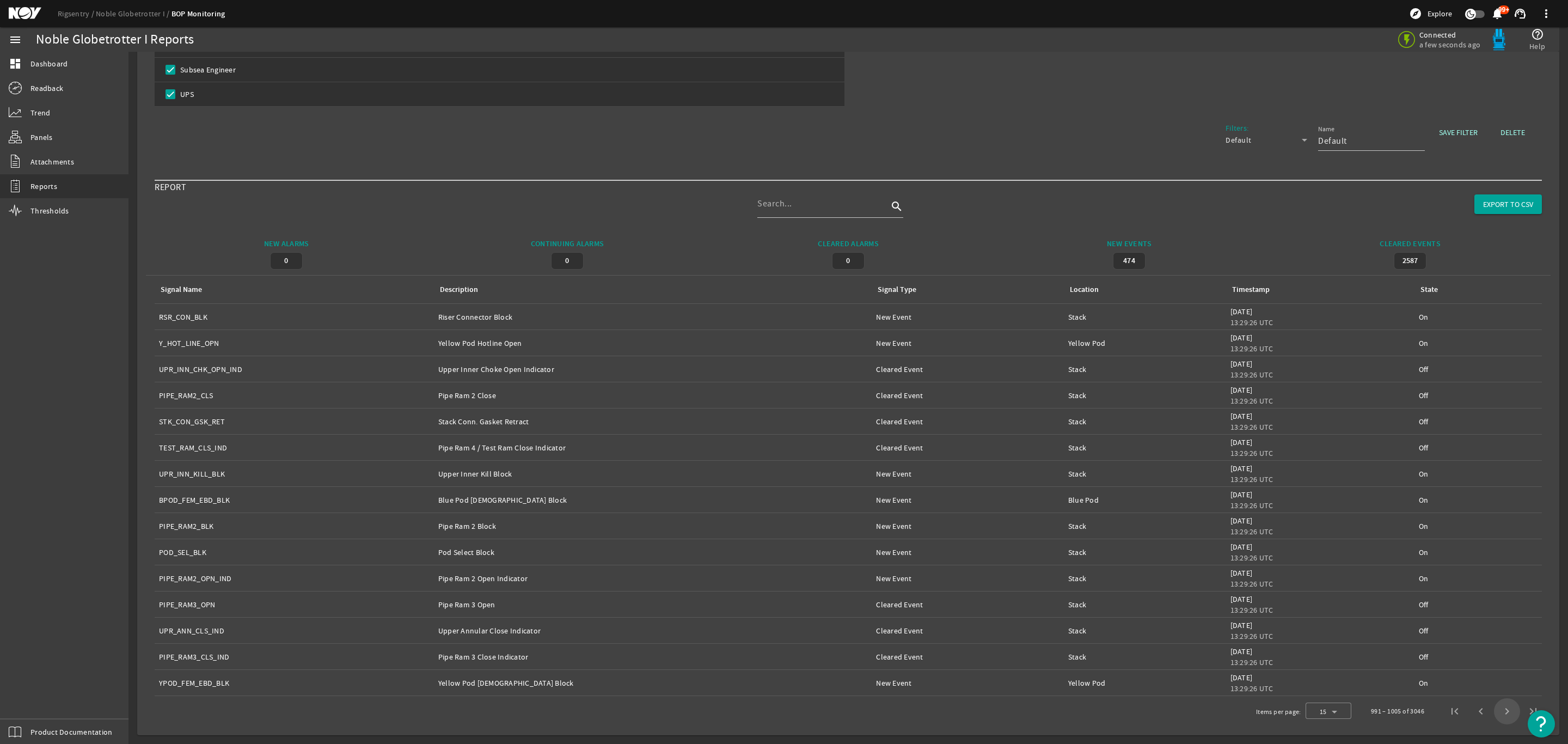
click at [1494, 713] on span "Next page" at bounding box center [1506, 711] width 26 height 26
click at [1494, 714] on span "Next page" at bounding box center [1506, 711] width 26 height 26
click at [1494, 716] on span "Next page" at bounding box center [1506, 711] width 26 height 26
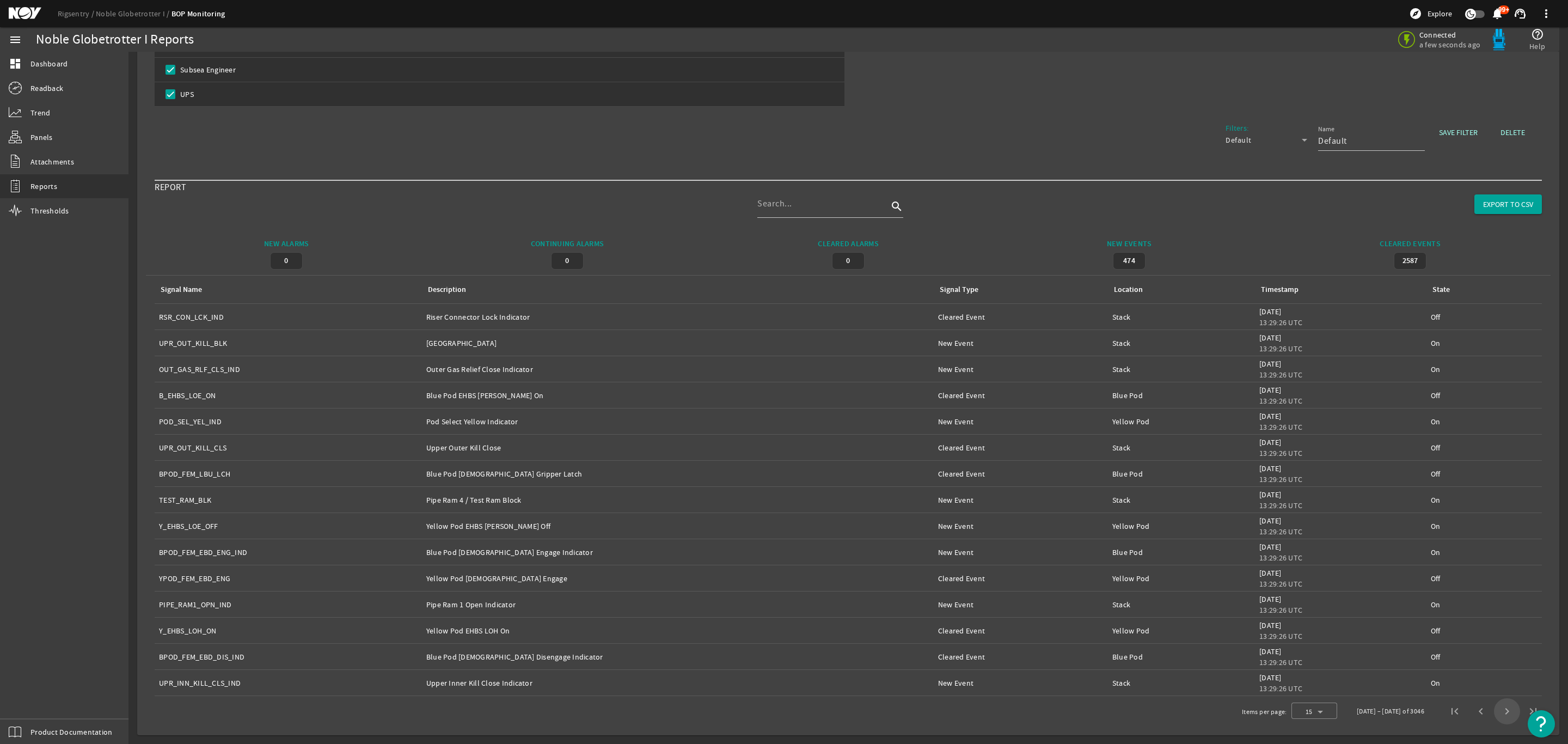
click at [1494, 716] on span "Next page" at bounding box center [1506, 711] width 26 height 26
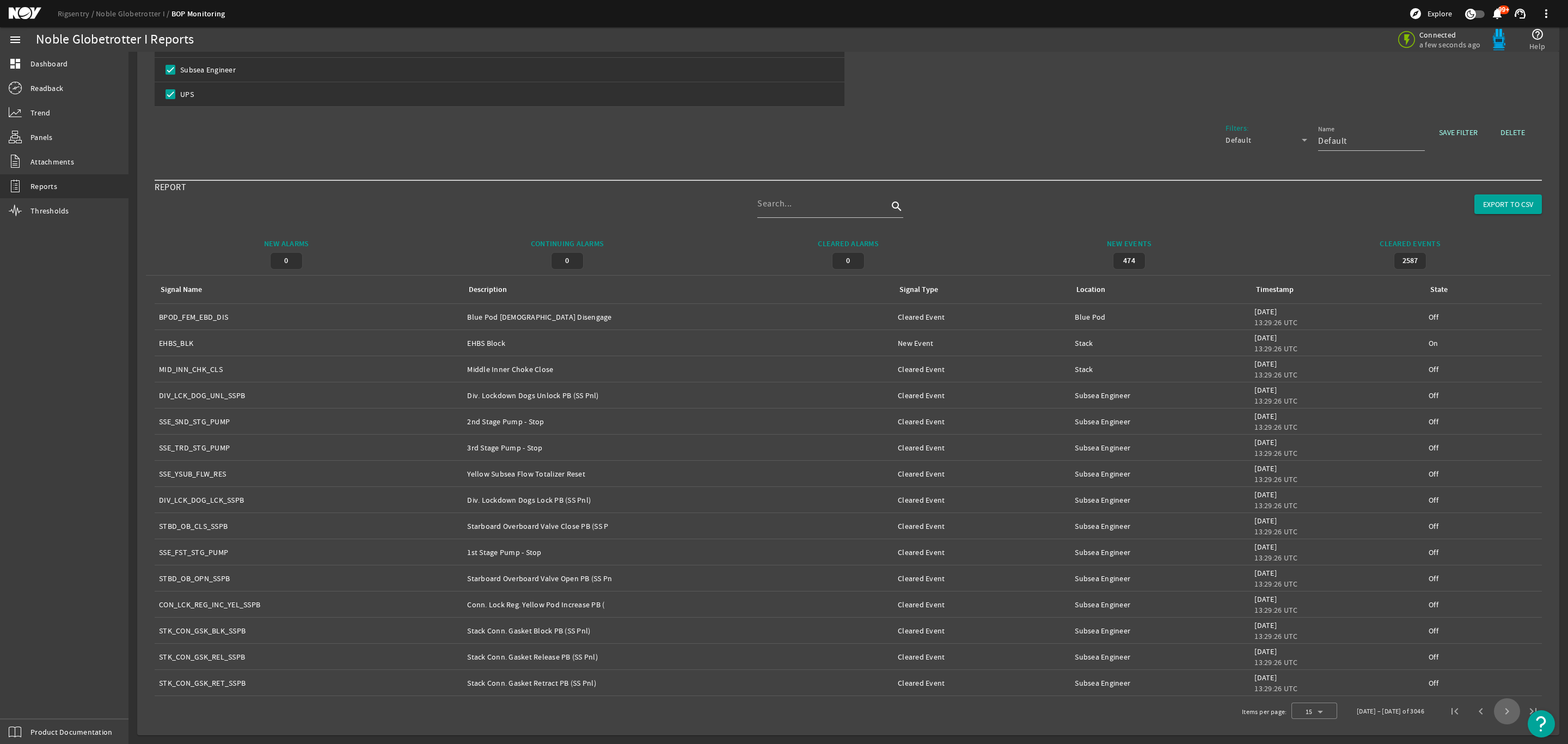
click at [1494, 716] on span "Next page" at bounding box center [1506, 711] width 26 height 26
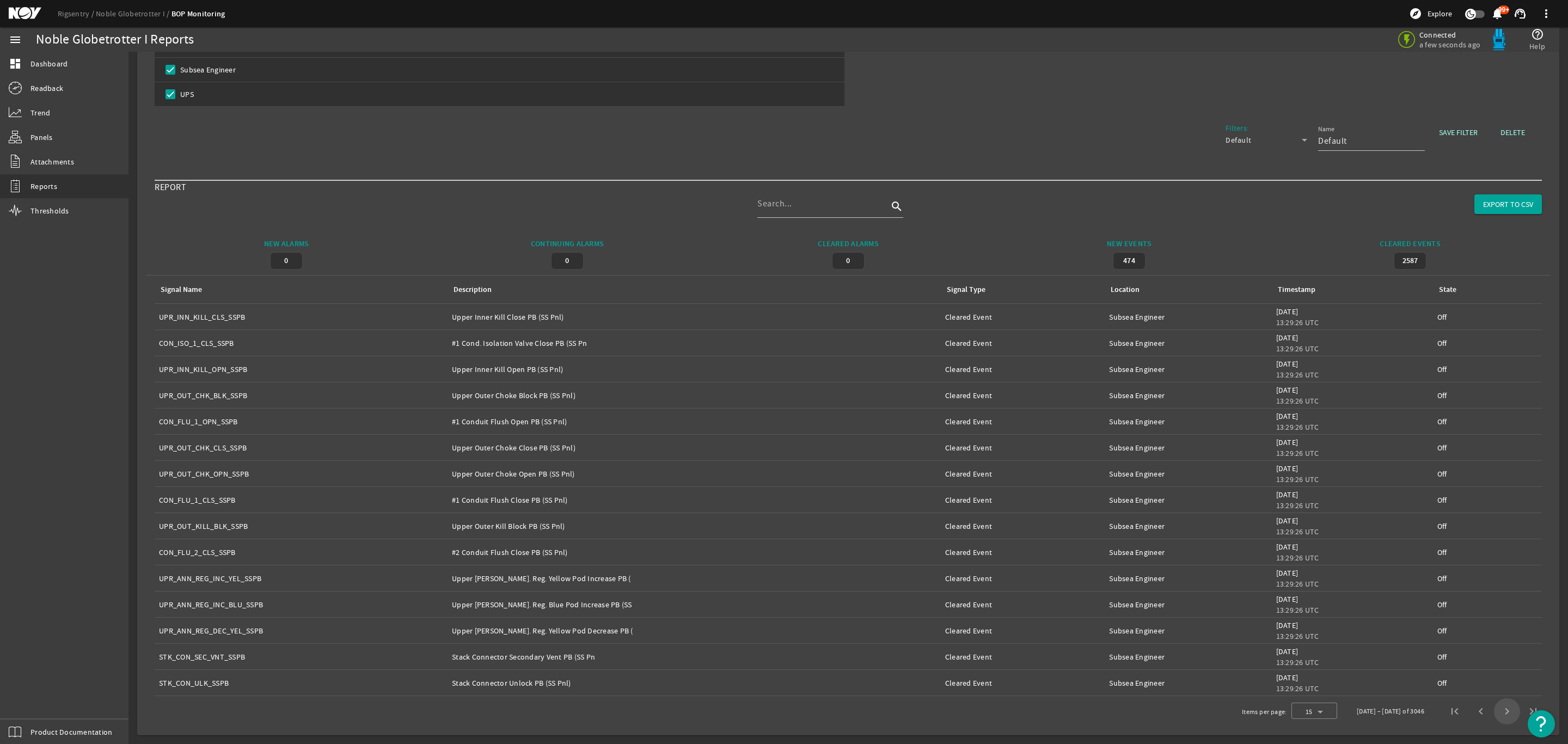
click at [1494, 716] on span "Next page" at bounding box center [1506, 711] width 26 height 26
click at [1494, 716] on span "Next page" at bounding box center [1506, 711] width 26 height 26
